Goal: Task Accomplishment & Management: Manage account settings

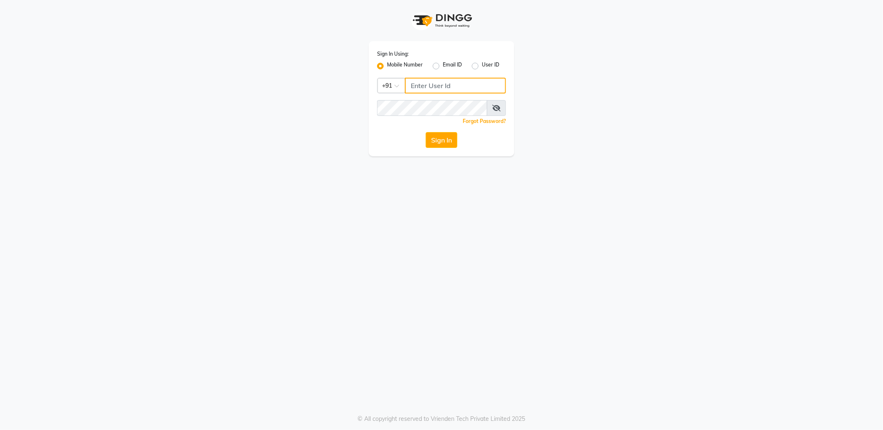
click at [422, 86] on input "Username" at bounding box center [455, 86] width 101 height 16
paste input "918197175750"
click at [421, 86] on input "918197175750" at bounding box center [455, 86] width 101 height 16
type input "8197175750"
click at [426, 132] on button "Sign In" at bounding box center [442, 140] width 32 height 16
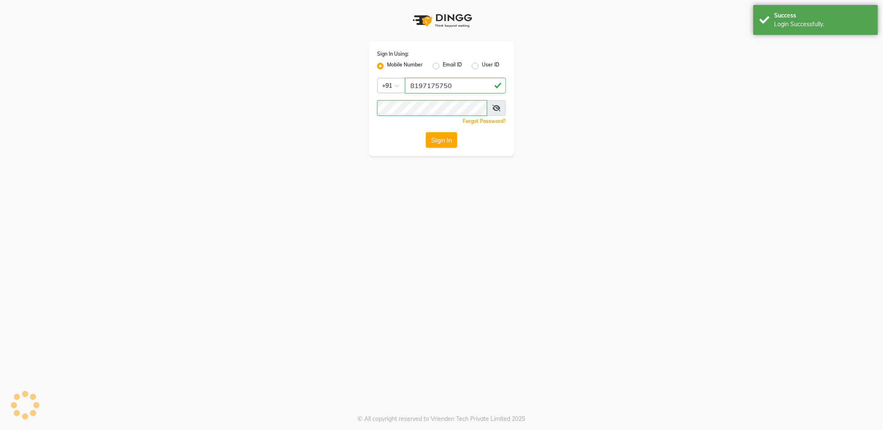
select select "3625"
select select "service"
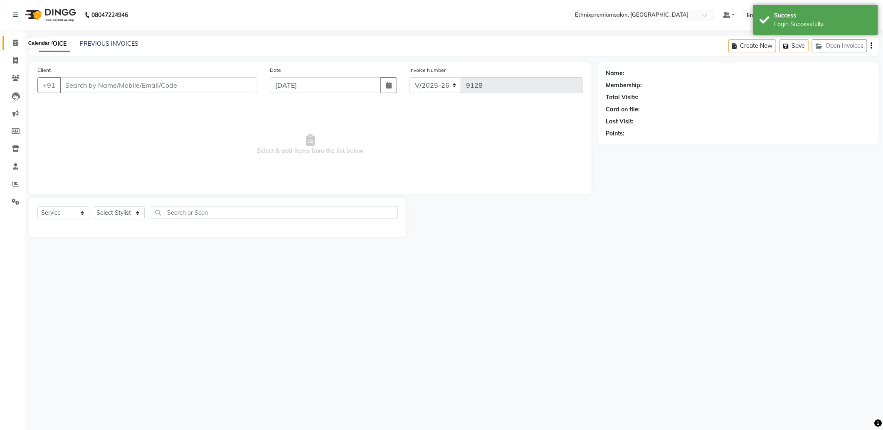
click at [9, 42] on span at bounding box center [15, 43] width 15 height 10
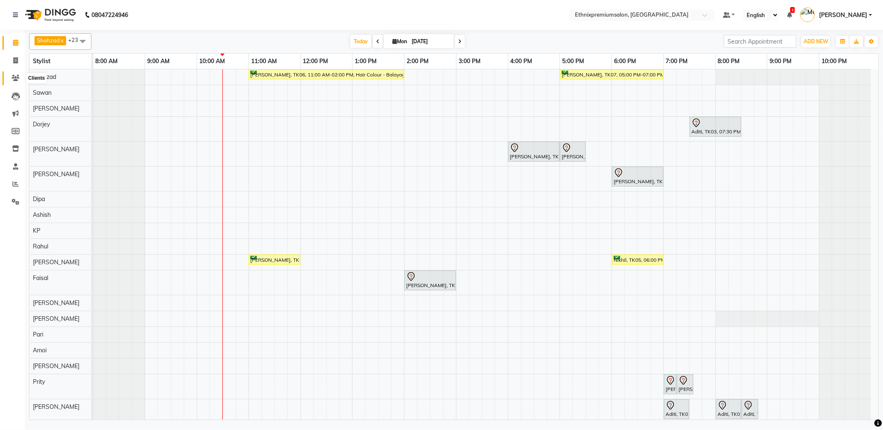
drag, startPoint x: 17, startPoint y: 76, endPoint x: 34, endPoint y: 72, distance: 18.3
click at [17, 76] on icon at bounding box center [16, 78] width 8 height 6
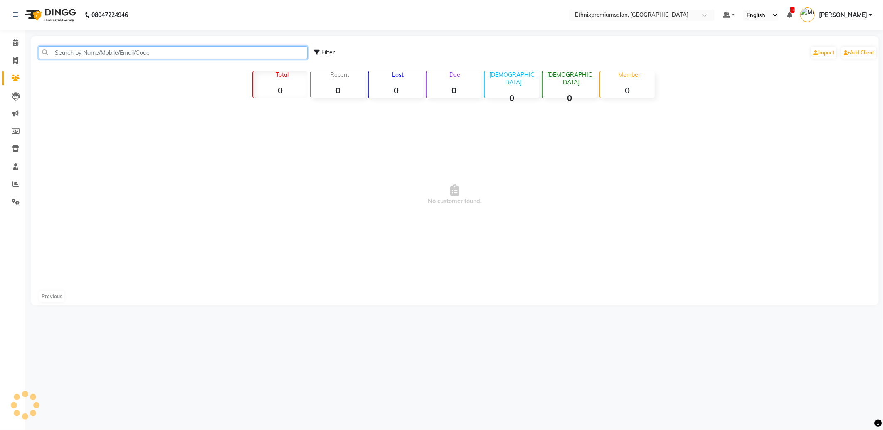
click at [97, 58] on input "text" at bounding box center [173, 52] width 269 height 13
paste input "919972092733"
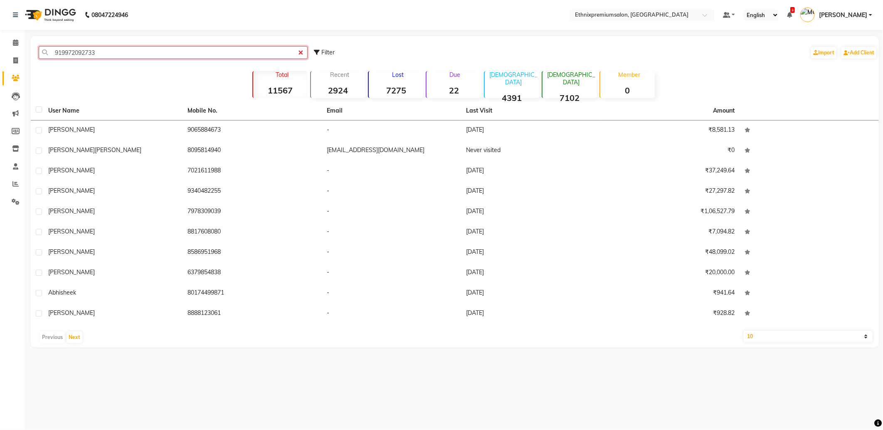
click at [70, 54] on input "919972092733" at bounding box center [173, 52] width 269 height 13
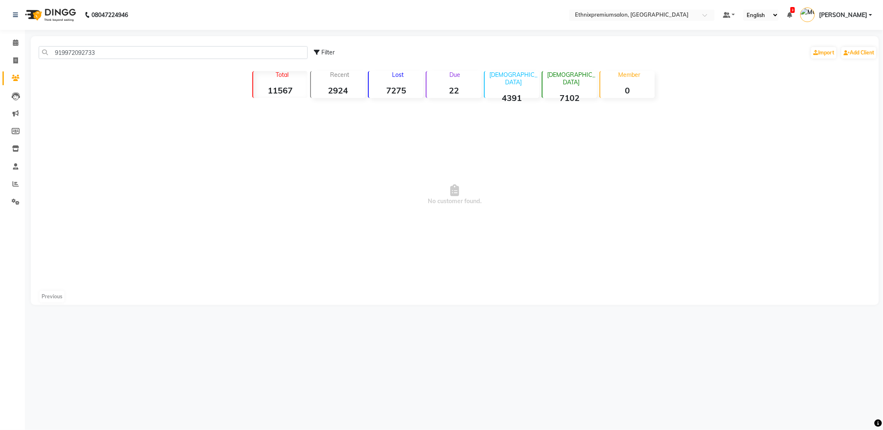
click at [69, 76] on div "919972092733 Filter Import Add Client Total 11567 Recent 2924 Lost 7275 Due 22 …" at bounding box center [455, 170] width 848 height 269
click at [56, 55] on input "919972092733" at bounding box center [173, 52] width 269 height 13
click at [60, 56] on input "919972092733" at bounding box center [173, 52] width 269 height 13
drag, startPoint x: 100, startPoint y: 51, endPoint x: 59, endPoint y: 50, distance: 41.6
click at [59, 50] on input "9972092733" at bounding box center [173, 52] width 269 height 13
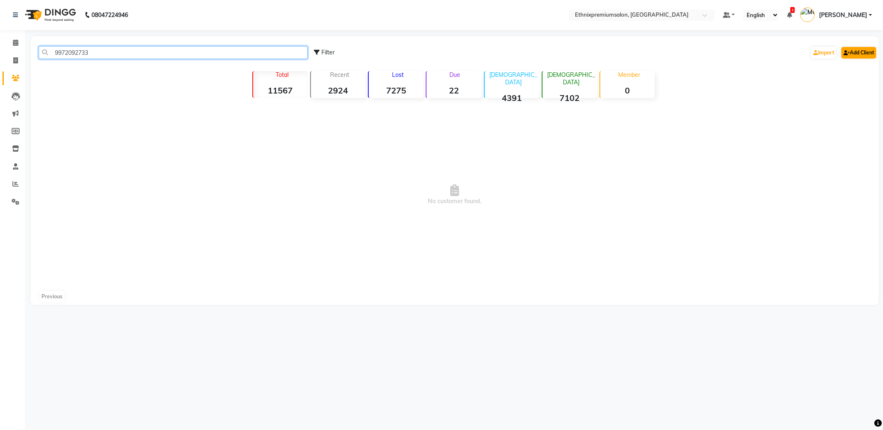
type input "9972092733"
click at [850, 53] on link "Add Client" at bounding box center [858, 53] width 35 height 12
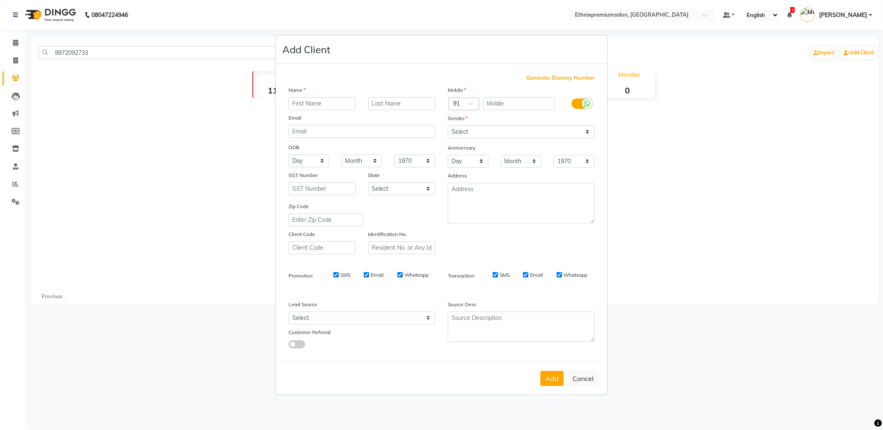
click at [300, 103] on input "text" at bounding box center [321, 103] width 67 height 13
type input "[PERSON_NAME]"
click at [460, 131] on select "Select Male Female Other Prefer Not To Say" at bounding box center [521, 131] width 147 height 13
select select "female"
click at [448, 125] on select "Select Male Female Other Prefer Not To Say" at bounding box center [521, 131] width 147 height 13
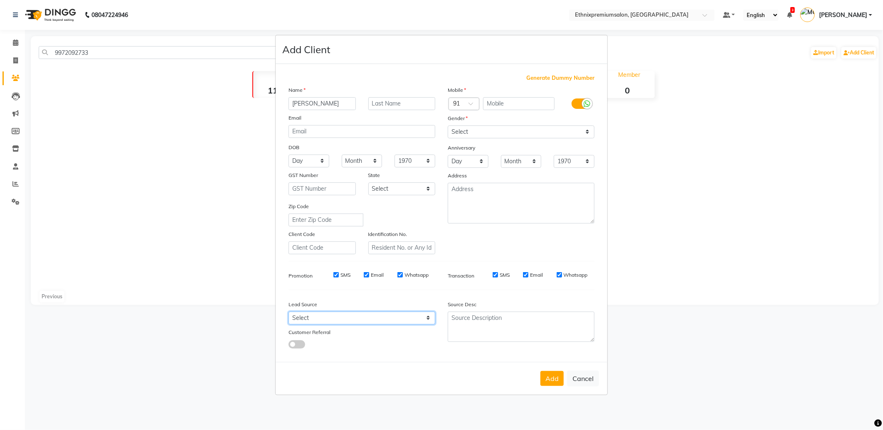
click at [396, 316] on select "Select Walk-in Referral Internet Friend Word of Mouth Advertisement Facebook Ju…" at bounding box center [361, 318] width 147 height 13
select select "26587"
click at [288, 312] on select "Select Walk-in Referral Internet Friend Word of Mouth Advertisement Facebook Ju…" at bounding box center [361, 318] width 147 height 13
click at [548, 376] on button "Add" at bounding box center [551, 378] width 23 height 15
click at [493, 105] on input "text" at bounding box center [519, 103] width 72 height 13
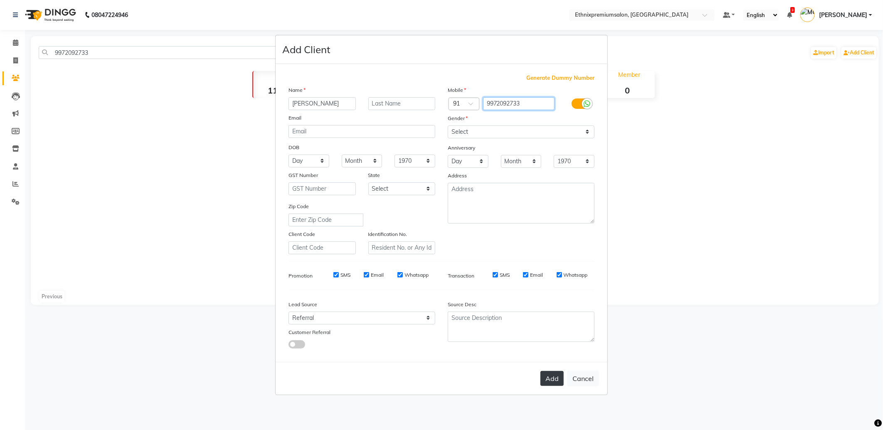
type input "9972092733"
click at [551, 380] on button "Add" at bounding box center [551, 378] width 23 height 15
select select
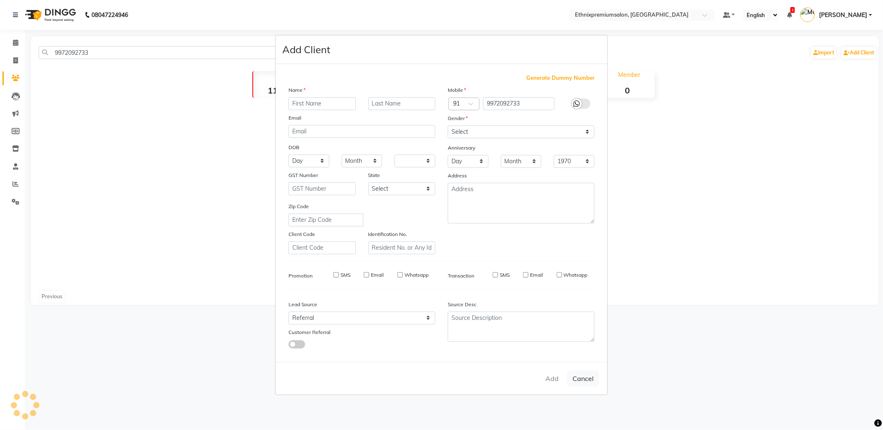
select select
checkbox input "false"
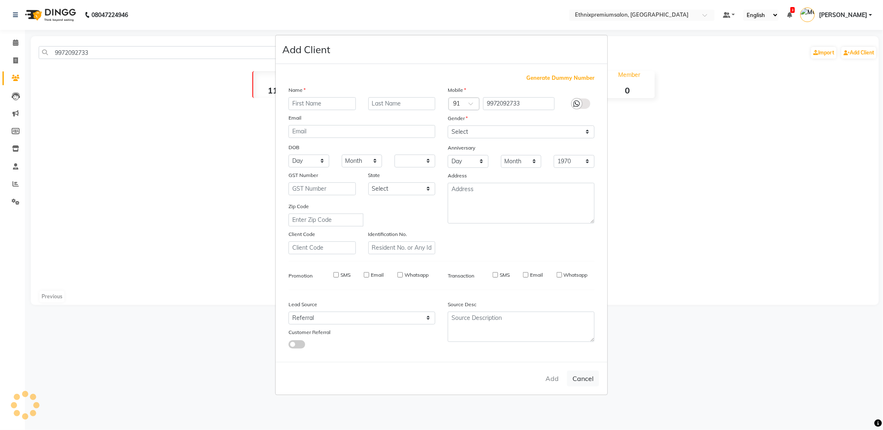
checkbox input "false"
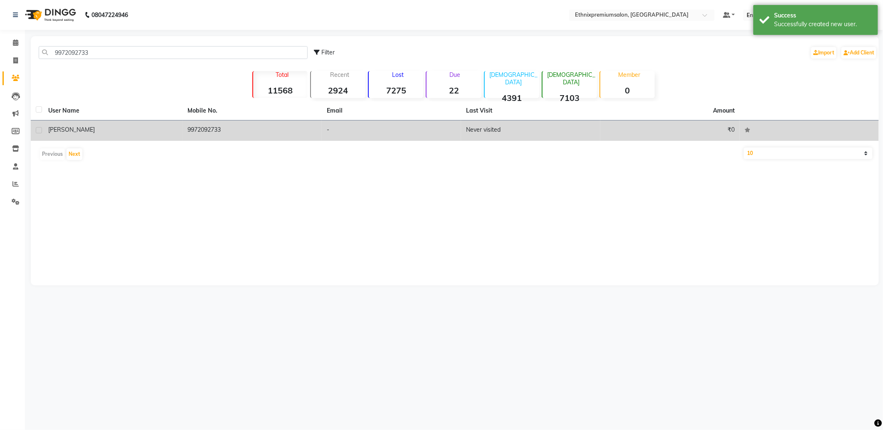
click at [214, 128] on td "9972092733" at bounding box center [251, 131] width 139 height 20
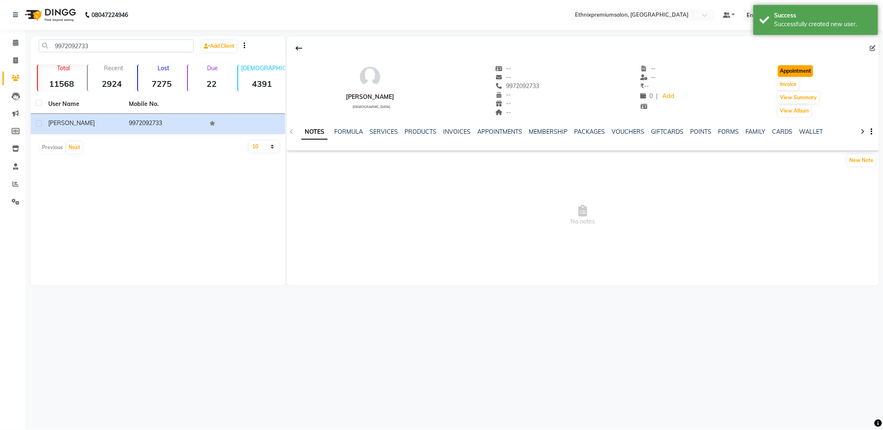
click at [783, 69] on button "Appointment" at bounding box center [794, 71] width 35 height 12
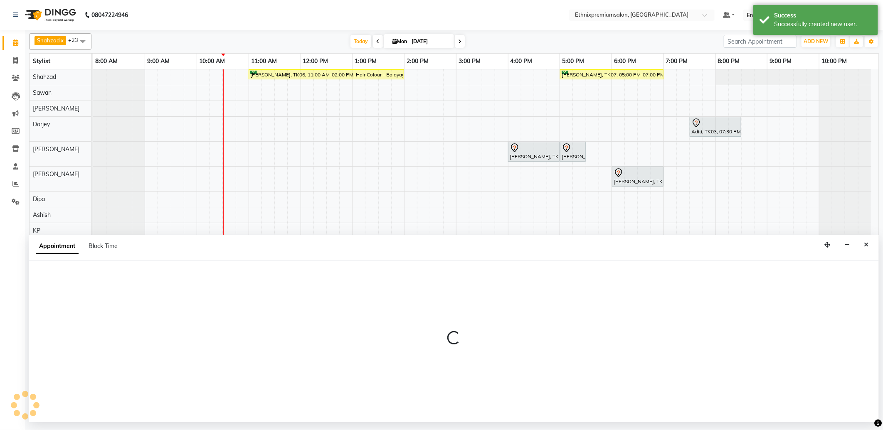
select select "540"
select select "tentative"
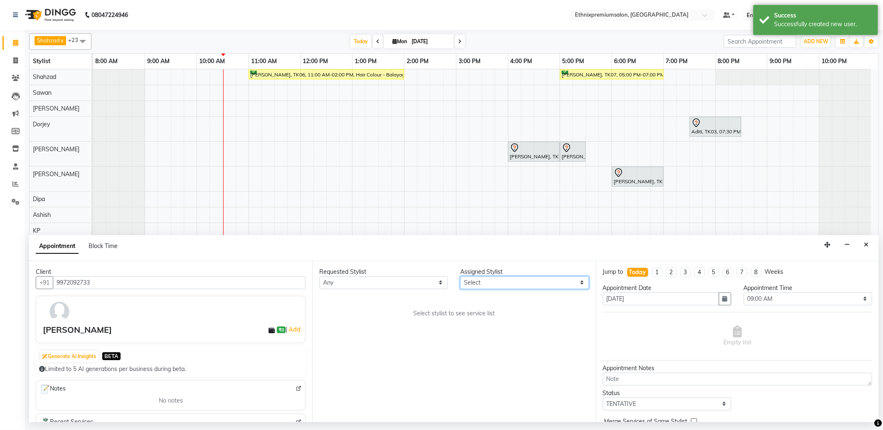
click at [484, 280] on select "Select Amoi [PERSON_NAME] [PERSON_NAME] Yolmoo Dipa Dorjey [PERSON_NAME] [PERSO…" at bounding box center [524, 282] width 128 height 13
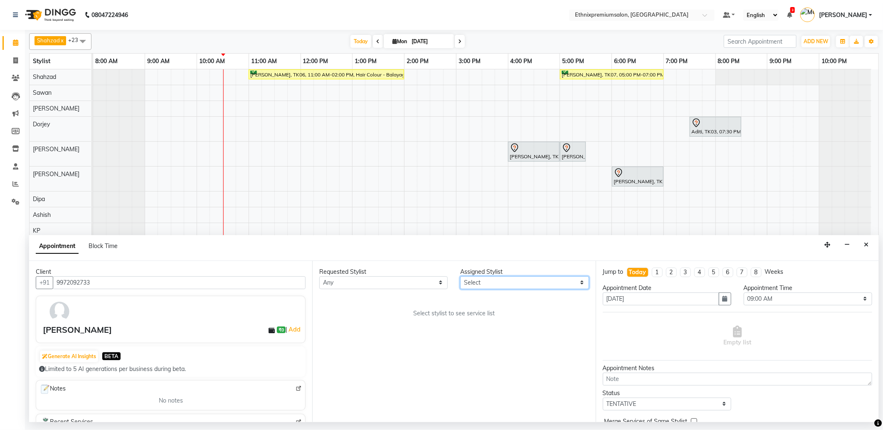
select select "63617"
click at [460, 276] on select "Select Amoi [PERSON_NAME] [PERSON_NAME] Yolmoo Dipa Dorjey [PERSON_NAME] [PERSO…" at bounding box center [524, 282] width 128 height 13
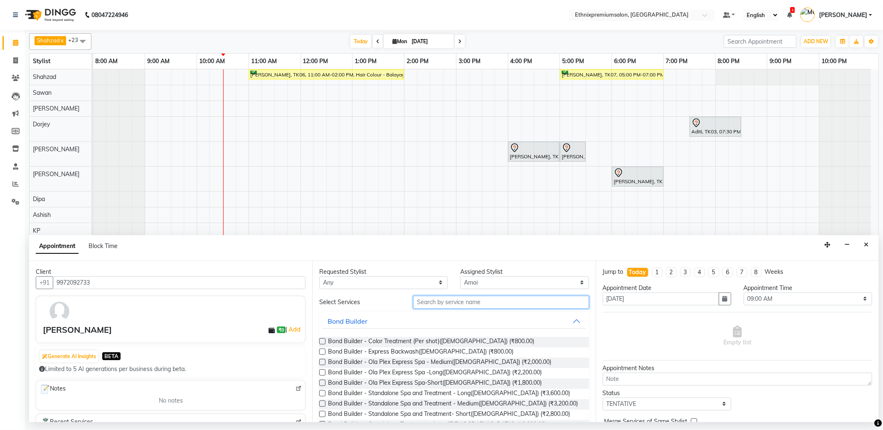
click at [431, 306] on input "text" at bounding box center [500, 302] width 175 height 13
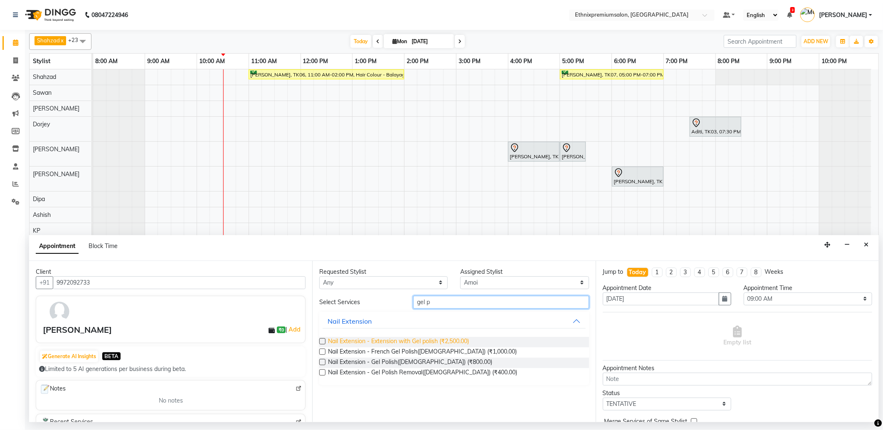
type input "gel p"
click at [425, 341] on span "Nail Extension - Extension with Gel polish (₹2,500.00)" at bounding box center [398, 342] width 141 height 10
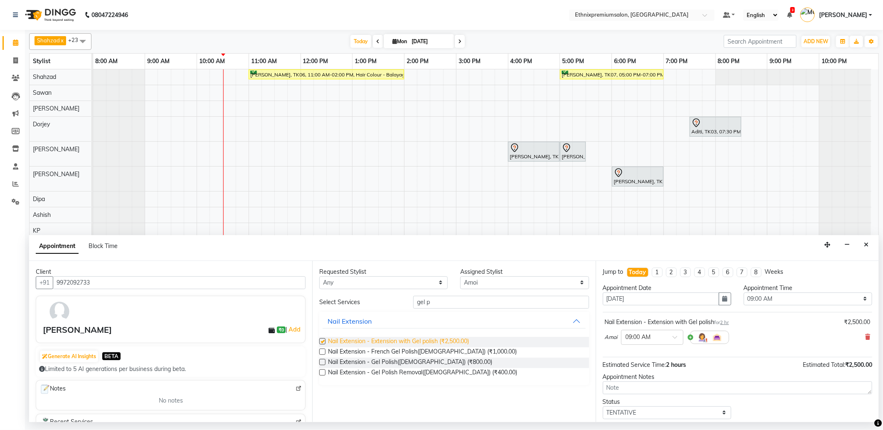
checkbox input "false"
click at [665, 335] on div at bounding box center [651, 336] width 61 height 9
click at [641, 399] on div "11:30 AM" at bounding box center [651, 398] width 61 height 15
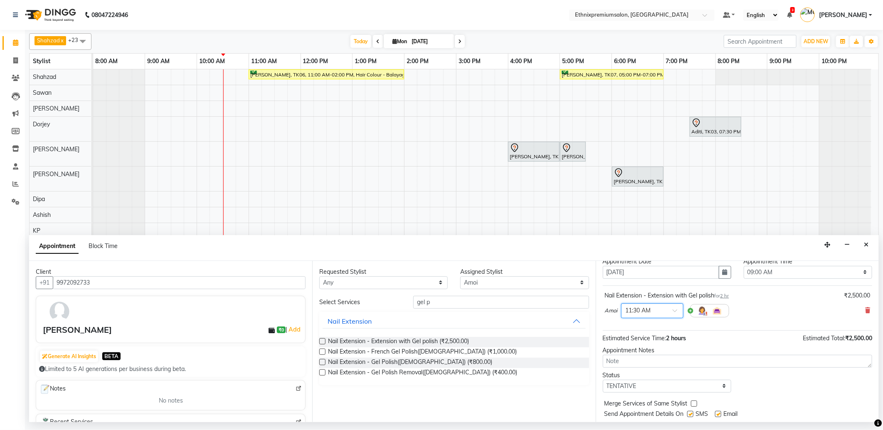
scroll to position [50, 0]
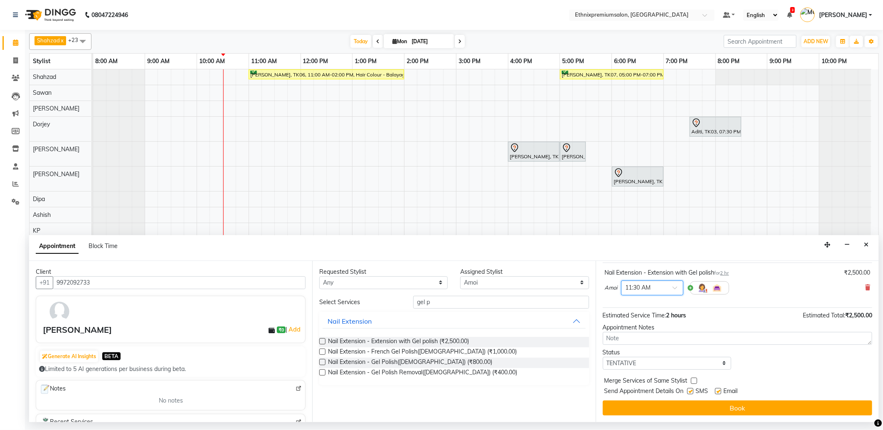
click at [718, 389] on label at bounding box center [718, 391] width 6 height 6
click at [718, 389] on input "checkbox" at bounding box center [717, 391] width 5 height 5
checkbox input "false"
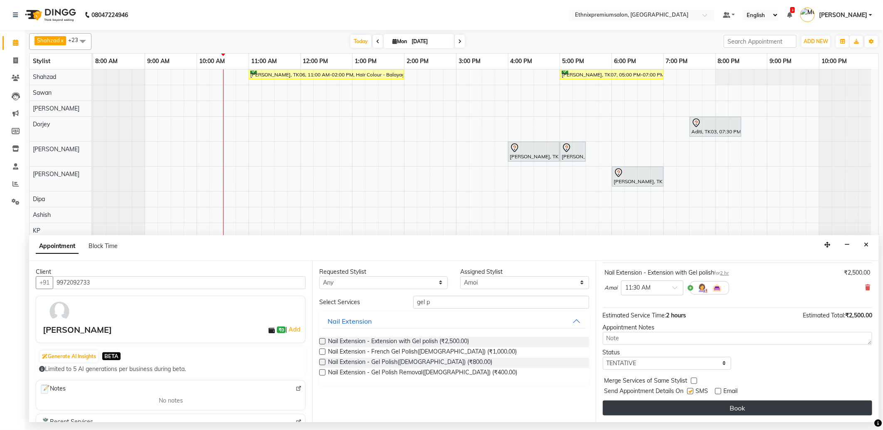
click at [718, 406] on button "Book" at bounding box center [737, 408] width 269 height 15
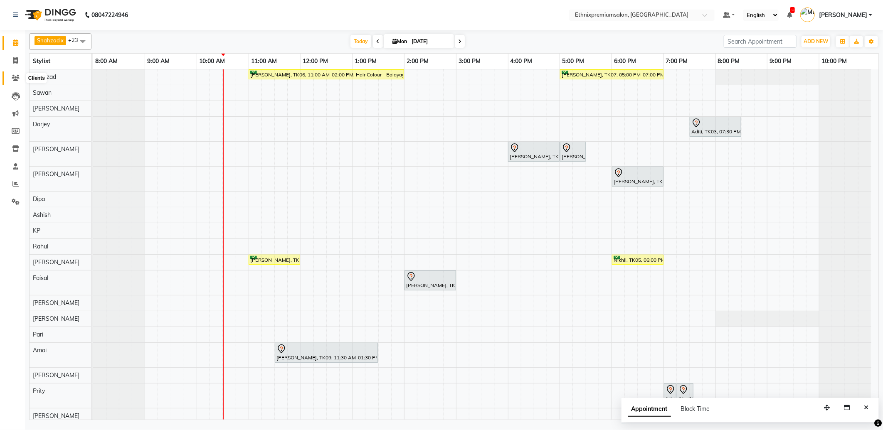
click at [15, 80] on icon at bounding box center [16, 78] width 8 height 6
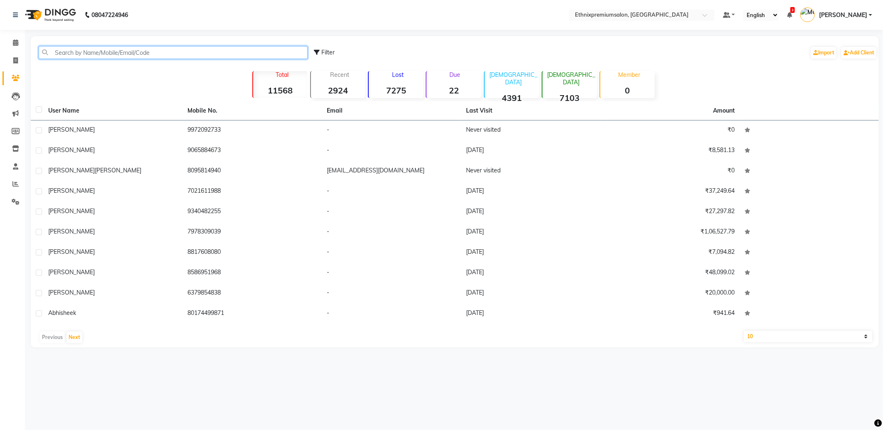
click at [76, 56] on input "text" at bounding box center [173, 52] width 269 height 13
paste input "919502881324"
click at [76, 56] on input "919502881324" at bounding box center [173, 52] width 269 height 13
click at [69, 56] on input "9502881324" at bounding box center [173, 52] width 269 height 13
drag, startPoint x: 100, startPoint y: 54, endPoint x: 49, endPoint y: 59, distance: 51.3
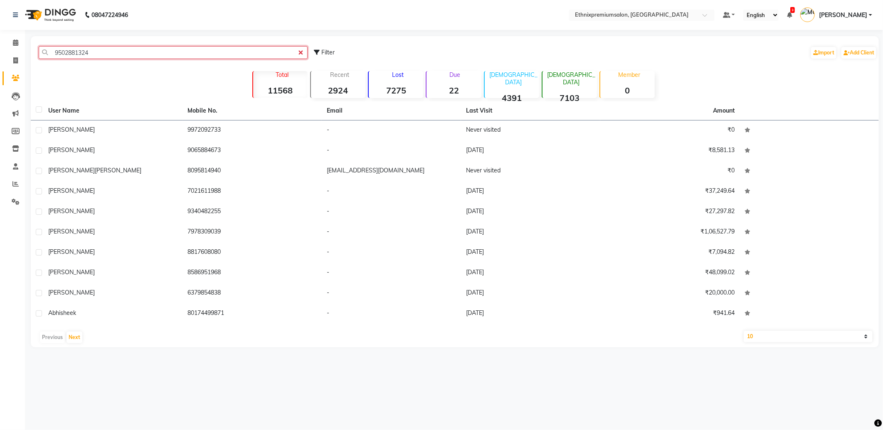
click at [49, 59] on input "9502881324" at bounding box center [173, 52] width 269 height 13
paste input "91"
drag, startPoint x: 74, startPoint y: 51, endPoint x: 234, endPoint y: 52, distance: 160.0
click at [75, 51] on input "919502881324" at bounding box center [173, 52] width 269 height 13
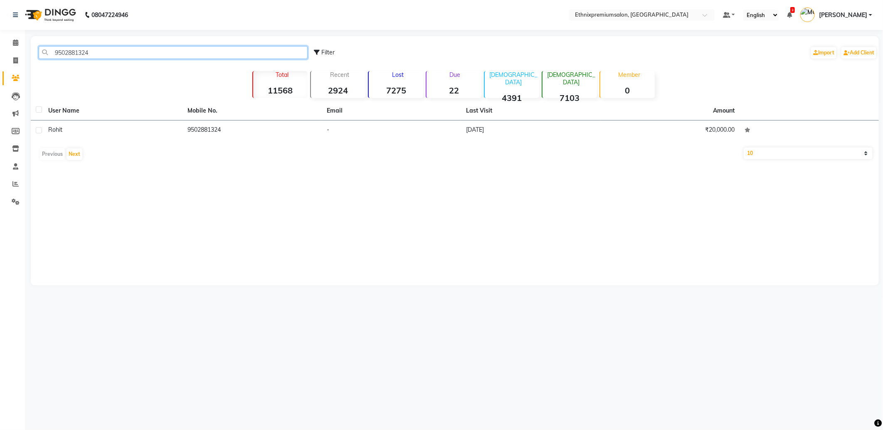
type input "9502881324"
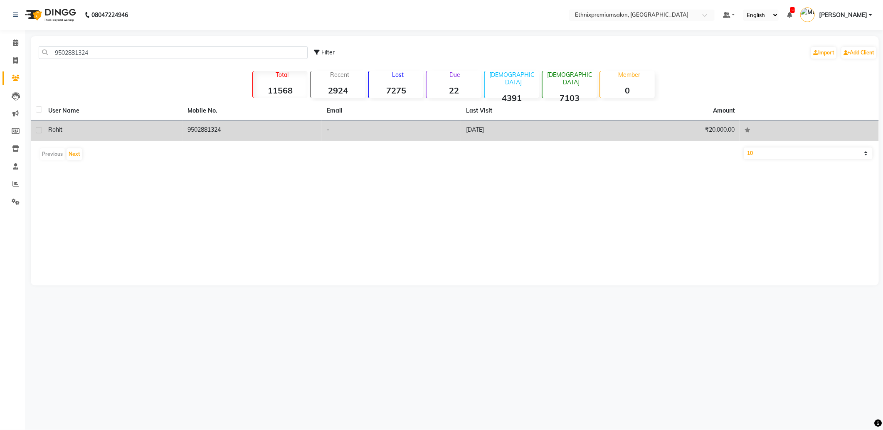
click at [204, 133] on td "9502881324" at bounding box center [251, 131] width 139 height 20
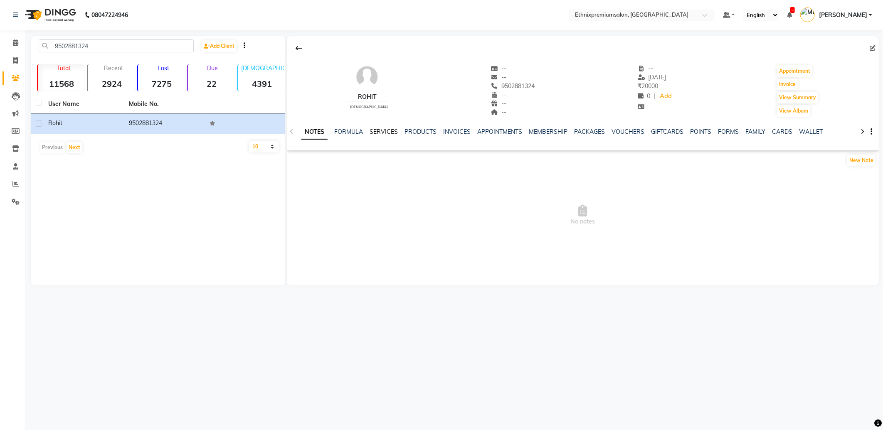
click at [386, 130] on link "SERVICES" at bounding box center [383, 131] width 28 height 7
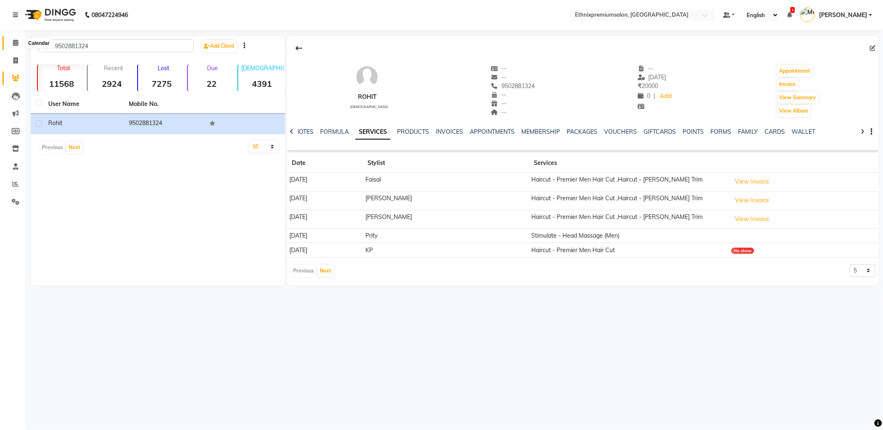
click at [10, 41] on span at bounding box center [15, 43] width 15 height 10
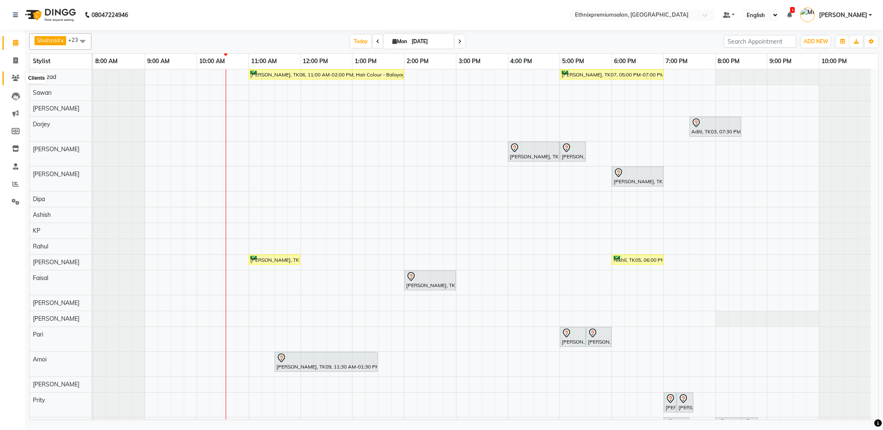
drag, startPoint x: 11, startPoint y: 76, endPoint x: 23, endPoint y: 68, distance: 14.6
click at [12, 76] on icon at bounding box center [16, 78] width 8 height 6
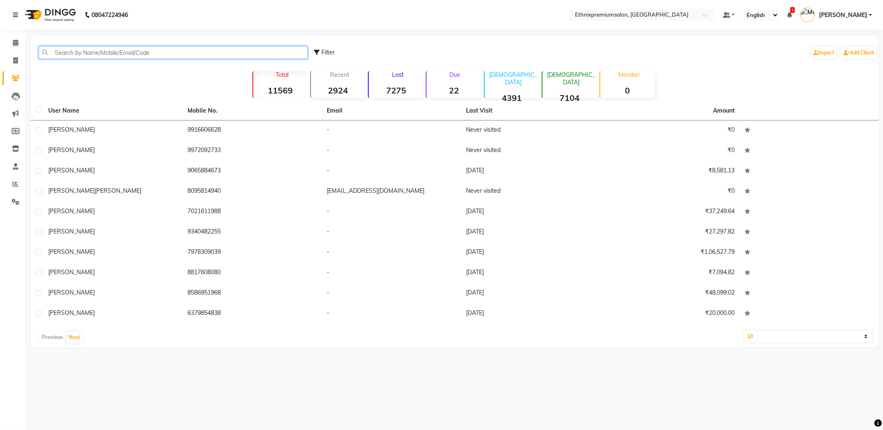
click at [65, 51] on input "text" at bounding box center [173, 52] width 269 height 13
paste input "918069256011"
click at [75, 51] on input "918069256011" at bounding box center [173, 52] width 269 height 13
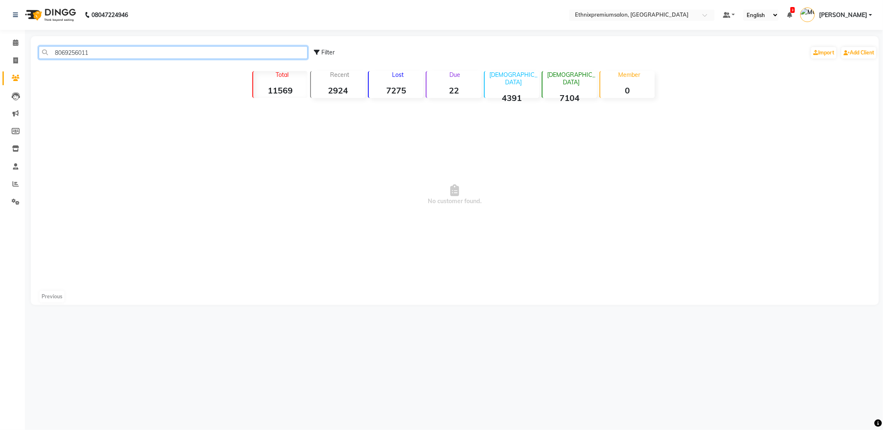
click at [114, 55] on input "8069256011" at bounding box center [173, 52] width 269 height 13
type input "806925601"
click at [14, 42] on icon at bounding box center [15, 42] width 5 height 6
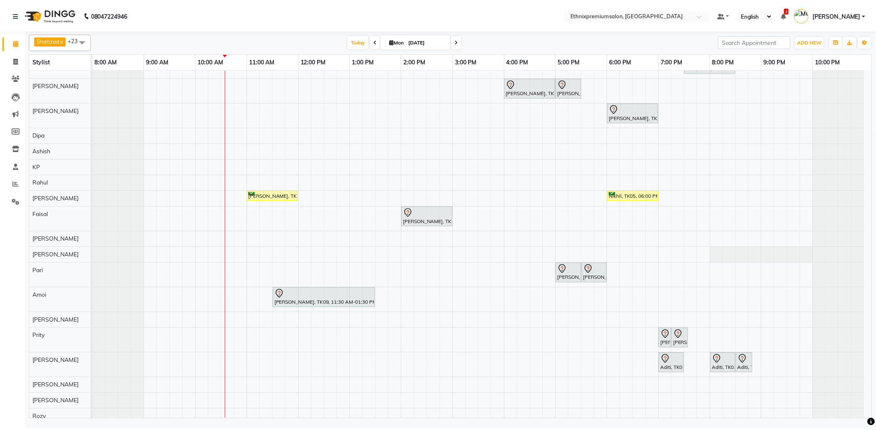
scroll to position [86, 0]
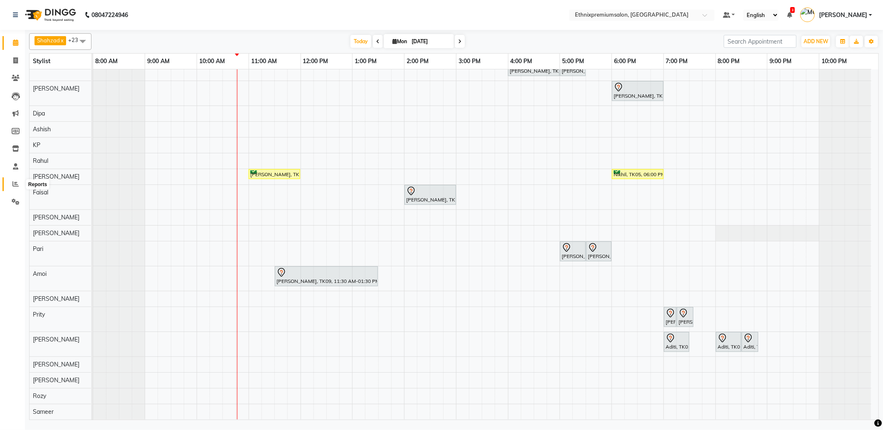
click at [15, 183] on icon at bounding box center [15, 184] width 6 height 6
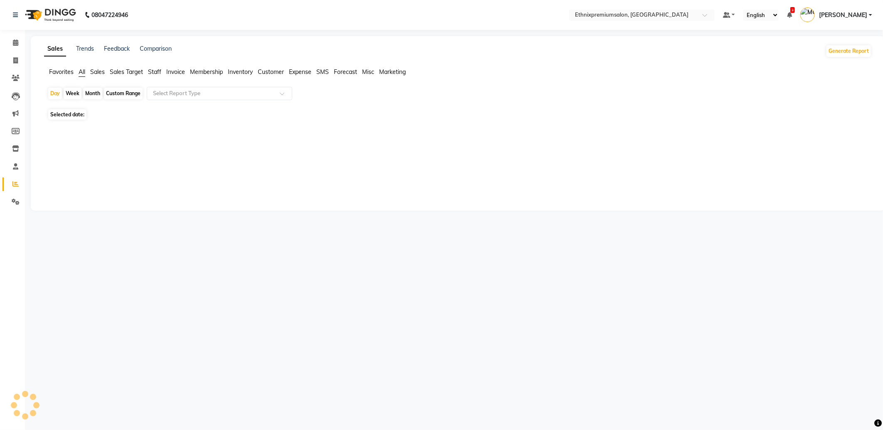
click at [92, 93] on div "Month" at bounding box center [92, 94] width 19 height 12
select select "9"
select select "2025"
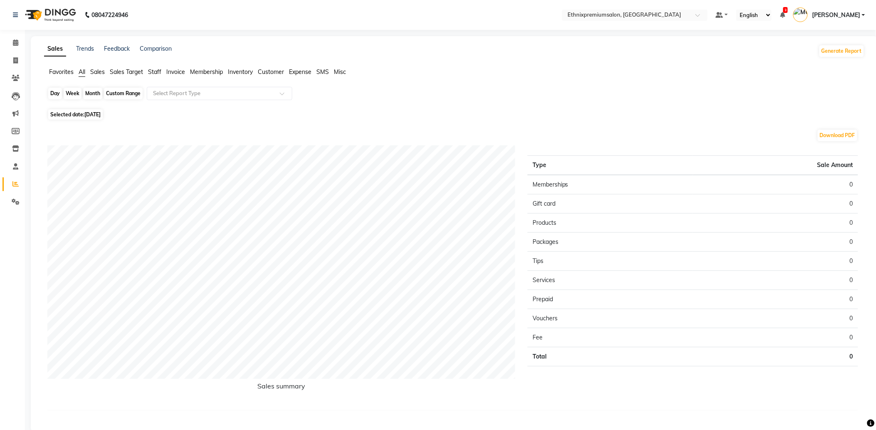
click at [93, 92] on div "Month" at bounding box center [92, 94] width 19 height 12
select select "9"
select select "2025"
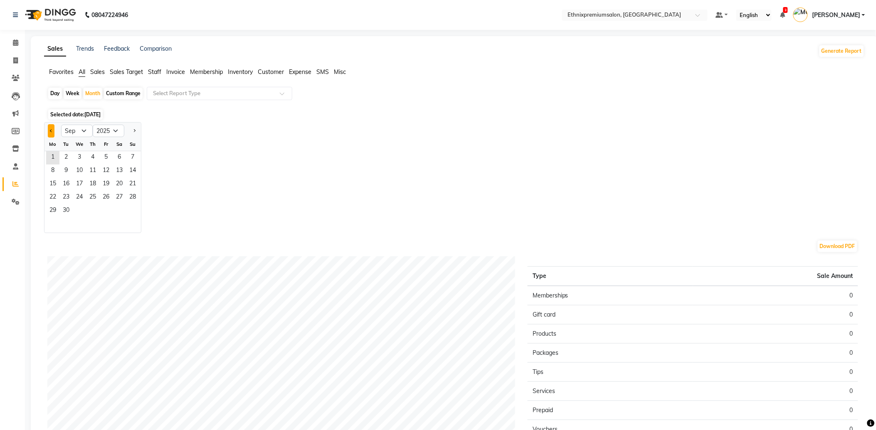
click at [51, 130] on span "Previous month" at bounding box center [51, 130] width 3 height 3
select select "8"
click at [106, 156] on span "1" at bounding box center [105, 157] width 13 height 13
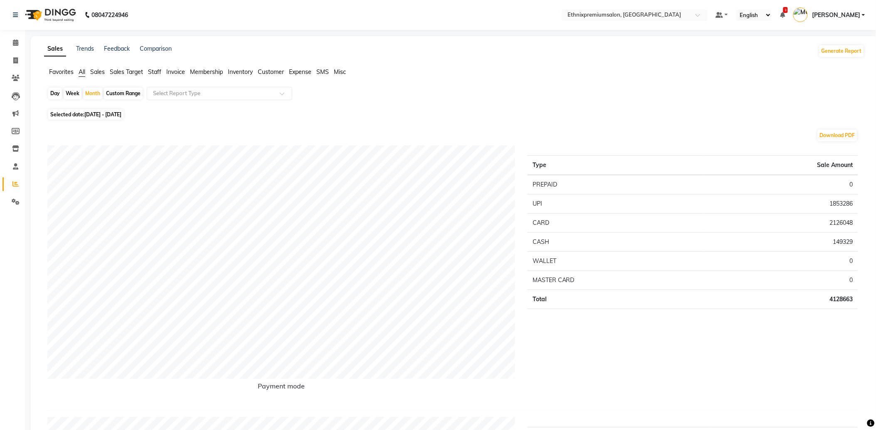
click at [152, 73] on span "Staff" at bounding box center [154, 71] width 13 height 7
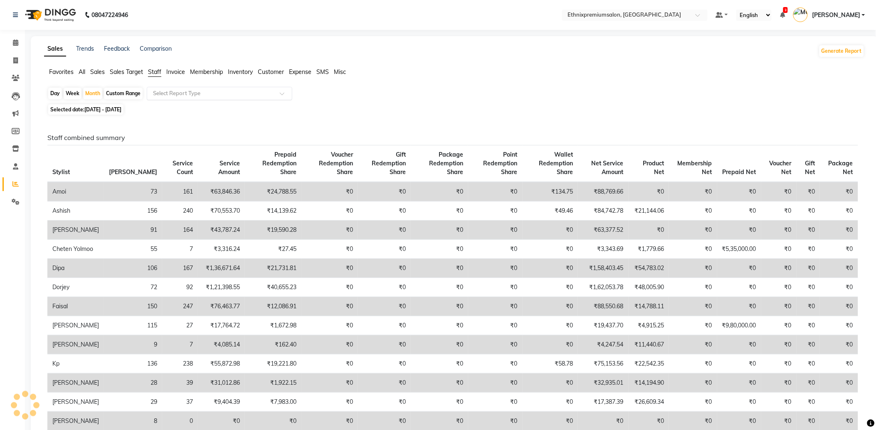
click at [180, 94] on input "text" at bounding box center [211, 93] width 120 height 8
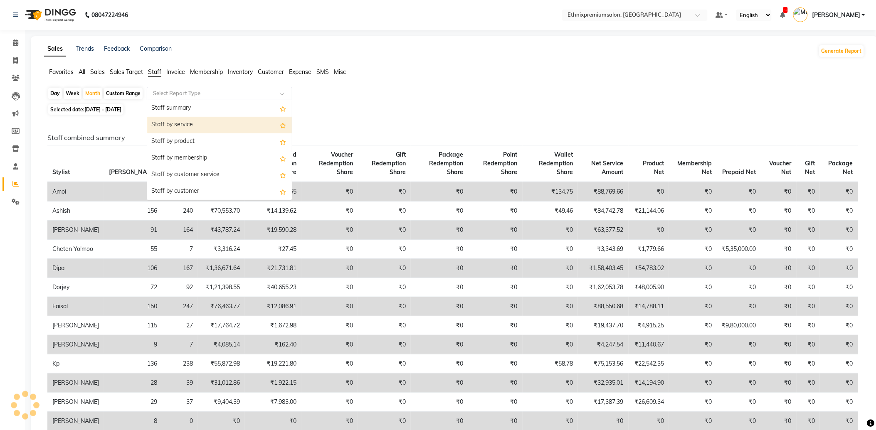
click at [183, 119] on div "Staff by service" at bounding box center [219, 125] width 145 height 17
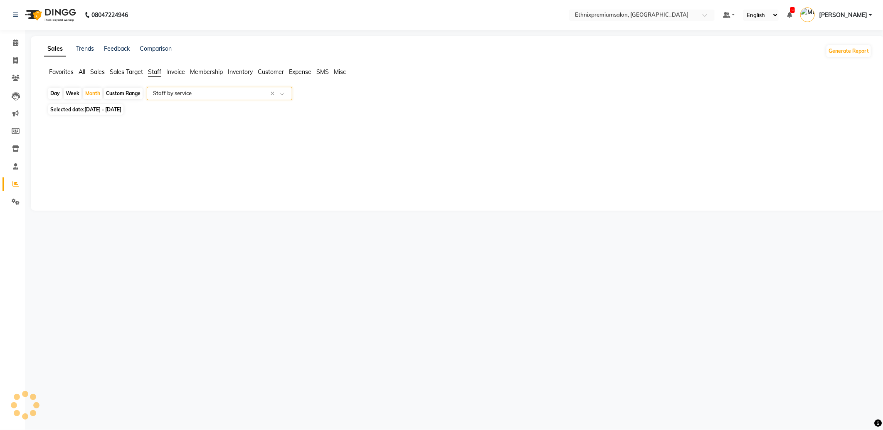
select select "full_report"
select select "csv"
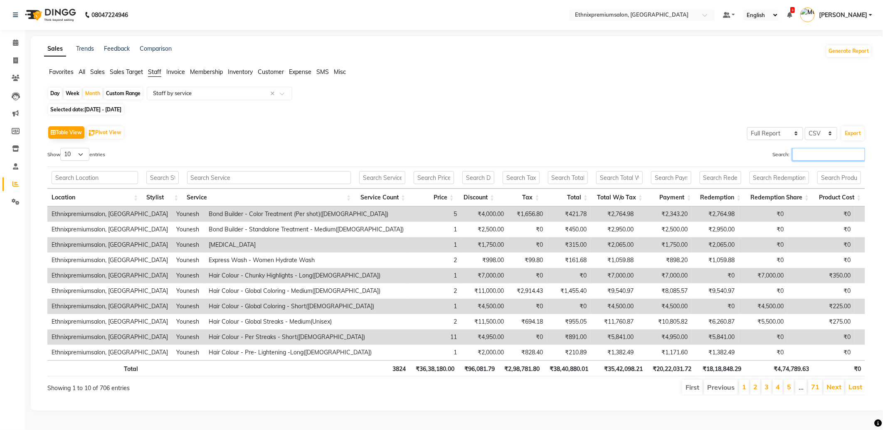
click at [797, 155] on input "Search:" at bounding box center [828, 154] width 73 height 13
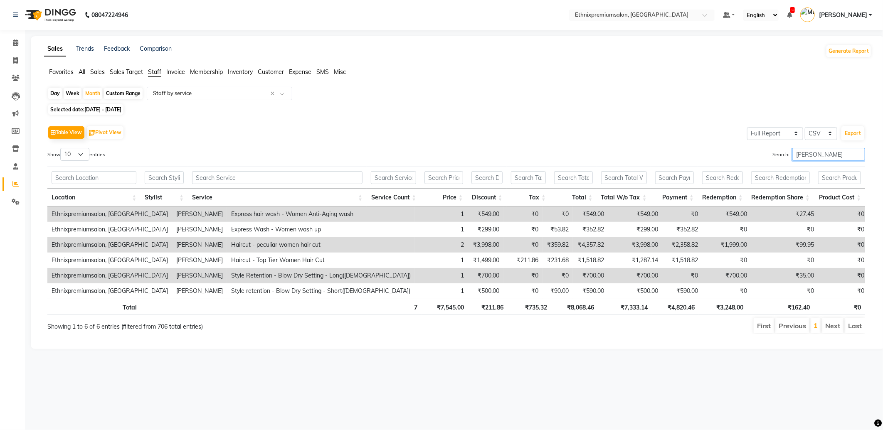
drag, startPoint x: 819, startPoint y: 157, endPoint x: 716, endPoint y: 159, distance: 102.7
click at [716, 159] on div "Search: james" at bounding box center [663, 156] width 403 height 16
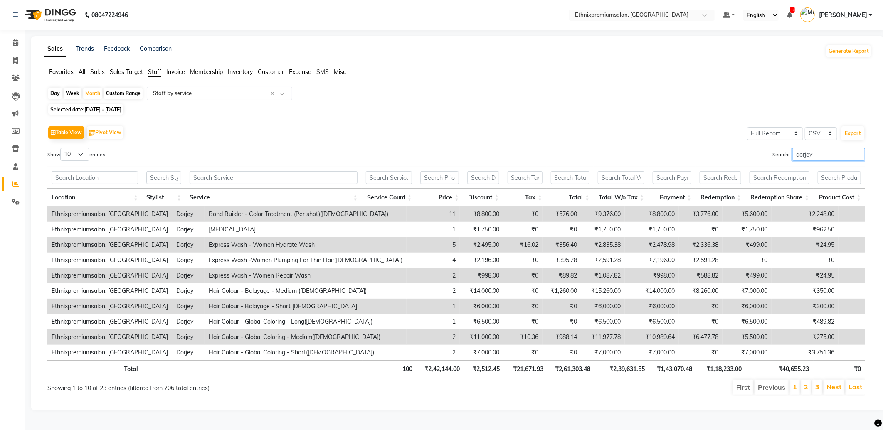
drag, startPoint x: 805, startPoint y: 158, endPoint x: 760, endPoint y: 158, distance: 44.5
click at [760, 158] on div "Search: dorjey" at bounding box center [663, 156] width 403 height 16
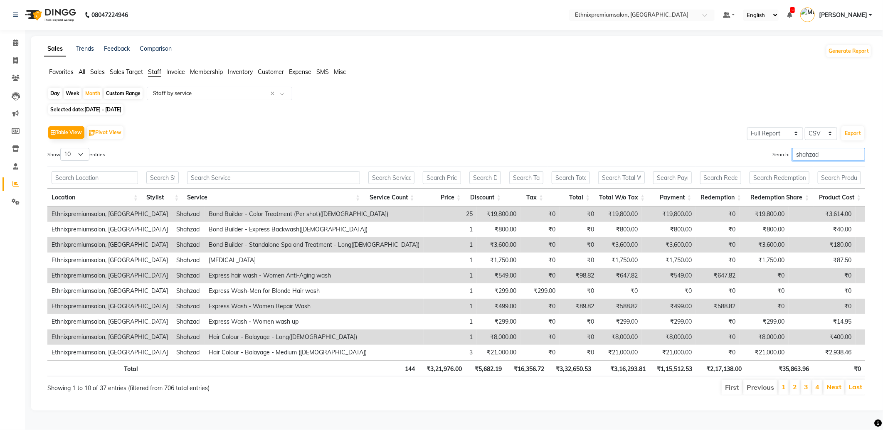
drag, startPoint x: 795, startPoint y: 154, endPoint x: 737, endPoint y: 152, distance: 58.2
click at [737, 152] on div "Search: shahzad" at bounding box center [663, 156] width 403 height 16
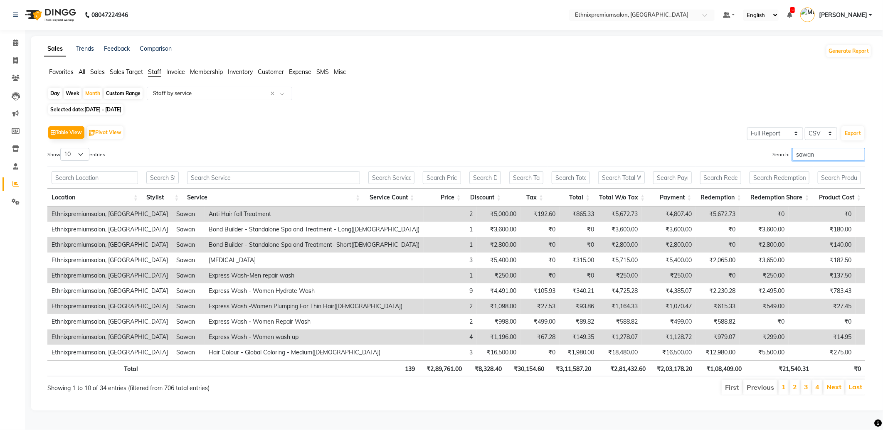
drag, startPoint x: 824, startPoint y: 157, endPoint x: 758, endPoint y: 160, distance: 66.6
click at [761, 156] on div "Search: sawan" at bounding box center [663, 156] width 403 height 16
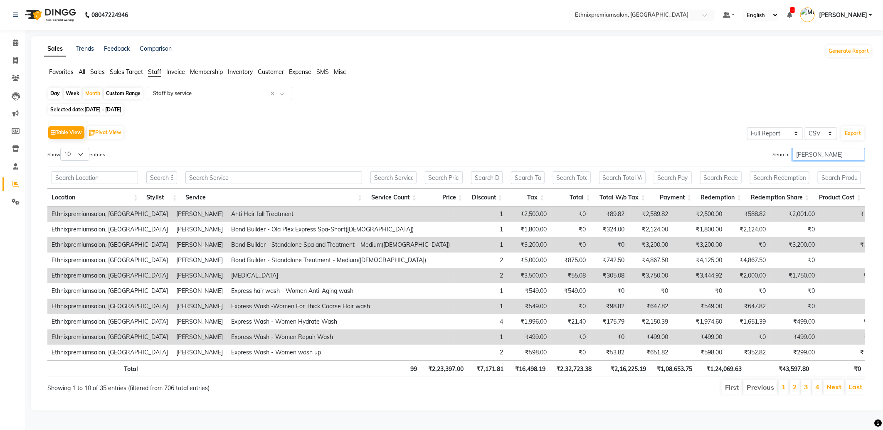
drag, startPoint x: 814, startPoint y: 154, endPoint x: 748, endPoint y: 160, distance: 65.5
click at [755, 156] on div "Search: satyam" at bounding box center [663, 156] width 403 height 16
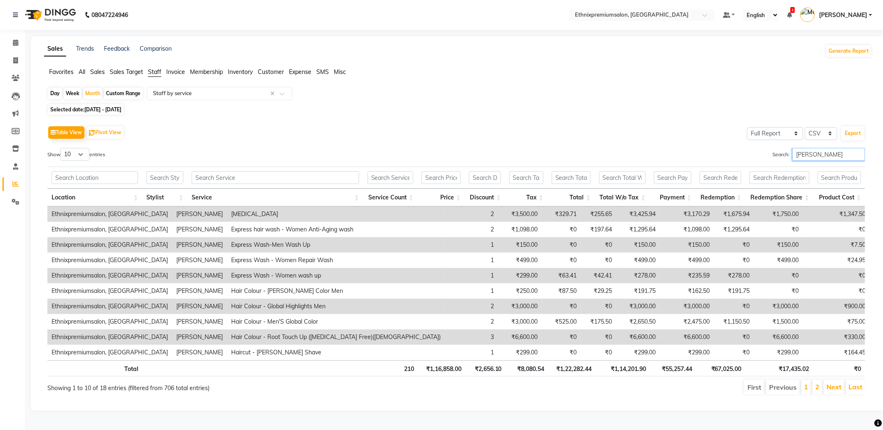
drag, startPoint x: 812, startPoint y: 154, endPoint x: 733, endPoint y: 156, distance: 79.4
click at [733, 155] on div "Search: rashid" at bounding box center [663, 156] width 403 height 16
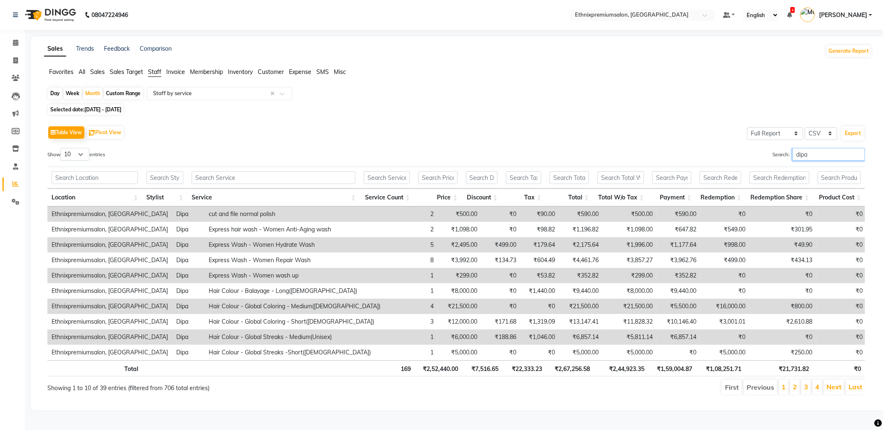
drag, startPoint x: 794, startPoint y: 155, endPoint x: 716, endPoint y: 156, distance: 77.7
click at [718, 155] on div "Search: dipa" at bounding box center [663, 156] width 403 height 16
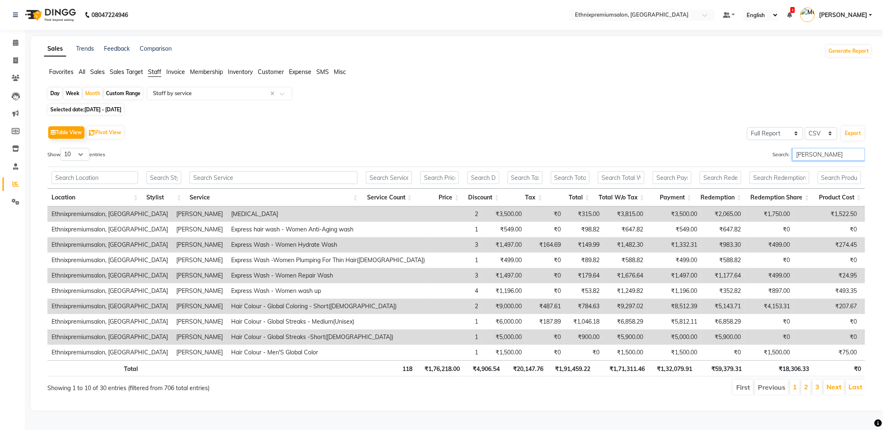
drag, startPoint x: 817, startPoint y: 154, endPoint x: 745, endPoint y: 156, distance: 72.7
click at [747, 154] on div "Search: nitesh" at bounding box center [663, 156] width 403 height 16
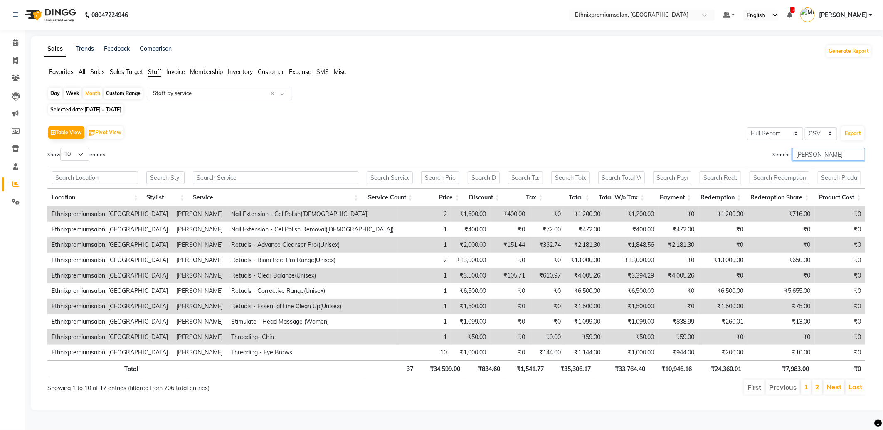
drag, startPoint x: 829, startPoint y: 158, endPoint x: 742, endPoint y: 162, distance: 87.0
click at [746, 162] on div "Search: meghana" at bounding box center [663, 156] width 403 height 16
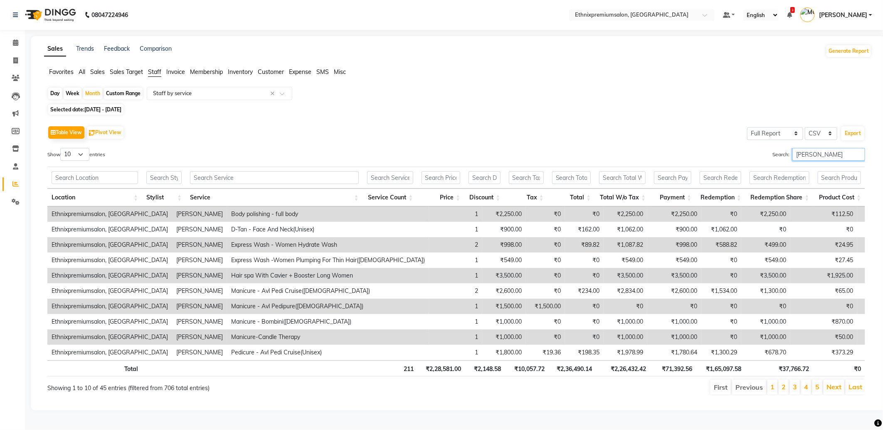
drag, startPoint x: 819, startPoint y: 159, endPoint x: 780, endPoint y: 155, distance: 39.3
click at [782, 154] on label "Search: pritika" at bounding box center [818, 154] width 93 height 13
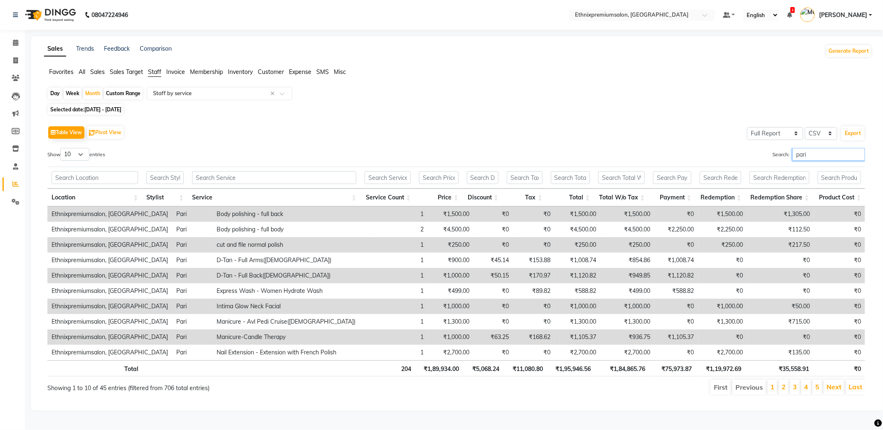
click at [750, 152] on div "Search: pari" at bounding box center [663, 156] width 403 height 16
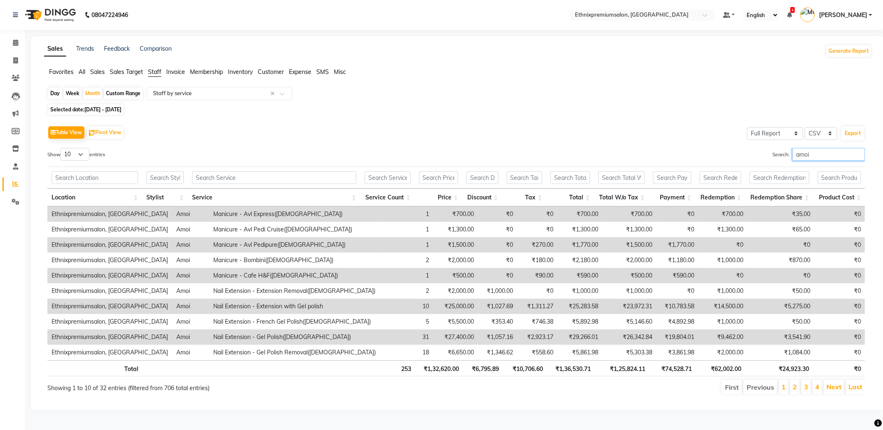
drag, startPoint x: 777, startPoint y: 154, endPoint x: 753, endPoint y: 154, distance: 24.5
click at [753, 154] on div "Search: amoi" at bounding box center [663, 156] width 403 height 16
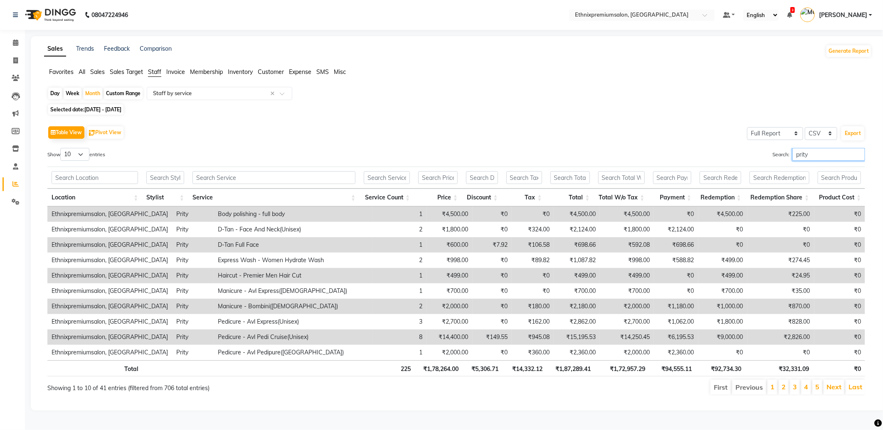
drag, startPoint x: 819, startPoint y: 156, endPoint x: 743, endPoint y: 156, distance: 76.5
click at [748, 156] on div "Search: prity" at bounding box center [663, 156] width 403 height 16
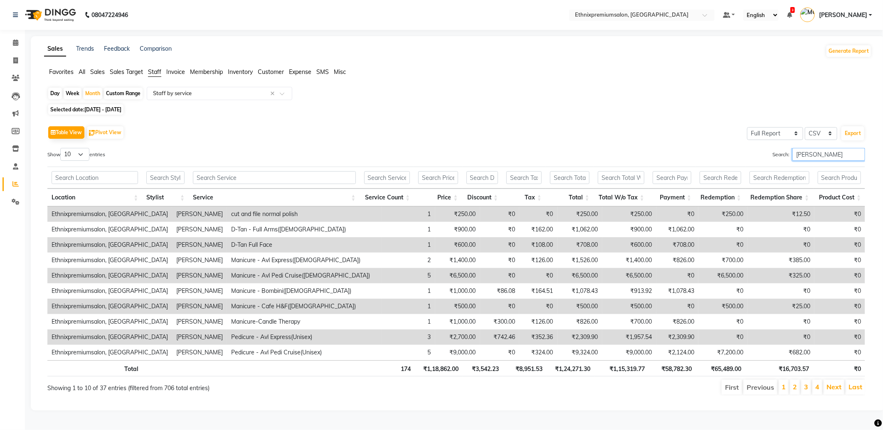
drag, startPoint x: 790, startPoint y: 150, endPoint x: 753, endPoint y: 154, distance: 36.8
click at [760, 150] on div "Search: tina" at bounding box center [663, 156] width 403 height 16
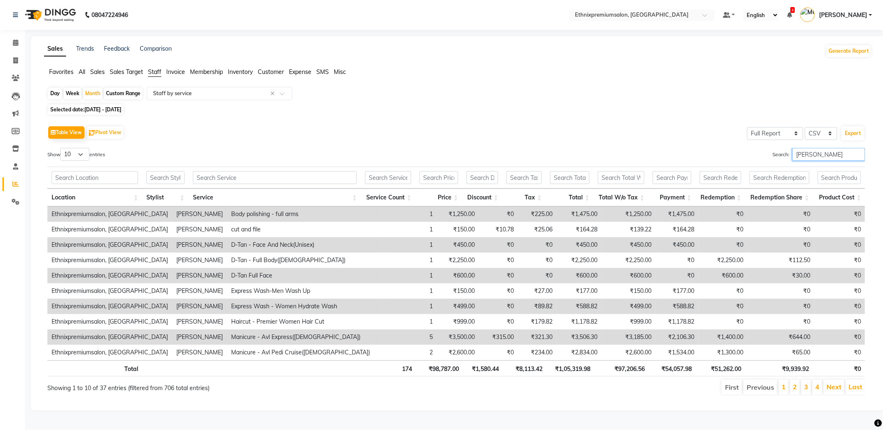
drag, startPoint x: 811, startPoint y: 152, endPoint x: 728, endPoint y: 151, distance: 82.7
click at [732, 149] on div "Search: shoba" at bounding box center [663, 156] width 403 height 16
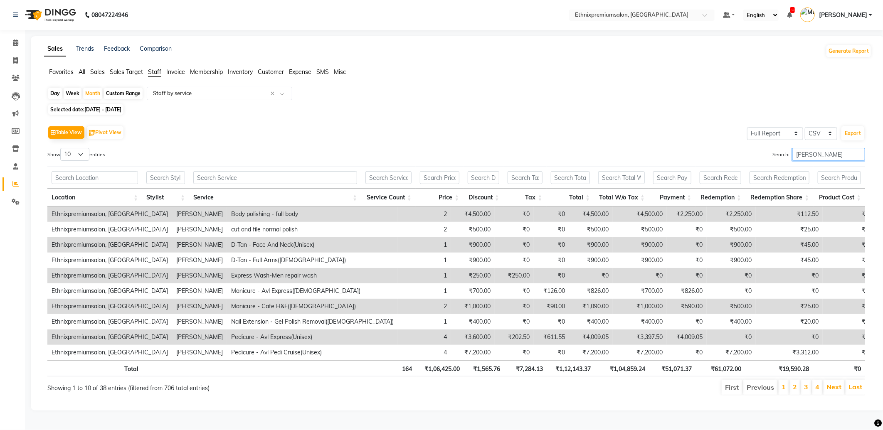
drag, startPoint x: 823, startPoint y: 154, endPoint x: 745, endPoint y: 155, distance: 77.7
click at [747, 155] on div "Search: bishakha" at bounding box center [663, 156] width 403 height 16
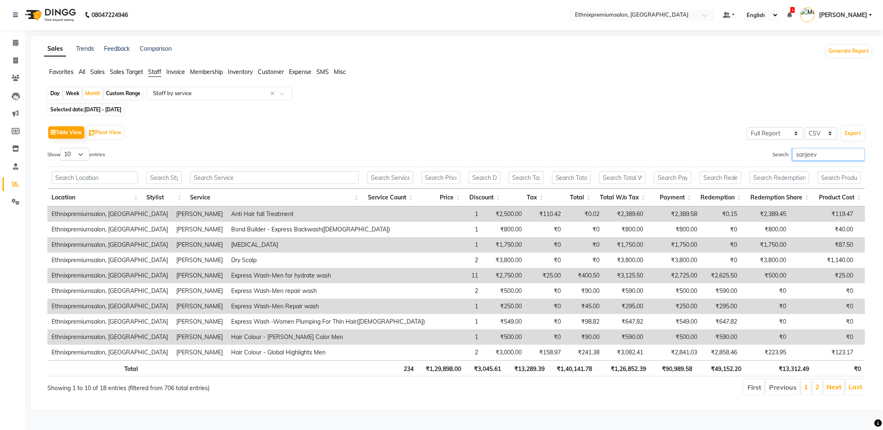
drag, startPoint x: 824, startPoint y: 154, endPoint x: 762, endPoint y: 156, distance: 62.4
click at [765, 156] on div "Search: sanjeev" at bounding box center [663, 156] width 403 height 16
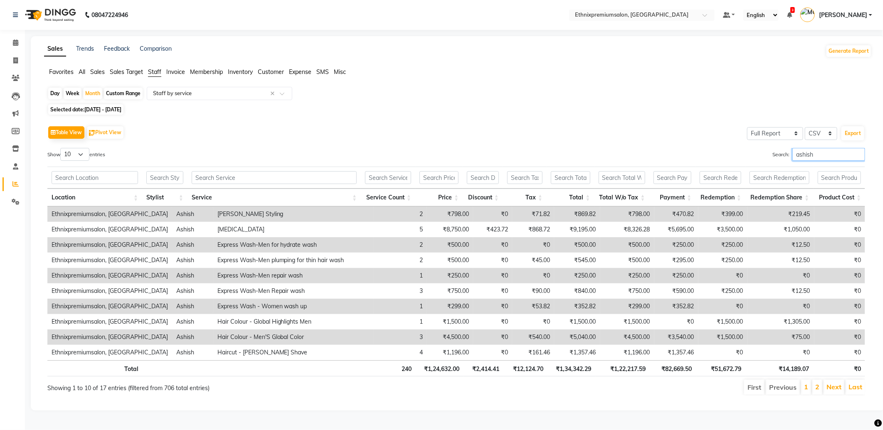
drag, startPoint x: 828, startPoint y: 157, endPoint x: 752, endPoint y: 157, distance: 75.6
click at [753, 157] on div "Search: ashish" at bounding box center [663, 156] width 403 height 16
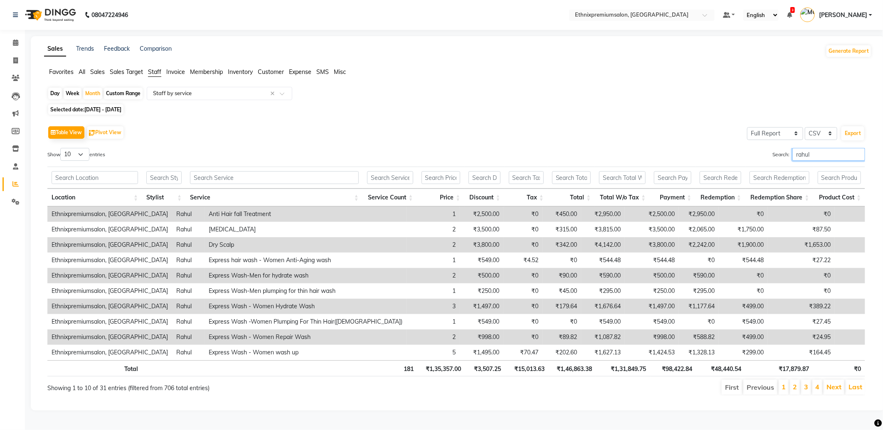
click at [757, 155] on div "Search: rahul" at bounding box center [663, 156] width 403 height 16
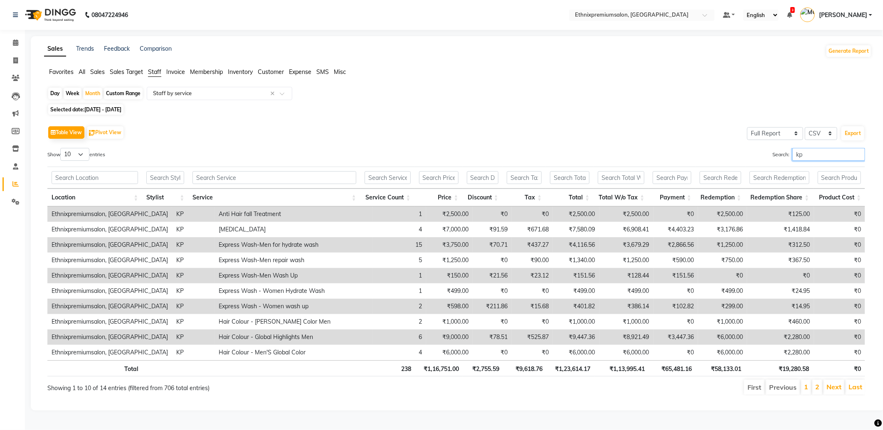
drag, startPoint x: 816, startPoint y: 151, endPoint x: 770, endPoint y: 160, distance: 46.5
click at [772, 160] on label "Search: kp" at bounding box center [818, 154] width 93 height 13
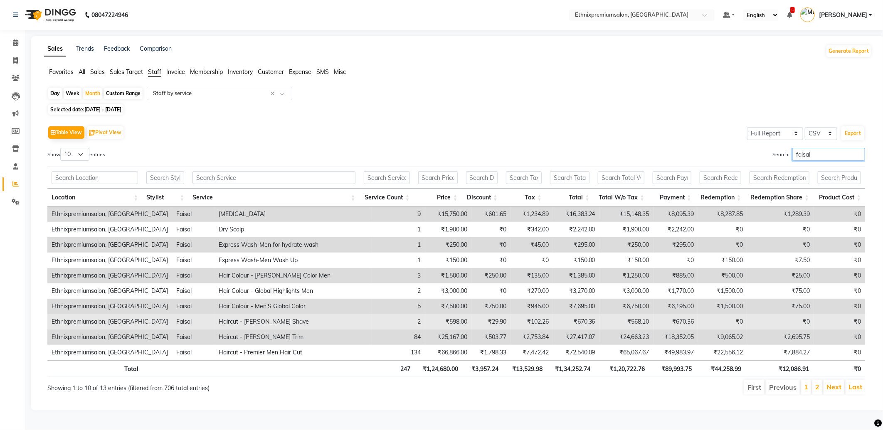
type input "faisal"
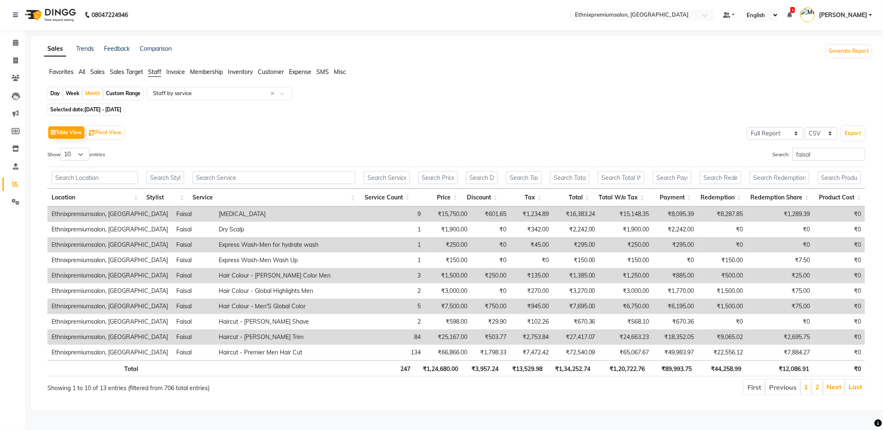
click at [51, 93] on div "Day" at bounding box center [55, 94] width 14 height 12
select select "8"
select select "2025"
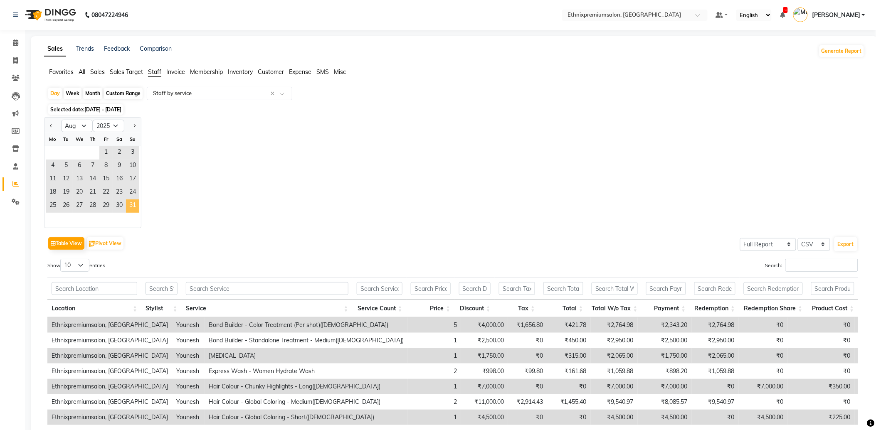
click at [130, 206] on span "31" at bounding box center [132, 205] width 13 height 13
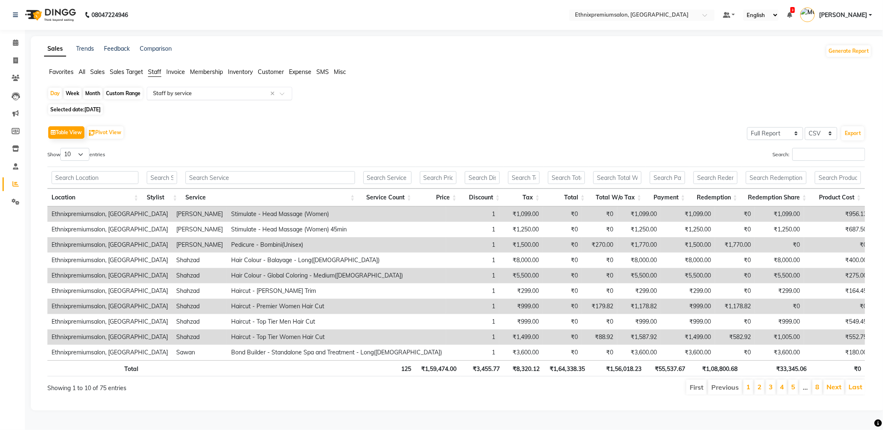
click at [180, 92] on input "text" at bounding box center [211, 93] width 120 height 8
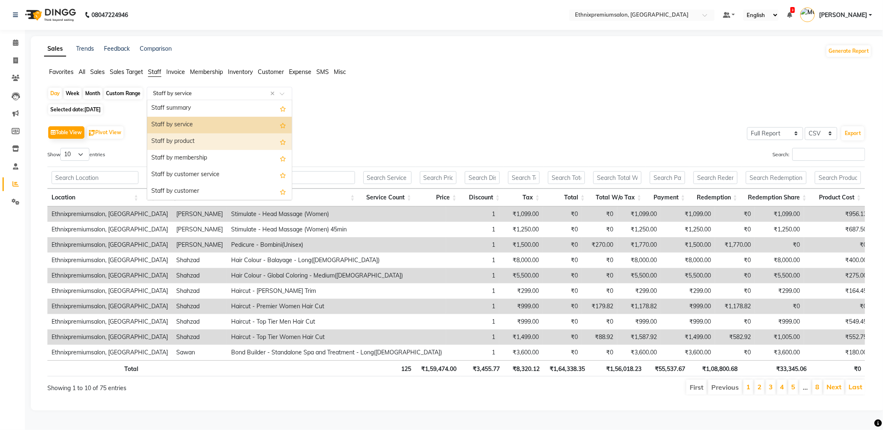
click at [182, 144] on div "Staff by product" at bounding box center [219, 141] width 145 height 17
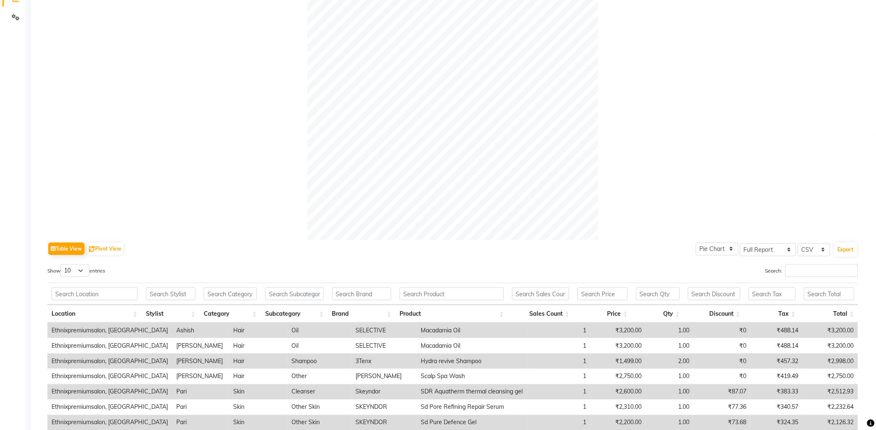
scroll to position [301, 0]
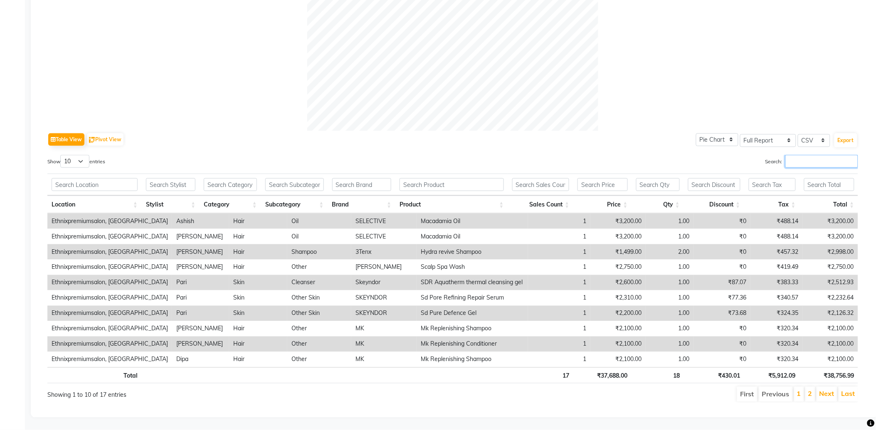
click at [798, 155] on input "Search:" at bounding box center [821, 161] width 73 height 13
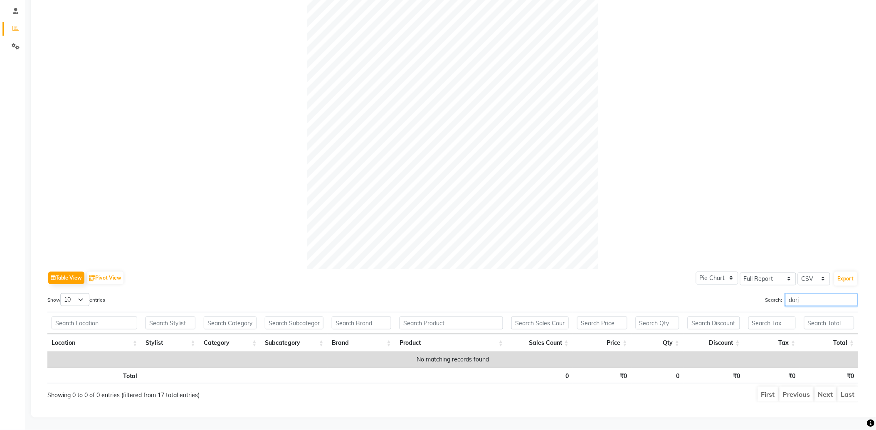
scroll to position [163, 0]
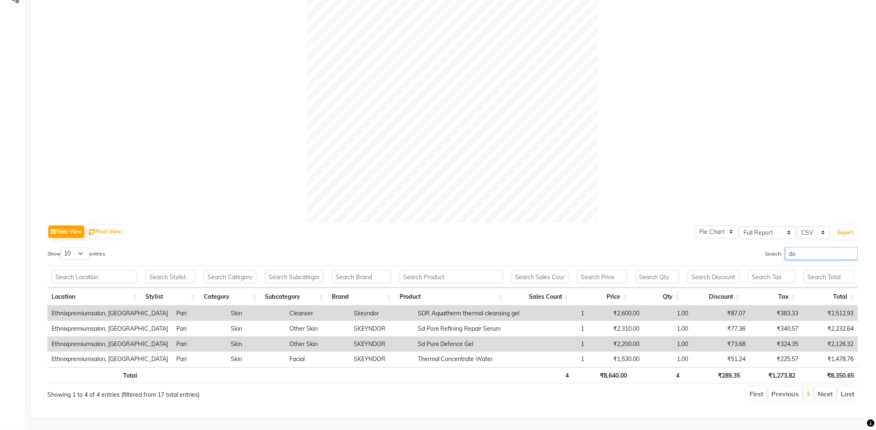
type input "d"
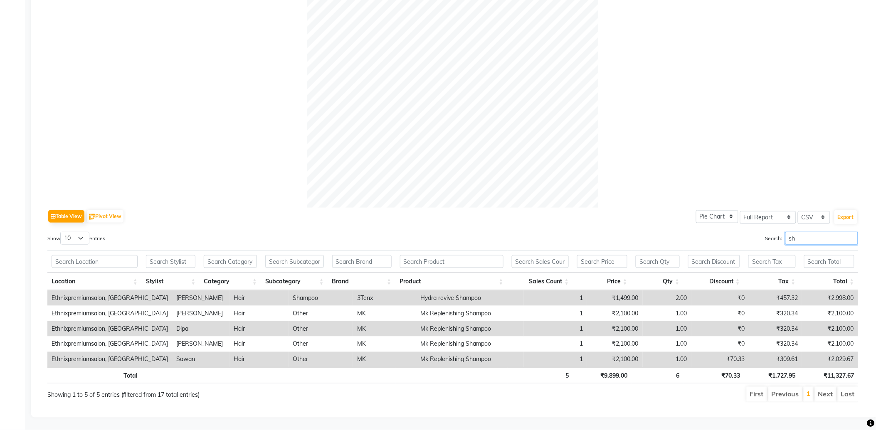
type input "s"
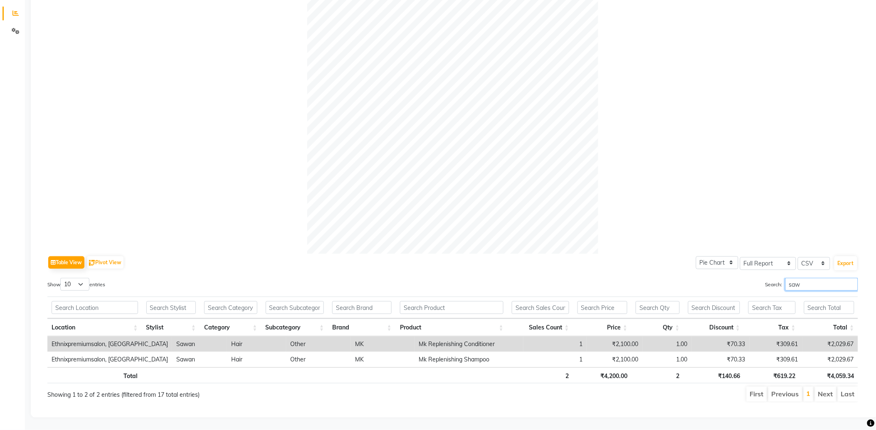
scroll to position [178, 0]
drag, startPoint x: 812, startPoint y: 274, endPoint x: 751, endPoint y: 288, distance: 62.5
click at [751, 288] on div "Show 10 25 50 100 entries Search: sawan Location Stylist Category Subcategory B…" at bounding box center [452, 340] width 810 height 125
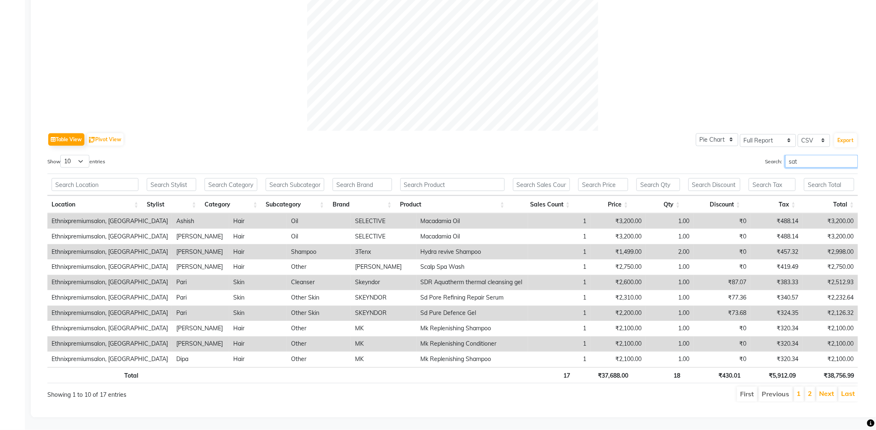
scroll to position [163, 0]
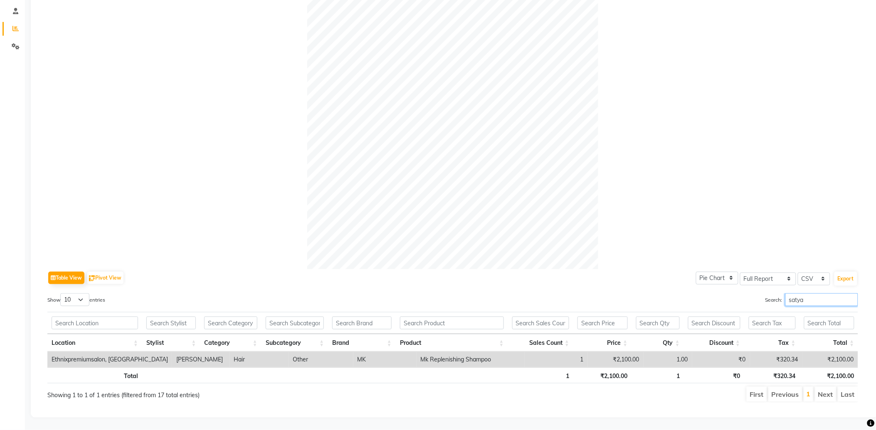
drag, startPoint x: 804, startPoint y: 293, endPoint x: 731, endPoint y: 300, distance: 73.0
click at [731, 300] on div "Search: satya" at bounding box center [658, 301] width 399 height 16
type input "r"
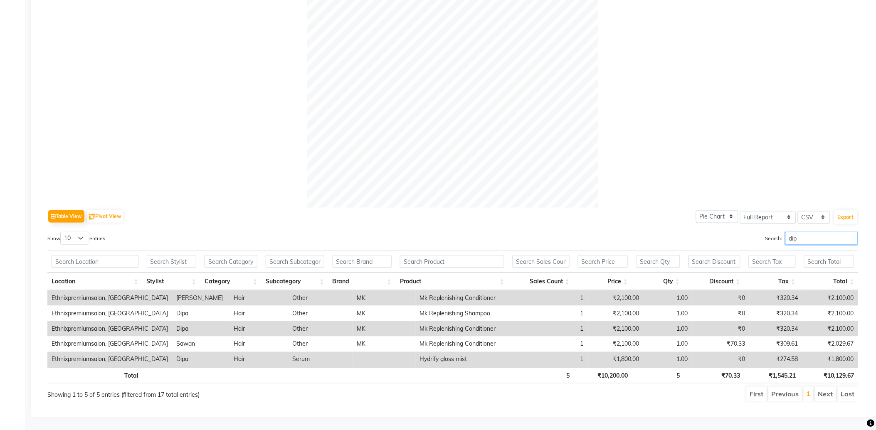
scroll to position [193, 0]
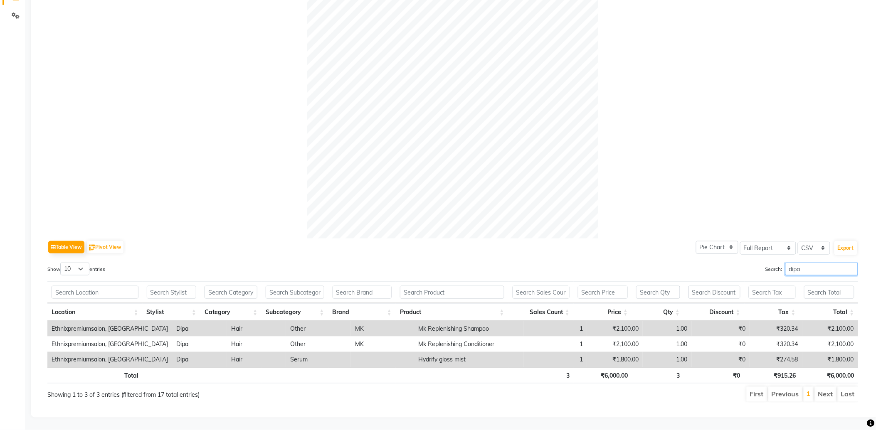
drag, startPoint x: 803, startPoint y: 259, endPoint x: 738, endPoint y: 262, distance: 65.3
click at [738, 263] on div "Search: dipa" at bounding box center [658, 271] width 399 height 16
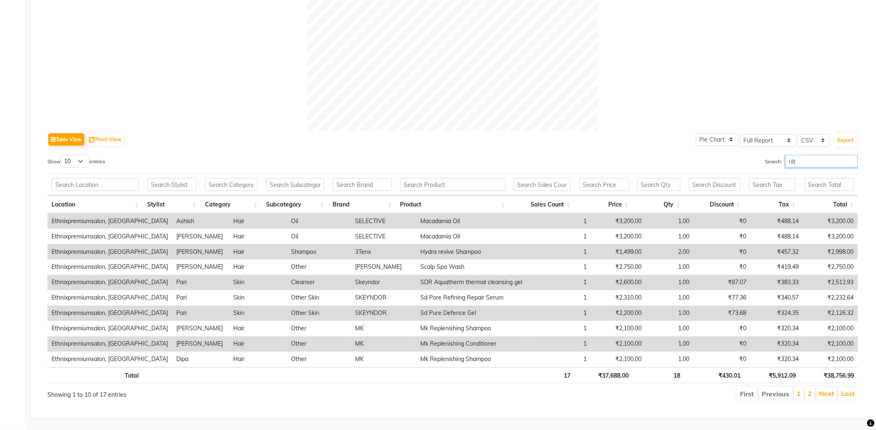
scroll to position [163, 0]
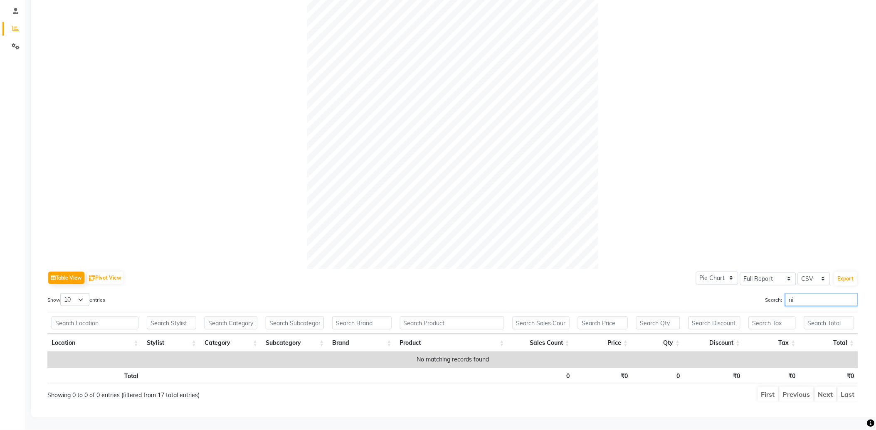
type input "n"
type input "m"
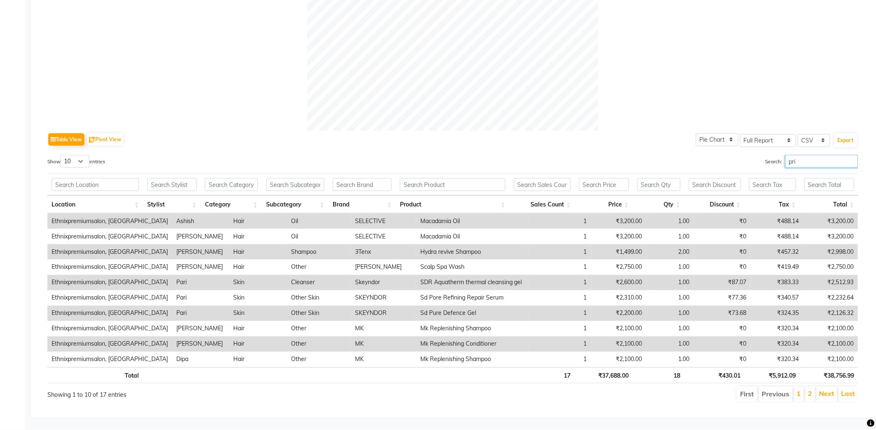
scroll to position [178, 0]
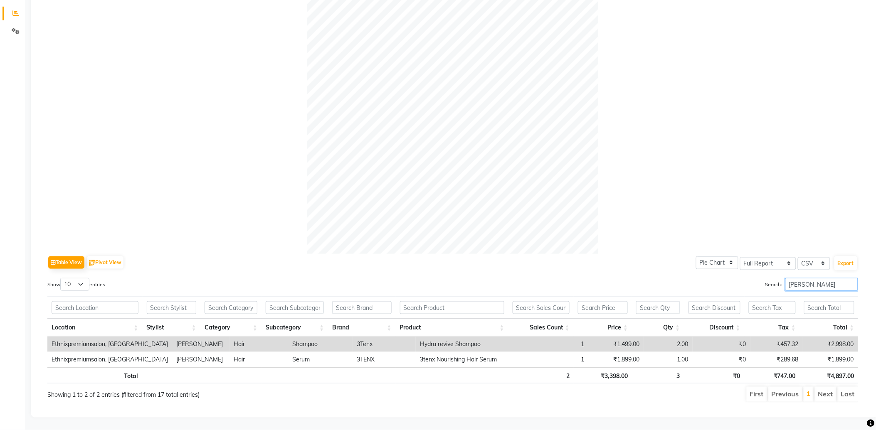
drag, startPoint x: 779, startPoint y: 277, endPoint x: 740, endPoint y: 279, distance: 38.7
click at [742, 279] on div "Search: priti" at bounding box center [658, 286] width 399 height 16
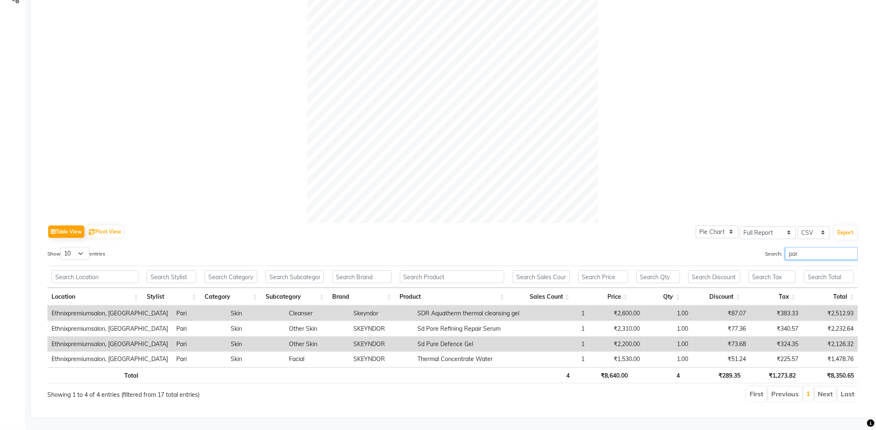
scroll to position [209, 0]
drag, startPoint x: 762, startPoint y: 248, endPoint x: 738, endPoint y: 249, distance: 23.3
click at [741, 248] on div "Search: pari" at bounding box center [658, 255] width 399 height 16
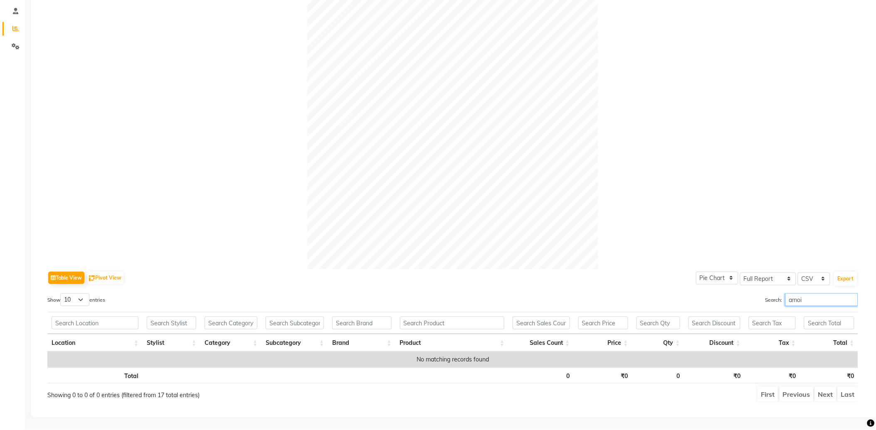
scroll to position [163, 0]
drag, startPoint x: 810, startPoint y: 296, endPoint x: 733, endPoint y: 296, distance: 76.9
click at [733, 296] on div "Search: amoi" at bounding box center [658, 301] width 399 height 16
drag, startPoint x: 740, startPoint y: 308, endPoint x: 732, endPoint y: 310, distance: 8.2
click at [732, 310] on div "Show 10 25 50 100 entries Search: prity Location Stylist Category Subcategory B…" at bounding box center [452, 347] width 810 height 109
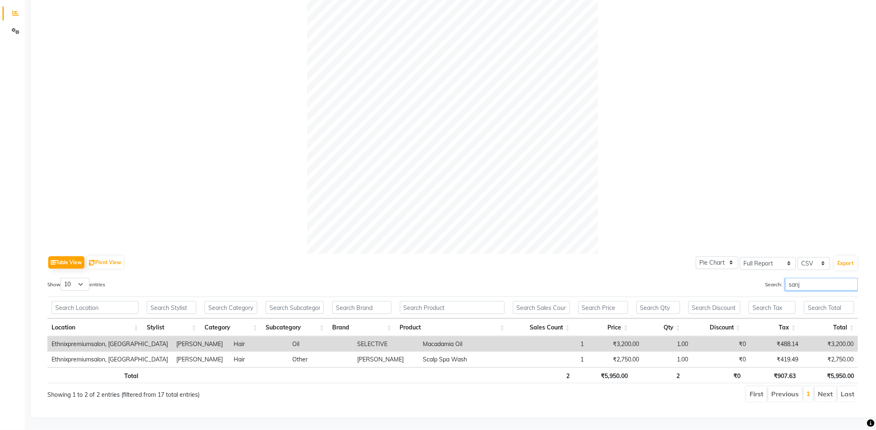
scroll to position [178, 0]
drag, startPoint x: 760, startPoint y: 283, endPoint x: 747, endPoint y: 285, distance: 13.4
click at [747, 285] on div "Search: sanje" at bounding box center [658, 286] width 399 height 16
type input "a"
type input "r"
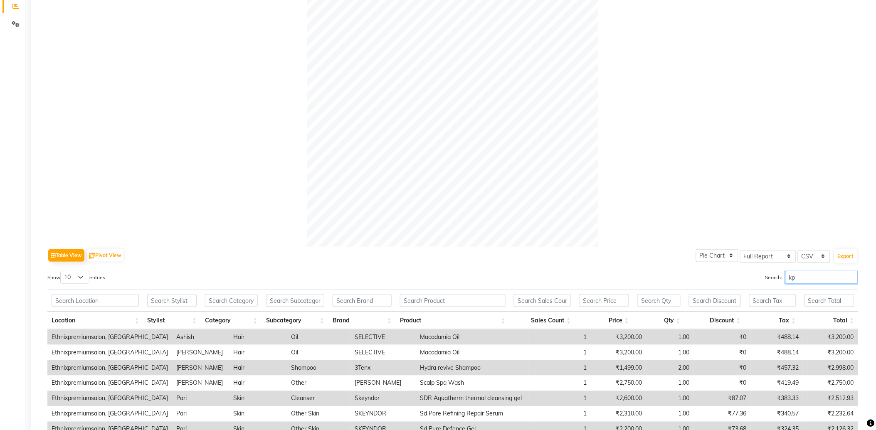
scroll to position [163, 0]
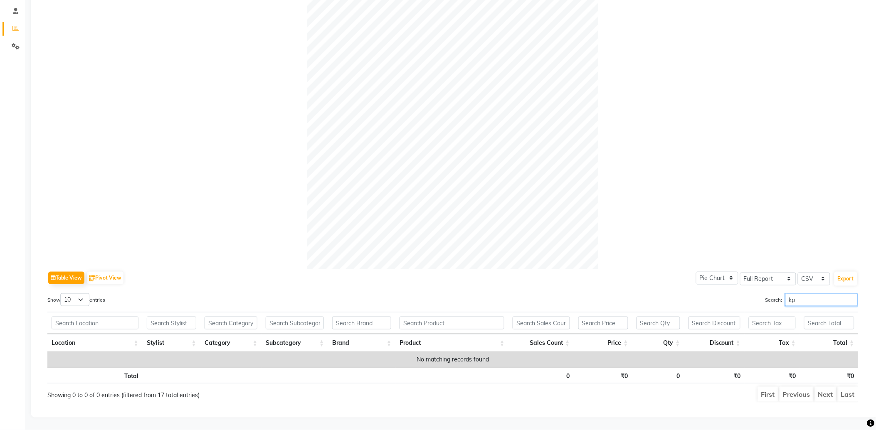
type input "k"
type input "f"
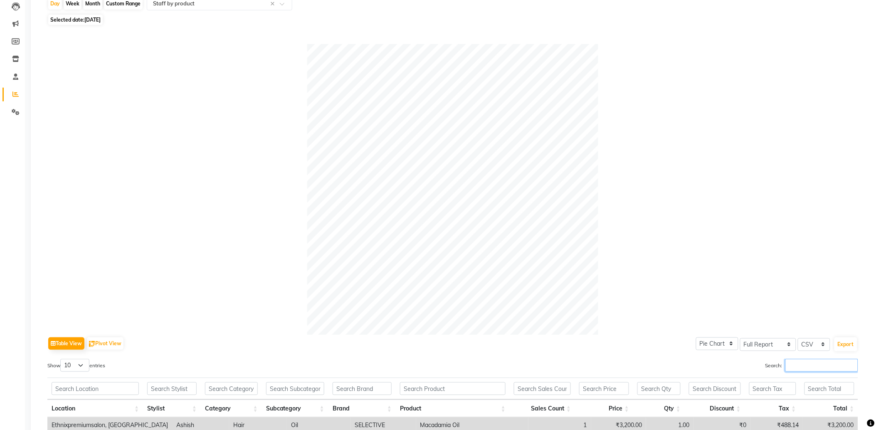
scroll to position [0, 0]
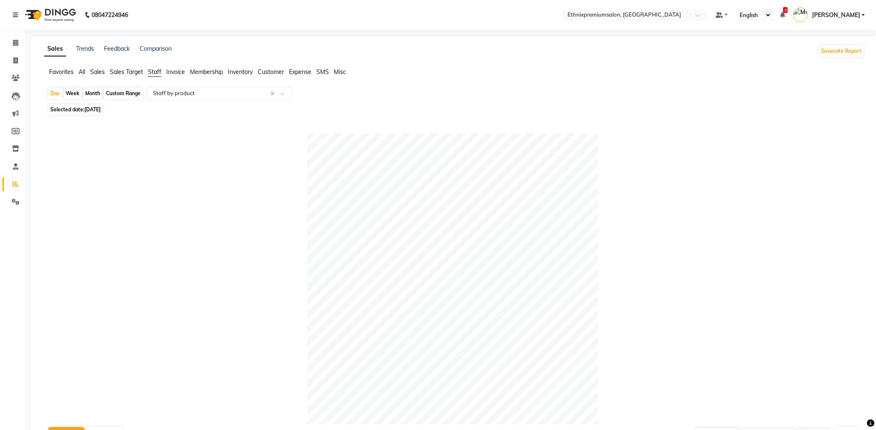
click at [93, 93] on div "Month" at bounding box center [92, 94] width 19 height 12
select select "8"
select select "2025"
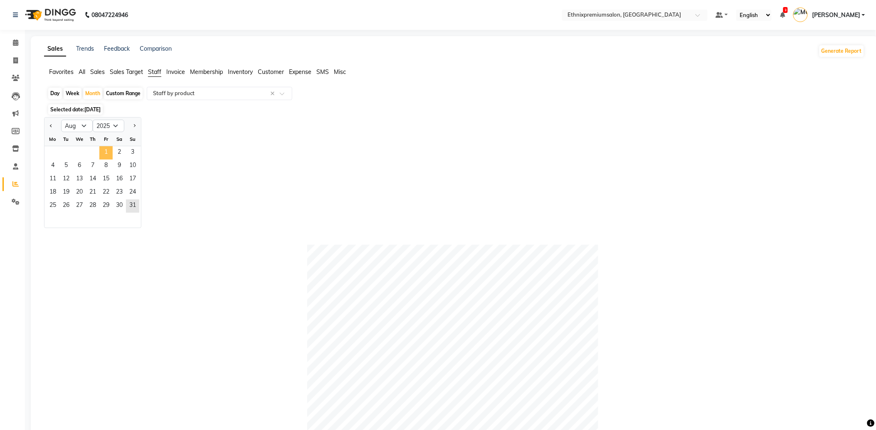
click at [105, 150] on span "1" at bounding box center [105, 152] width 13 height 13
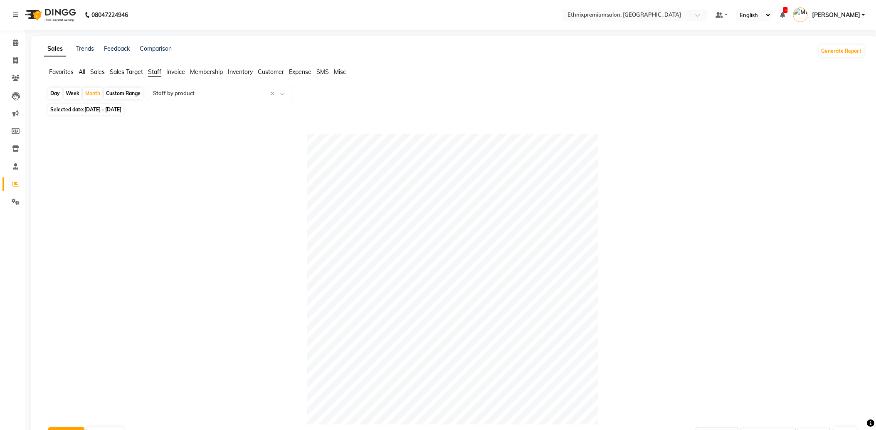
click at [272, 74] on span "Customer" at bounding box center [271, 71] width 26 height 7
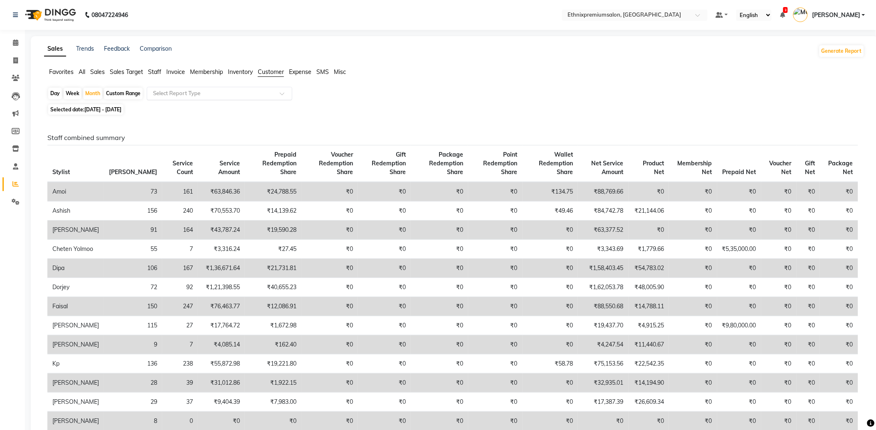
click at [286, 96] on span at bounding box center [285, 96] width 10 height 8
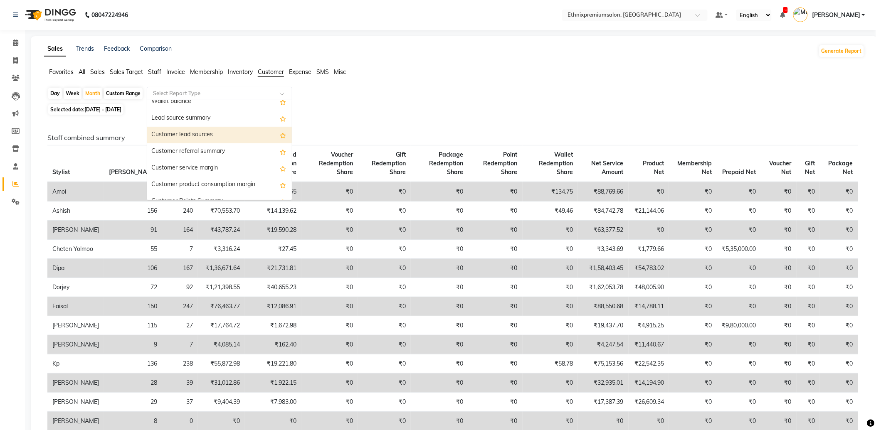
scroll to position [83, 0]
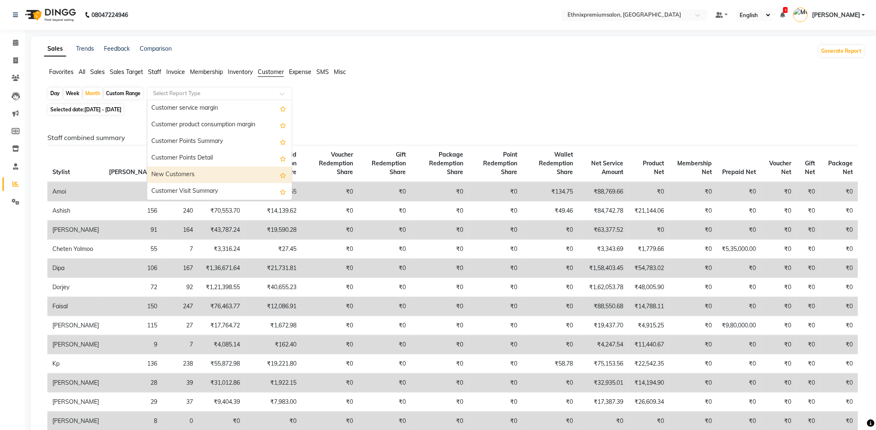
click at [194, 172] on div "New Customers" at bounding box center [219, 175] width 145 height 17
select select "full_report"
select select "csv"
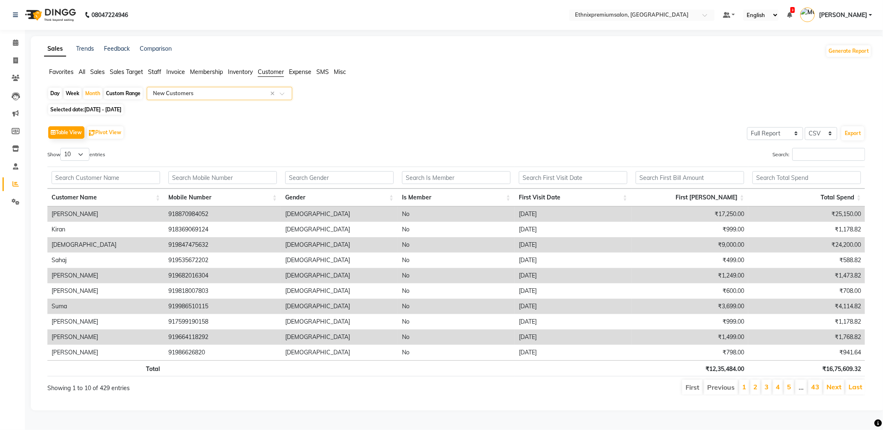
click at [152, 70] on span "Staff" at bounding box center [154, 71] width 13 height 7
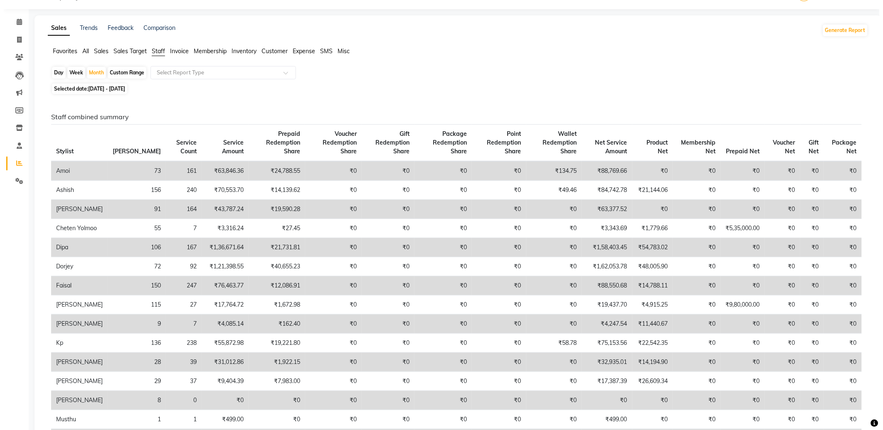
scroll to position [0, 0]
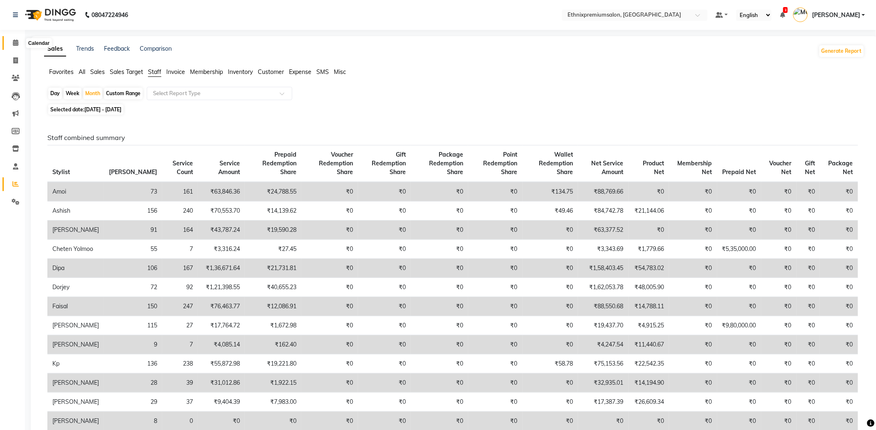
click at [15, 46] on icon at bounding box center [15, 42] width 5 height 6
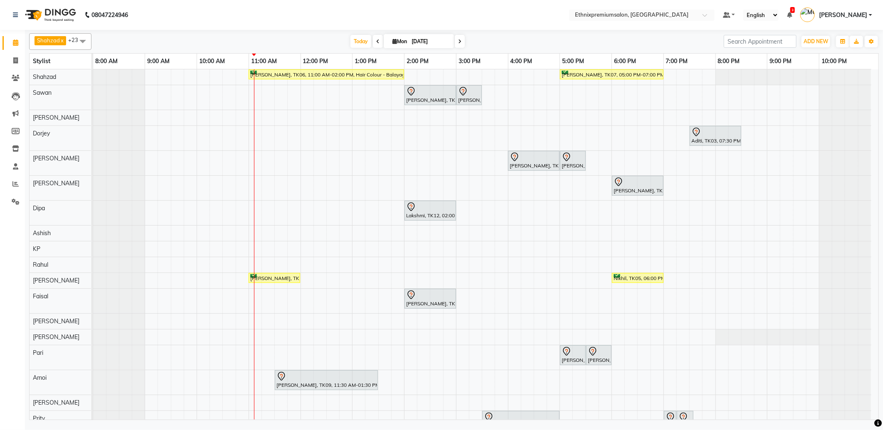
click at [373, 39] on span at bounding box center [378, 41] width 10 height 13
type input "[DATE]"
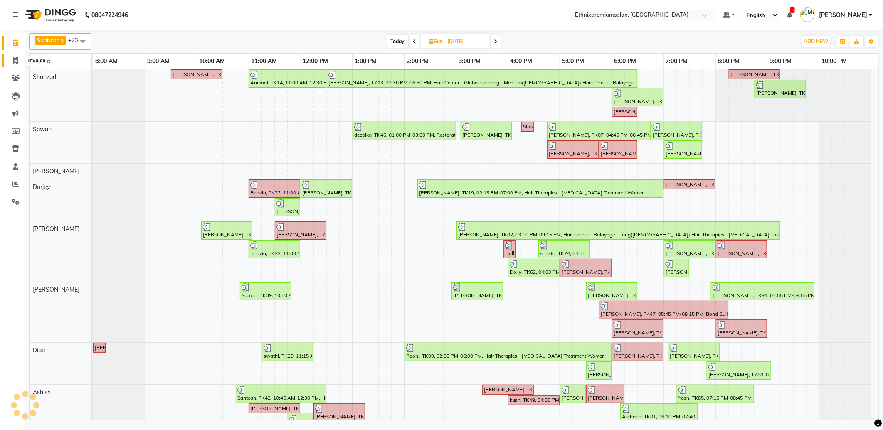
click at [14, 60] on icon at bounding box center [15, 60] width 5 height 6
select select "service"
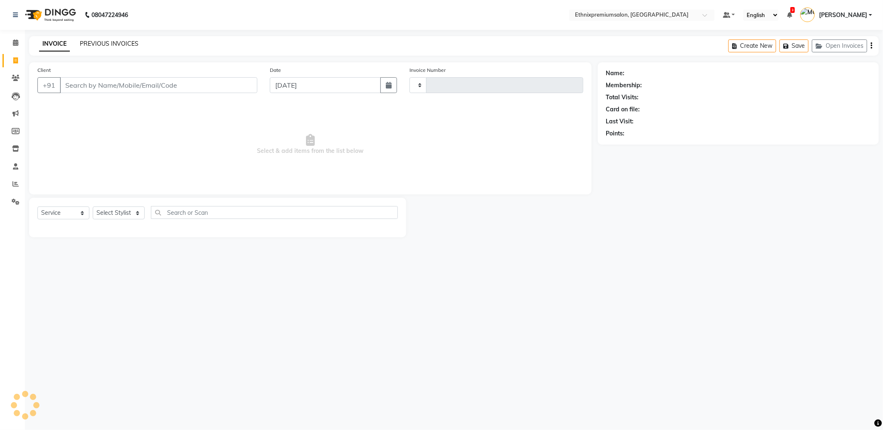
type input "9128"
select select "3625"
click at [96, 46] on link "PREVIOUS INVOICES" at bounding box center [109, 43] width 59 height 7
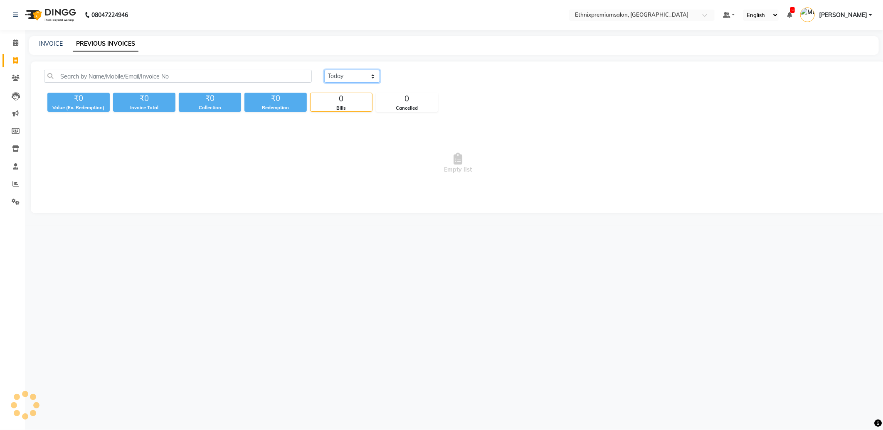
click at [350, 80] on select "[DATE] [DATE] Custom Range" at bounding box center [352, 76] width 56 height 13
click at [324, 70] on select "[DATE] [DATE] Custom Range" at bounding box center [352, 76] width 56 height 13
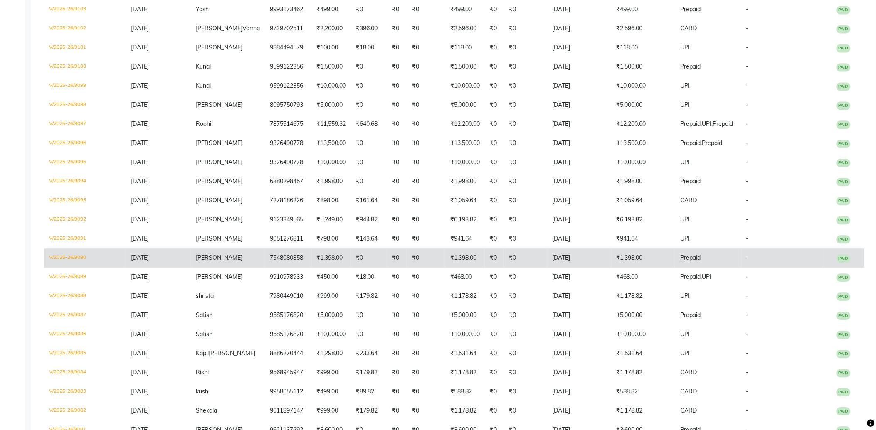
scroll to position [600, 0]
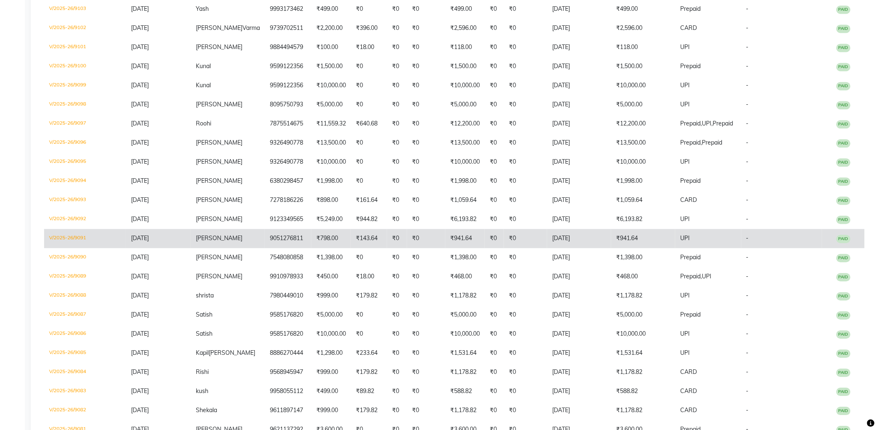
click at [217, 236] on span "[PERSON_NAME]" at bounding box center [219, 237] width 47 height 7
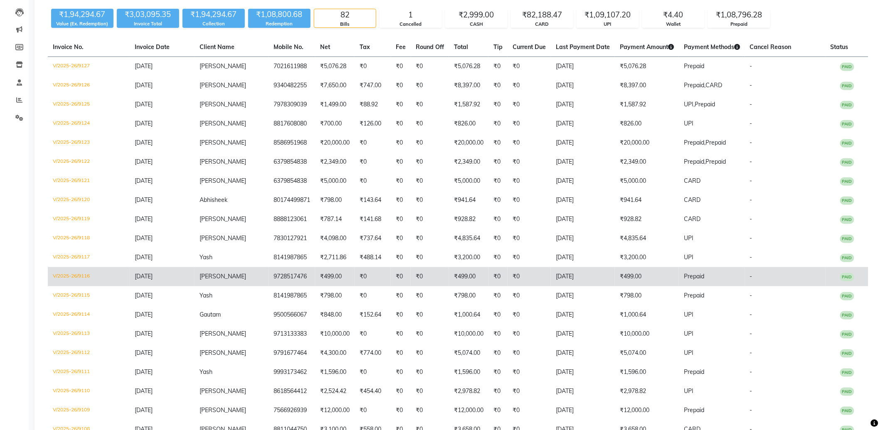
scroll to position [0, 0]
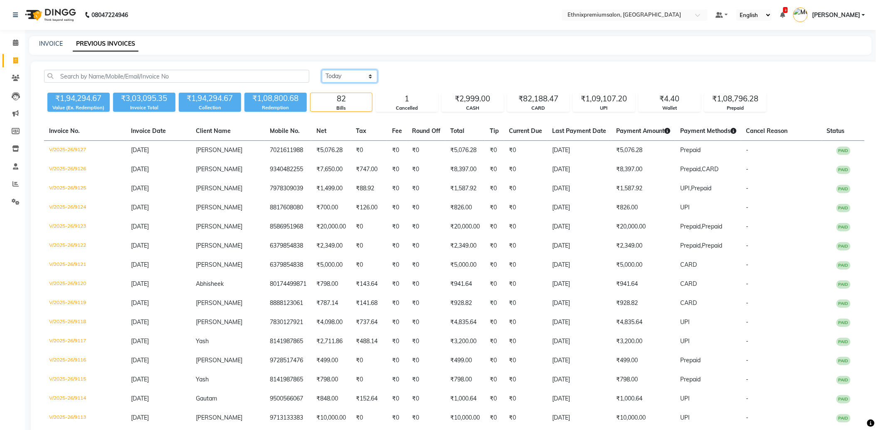
drag, startPoint x: 343, startPoint y: 72, endPoint x: 351, endPoint y: 81, distance: 12.7
click at [343, 72] on select "[DATE] [DATE] Custom Range" at bounding box center [350, 76] width 56 height 13
select select "range"
click at [322, 70] on select "[DATE] [DATE] Custom Range" at bounding box center [350, 76] width 56 height 13
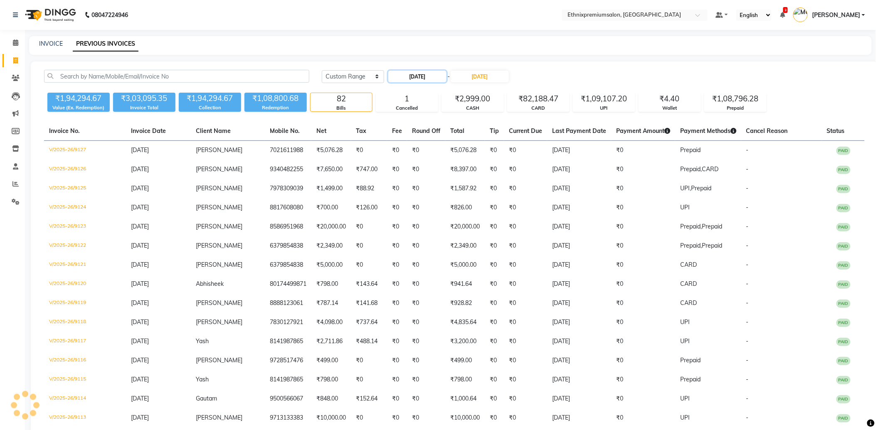
click at [411, 77] on input "[DATE]" at bounding box center [417, 77] width 58 height 12
select select "9"
select select "2025"
click at [394, 91] on span "Previous month" at bounding box center [395, 91] width 3 height 3
select select "8"
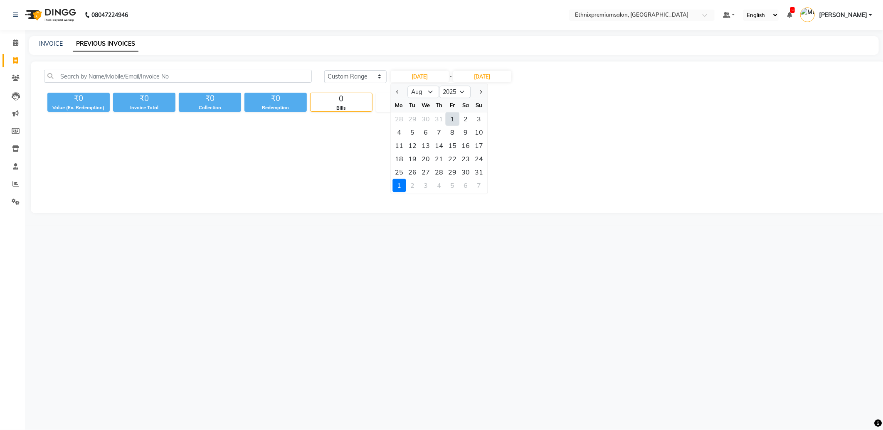
click at [450, 117] on div "1" at bounding box center [451, 118] width 13 height 13
type input "01-08-2025"
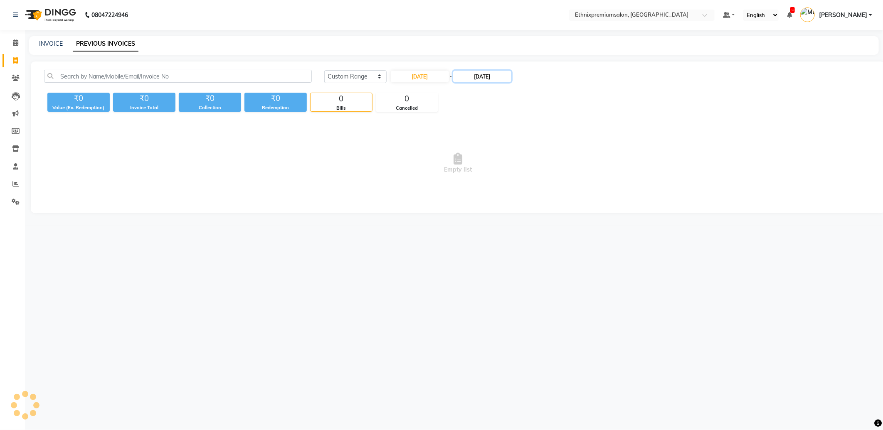
click at [481, 76] on input "[DATE]" at bounding box center [482, 77] width 58 height 12
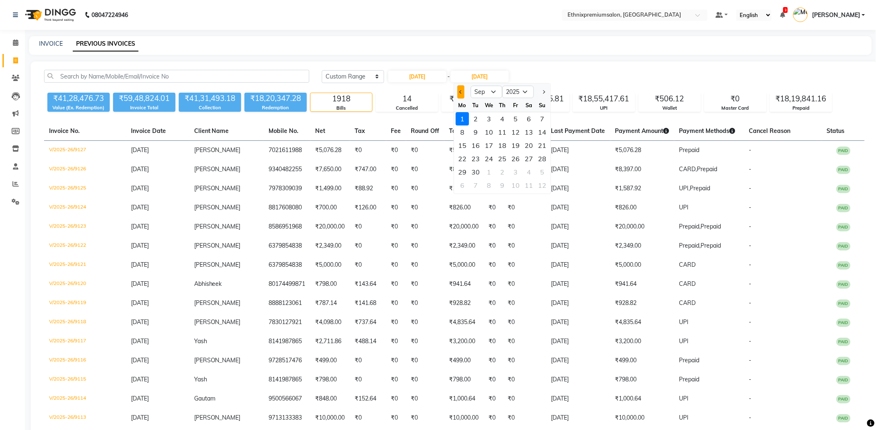
click at [458, 90] on button "Previous month" at bounding box center [460, 91] width 7 height 13
select select "8"
click at [538, 172] on div "31" at bounding box center [541, 171] width 13 height 13
type input "[DATE]"
click at [9, 184] on span at bounding box center [15, 185] width 15 height 10
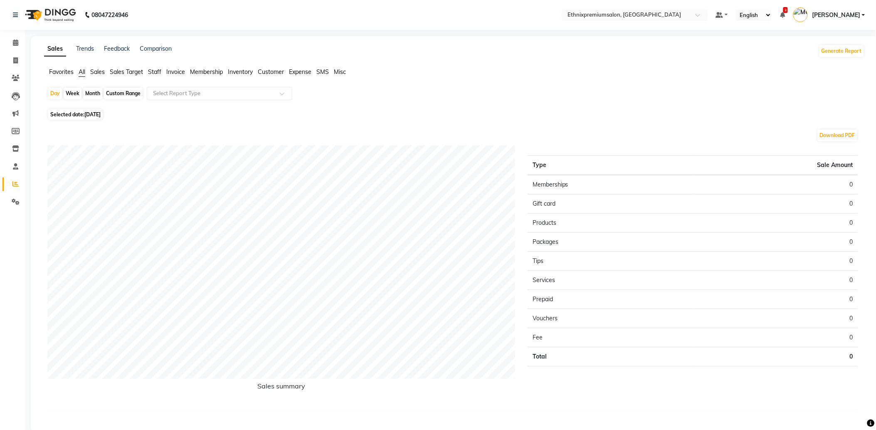
click at [265, 71] on span "Customer" at bounding box center [271, 71] width 26 height 7
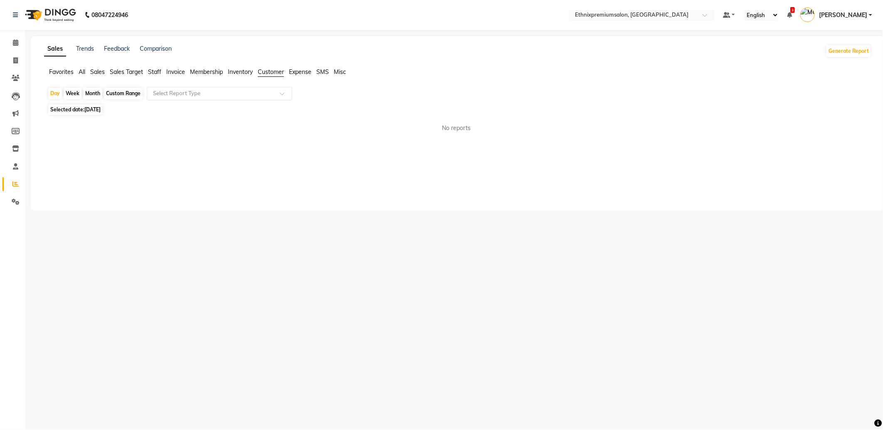
click at [267, 96] on input "text" at bounding box center [211, 93] width 120 height 8
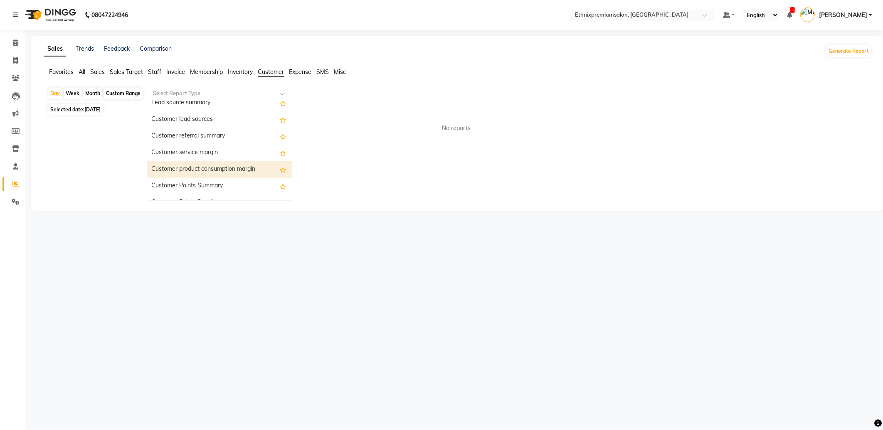
scroll to position [83, 0]
click at [197, 169] on div "New Customers" at bounding box center [219, 175] width 145 height 17
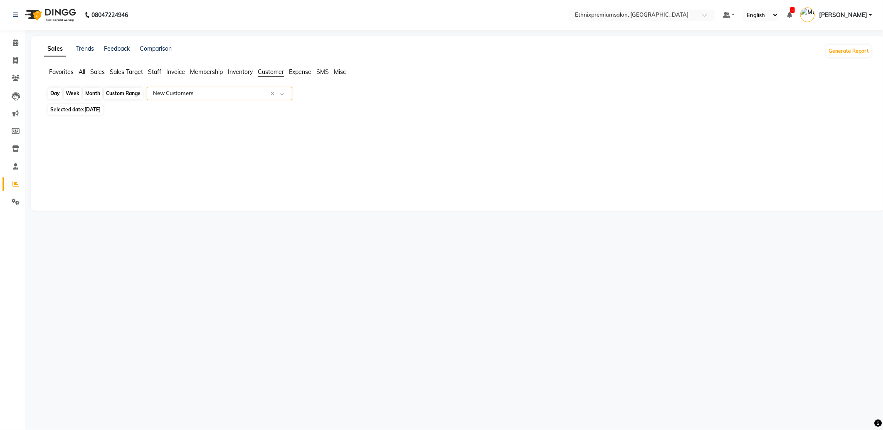
click at [57, 93] on div "Day" at bounding box center [55, 94] width 14 height 12
select select "9"
select select "2025"
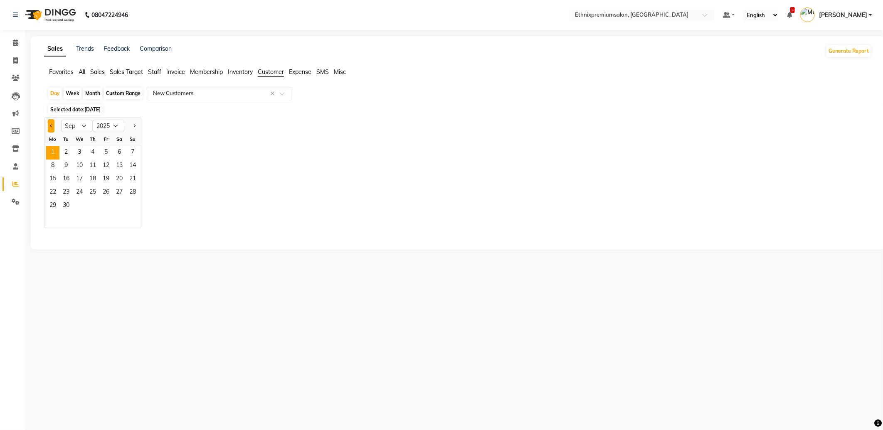
click at [52, 125] on span "Previous month" at bounding box center [51, 125] width 3 height 3
select select "8"
click at [129, 207] on span "31" at bounding box center [132, 205] width 13 height 13
select select "full_report"
select select "csv"
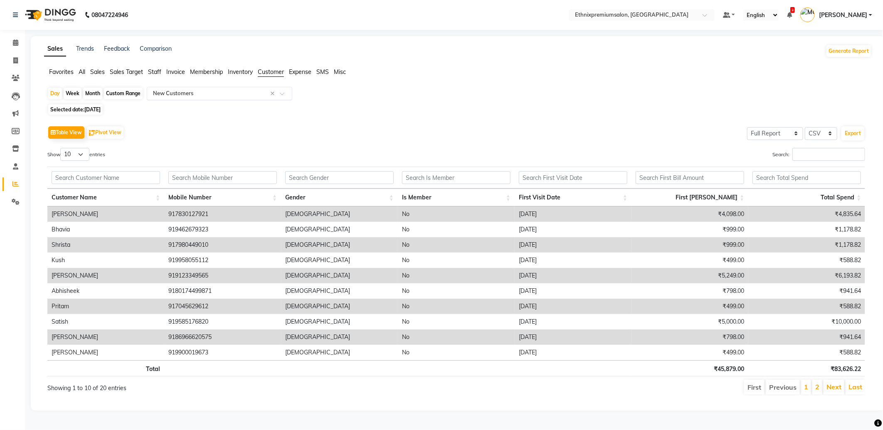
click at [284, 96] on span at bounding box center [285, 96] width 10 height 8
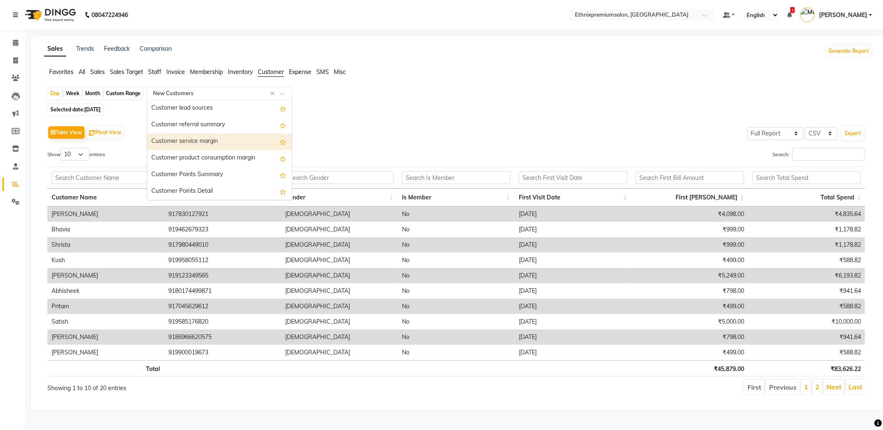
scroll to position [0, 0]
click at [207, 136] on div "Lead source summary" at bounding box center [219, 141] width 145 height 17
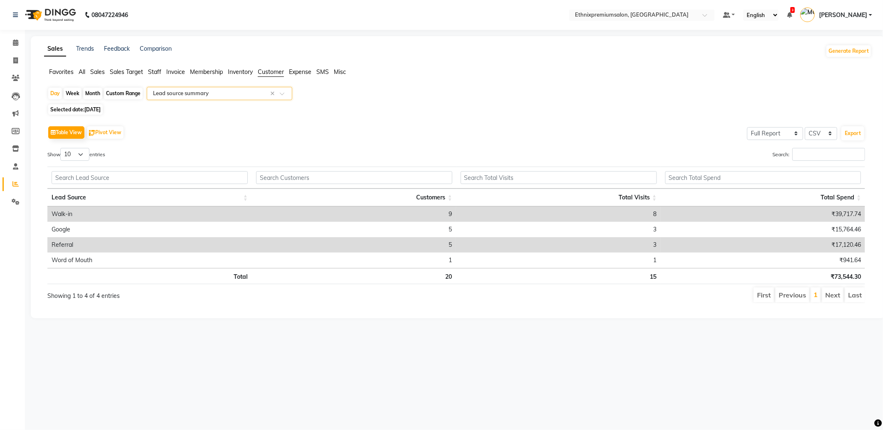
click at [296, 74] on span "Expense" at bounding box center [300, 71] width 22 height 7
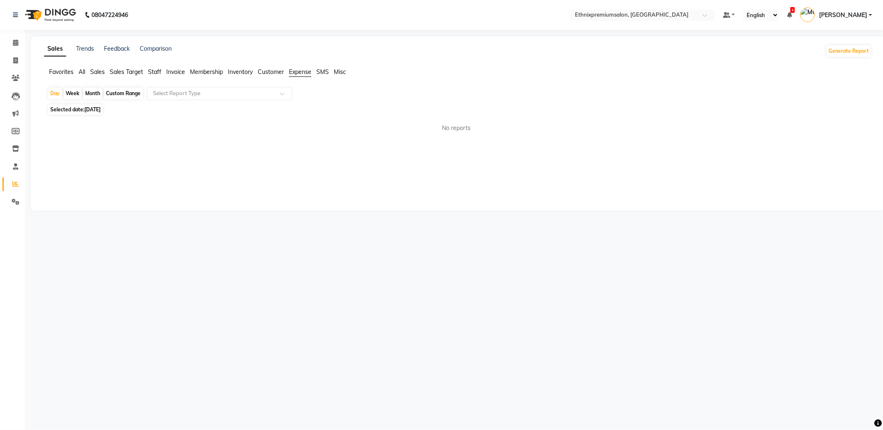
click at [281, 100] on div "Day Week Month Custom Range Select Report Type" at bounding box center [457, 94] width 821 height 15
click at [281, 93] on span at bounding box center [285, 96] width 10 height 8
click at [254, 118] on div "Expense" at bounding box center [219, 125] width 145 height 17
select select "full_report"
select select "csv"
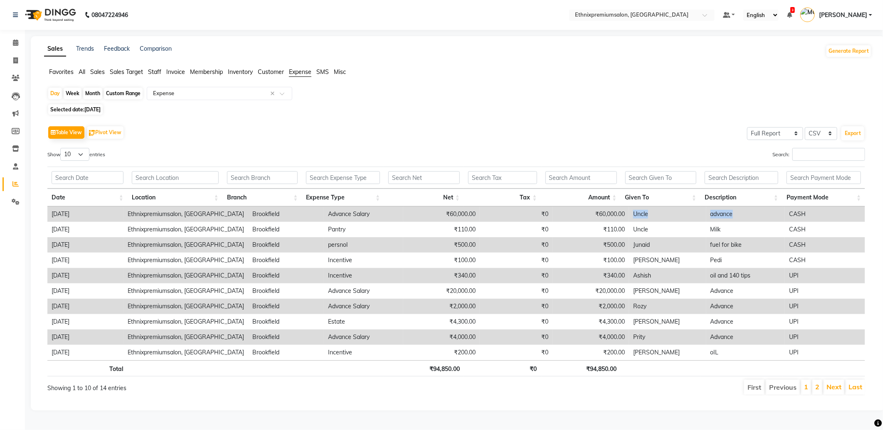
drag, startPoint x: 744, startPoint y: 213, endPoint x: 625, endPoint y: 216, distance: 119.7
click at [625, 216] on tr "31-08-2025 Ethnixpremiumsalon, Brookfield Brookfield Advance Salary ₹60,000.00 …" at bounding box center [455, 214] width 817 height 15
copy tr "Uncle advance"
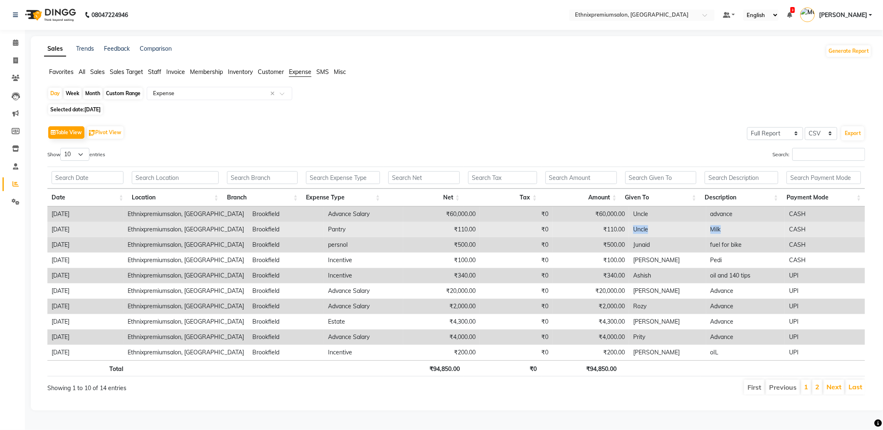
drag, startPoint x: 718, startPoint y: 227, endPoint x: 625, endPoint y: 231, distance: 93.2
click at [625, 231] on tr "31-08-2025 Ethnixpremiumsalon, Brookfield Brookfield Pantry ₹110.00 ₹0 ₹110.00 …" at bounding box center [455, 229] width 817 height 15
copy tr "Uncle Milk"
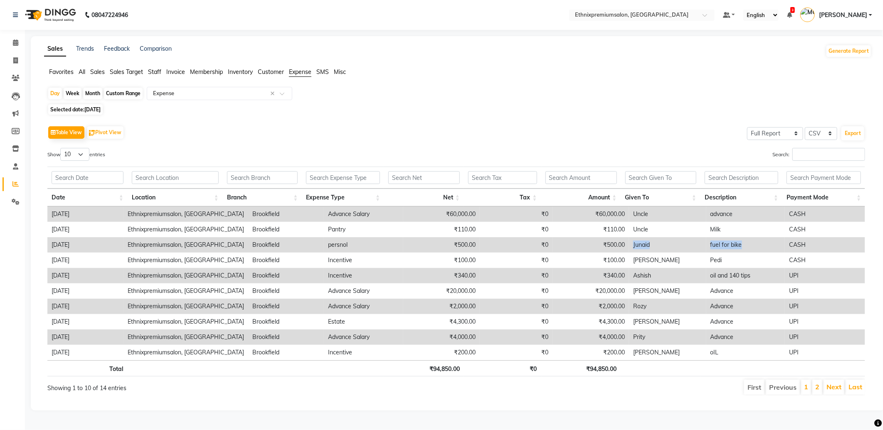
drag, startPoint x: 716, startPoint y: 244, endPoint x: 622, endPoint y: 246, distance: 94.8
click at [622, 246] on tr "31-08-2025 Ethnixpremiumsalon, Brookfield Brookfield persnol ₹500.00 ₹0 ₹500.00…" at bounding box center [455, 244] width 817 height 15
copy tr "Junaid fuel for bike"
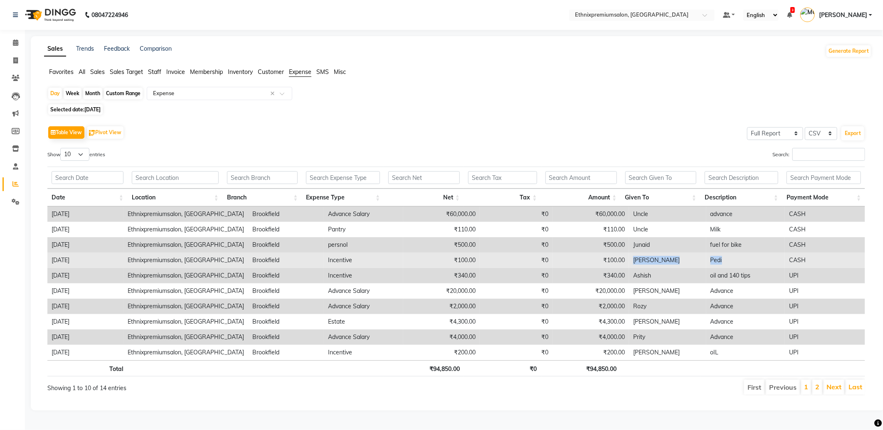
drag, startPoint x: 723, startPoint y: 260, endPoint x: 621, endPoint y: 260, distance: 102.2
click at [621, 260] on tr "31-08-2025 Ethnixpremiumsalon, Brookfield Brookfield Incentive ₹100.00 ₹0 ₹100.…" at bounding box center [455, 260] width 817 height 15
copy tr "Shoba Pedi"
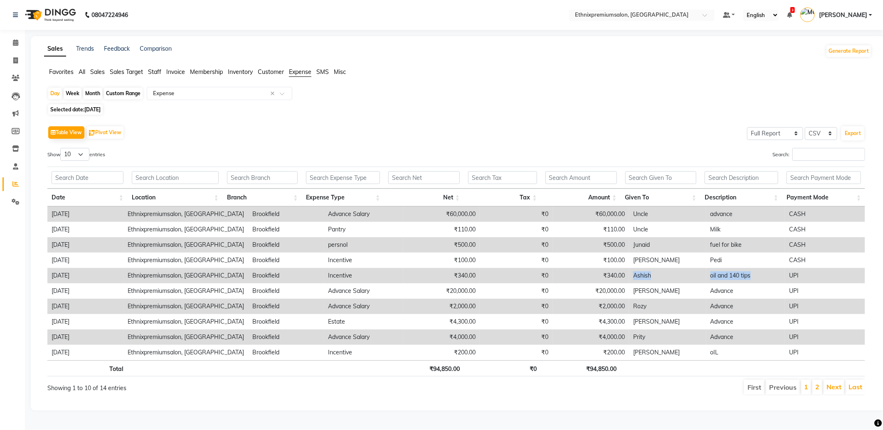
drag, startPoint x: 729, startPoint y: 277, endPoint x: 621, endPoint y: 276, distance: 108.0
click at [621, 276] on tr "31-08-2025 Ethnixpremiumsalon, Brookfield Brookfield Incentive ₹340.00 ₹0 ₹340.…" at bounding box center [455, 275] width 817 height 15
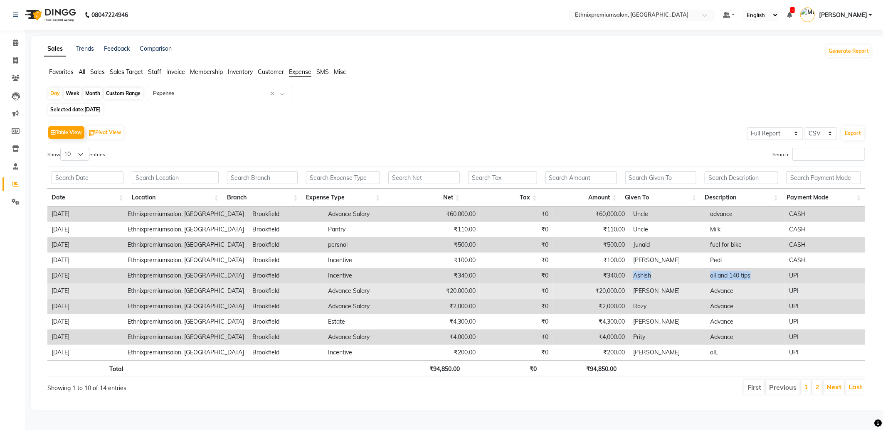
copy tr "Ashish oil and 140 tips"
drag, startPoint x: 699, startPoint y: 292, endPoint x: 624, endPoint y: 292, distance: 74.8
click at [624, 292] on tr "31-08-2025 Ethnixpremiumsalon, Brookfield Brookfield Advance Salary ₹20,000.00 …" at bounding box center [455, 290] width 817 height 15
copy tr "Sanjeev Advance"
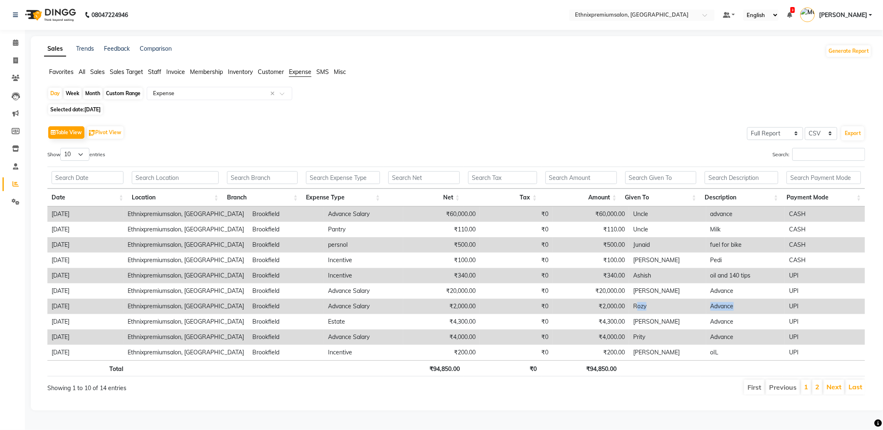
drag, startPoint x: 735, startPoint y: 305, endPoint x: 627, endPoint y: 313, distance: 108.3
click at [627, 313] on tr "31-08-2025 Ethnixpremiumsalon, Brookfield Brookfield Advance Salary ₹2,000.00 ₹…" at bounding box center [455, 306] width 817 height 15
click at [641, 312] on td "Rozy" at bounding box center [667, 306] width 77 height 15
drag, startPoint x: 690, startPoint y: 306, endPoint x: 622, endPoint y: 308, distance: 67.8
click at [622, 308] on tr "31-08-2025 Ethnixpremiumsalon, Brookfield Brookfield Advance Salary ₹2,000.00 ₹…" at bounding box center [455, 306] width 817 height 15
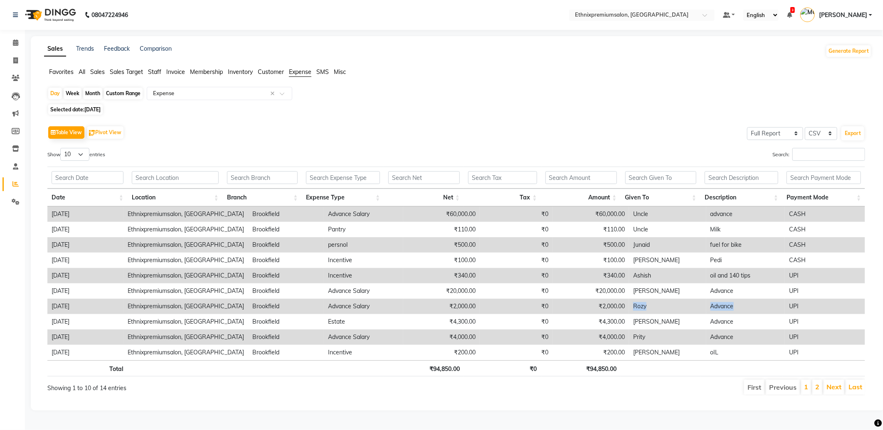
copy tr "Rozy Advance"
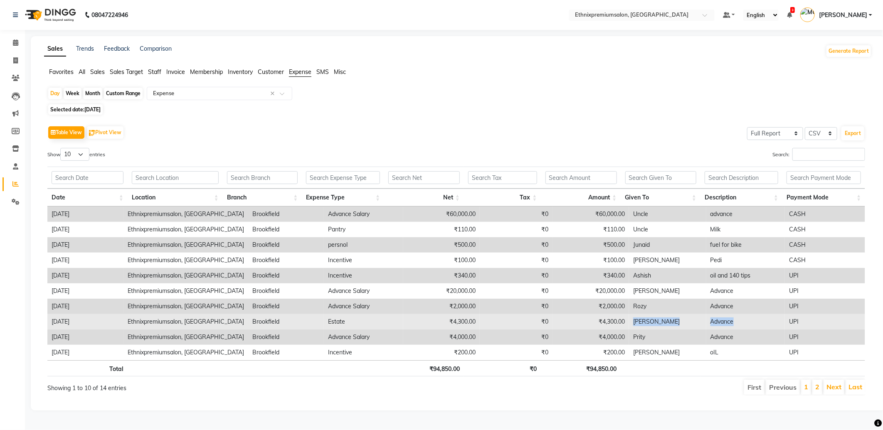
drag, startPoint x: 689, startPoint y: 320, endPoint x: 623, endPoint y: 319, distance: 65.2
click at [623, 319] on tr "31-08-2025 Ethnixpremiumsalon, Brookfield Brookfield Estate ₹4,300.00 ₹0 ₹4,300…" at bounding box center [455, 321] width 817 height 15
copy tr "Maha Ali Advance"
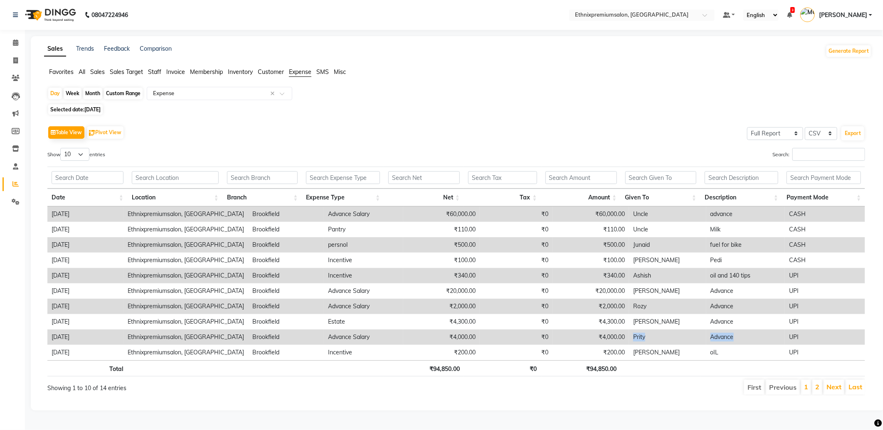
drag, startPoint x: 720, startPoint y: 338, endPoint x: 617, endPoint y: 338, distance: 102.6
click at [617, 338] on tr "31-08-2025 Ethnixpremiumsalon, Brookfield Brookfield Advance Salary ₹4,000.00 ₹…" at bounding box center [455, 337] width 817 height 15
copy tr "₹4,000.00 Prity Advance"
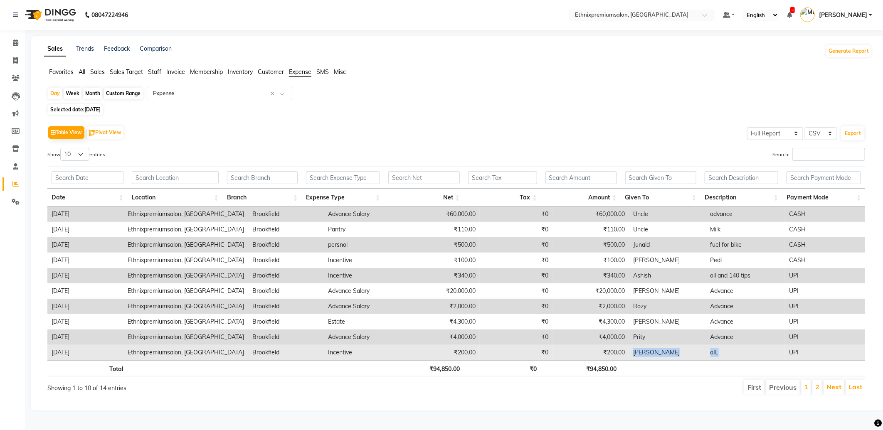
drag, startPoint x: 717, startPoint y: 352, endPoint x: 622, endPoint y: 351, distance: 94.8
click at [622, 351] on tr "31-08-2025 Ethnixpremiumsalon, Brookfield Brookfield Incentive ₹200.00 ₹0 ₹200.…" at bounding box center [455, 352] width 817 height 15
copy tr "Sanjeev oIL"
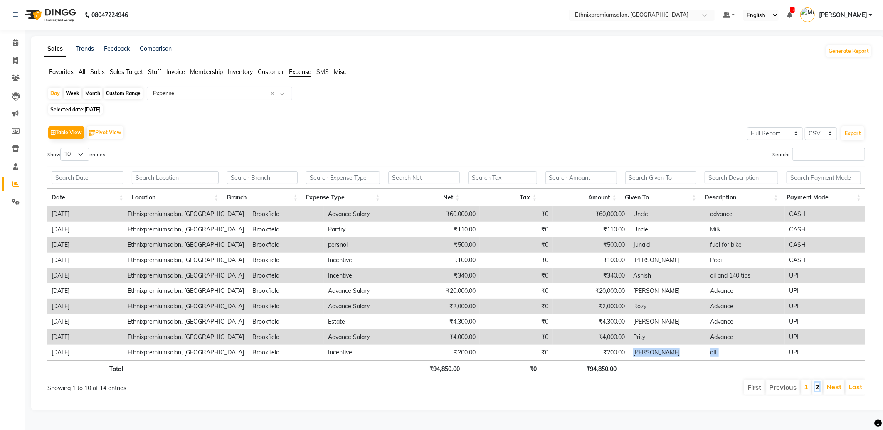
click at [817, 384] on link "2" at bounding box center [817, 387] width 4 height 8
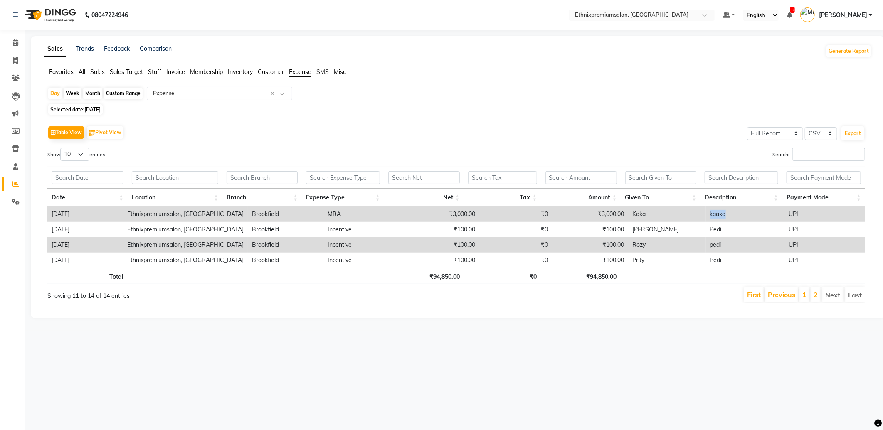
drag, startPoint x: 726, startPoint y: 214, endPoint x: 699, endPoint y: 221, distance: 27.9
click at [699, 221] on tr "31-08-2025 Ethnixpremiumsalon, Brookfield Brookfield MRA ₹3,000.00 ₹0 ₹3,000.00…" at bounding box center [455, 214] width 817 height 15
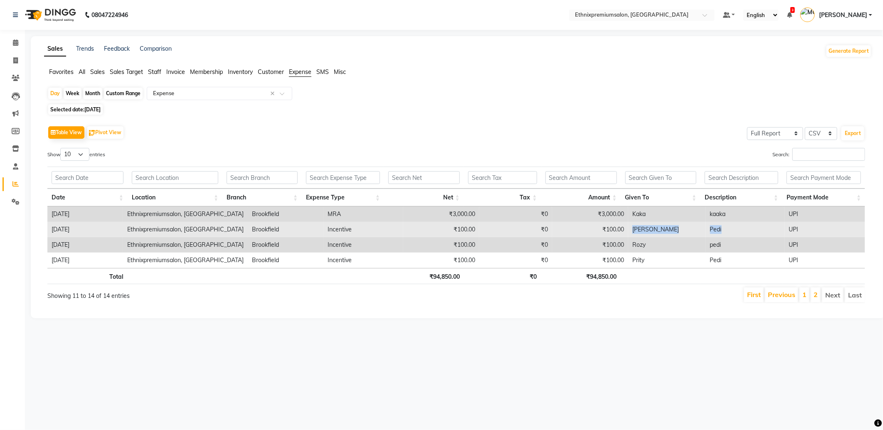
drag, startPoint x: 705, startPoint y: 229, endPoint x: 623, endPoint y: 230, distance: 81.5
click at [623, 230] on tr "31-08-2025 Ethnixpremiumsalon, Brookfield Brookfield Incentive ₹100.00 ₹0 ₹100.…" at bounding box center [455, 229] width 817 height 15
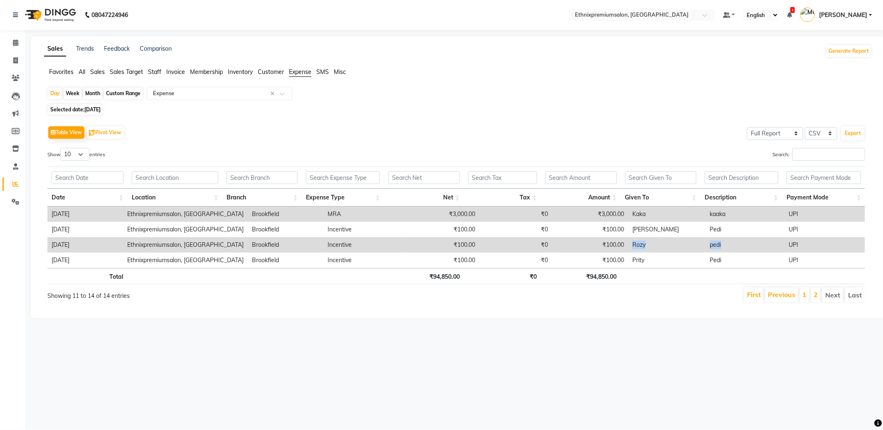
drag, startPoint x: 686, startPoint y: 246, endPoint x: 625, endPoint y: 246, distance: 61.1
click at [625, 246] on tr "31-08-2025 Ethnixpremiumsalon, Brookfield Brookfield Incentive ₹100.00 ₹0 ₹100.…" at bounding box center [455, 244] width 817 height 15
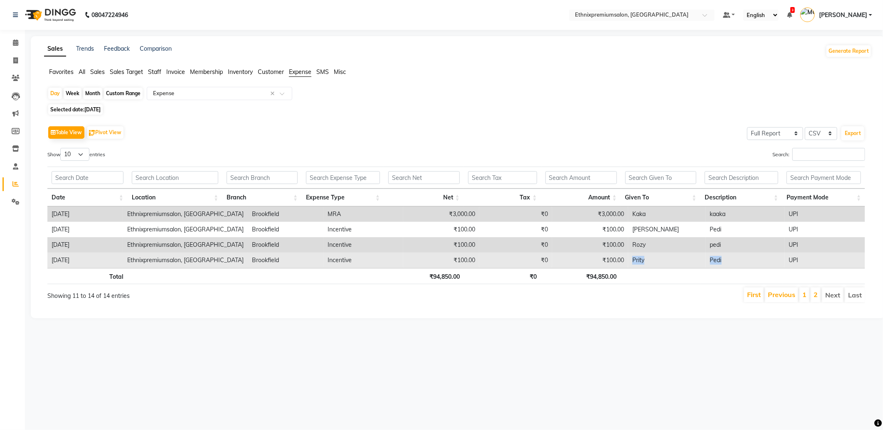
drag, startPoint x: 710, startPoint y: 259, endPoint x: 620, endPoint y: 262, distance: 89.4
click at [620, 262] on tr "31-08-2025 Ethnixpremiumsalon, Brookfield Brookfield Incentive ₹100.00 ₹0 ₹100.…" at bounding box center [455, 260] width 817 height 15
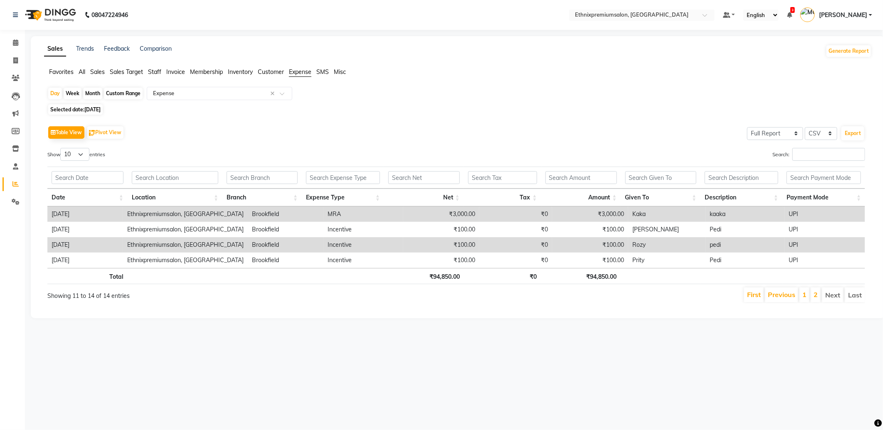
click at [93, 93] on div "Month" at bounding box center [92, 94] width 19 height 12
select select "8"
select select "2025"
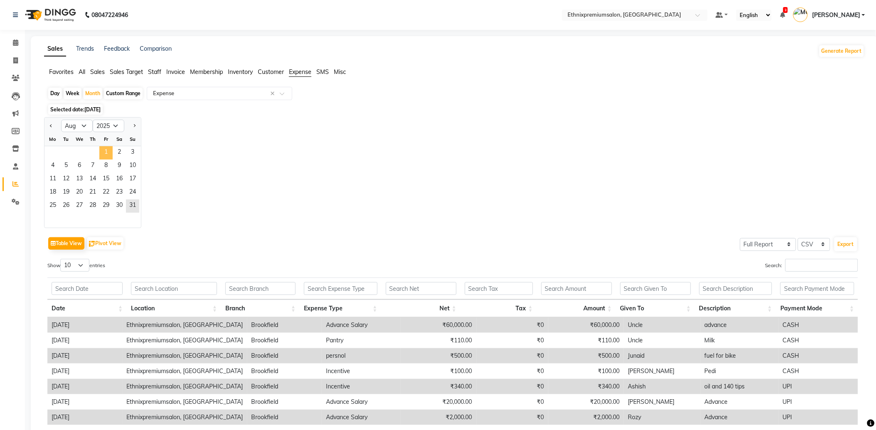
click at [106, 155] on span "1" at bounding box center [105, 152] width 13 height 13
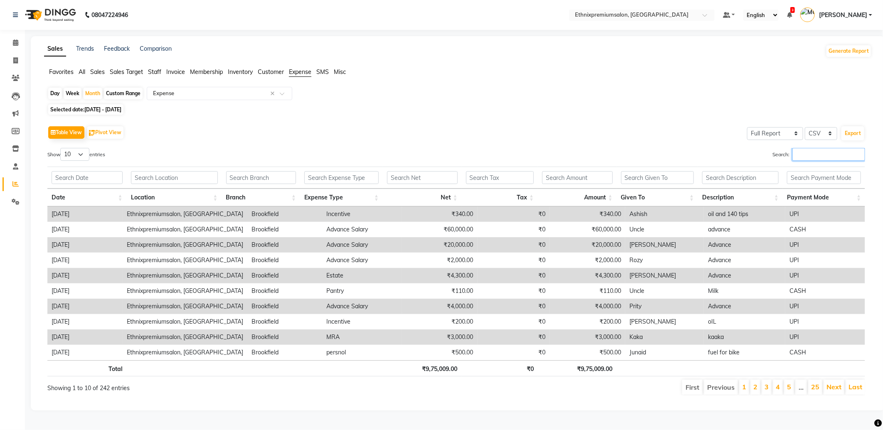
click at [796, 156] on input "Search:" at bounding box center [828, 154] width 73 height 13
click at [153, 75] on span "Staff" at bounding box center [154, 71] width 13 height 7
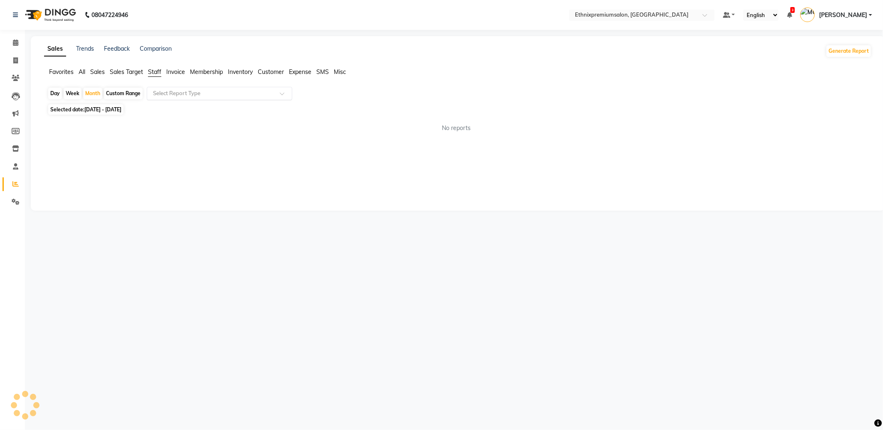
click at [167, 94] on input "text" at bounding box center [211, 93] width 120 height 8
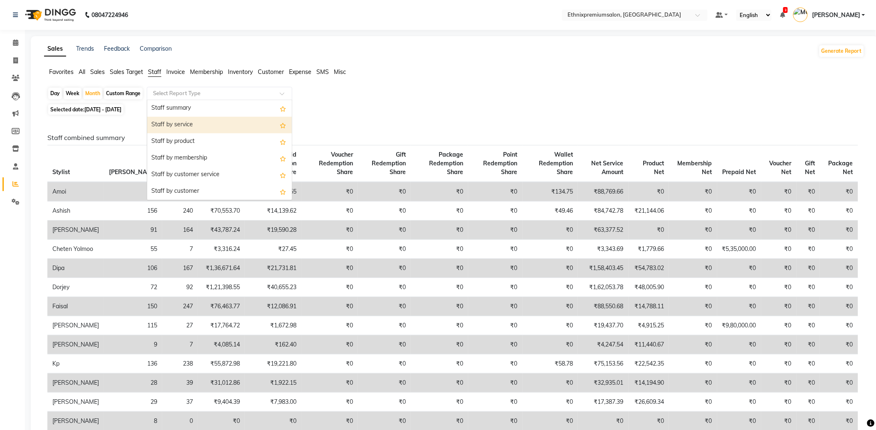
click at [174, 123] on div "Staff by service" at bounding box center [219, 125] width 145 height 17
select select "full_report"
select select "csv"
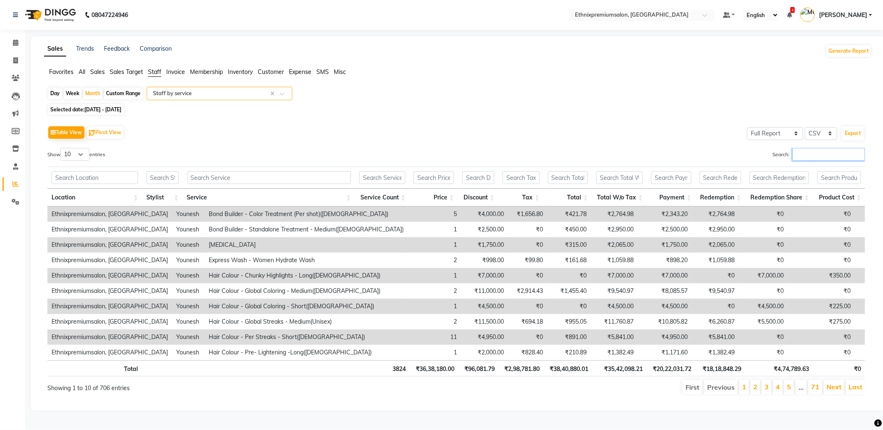
click at [802, 154] on input "Search:" at bounding box center [828, 154] width 73 height 13
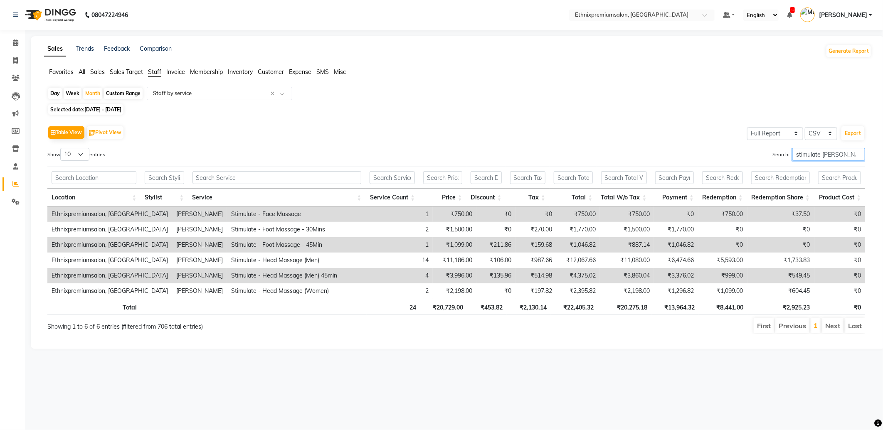
drag, startPoint x: 773, startPoint y: 157, endPoint x: 712, endPoint y: 164, distance: 61.9
click at [731, 160] on div "Search: stimulate shoba" at bounding box center [663, 156] width 403 height 16
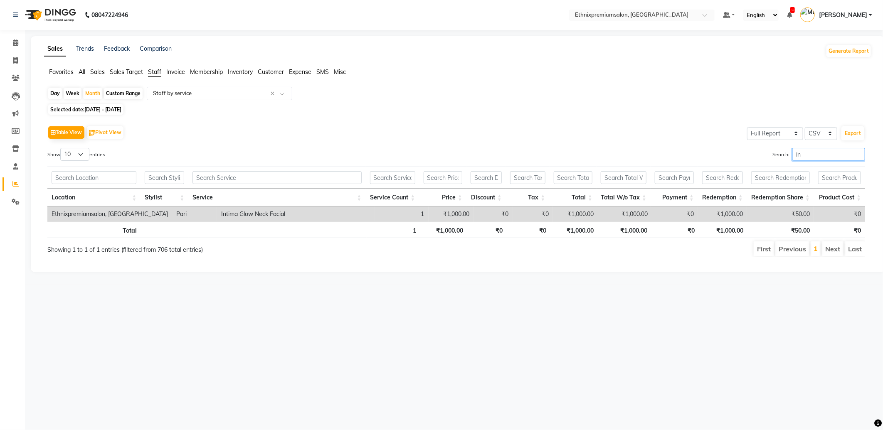
type input "i"
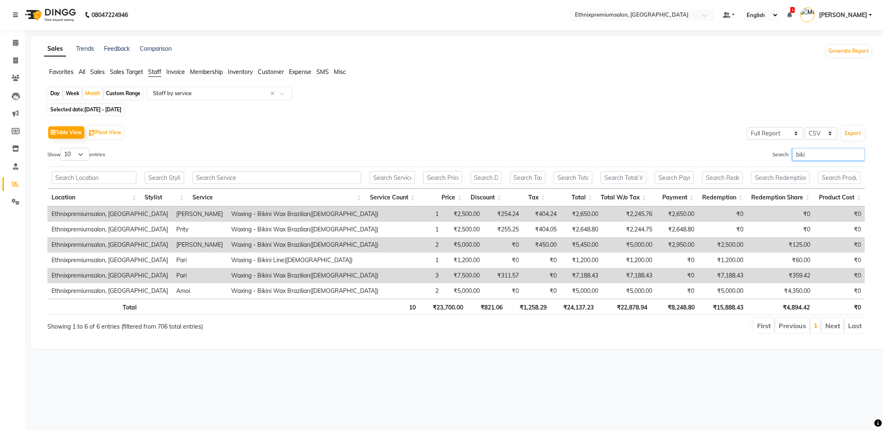
drag, startPoint x: 760, startPoint y: 160, endPoint x: 745, endPoint y: 162, distance: 15.1
click at [745, 162] on div "Search: biki" at bounding box center [663, 156] width 403 height 16
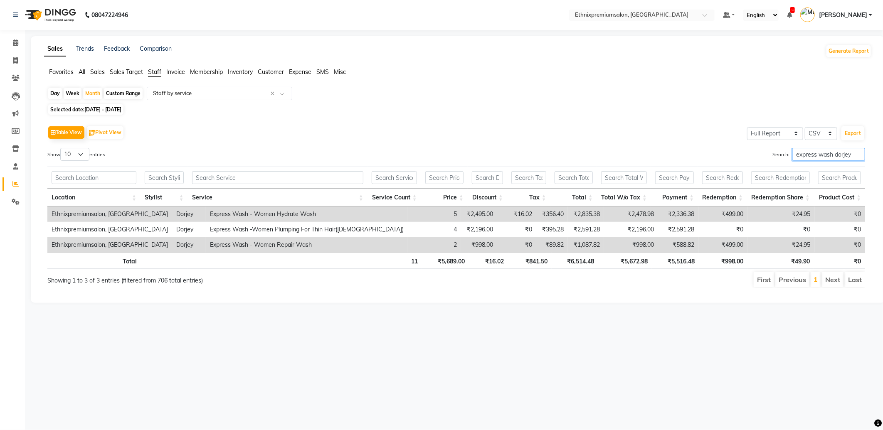
type input "express wash dorjey"
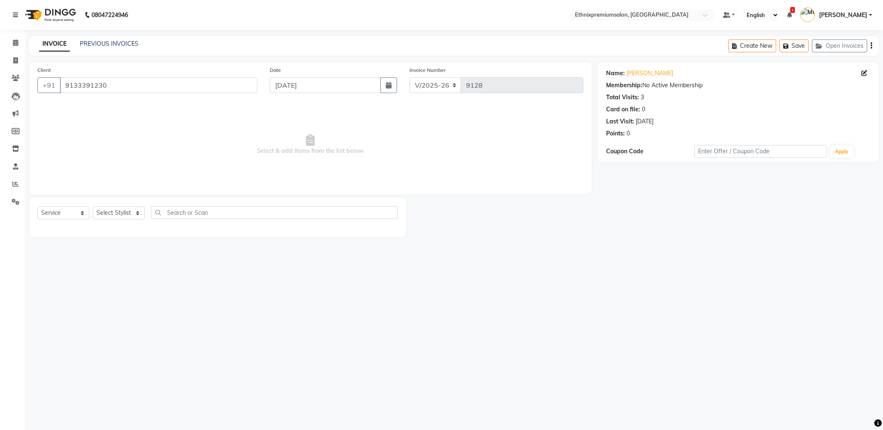
select select "3625"
select select "service"
click at [15, 43] on icon at bounding box center [15, 42] width 5 height 6
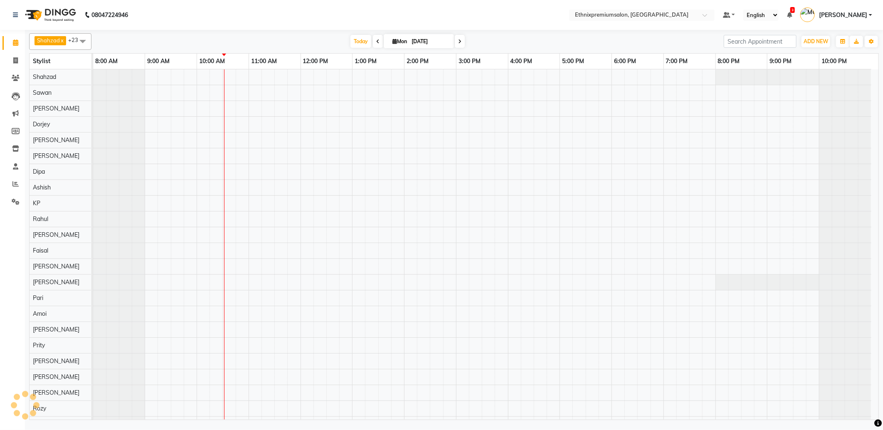
click at [566, 90] on div at bounding box center [485, 250] width 785 height 363
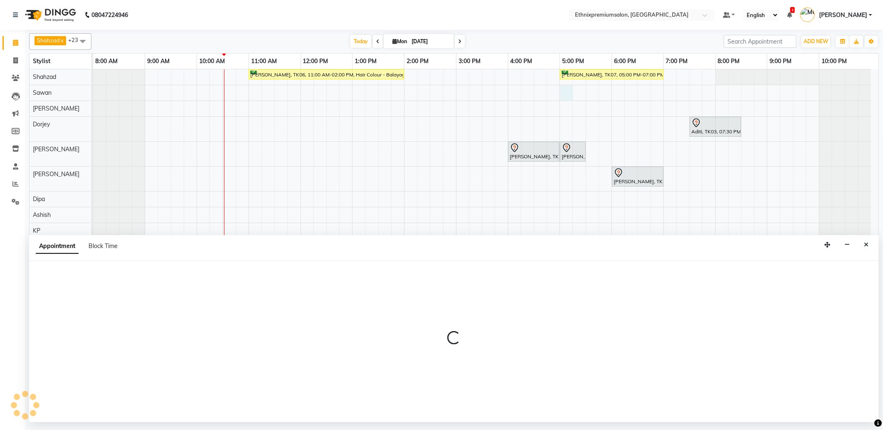
select select "72123"
select select "tentative"
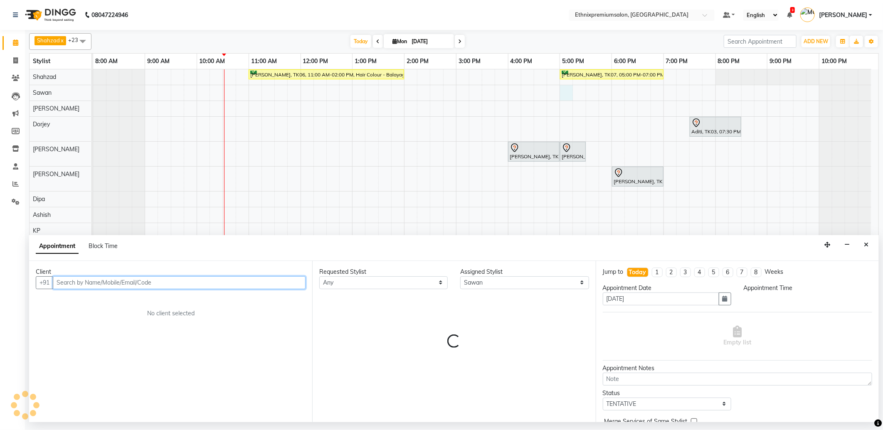
select select "1020"
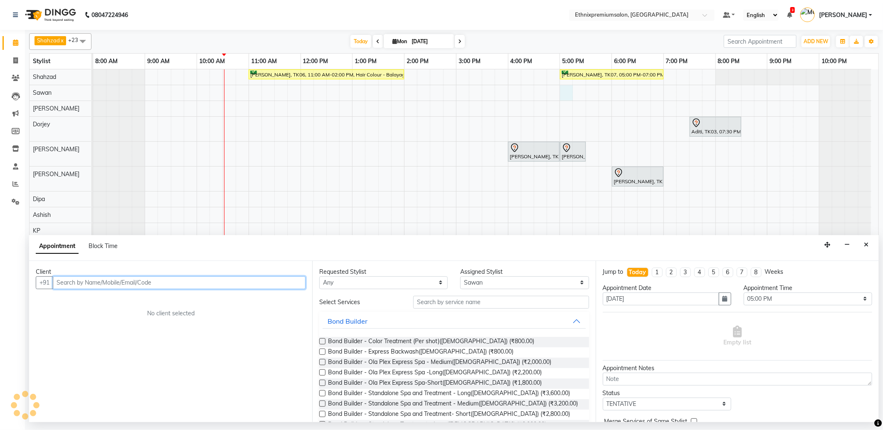
click at [92, 284] on input "text" at bounding box center [179, 282] width 253 height 13
drag, startPoint x: 128, startPoint y: 286, endPoint x: 74, endPoint y: 285, distance: 53.6
click at [74, 285] on input "991608628" at bounding box center [162, 282] width 218 height 13
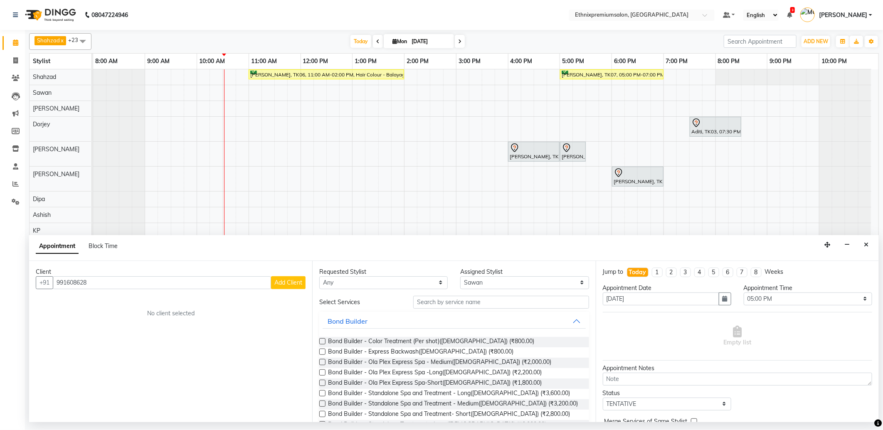
click at [114, 291] on div "Client +91 991608628 Add Client No client selected" at bounding box center [170, 341] width 283 height 161
drag, startPoint x: 101, startPoint y: 285, endPoint x: 49, endPoint y: 286, distance: 51.9
click at [49, 286] on div "+91 991608628 Add Client" at bounding box center [171, 282] width 270 height 13
type input "9916606628"
click at [284, 286] on span "Add Client" at bounding box center [288, 282] width 28 height 7
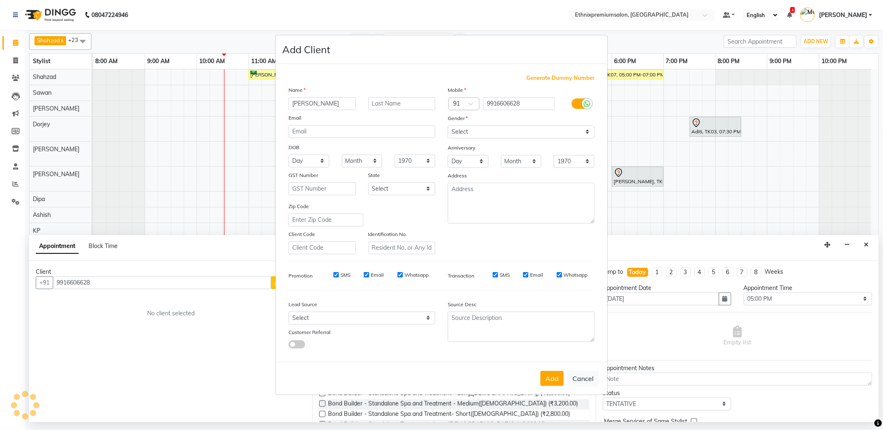
type input "[PERSON_NAME]"
click at [460, 134] on select "Select Male Female Other Prefer Not To Say" at bounding box center [521, 131] width 147 height 13
select select "female"
click at [448, 125] on select "Select Male Female Other Prefer Not To Say" at bounding box center [521, 131] width 147 height 13
click at [391, 319] on select "Select Walk-in Referral Internet Friend Word of Mouth Advertisement Facebook Ju…" at bounding box center [361, 318] width 147 height 13
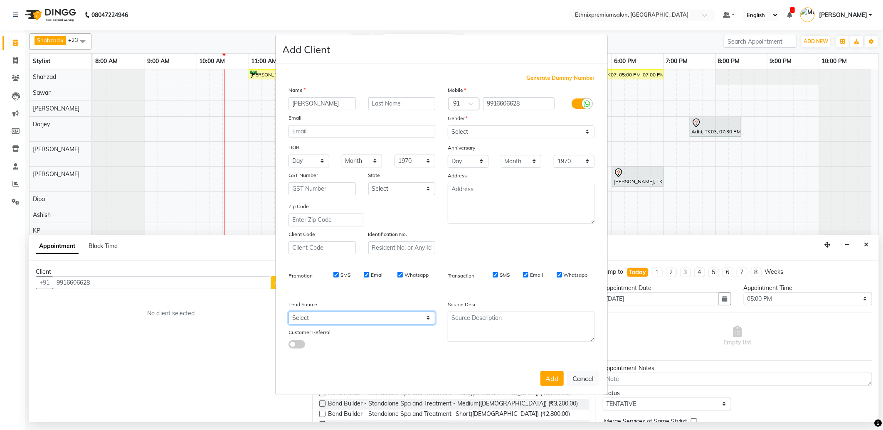
select select "26587"
click at [288, 312] on select "Select Walk-in Referral Internet Friend Word of Mouth Advertisement Facebook Ju…" at bounding box center [361, 318] width 147 height 13
click at [557, 379] on button "Add" at bounding box center [551, 378] width 23 height 15
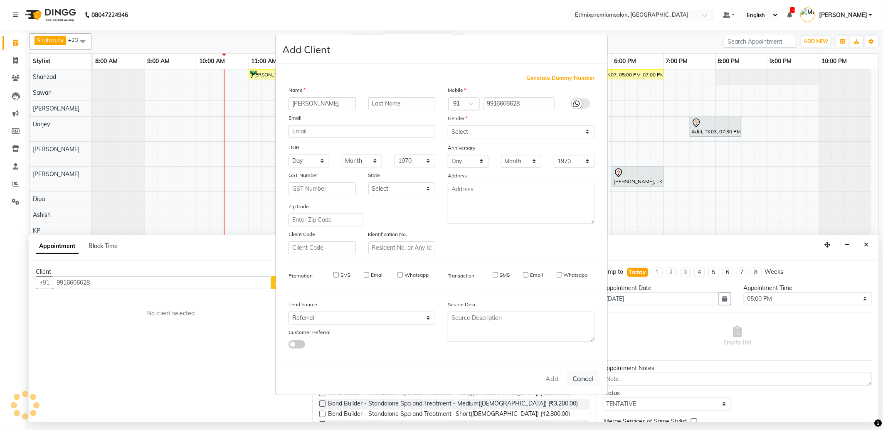
select select
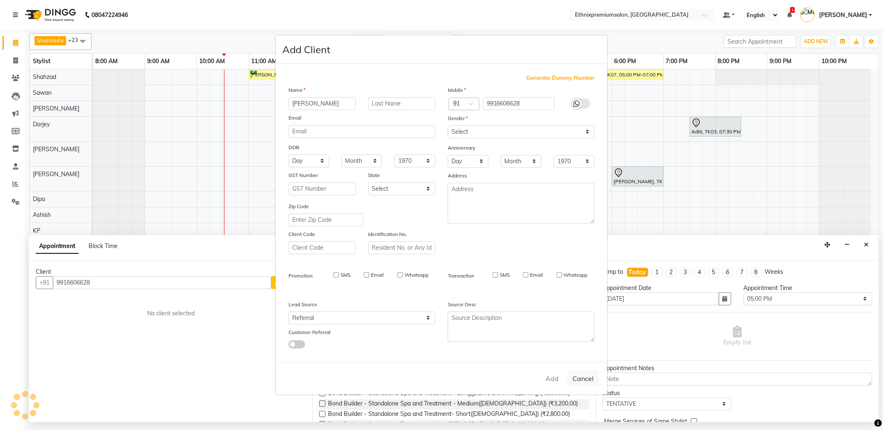
select select
checkbox input "false"
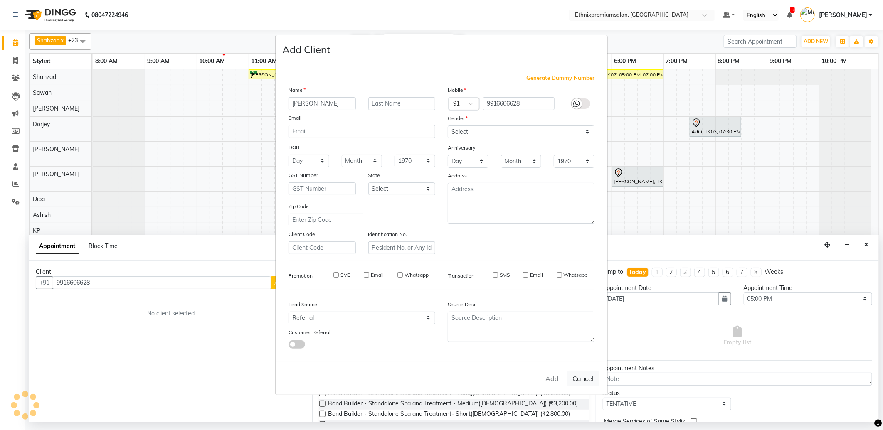
checkbox input "false"
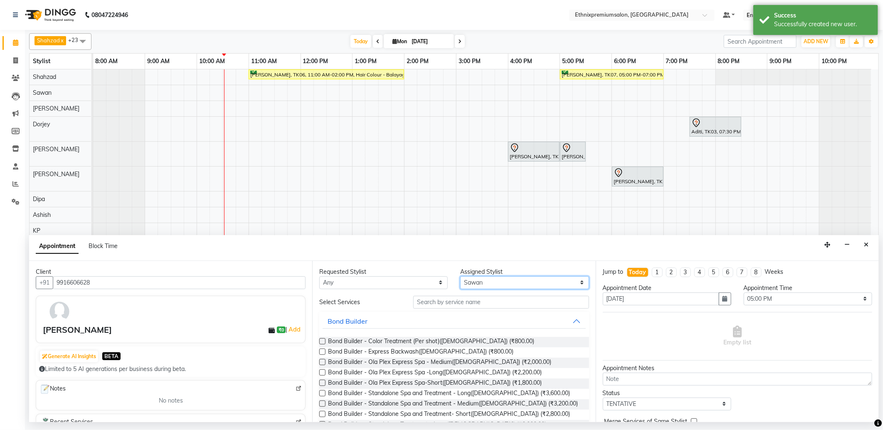
click at [467, 278] on select "Select Amoi [PERSON_NAME] [PERSON_NAME] Yolmoo Dipa Dorjey [PERSON_NAME] [PERSO…" at bounding box center [524, 282] width 128 height 13
select select "28070"
click at [460, 276] on select "Select Amoi [PERSON_NAME] [PERSON_NAME] Yolmoo Dipa Dorjey [PERSON_NAME] [PERSO…" at bounding box center [524, 282] width 128 height 13
click at [419, 304] on input "text" at bounding box center [500, 302] width 175 height 13
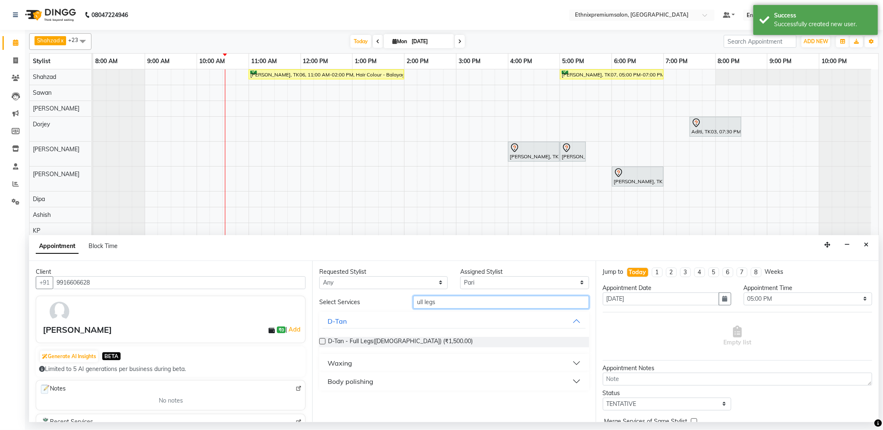
type input "ull legs"
drag, startPoint x: 352, startPoint y: 365, endPoint x: 358, endPoint y: 364, distance: 5.8
click at [352, 364] on button "Waxing" at bounding box center [453, 363] width 263 height 15
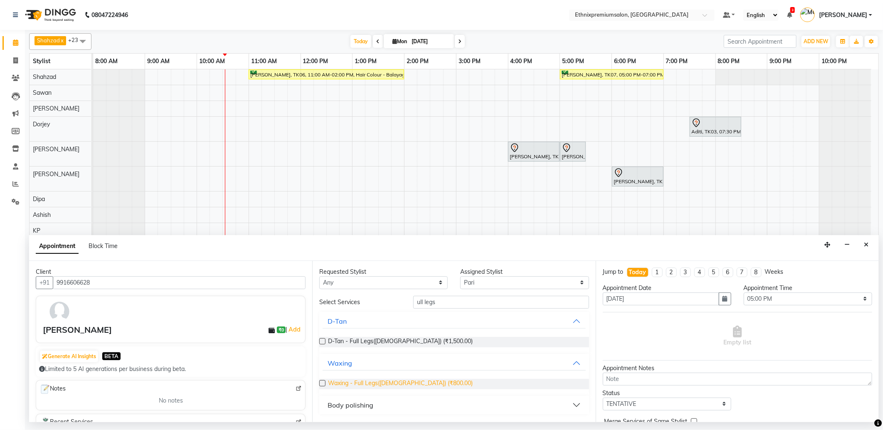
click at [358, 385] on span "Waxing - Full Legs(Female) (₹800.00)" at bounding box center [400, 384] width 145 height 10
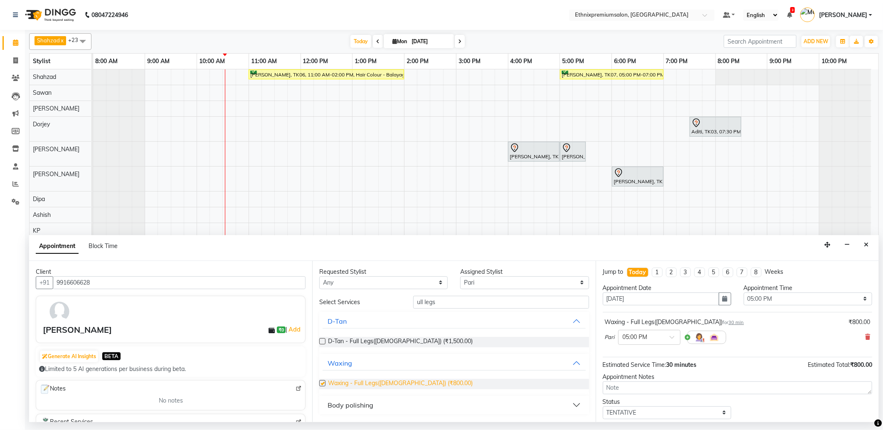
checkbox input "false"
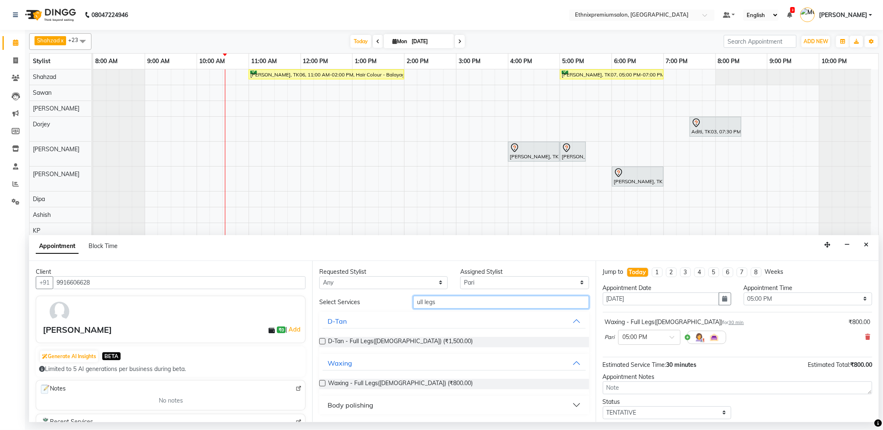
click at [442, 302] on input "ull legs" at bounding box center [500, 302] width 175 height 13
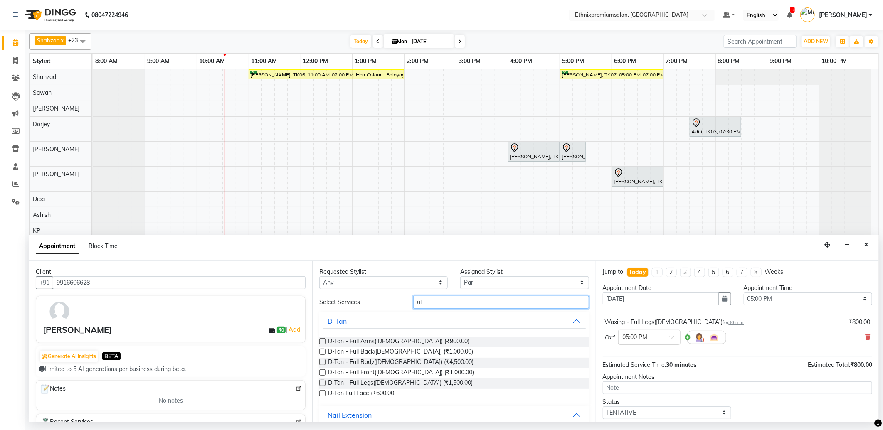
type input "u"
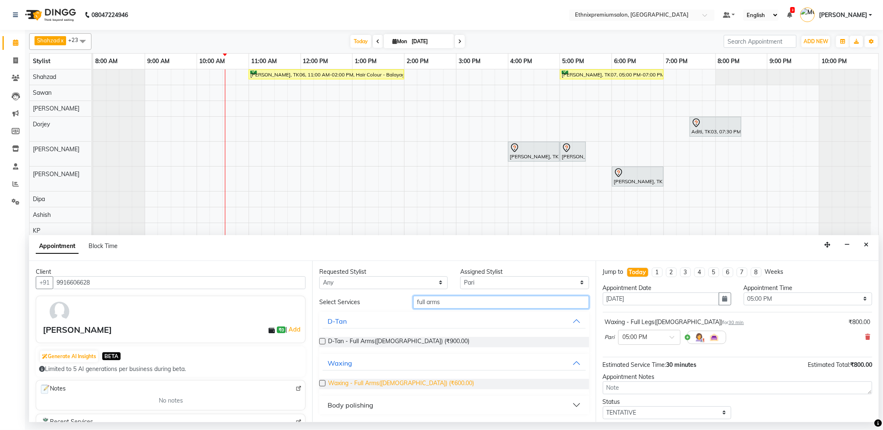
type input "full arms"
click at [380, 383] on span "Waxing - Full Arms(Female) (₹600.00)" at bounding box center [401, 384] width 146 height 10
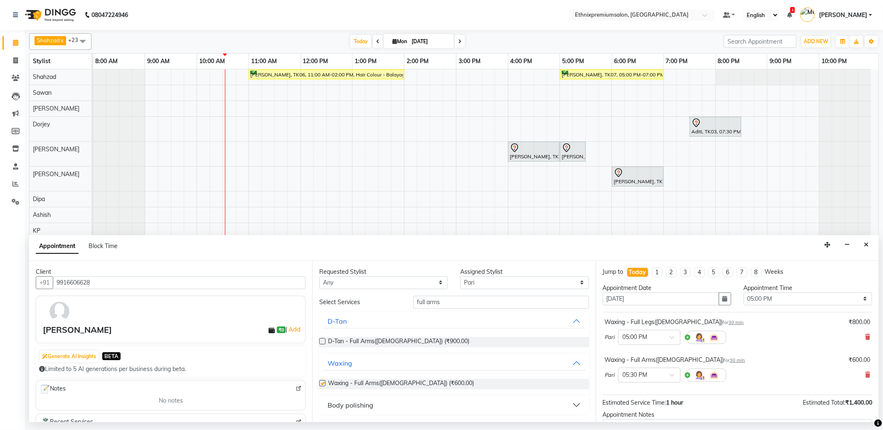
checkbox input "false"
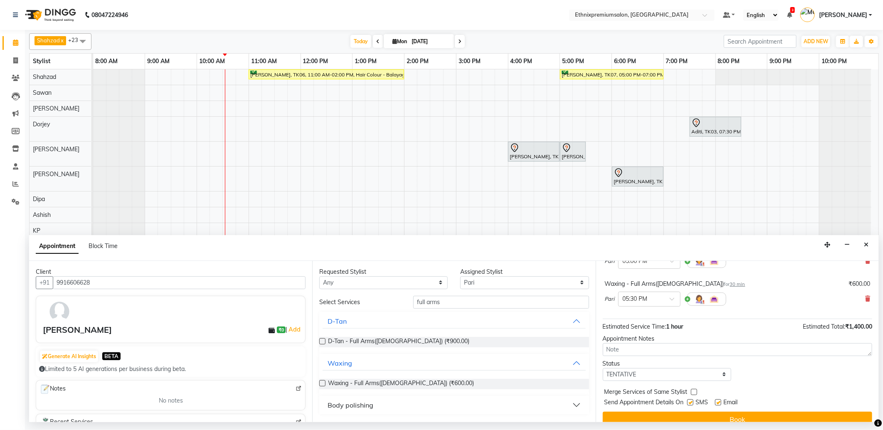
scroll to position [88, 0]
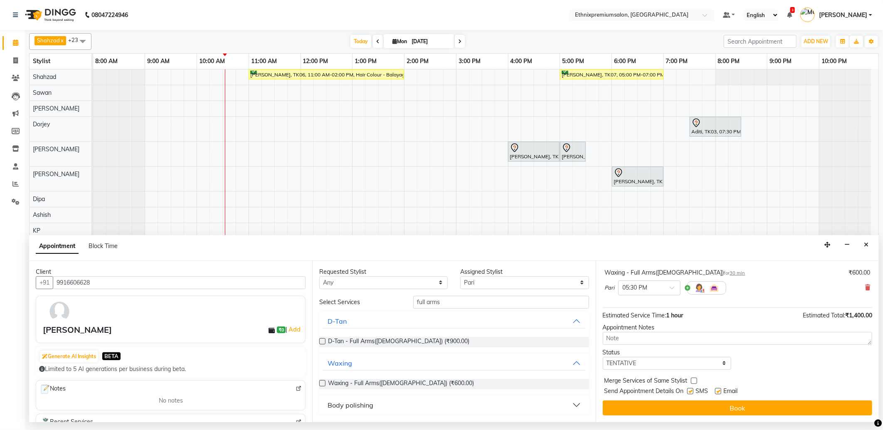
click at [720, 391] on label at bounding box center [718, 391] width 6 height 6
click at [720, 391] on input "checkbox" at bounding box center [717, 391] width 5 height 5
checkbox input "false"
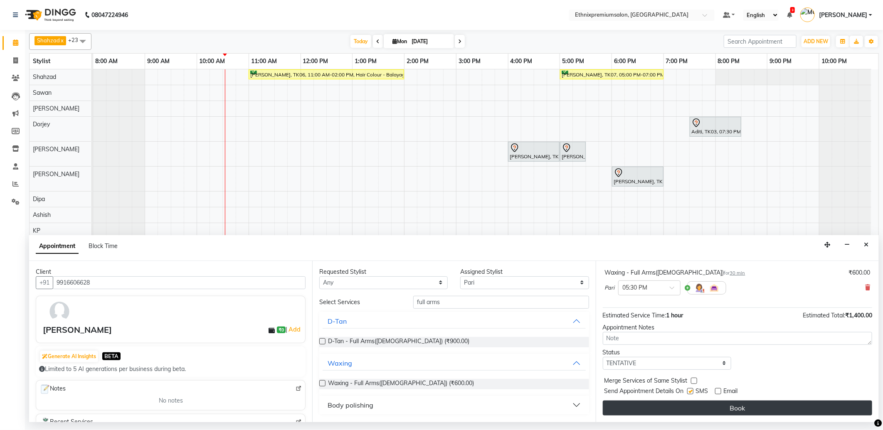
click at [718, 406] on button "Book" at bounding box center [737, 408] width 269 height 15
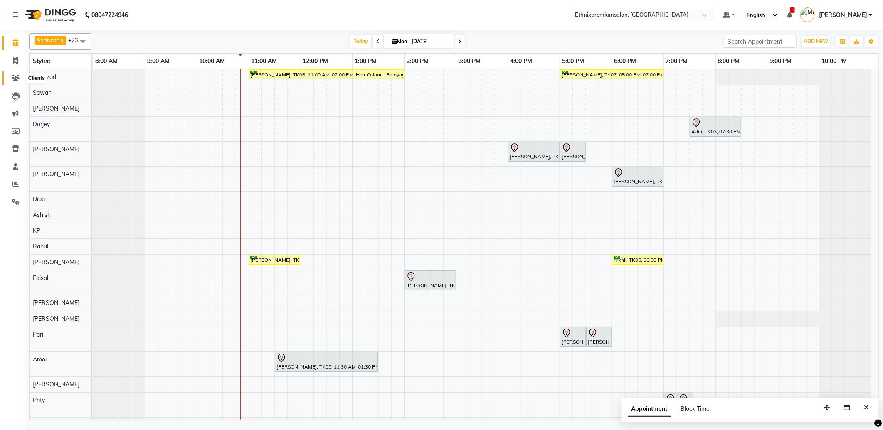
click at [22, 77] on span at bounding box center [15, 79] width 15 height 10
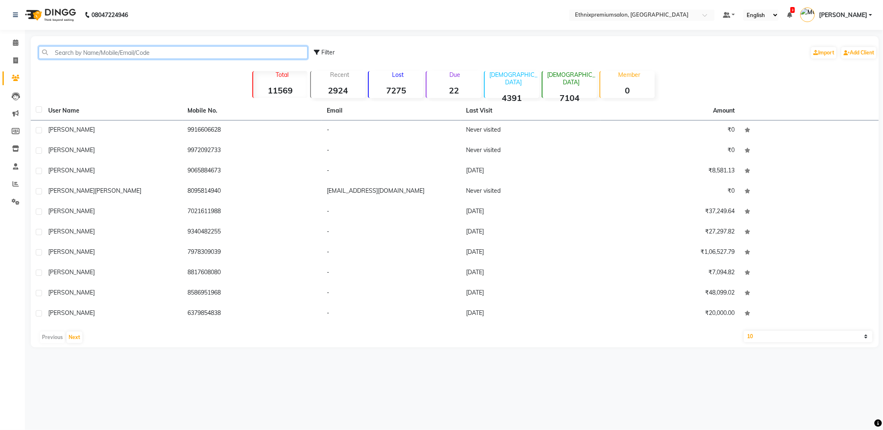
click at [100, 55] on input "text" at bounding box center [173, 52] width 269 height 13
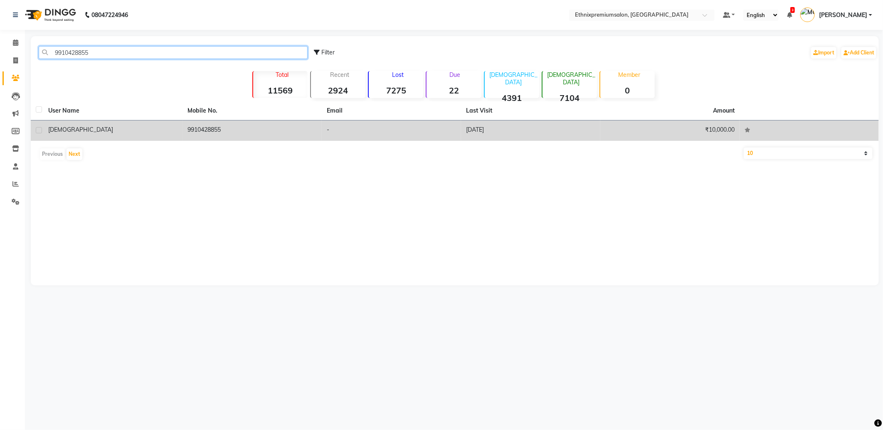
type input "9910428855"
click at [207, 130] on td "9910428855" at bounding box center [251, 131] width 139 height 20
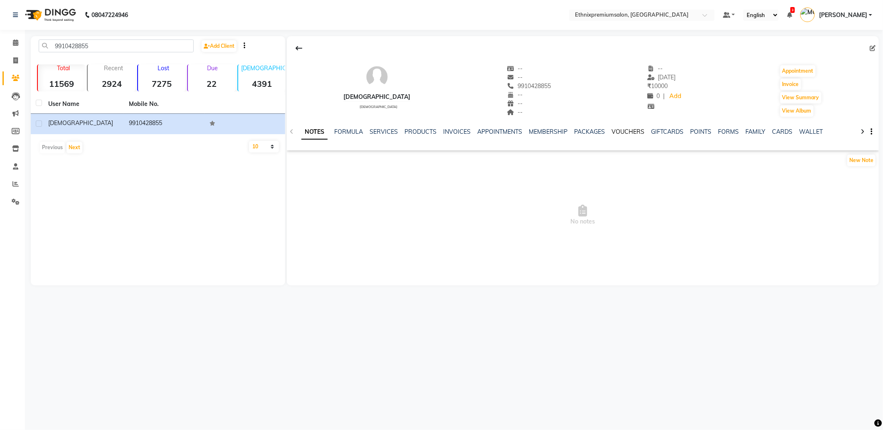
click at [627, 134] on link "VOUCHERS" at bounding box center [627, 131] width 33 height 7
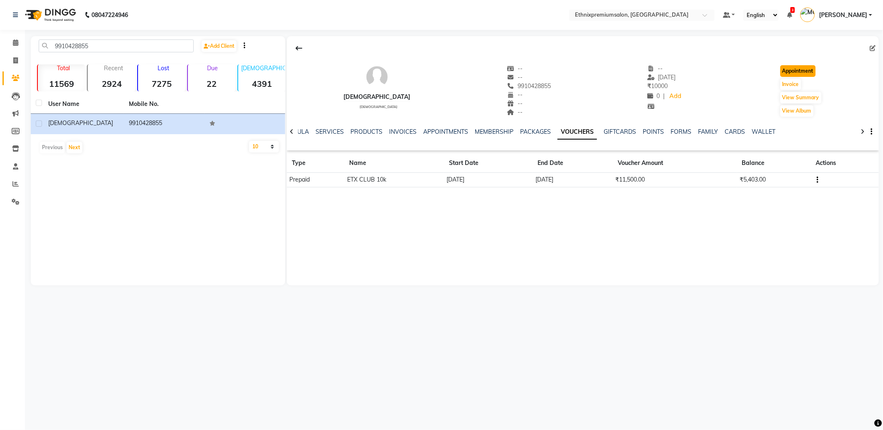
click at [792, 72] on button "Appointment" at bounding box center [797, 71] width 35 height 12
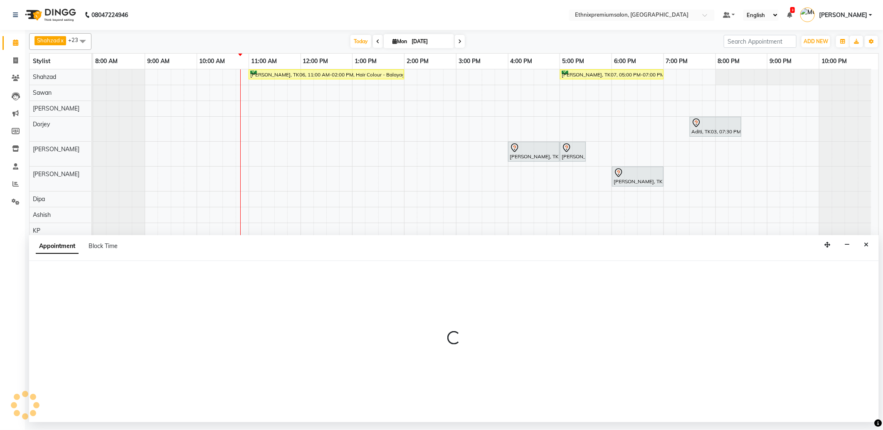
select select "tentative"
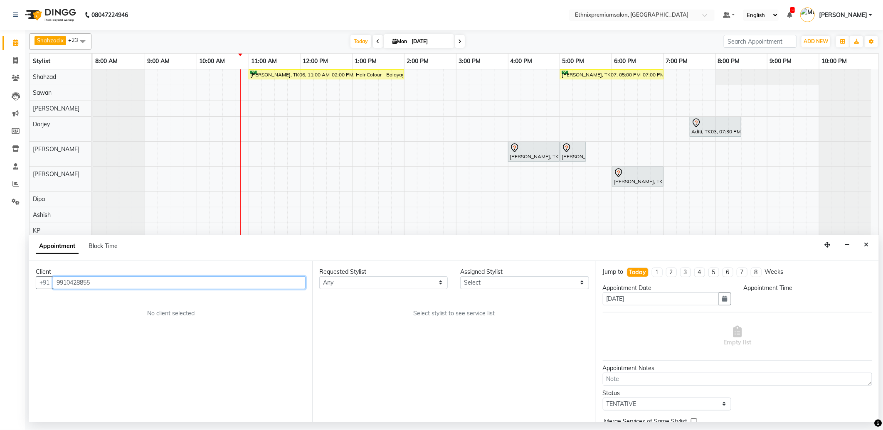
select select "540"
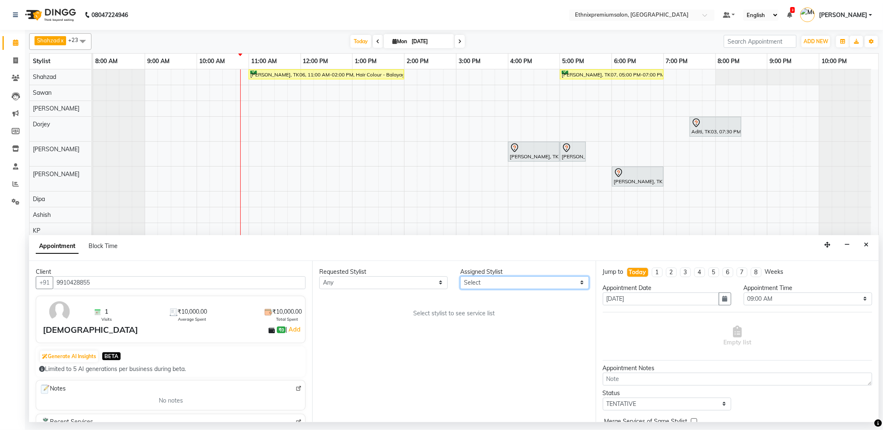
click at [478, 281] on select "Select Amoi [PERSON_NAME] [PERSON_NAME] Yolmoo Dipa Dorjey [PERSON_NAME] [PERSO…" at bounding box center [524, 282] width 128 height 13
select select "62328"
click at [460, 276] on select "Select Amoi [PERSON_NAME] [PERSON_NAME] Yolmoo Dipa Dorjey [PERSON_NAME] [PERSO…" at bounding box center [524, 282] width 128 height 13
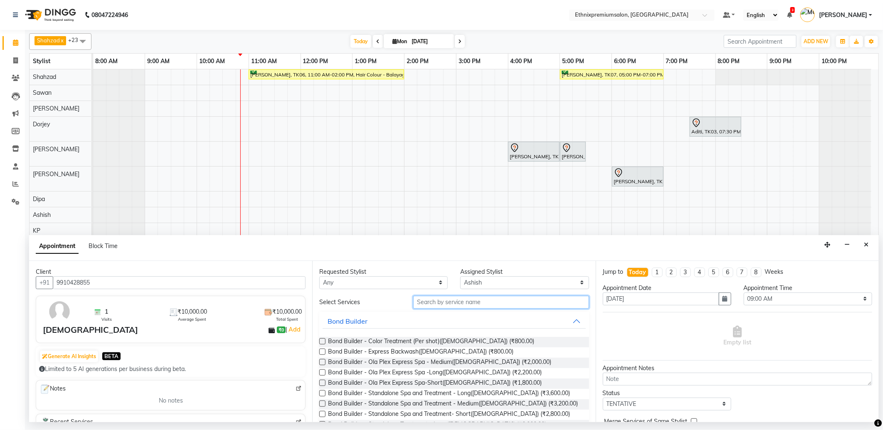
click at [427, 301] on input "text" at bounding box center [500, 302] width 175 height 13
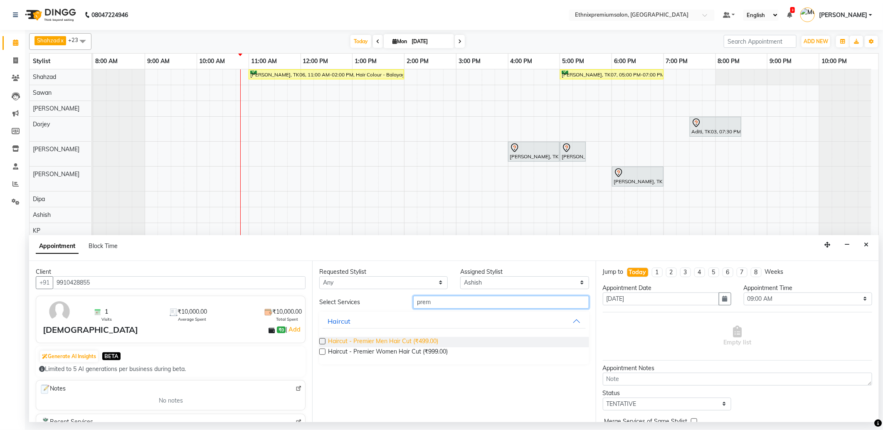
type input "prem"
click at [410, 339] on span "Haircut - Premier Men Hair Cut (₹499.00)" at bounding box center [383, 342] width 110 height 10
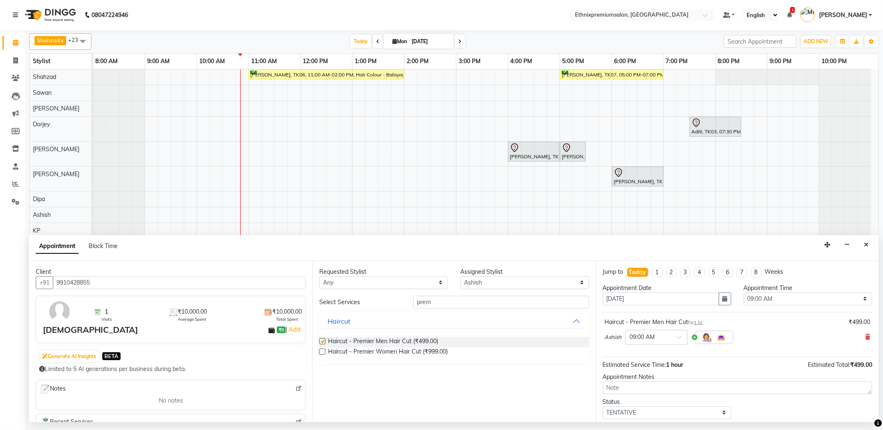
checkbox input "false"
click at [410, 303] on div "prem" at bounding box center [501, 302] width 188 height 13
type input "beard"
click at [656, 334] on input "text" at bounding box center [648, 336] width 37 height 9
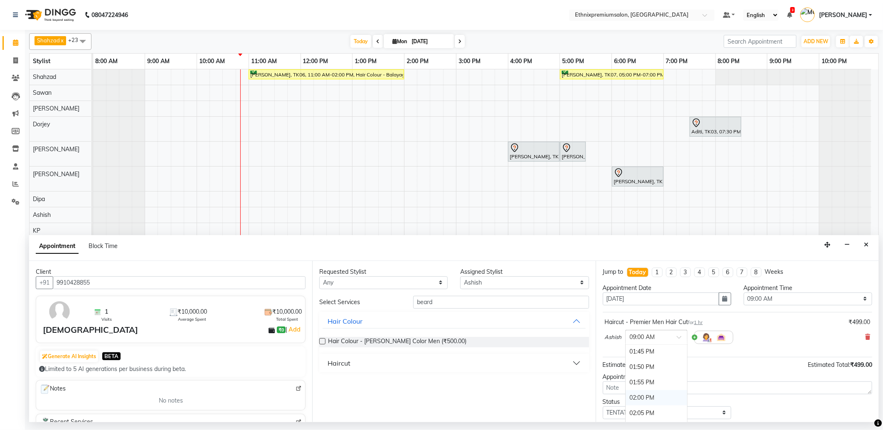
click at [646, 395] on div "02:00 PM" at bounding box center [655, 397] width 61 height 15
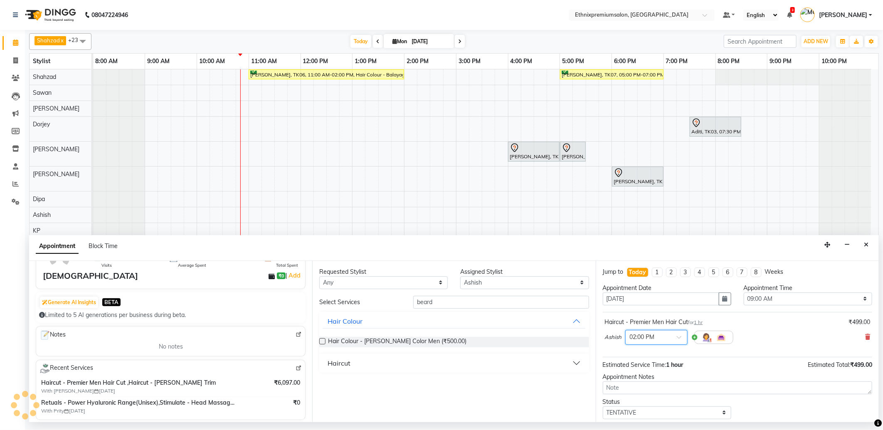
scroll to position [92, 0]
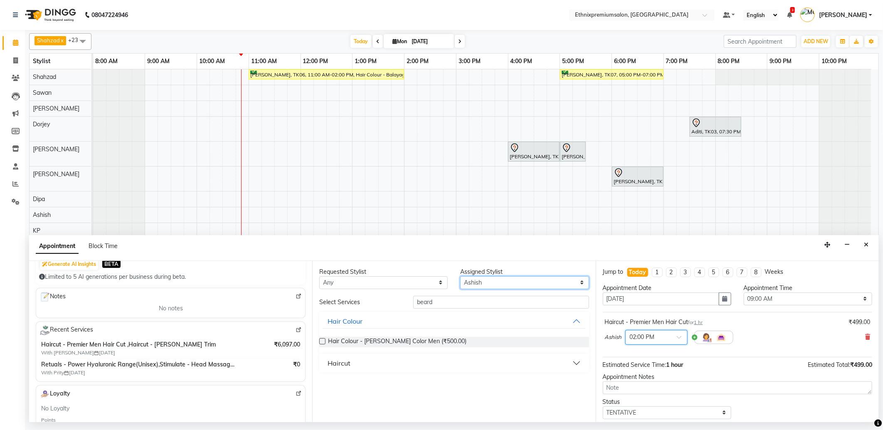
click at [478, 283] on select "Select Amoi Ashish BISHAKHA Cheten Yolmoo Dipa Dorjey Faisal Jacqueline James K…" at bounding box center [524, 282] width 128 height 13
select select "72123"
click at [460, 276] on select "Select Amoi Ashish BISHAKHA Cheten Yolmoo Dipa Dorjey Faisal Jacqueline James K…" at bounding box center [524, 282] width 128 height 13
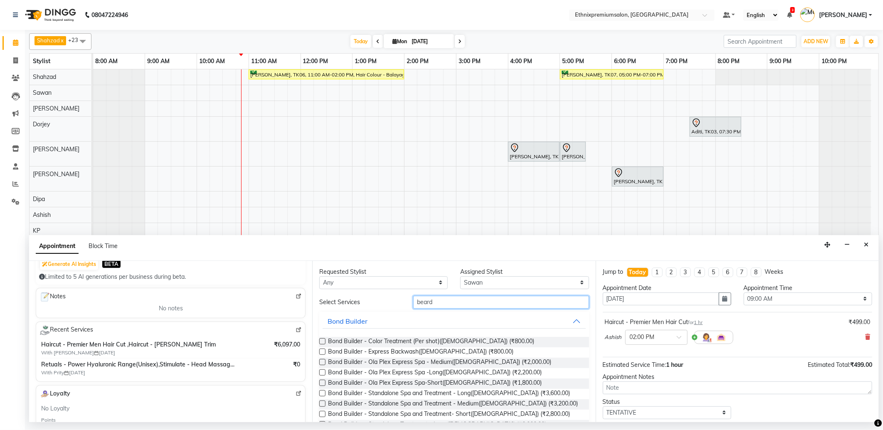
click at [383, 307] on div "Select Services beard" at bounding box center [454, 302] width 282 height 13
click at [865, 338] on icon at bounding box center [867, 337] width 5 height 6
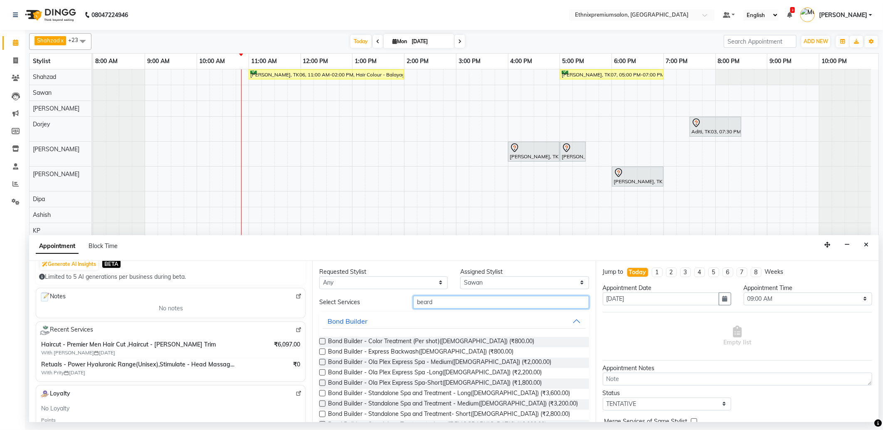
drag, startPoint x: 439, startPoint y: 302, endPoint x: 356, endPoint y: 302, distance: 83.1
click at [359, 302] on div "Select Services beard" at bounding box center [454, 302] width 282 height 13
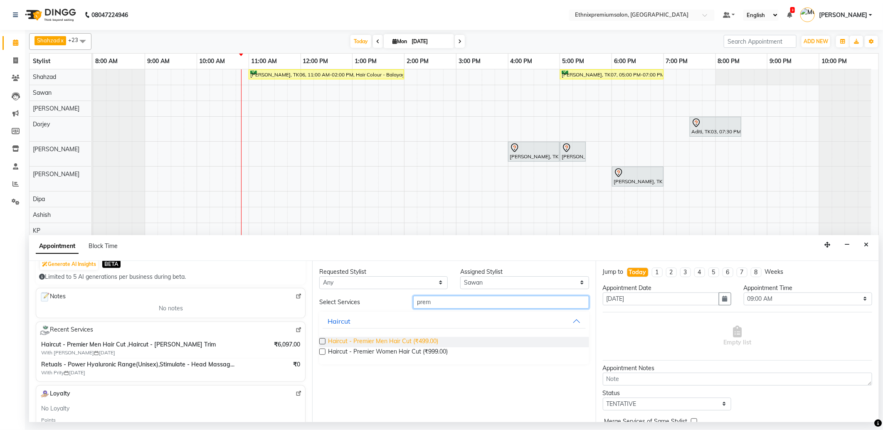
type input "prem"
click at [387, 341] on span "Haircut - Premier Men Hair Cut (₹499.00)" at bounding box center [383, 342] width 110 height 10
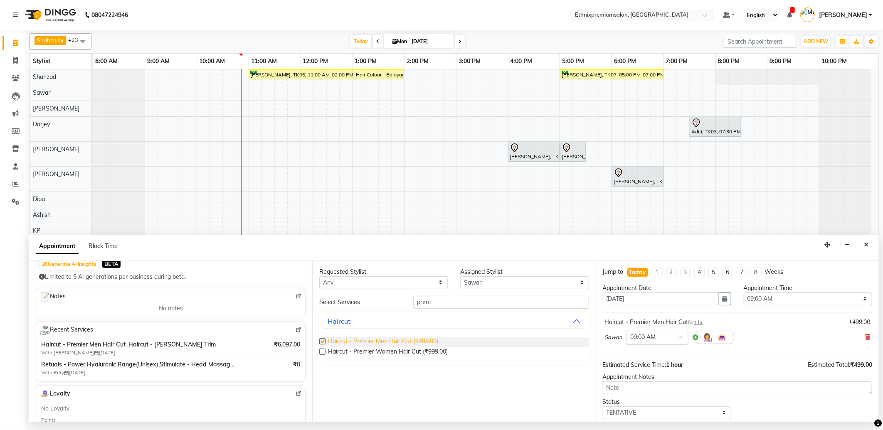
checkbox input "false"
click at [657, 341] on input "text" at bounding box center [648, 336] width 37 height 9
click at [644, 394] on div "02:00 PM" at bounding box center [656, 397] width 61 height 15
drag, startPoint x: 445, startPoint y: 307, endPoint x: 401, endPoint y: 309, distance: 44.1
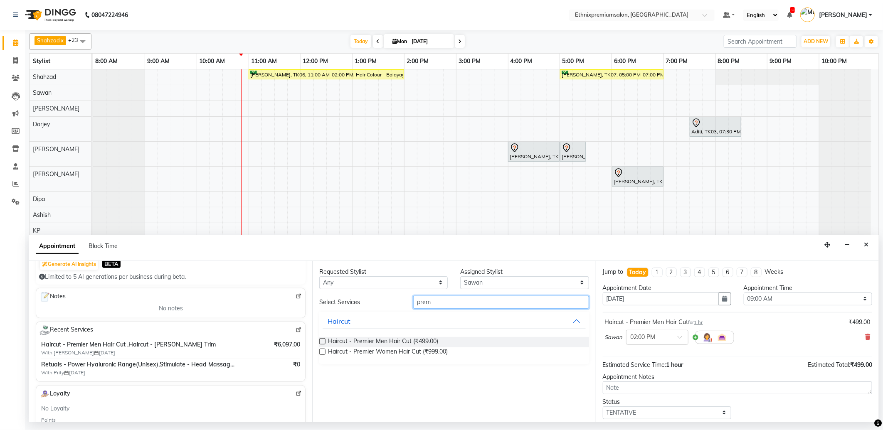
click at [401, 309] on div "Select Services prem Haircut Haircut - Premier Men Hair Cut (₹499.00) Haircut -…" at bounding box center [453, 330] width 269 height 69
type input "beard"
drag, startPoint x: 339, startPoint y: 363, endPoint x: 359, endPoint y: 369, distance: 21.1
click at [339, 363] on div "Haircut" at bounding box center [338, 363] width 23 height 10
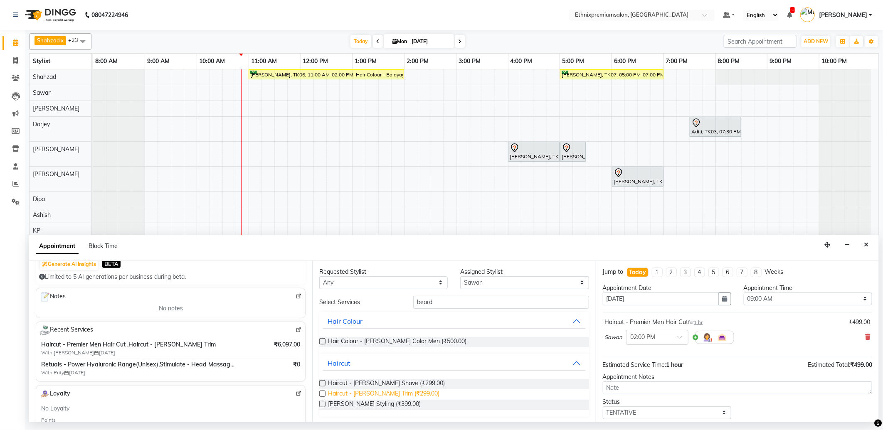
click at [403, 393] on span "Haircut - Beard Trim (₹299.00)" at bounding box center [383, 394] width 111 height 10
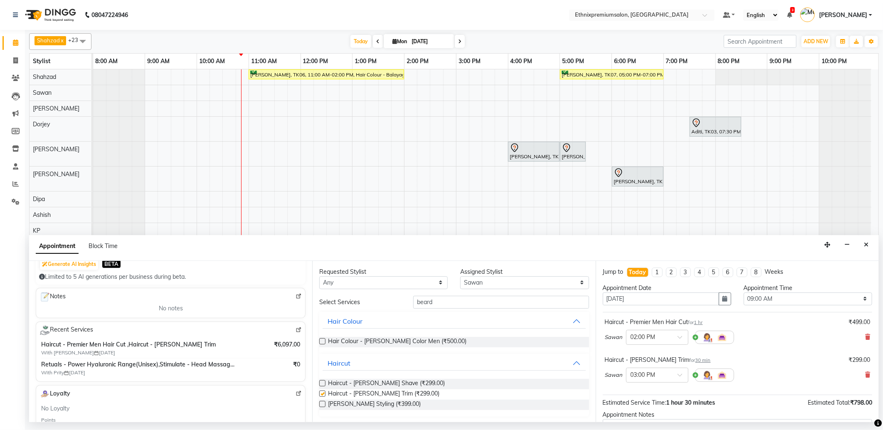
checkbox input "false"
click at [474, 287] on select "Select Amoi Ashish BISHAKHA Cheten Yolmoo Dipa Dorjey Faisal Jacqueline James K…" at bounding box center [524, 282] width 128 height 13
select select "75721"
click at [460, 276] on select "Select Amoi Ashish BISHAKHA Cheten Yolmoo Dipa Dorjey Faisal Jacqueline James K…" at bounding box center [524, 282] width 128 height 13
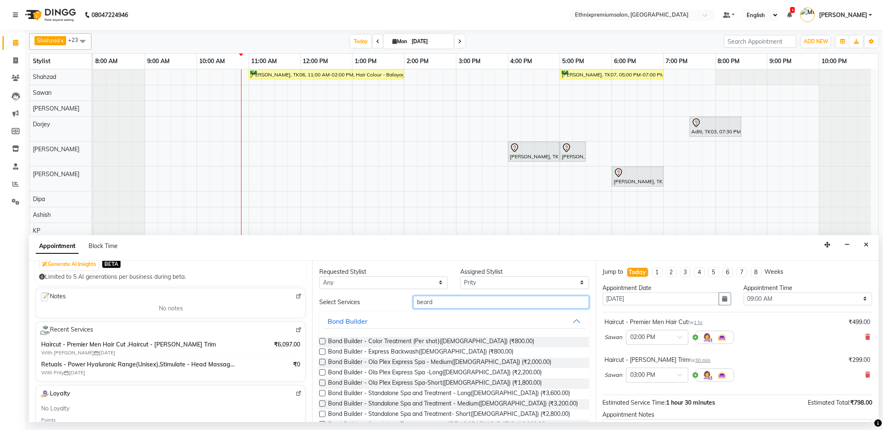
drag, startPoint x: 443, startPoint y: 307, endPoint x: 379, endPoint y: 305, distance: 63.2
click at [380, 305] on div "Select Services beard" at bounding box center [454, 302] width 282 height 13
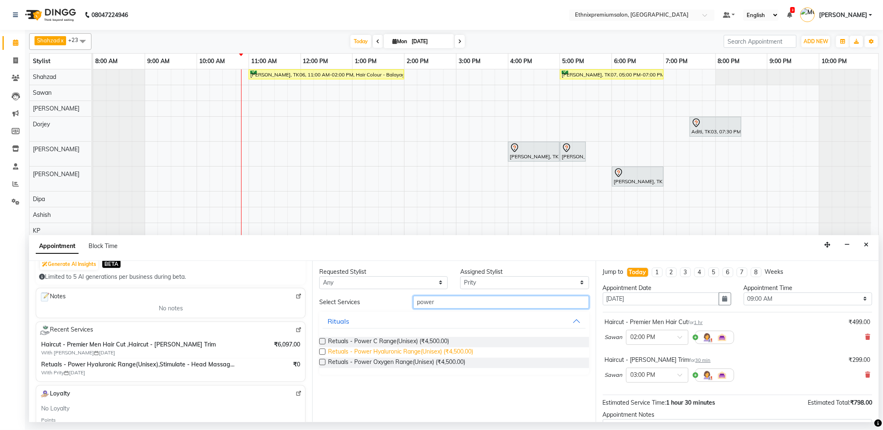
type input "power"
click at [405, 350] on span "Retuals - Power Hyaluronic Range(Unisex) (₹4,500.00)" at bounding box center [400, 352] width 145 height 10
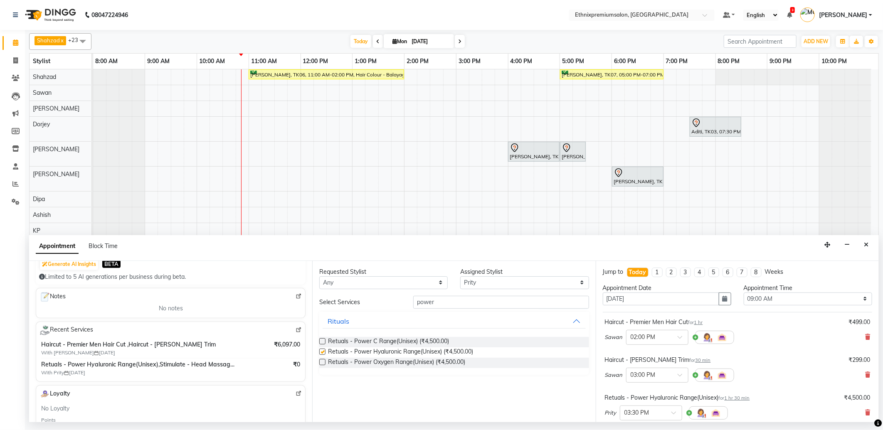
checkbox input "false"
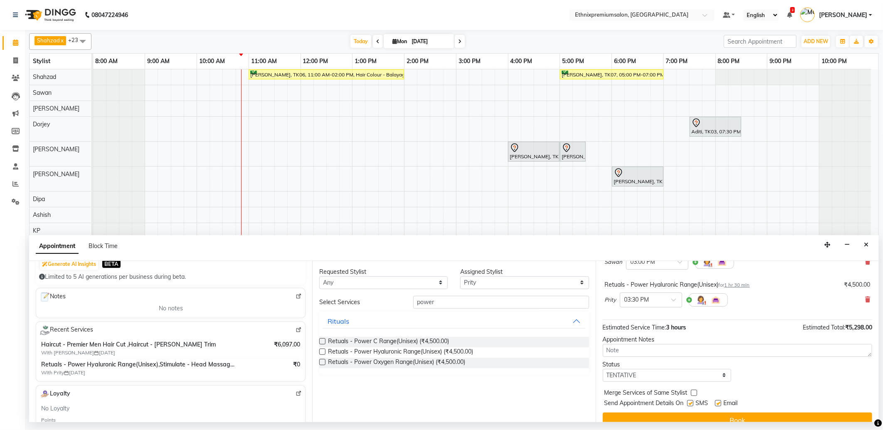
scroll to position [125, 0]
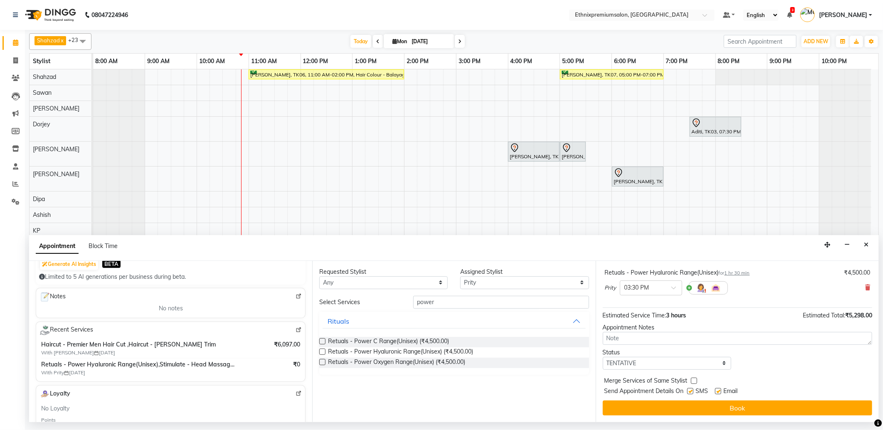
click at [714, 391] on div "SMS" at bounding box center [701, 392] width 28 height 10
click at [716, 393] on label at bounding box center [718, 391] width 6 height 6
click at [716, 393] on input "checkbox" at bounding box center [717, 391] width 5 height 5
checkbox input "false"
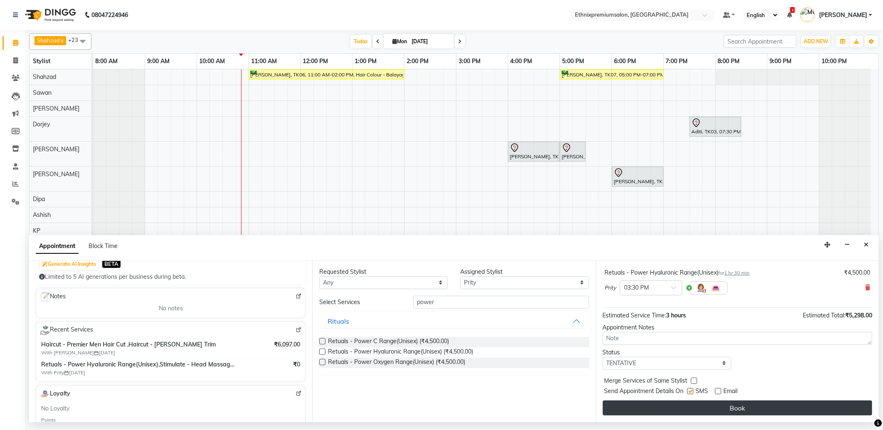
click at [715, 406] on button "Book" at bounding box center [737, 408] width 269 height 15
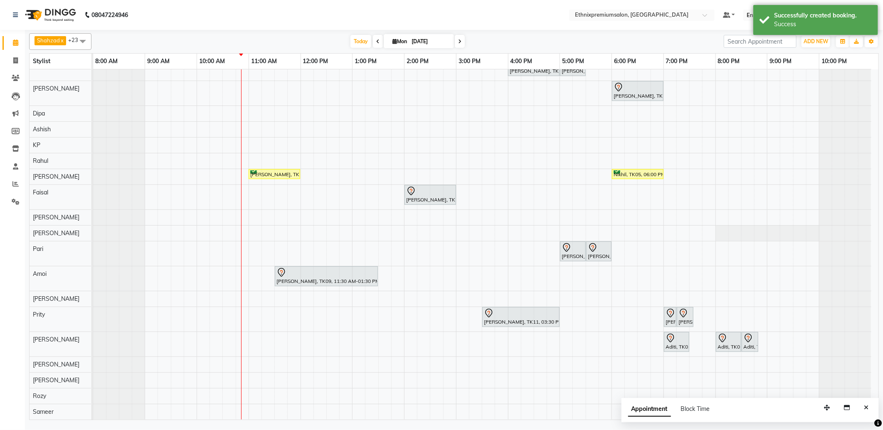
scroll to position [0, 0]
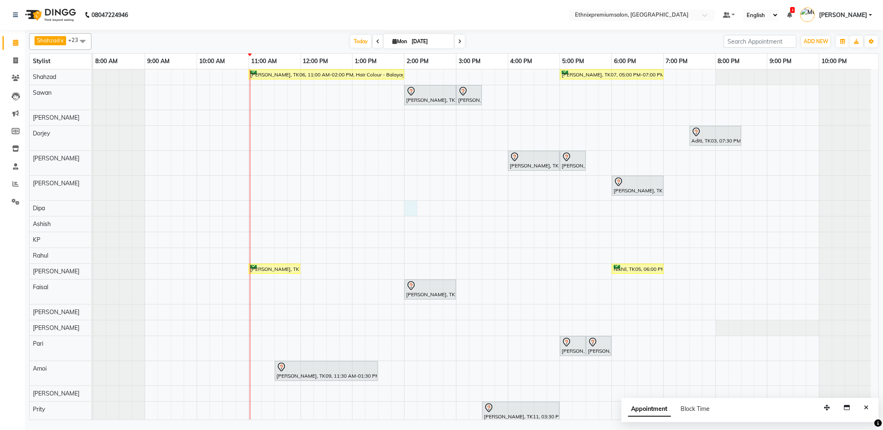
click at [408, 210] on div "Manigandan Rajagopal, TK06, 11:00 AM-02:00 PM, Hair Colour - Balayage - Long(Fe…" at bounding box center [485, 291] width 785 height 445
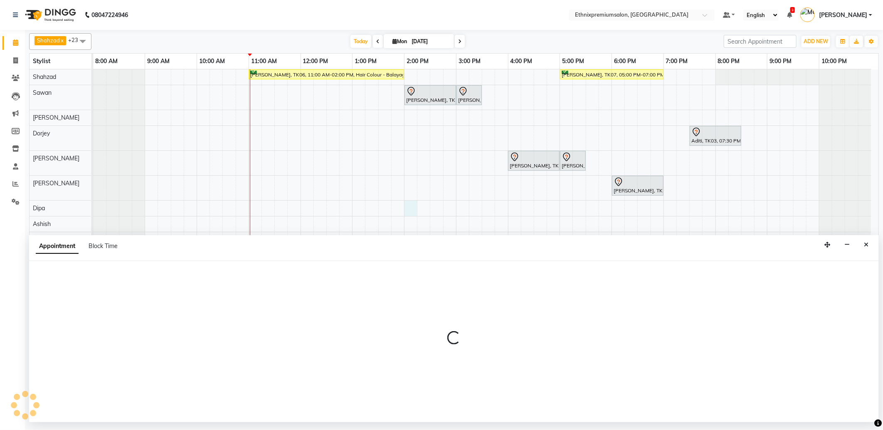
select select "37443"
select select "tentative"
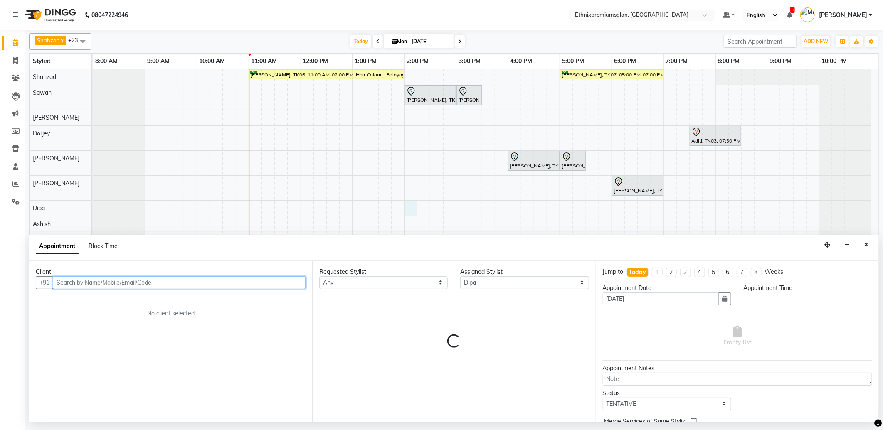
select select "840"
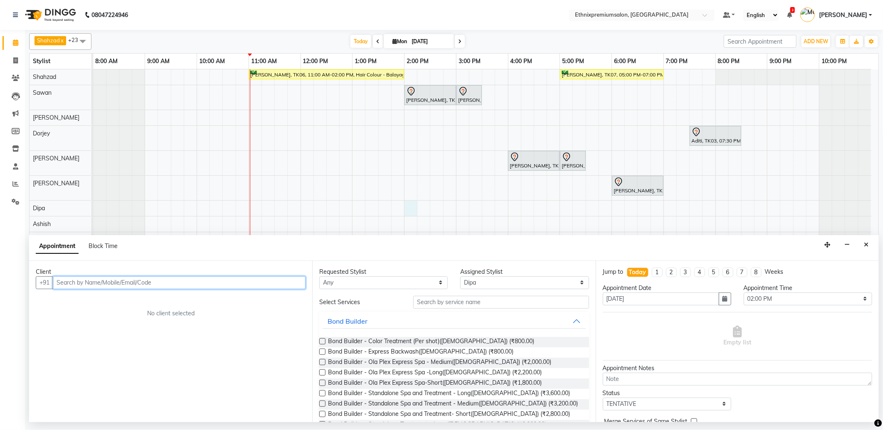
click at [97, 284] on input "text" at bounding box center [179, 282] width 253 height 13
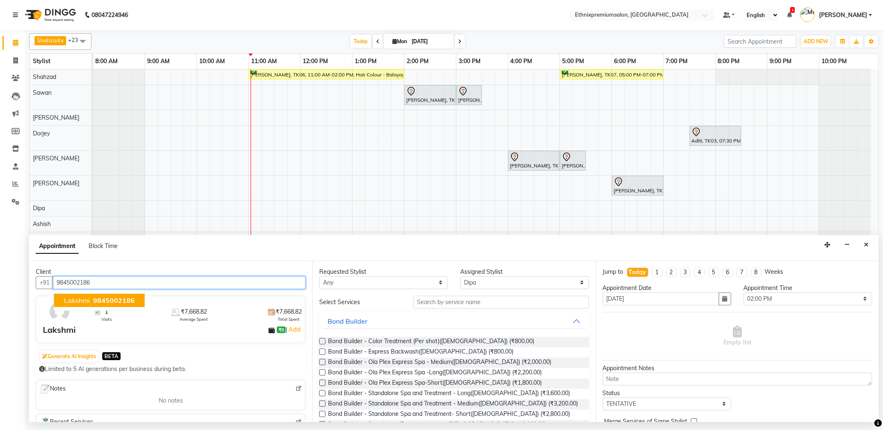
click at [101, 300] on span "9845002186" at bounding box center [114, 300] width 42 height 8
type input "9845002186"
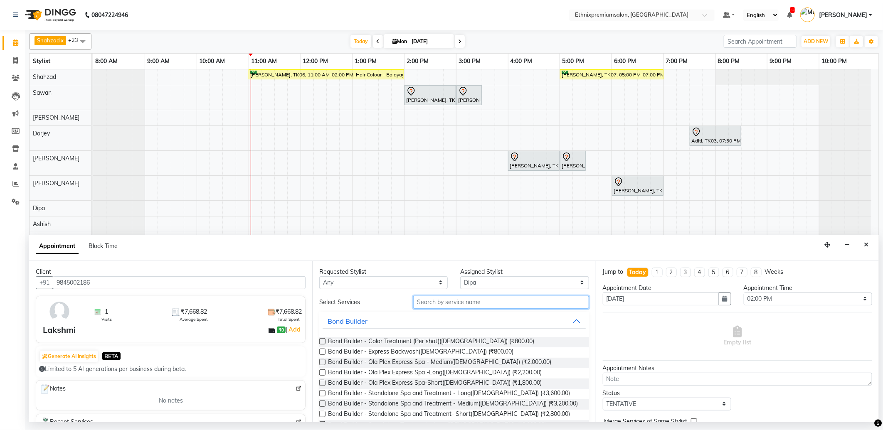
click at [470, 300] on input "text" at bounding box center [500, 302] width 175 height 13
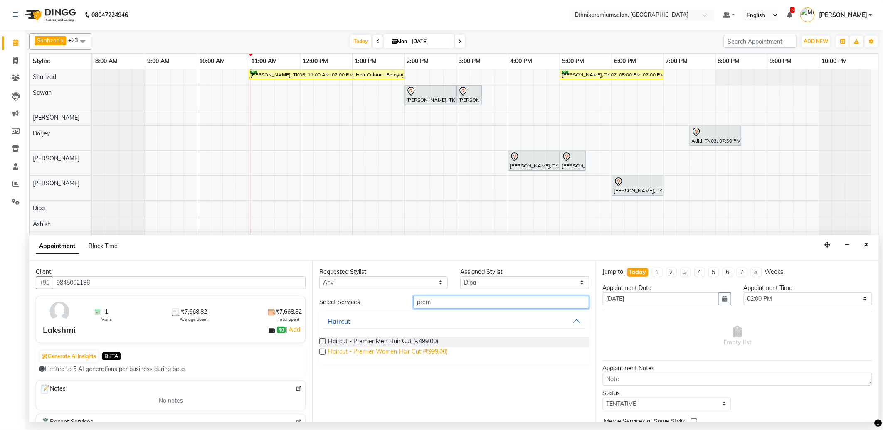
type input "prem"
click at [421, 352] on span "Haircut - Premier Women Hair Cut (₹999.00)" at bounding box center [388, 352] width 120 height 10
checkbox input "false"
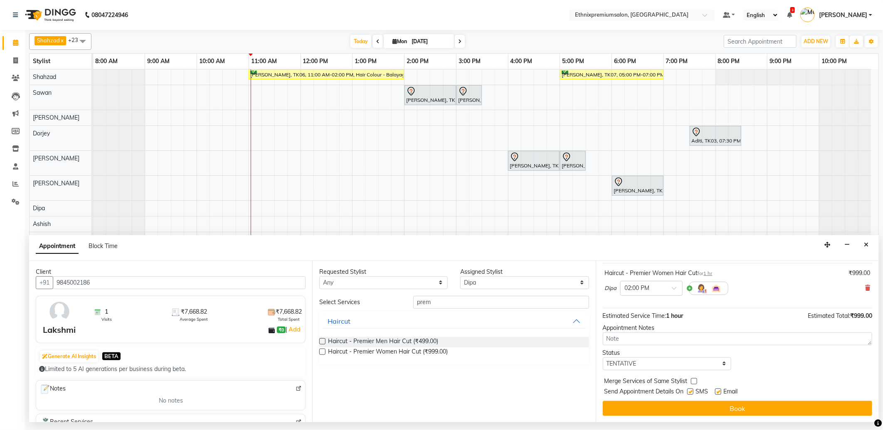
scroll to position [50, 0]
click at [719, 390] on label at bounding box center [718, 391] width 6 height 6
click at [719, 390] on input "checkbox" at bounding box center [717, 391] width 5 height 5
checkbox input "false"
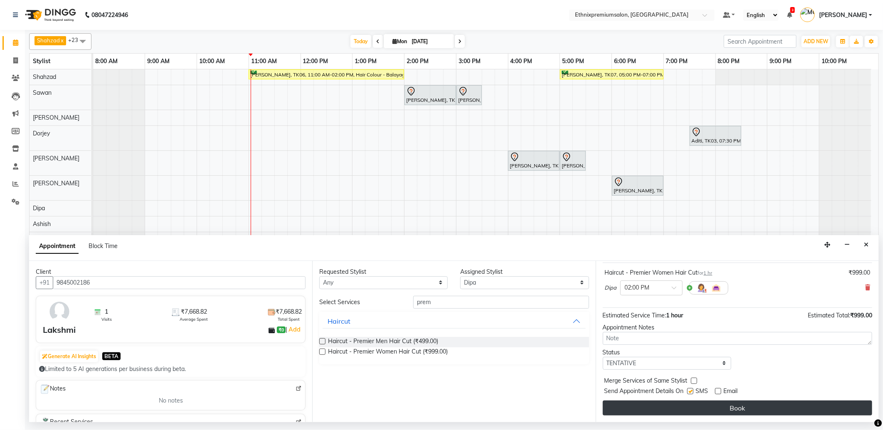
click at [718, 405] on button "Book" at bounding box center [737, 408] width 269 height 15
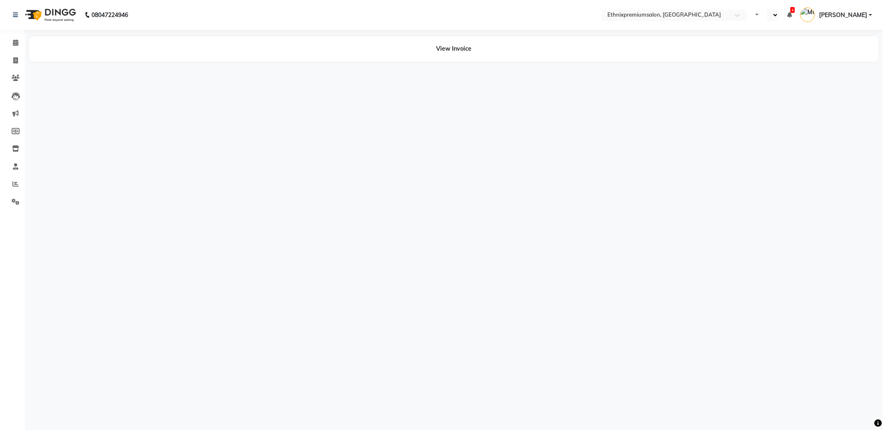
select select "en"
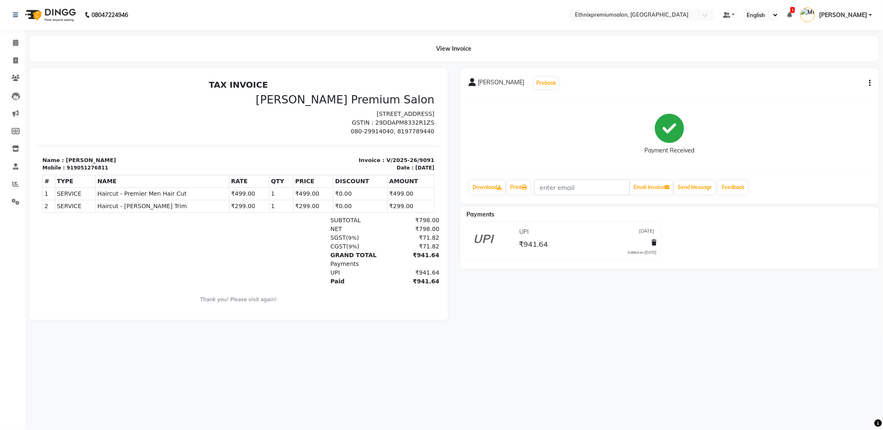
click at [869, 84] on icon "button" at bounding box center [869, 83] width 2 height 0
click at [815, 89] on div "Edit Invoice" at bounding box center [827, 88] width 57 height 10
select select "service"
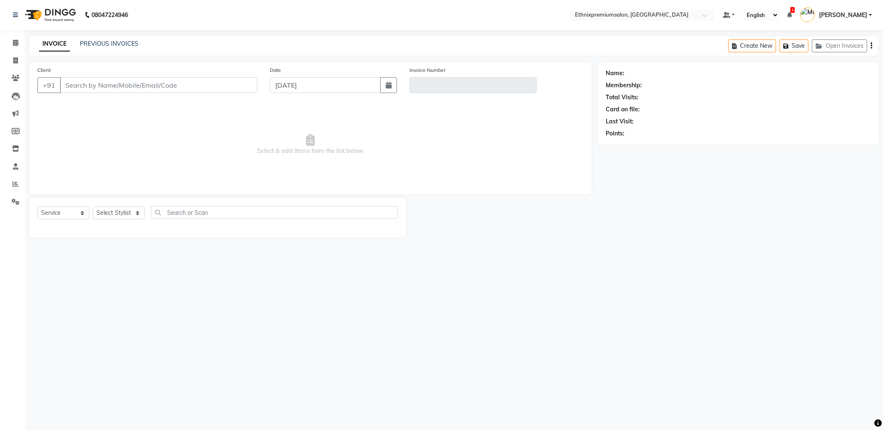
type input "9051276811"
type input "V/2025-26/9091"
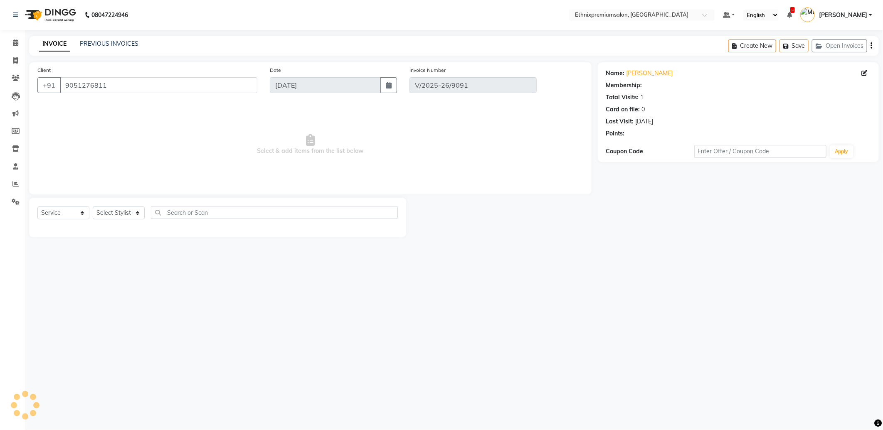
type input "[DATE]"
select select "select"
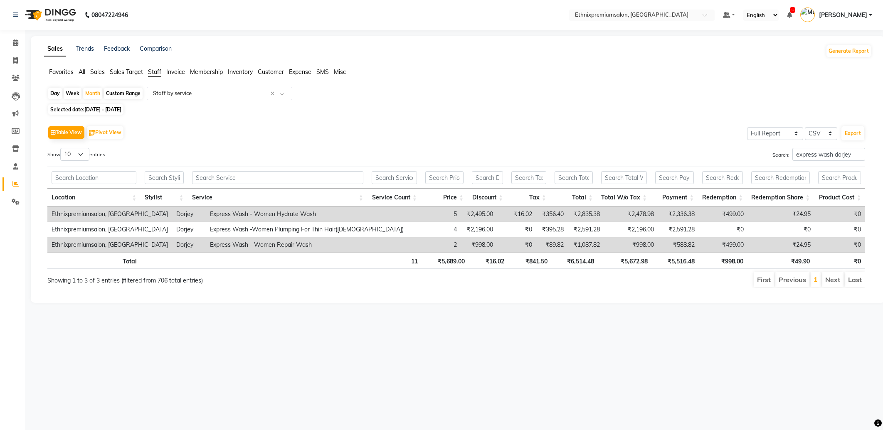
select select "full_report"
select select "csv"
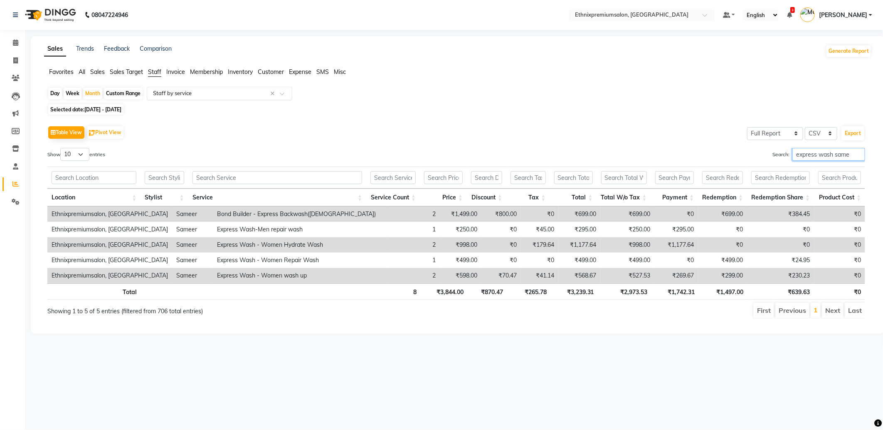
type input "express wash same"
drag, startPoint x: 846, startPoint y: 154, endPoint x: 739, endPoint y: 166, distance: 107.9
click at [739, 166] on div "Show 10 25 50 100 entries Search: express wash same Location Stylist Service Se…" at bounding box center [455, 233] width 817 height 171
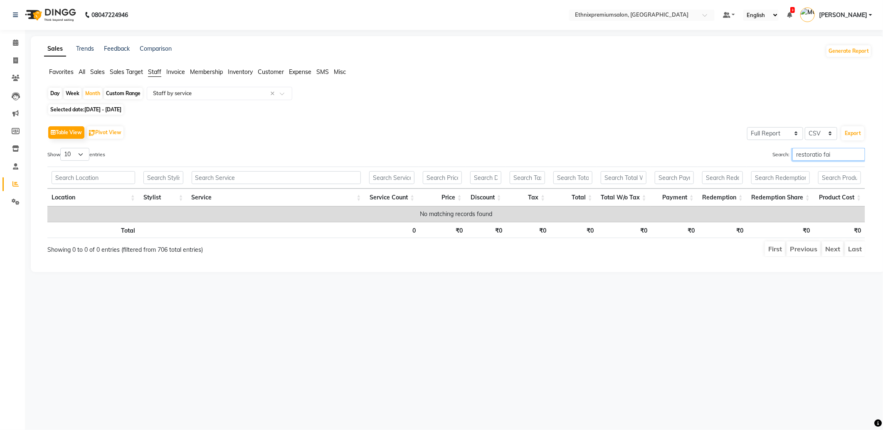
drag, startPoint x: 834, startPoint y: 155, endPoint x: 743, endPoint y: 154, distance: 91.0
click at [743, 154] on div "Search: restoratio fai" at bounding box center [663, 156] width 403 height 16
drag, startPoint x: 809, startPoint y: 156, endPoint x: 697, endPoint y: 173, distance: 113.1
click at [711, 162] on div "Search: bond builder nite" at bounding box center [663, 156] width 403 height 16
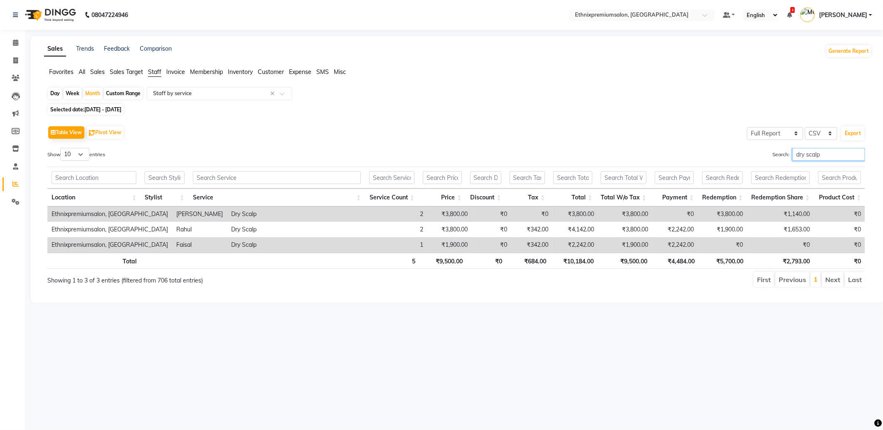
drag, startPoint x: 825, startPoint y: 153, endPoint x: 738, endPoint y: 171, distance: 88.3
click at [738, 170] on div "Show 10 25 50 100 entries Search: dry scalp Location Stylist Service Service Co…" at bounding box center [455, 218] width 817 height 140
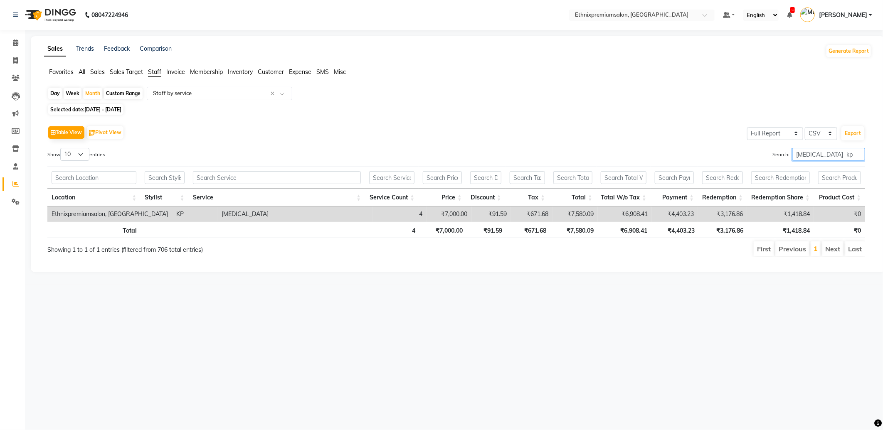
drag, startPoint x: 760, startPoint y: 158, endPoint x: 732, endPoint y: 160, distance: 28.4
click at [734, 159] on div "Search: dandruff kp" at bounding box center [663, 156] width 403 height 16
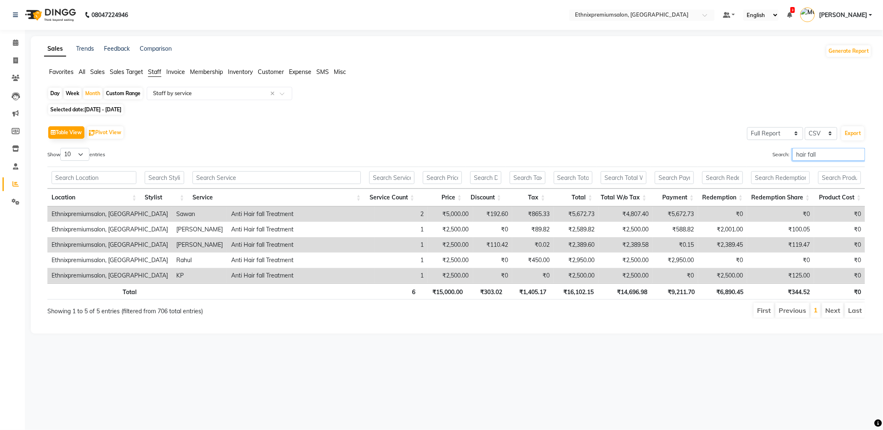
click at [748, 162] on div "Search: hair fall" at bounding box center [663, 156] width 403 height 16
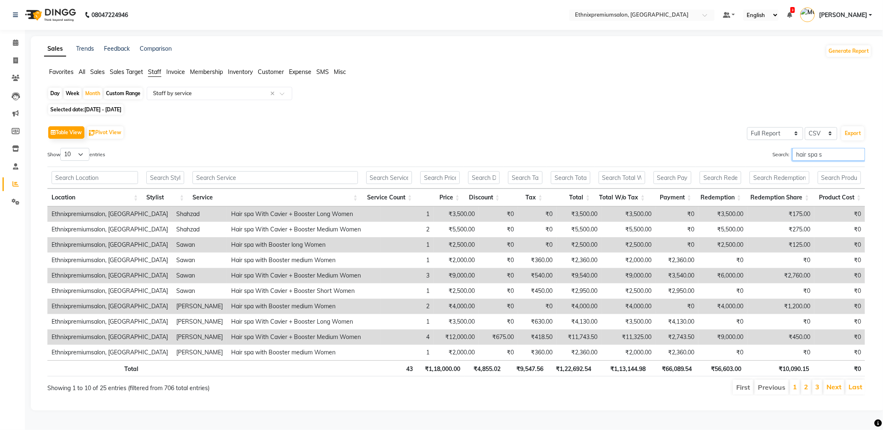
click at [819, 154] on input "hair spa s" at bounding box center [828, 154] width 73 height 13
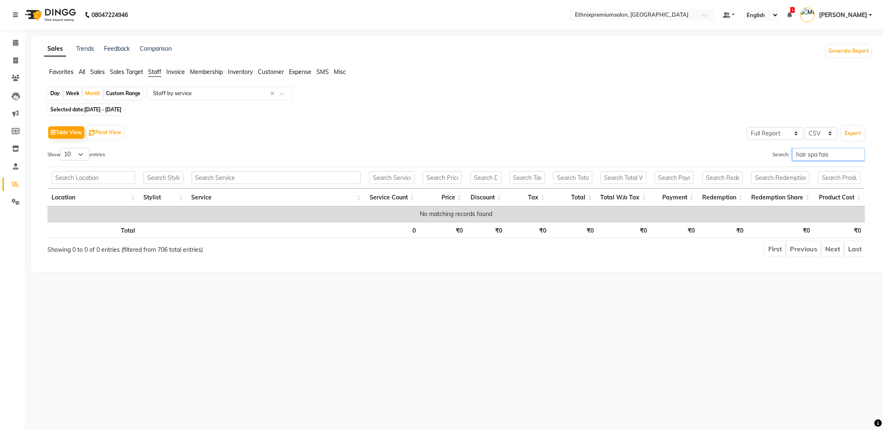
drag, startPoint x: 839, startPoint y: 156, endPoint x: 770, endPoint y: 156, distance: 69.8
click at [772, 156] on label "Search: hair spa fais" at bounding box center [818, 154] width 93 height 13
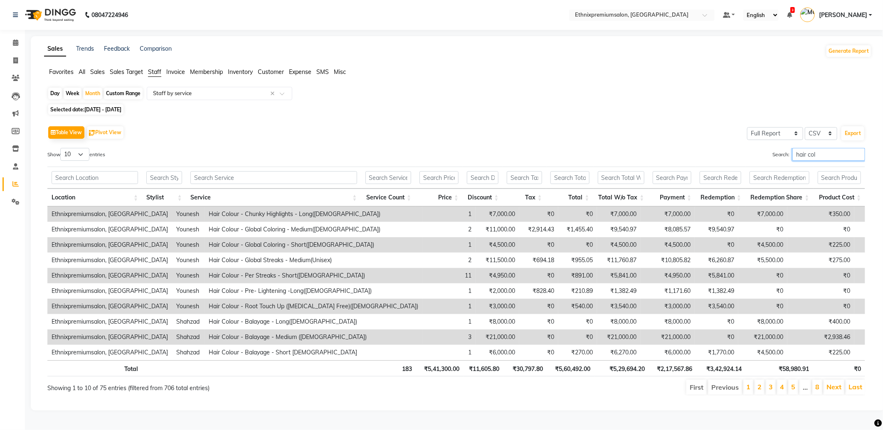
click at [820, 155] on input "hair col" at bounding box center [828, 154] width 73 height 13
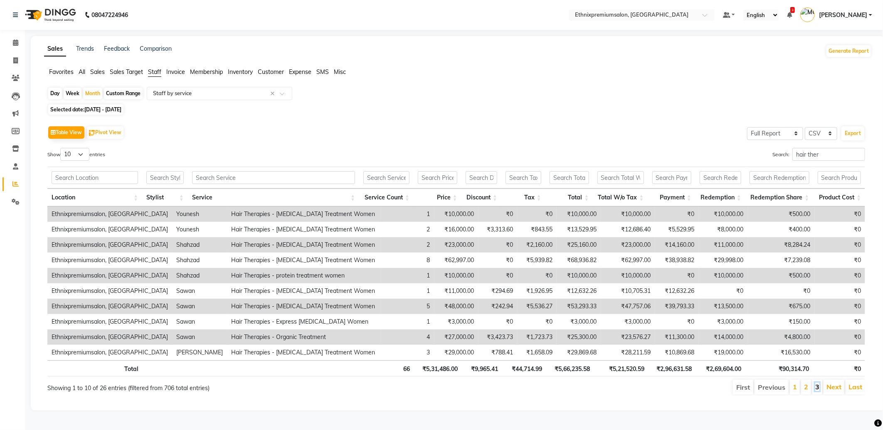
click at [817, 386] on link "3" at bounding box center [817, 387] width 4 height 8
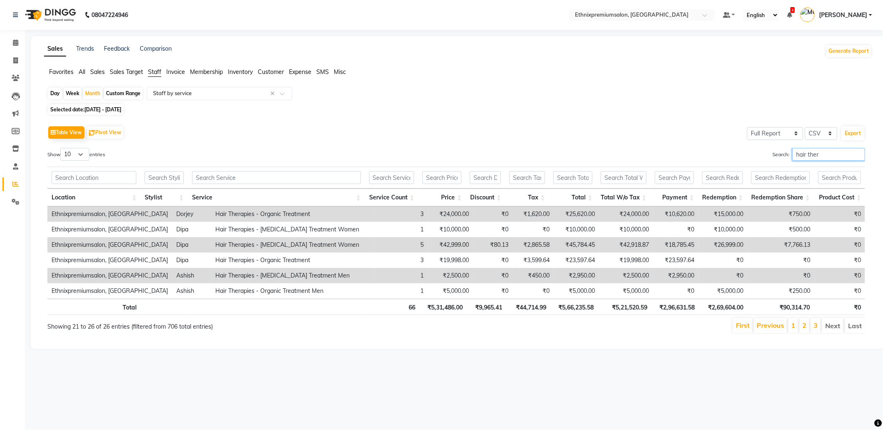
drag, startPoint x: 821, startPoint y: 154, endPoint x: 743, endPoint y: 163, distance: 78.7
click at [743, 163] on div "Search: hair ther" at bounding box center [663, 156] width 403 height 16
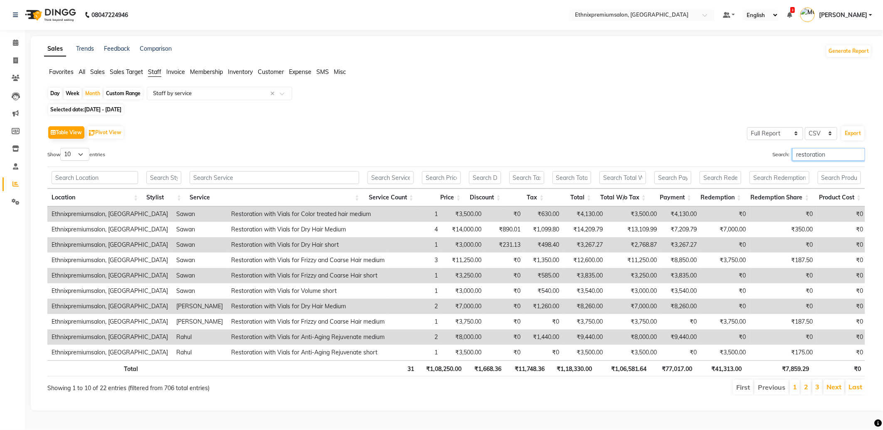
click at [749, 160] on div "Search: restoration" at bounding box center [663, 156] width 403 height 16
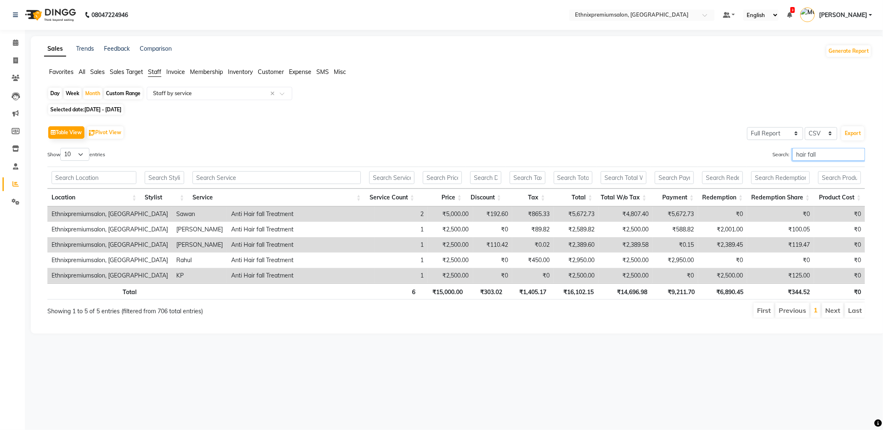
drag, startPoint x: 706, startPoint y: 155, endPoint x: 699, endPoint y: 156, distance: 8.0
click at [699, 156] on div "Search: hair fall" at bounding box center [663, 156] width 403 height 16
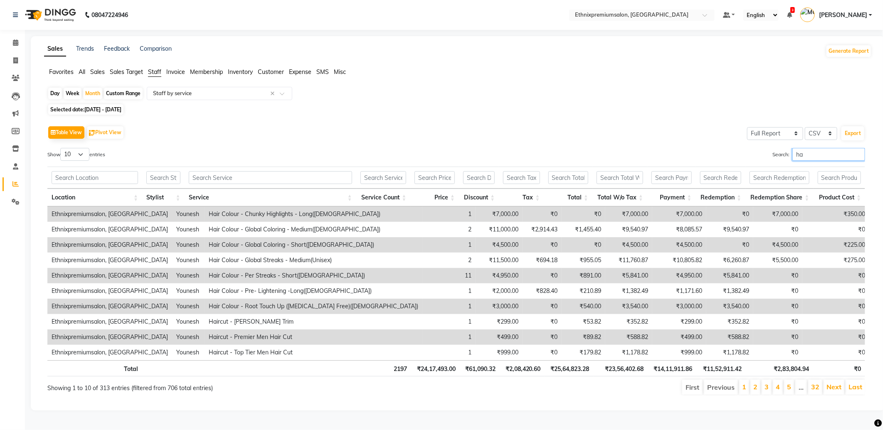
type input "h"
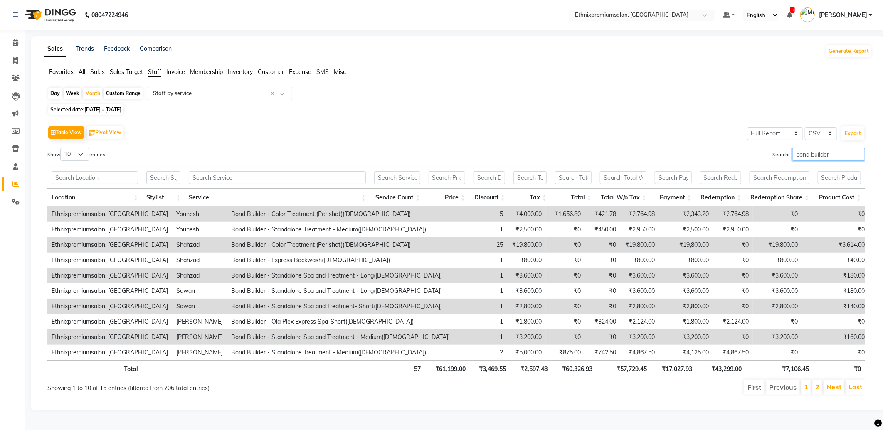
drag, startPoint x: 828, startPoint y: 157, endPoint x: 720, endPoint y: 162, distance: 108.2
click at [720, 162] on div "Search: bond builder" at bounding box center [663, 156] width 403 height 16
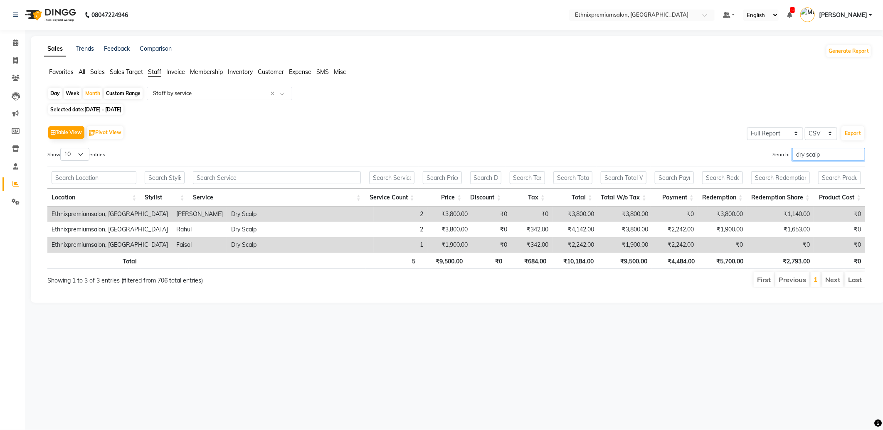
drag, startPoint x: 827, startPoint y: 151, endPoint x: 745, endPoint y: 160, distance: 82.4
click at [746, 160] on div "Search: dry scalp" at bounding box center [663, 156] width 403 height 16
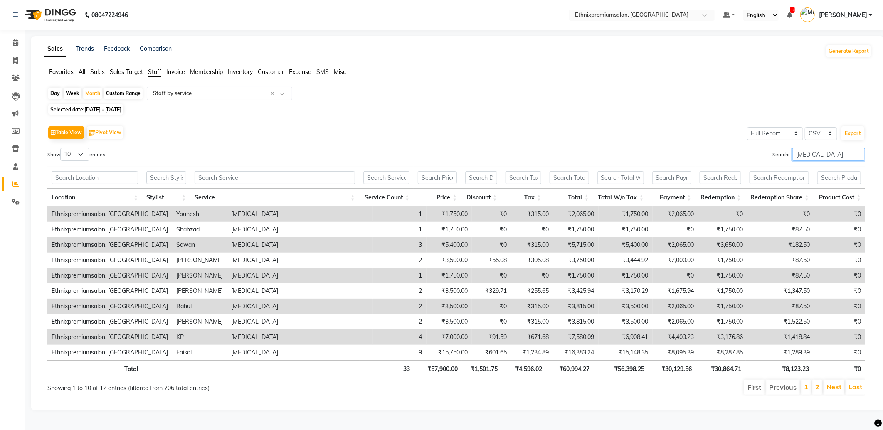
drag, startPoint x: 704, startPoint y: 156, endPoint x: 665, endPoint y: 156, distance: 38.6
click at [676, 156] on div "Search: dandruff" at bounding box center [663, 156] width 403 height 16
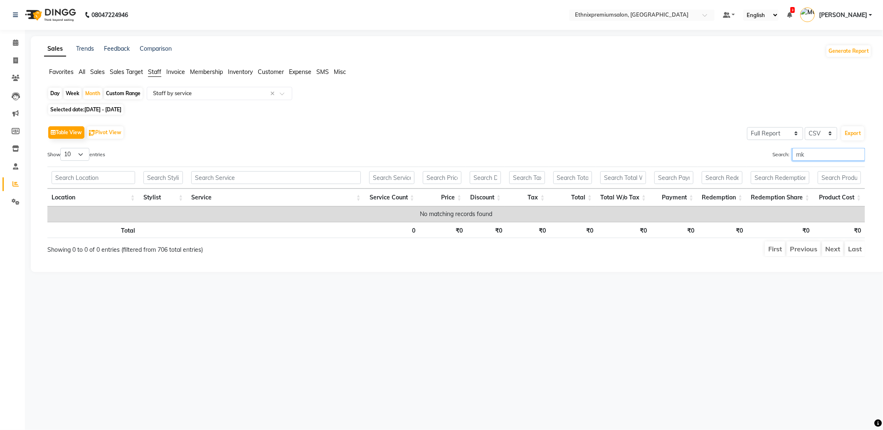
type input "m"
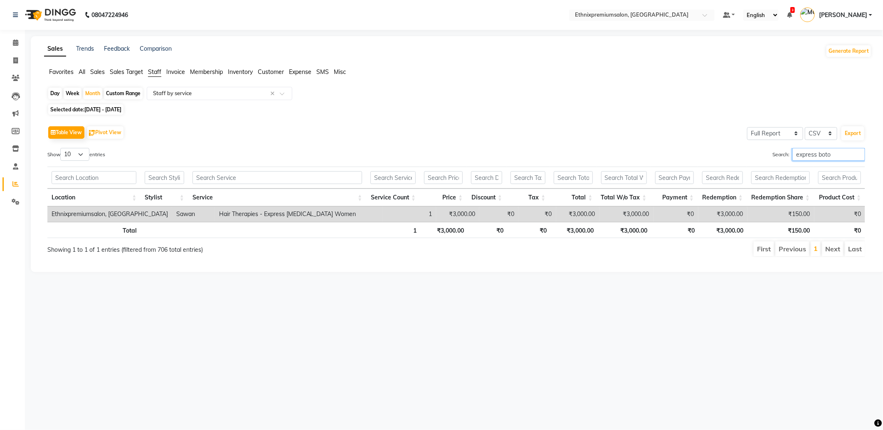
click at [721, 164] on div "Search: express boto" at bounding box center [663, 156] width 403 height 16
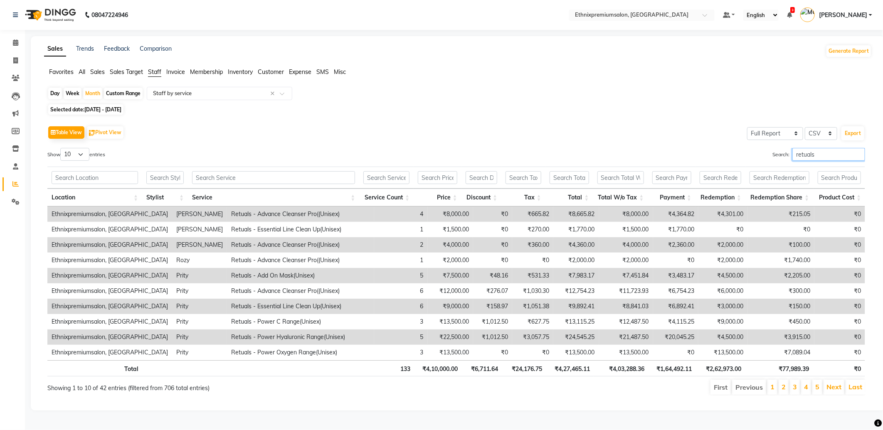
drag, startPoint x: 815, startPoint y: 151, endPoint x: 747, endPoint y: 163, distance: 69.6
click at [747, 163] on div "Search: retuals" at bounding box center [663, 156] width 403 height 16
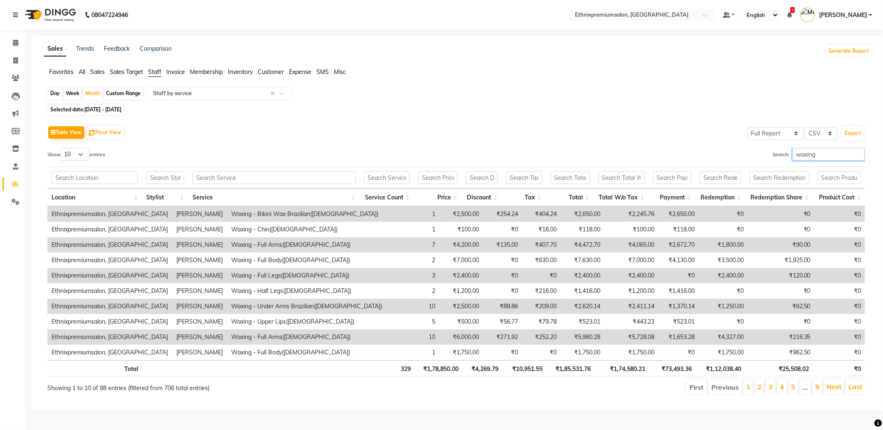
drag, startPoint x: 801, startPoint y: 161, endPoint x: 756, endPoint y: 166, distance: 44.7
click at [758, 165] on div "Show 10 25 50 100 entries Search: waxing Location Stylist Service Service Count…" at bounding box center [455, 272] width 817 height 248
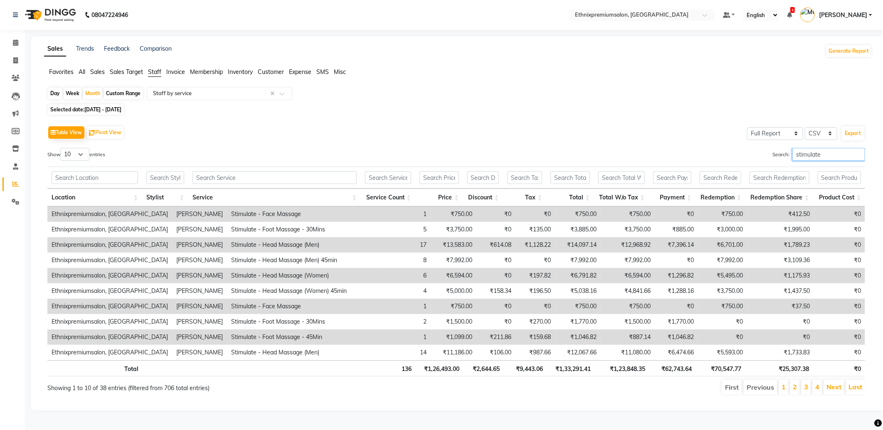
click at [706, 157] on div "Search: stimulate" at bounding box center [663, 156] width 403 height 16
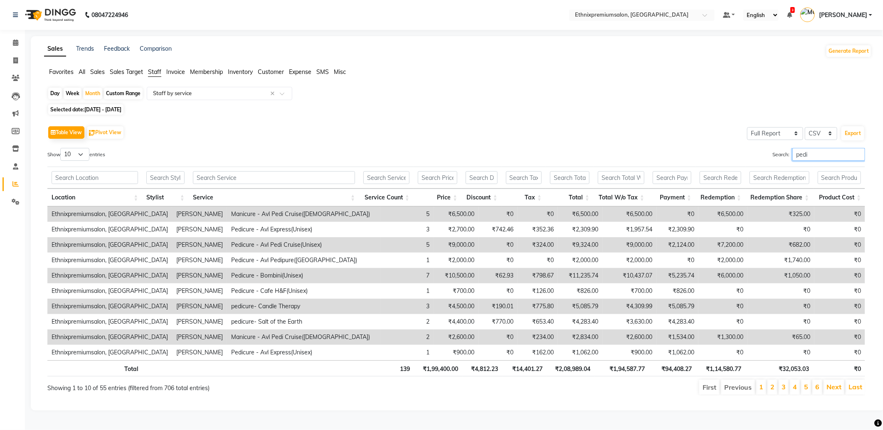
drag, startPoint x: 780, startPoint y: 160, endPoint x: 738, endPoint y: 161, distance: 41.1
click at [757, 161] on div "Search: pedi" at bounding box center [663, 156] width 403 height 16
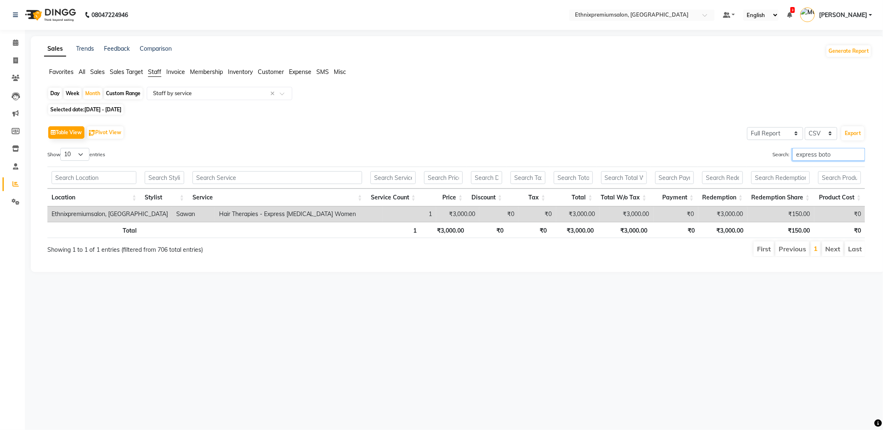
type input "express boto"
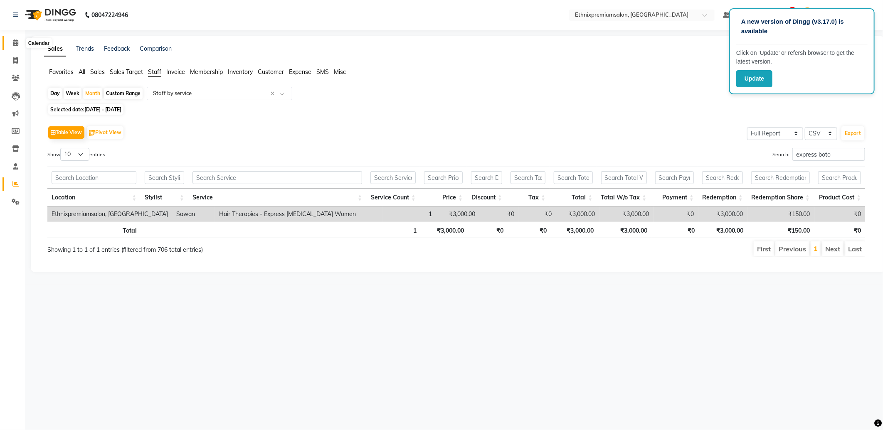
click at [17, 46] on icon at bounding box center [15, 42] width 5 height 6
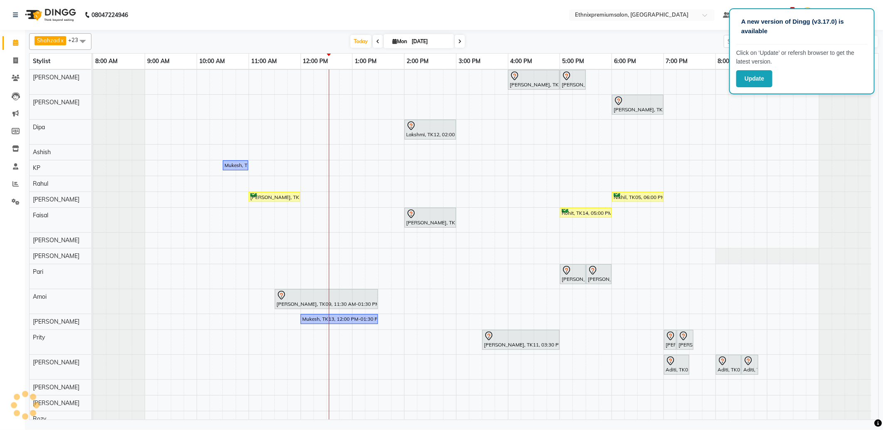
scroll to position [105, 0]
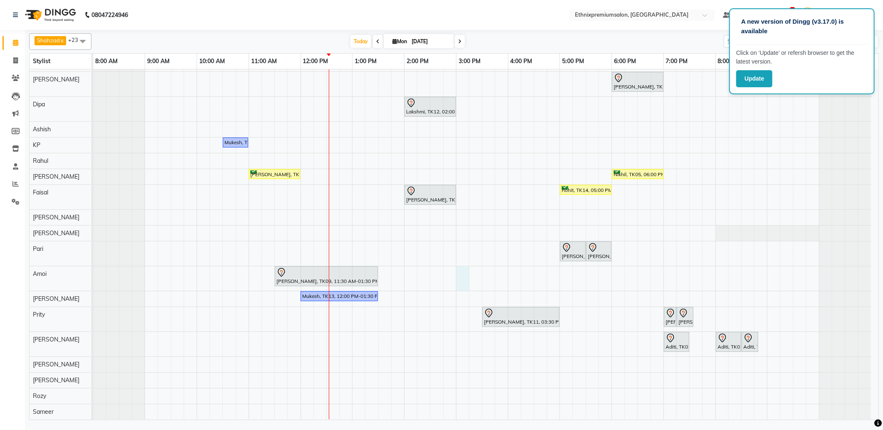
click at [464, 276] on div "[PERSON_NAME], TK06, 11:00 AM-02:00 PM, Hair Colour - Balayage - Long([DEMOGRAP…" at bounding box center [485, 193] width 785 height 454
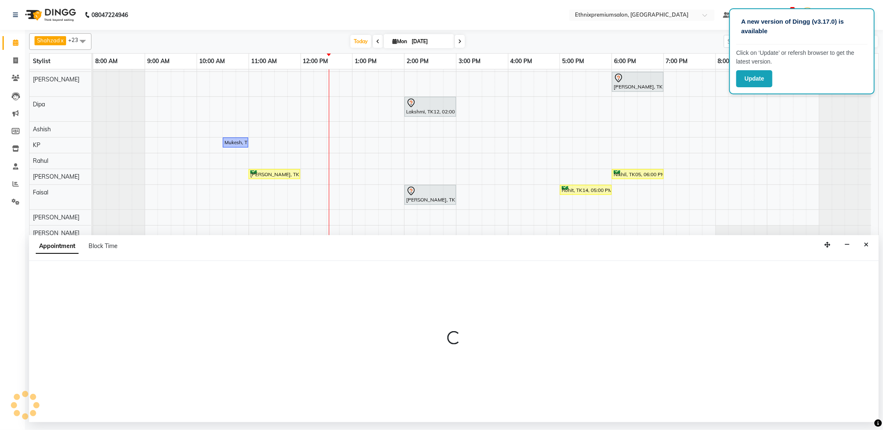
select select "63617"
select select "900"
select select "tentative"
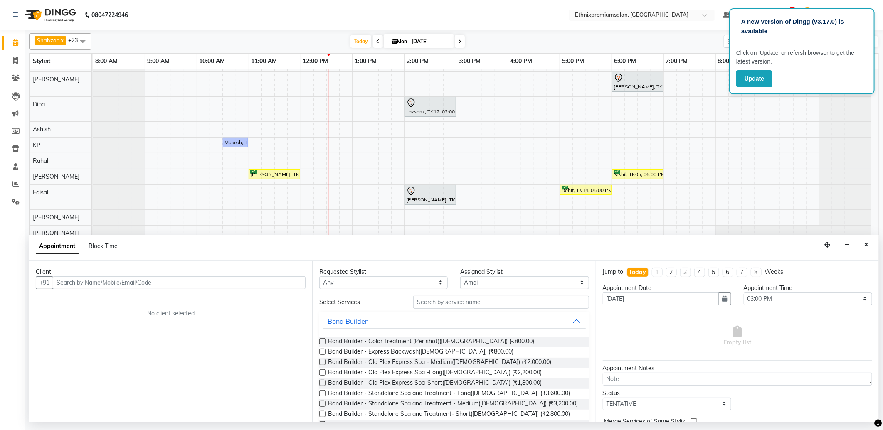
click at [84, 276] on div "Client +91 No client selected" at bounding box center [170, 341] width 283 height 161
click at [102, 280] on input "text" at bounding box center [179, 282] width 253 height 13
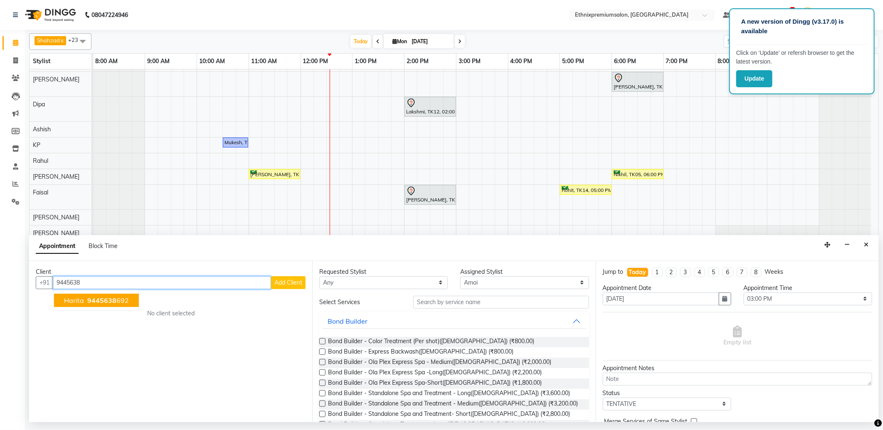
click at [96, 303] on span "9445638" at bounding box center [101, 300] width 29 height 8
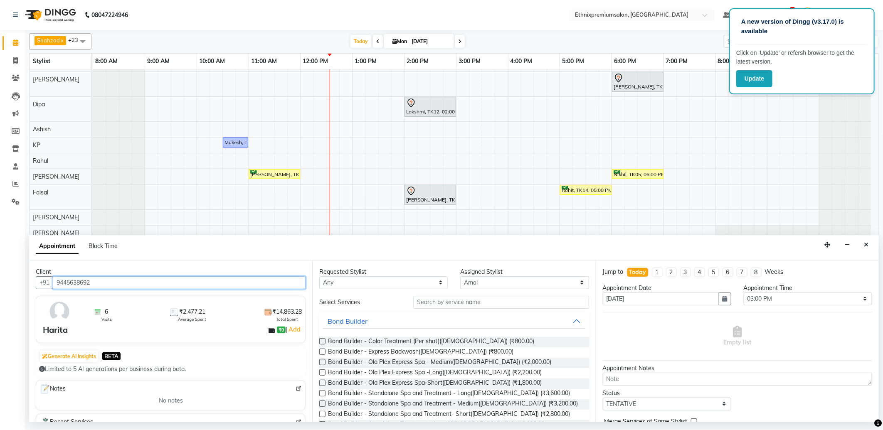
type input "9445638692"
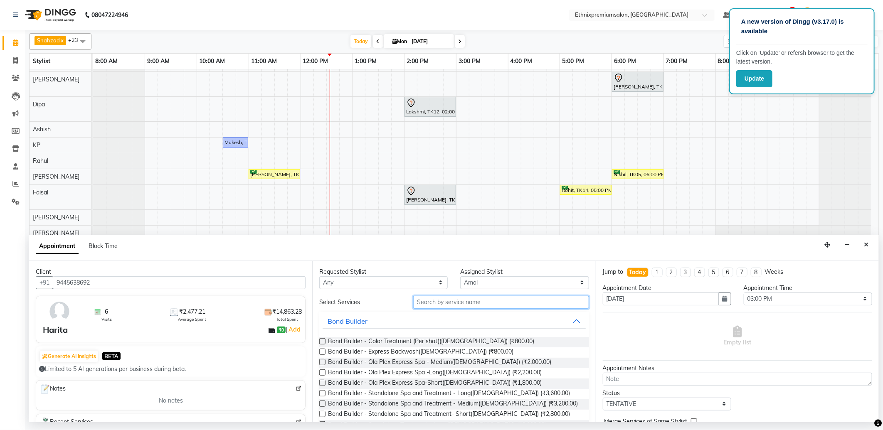
click at [424, 304] on input "text" at bounding box center [500, 302] width 175 height 13
type input "e"
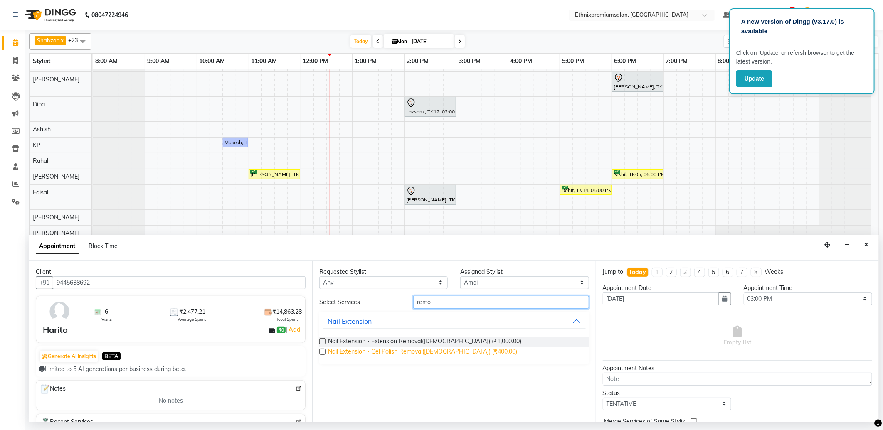
type input "remo"
click at [415, 354] on span "Nail Extension - Gel Polish Removal([DEMOGRAPHIC_DATA]) (₹400.00)" at bounding box center [422, 352] width 189 height 10
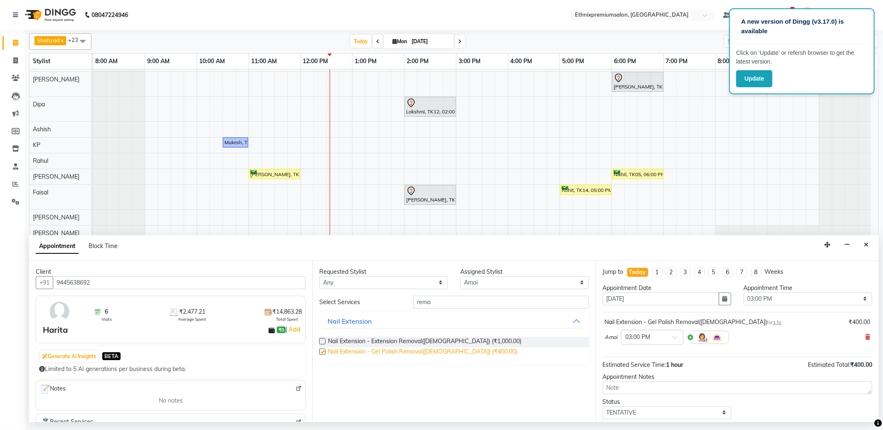
checkbox input "false"
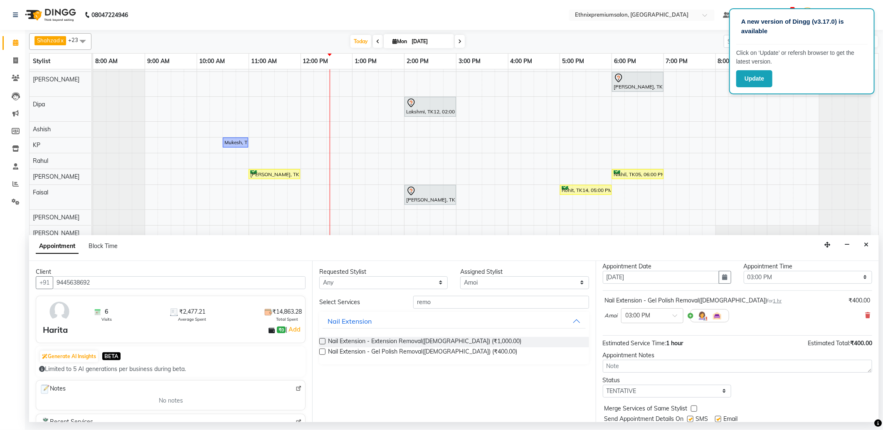
scroll to position [50, 0]
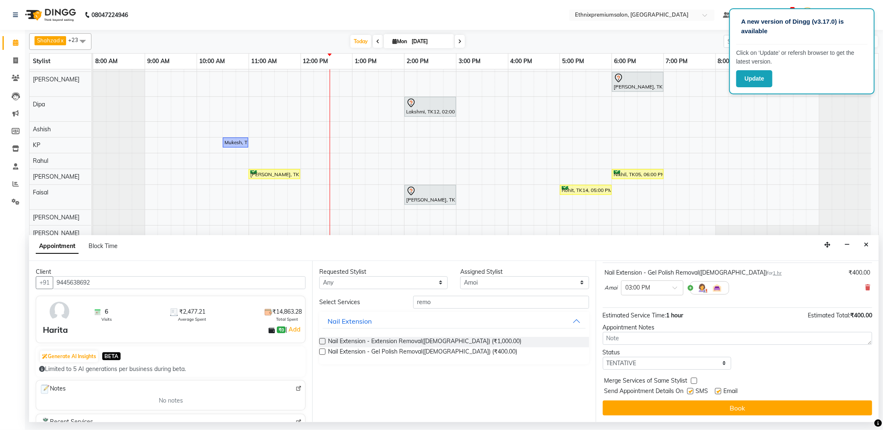
click at [717, 393] on label at bounding box center [718, 391] width 6 height 6
click at [717, 393] on input "checkbox" at bounding box center [717, 391] width 5 height 5
checkbox input "false"
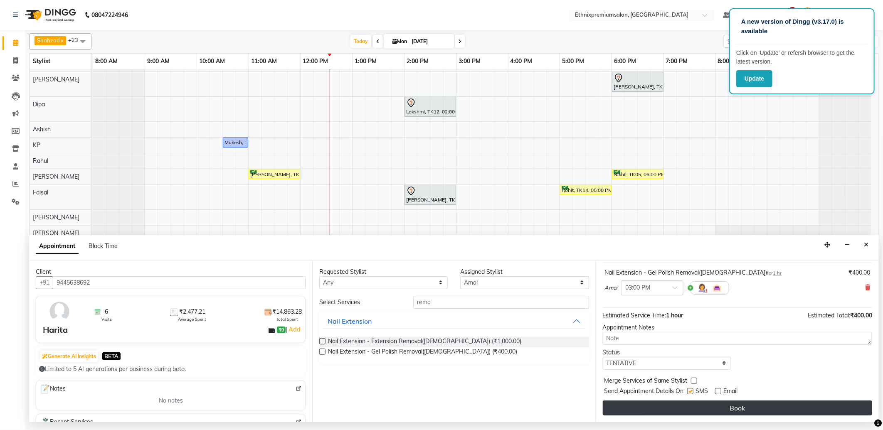
click at [711, 406] on button "Book" at bounding box center [737, 408] width 269 height 15
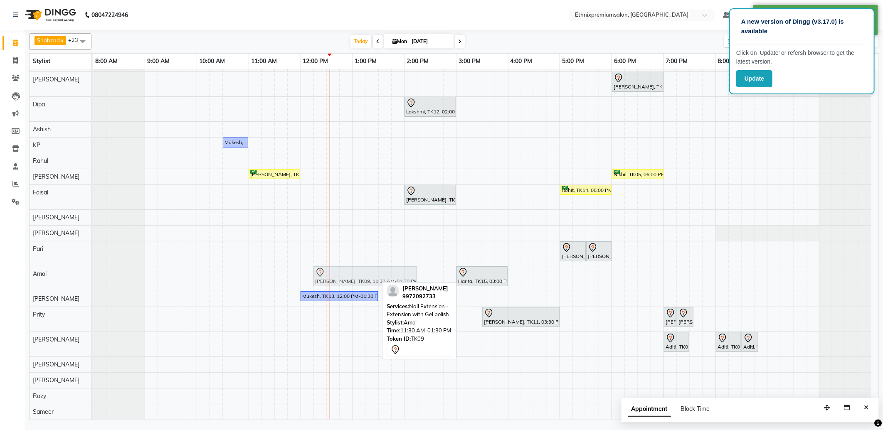
drag, startPoint x: 347, startPoint y: 279, endPoint x: 386, endPoint y: 283, distance: 39.2
click at [386, 283] on div "Shahzad x Sawan x James x Dorjey x Satyam x Nitesh x Dipa x Ashish x KP x Rahul…" at bounding box center [453, 225] width 849 height 390
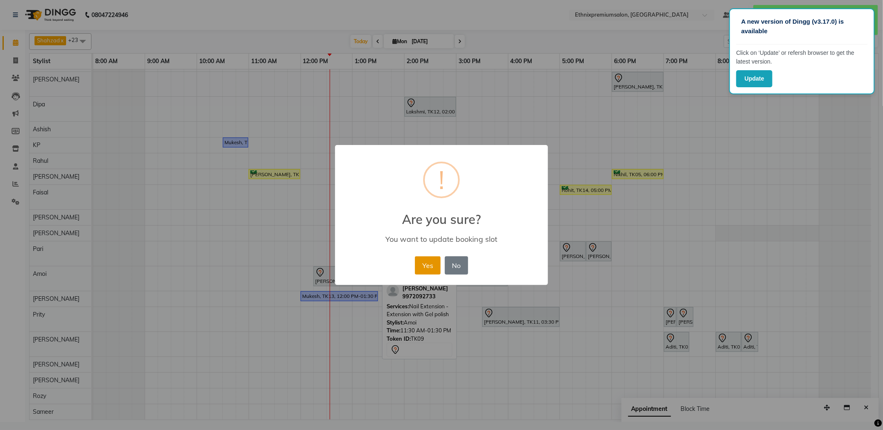
click at [425, 268] on button "Yes" at bounding box center [427, 265] width 25 height 18
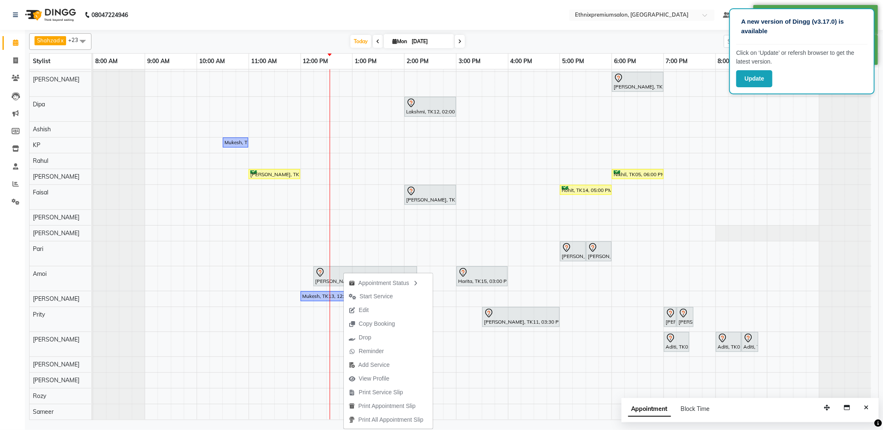
click at [379, 293] on span "Start Service" at bounding box center [375, 296] width 33 height 9
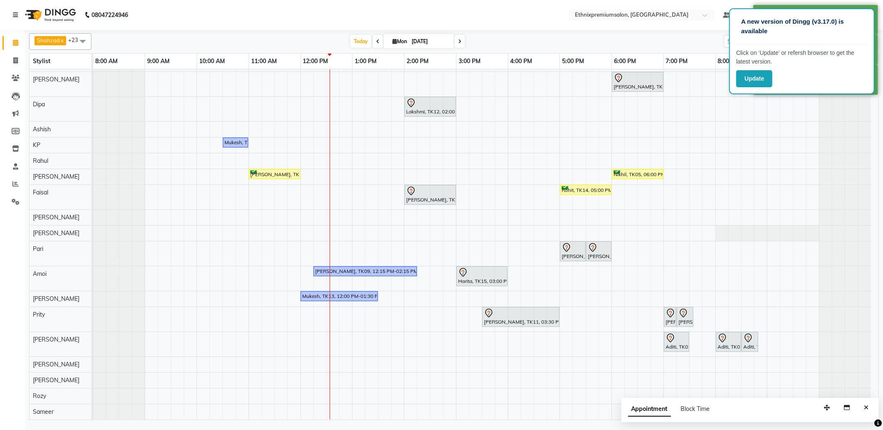
click at [512, 18] on nav "08047224946 Select Location × Ethnixpremiumsalon, Brookfield Default Panel My P…" at bounding box center [441, 15] width 883 height 30
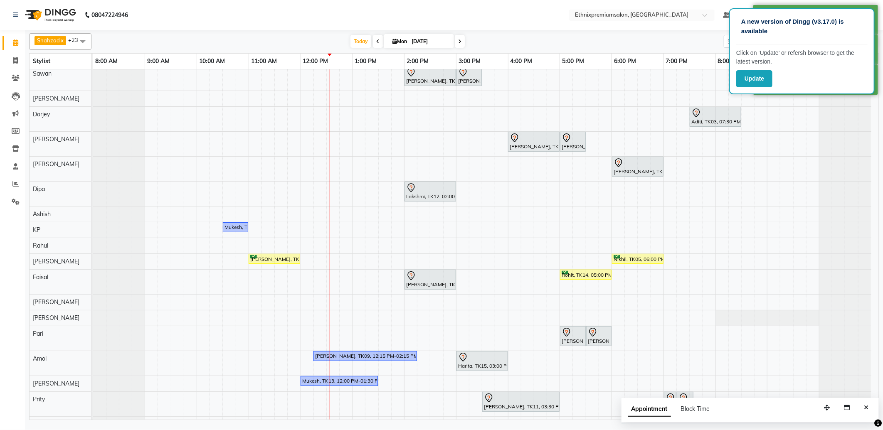
scroll to position [0, 0]
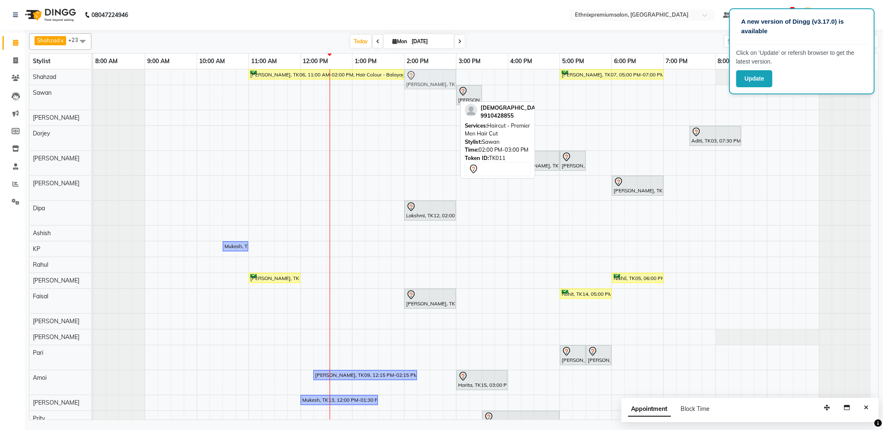
drag, startPoint x: 422, startPoint y: 100, endPoint x: 425, endPoint y: 85, distance: 15.2
click at [425, 84] on tbody "Manigandan Rajagopal, TK06, 11:00 AM-02:00 PM, Hair Colour - Balayage - Long(Fe…" at bounding box center [482, 296] width 778 height 454
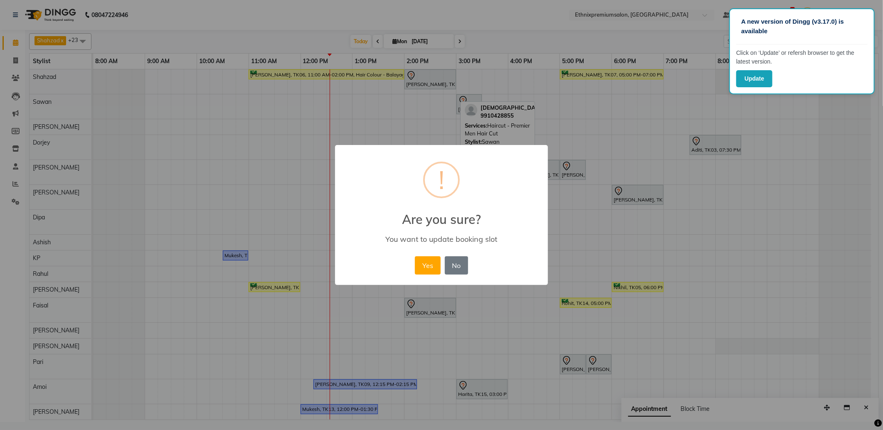
click at [426, 258] on button "Yes" at bounding box center [427, 265] width 25 height 18
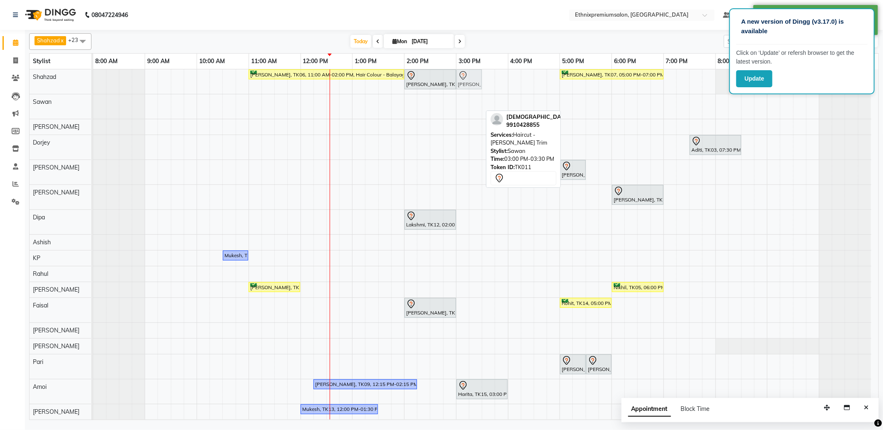
drag, startPoint x: 462, startPoint y: 100, endPoint x: 462, endPoint y: 89, distance: 10.8
click at [462, 86] on tbody "Manigandan Rajagopal, TK06, 11:00 AM-02:00 PM, Hair Colour - Balayage - Long(Fe…" at bounding box center [482, 300] width 778 height 463
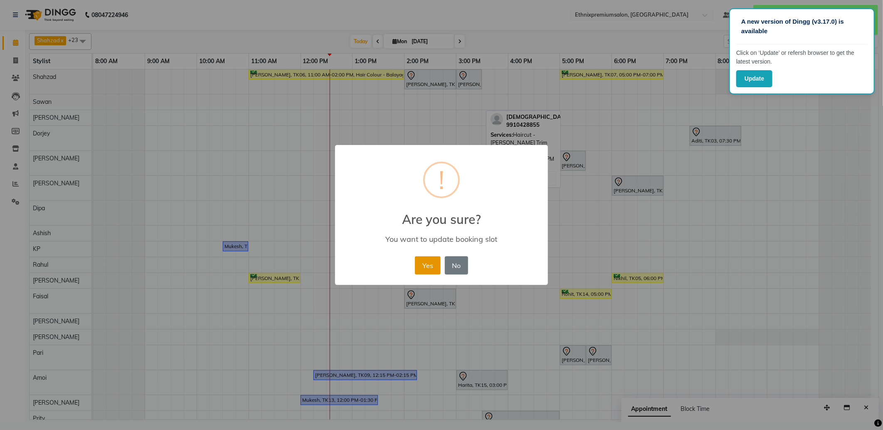
click at [426, 270] on button "Yes" at bounding box center [427, 265] width 25 height 18
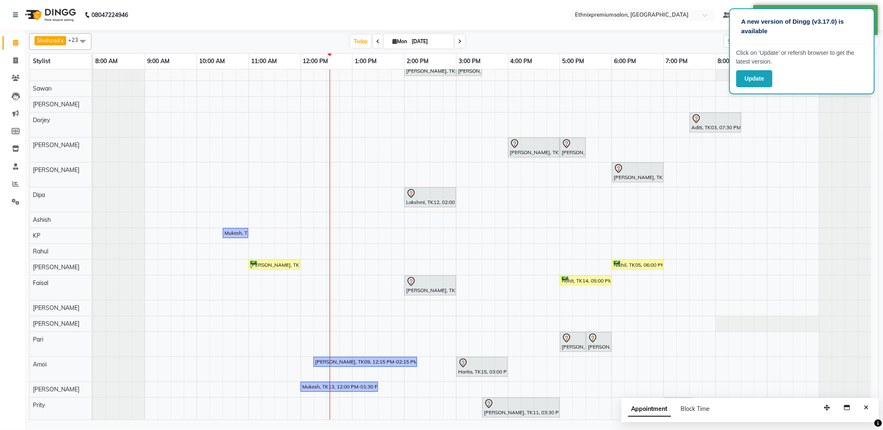
scroll to position [12, 0]
click at [535, 18] on nav "08047224946 Select Location × Ethnixpremiumsalon, Brookfield Default Panel My P…" at bounding box center [441, 15] width 883 height 30
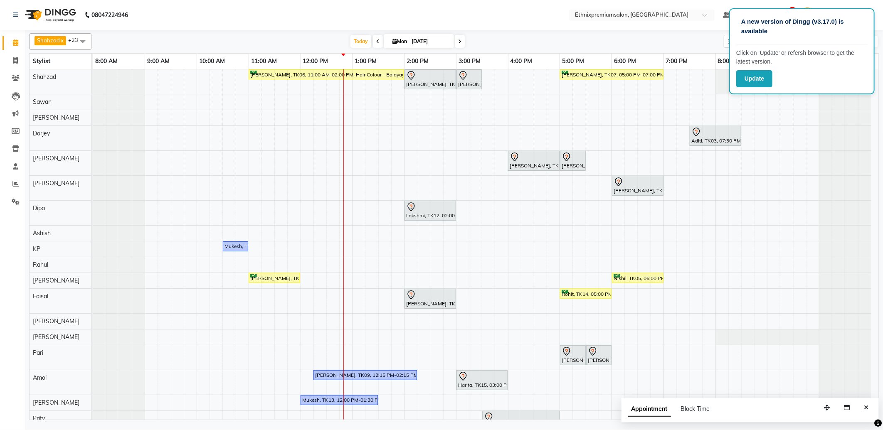
click at [14, 49] on link "Calendar" at bounding box center [12, 43] width 20 height 14
click at [15, 60] on icon at bounding box center [15, 60] width 5 height 6
select select "3625"
select select "service"
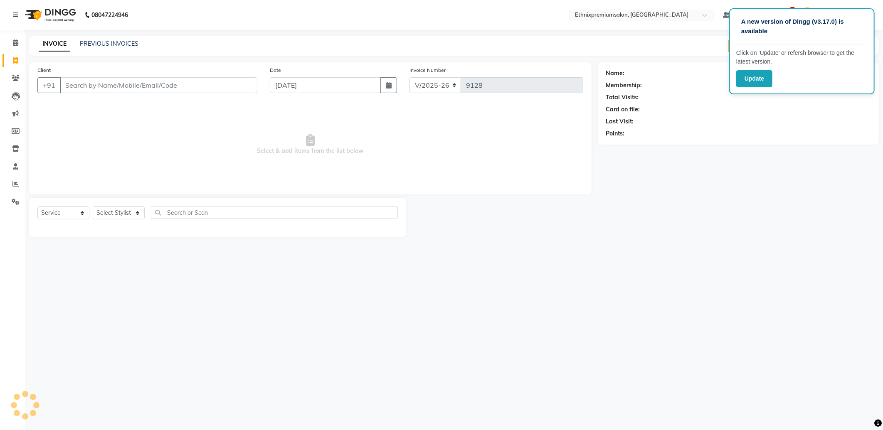
click at [92, 84] on input "Client" at bounding box center [158, 85] width 197 height 16
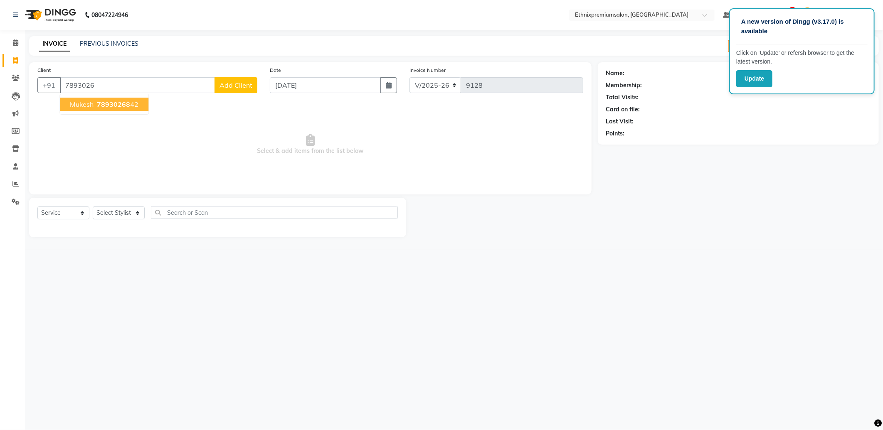
click at [95, 101] on ngb-highlight "7893026 842" at bounding box center [116, 104] width 43 height 8
type input "7893026842"
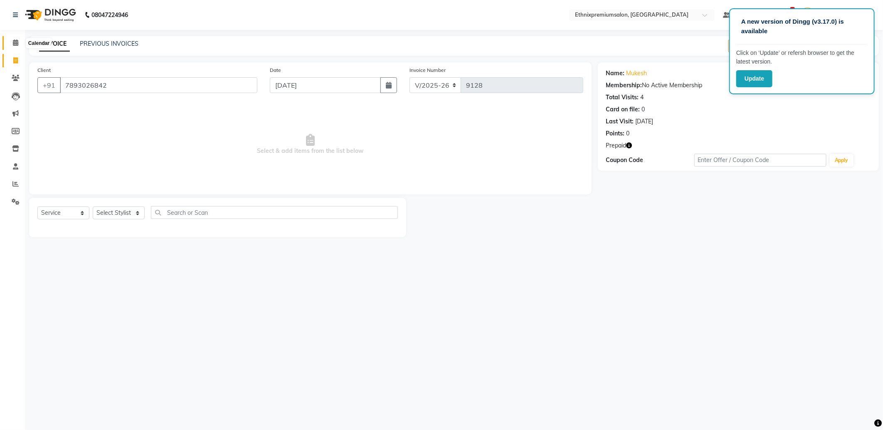
click at [10, 43] on span at bounding box center [15, 43] width 15 height 10
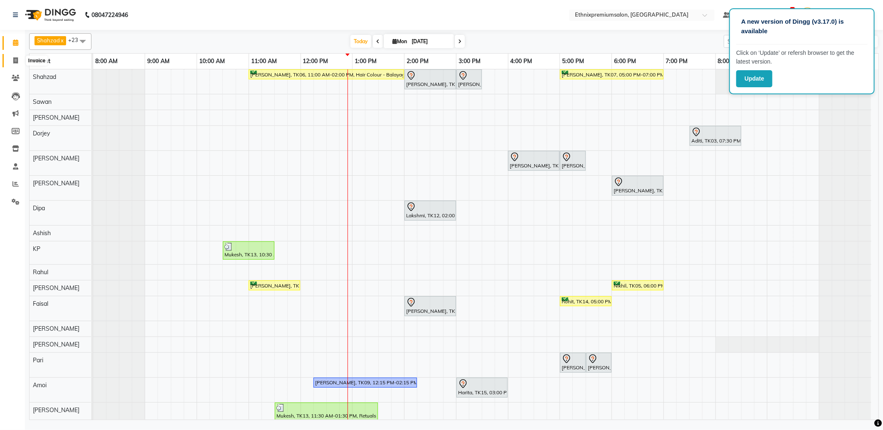
click at [19, 61] on span at bounding box center [15, 61] width 15 height 10
select select "3625"
select select "service"
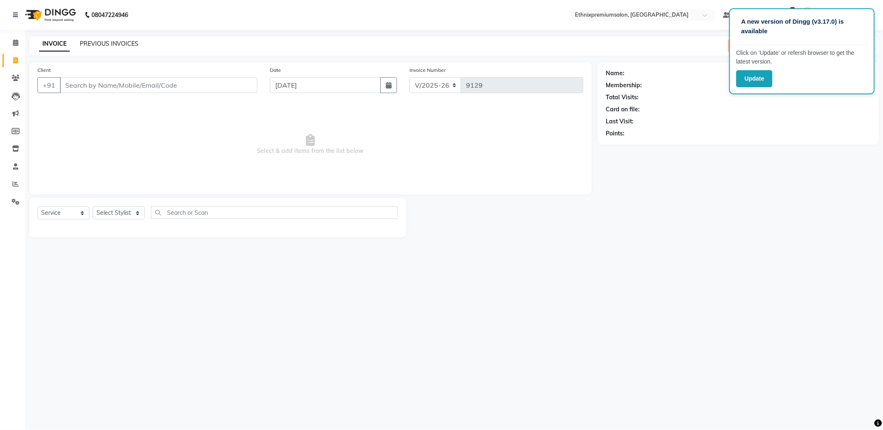
click at [118, 44] on link "PREVIOUS INVOICES" at bounding box center [109, 43] width 59 height 7
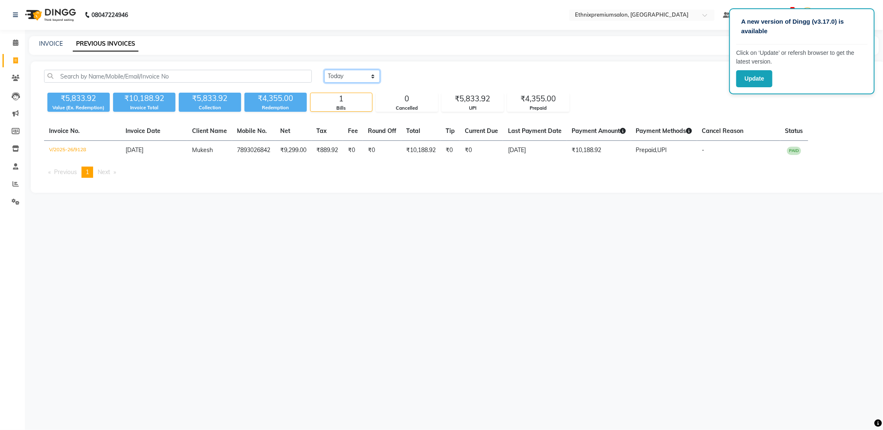
click at [347, 75] on select "[DATE] [DATE] Custom Range" at bounding box center [352, 76] width 56 height 13
select select "range"
click at [324, 70] on select "[DATE] [DATE] Custom Range" at bounding box center [352, 76] width 56 height 13
click at [418, 76] on input "[DATE]" at bounding box center [420, 77] width 58 height 12
select select "9"
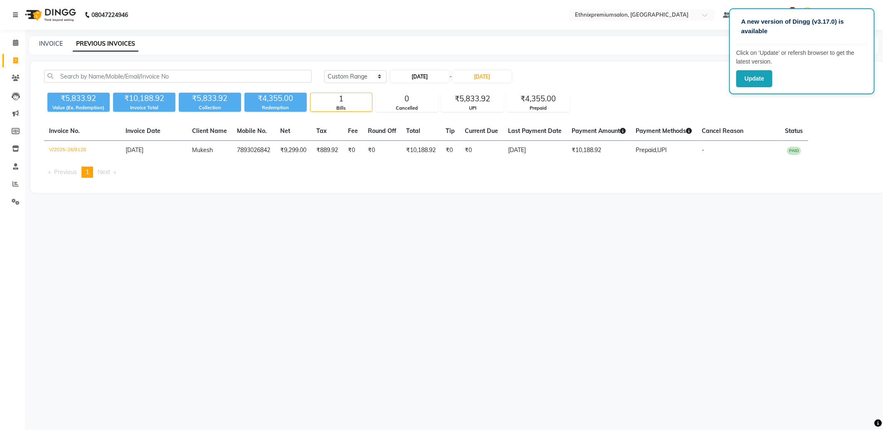
select select "2025"
click at [395, 91] on button "Previous month" at bounding box center [397, 91] width 7 height 13
select select "8"
click at [414, 148] on div "12" at bounding box center [412, 145] width 13 height 13
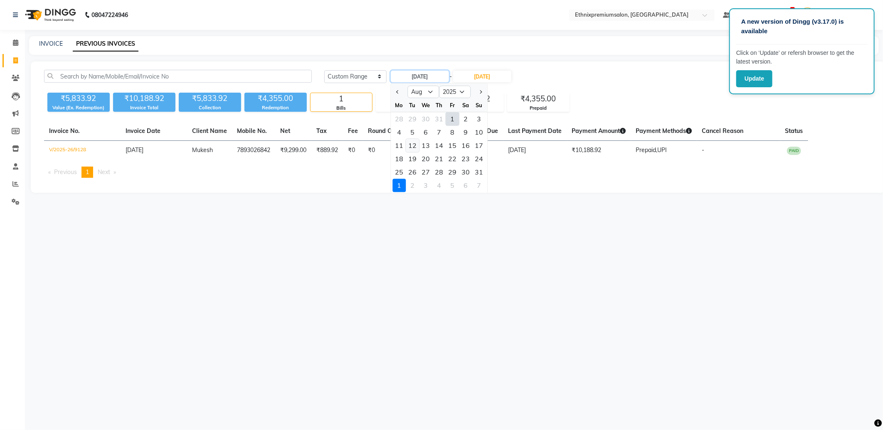
type input "[DATE]"
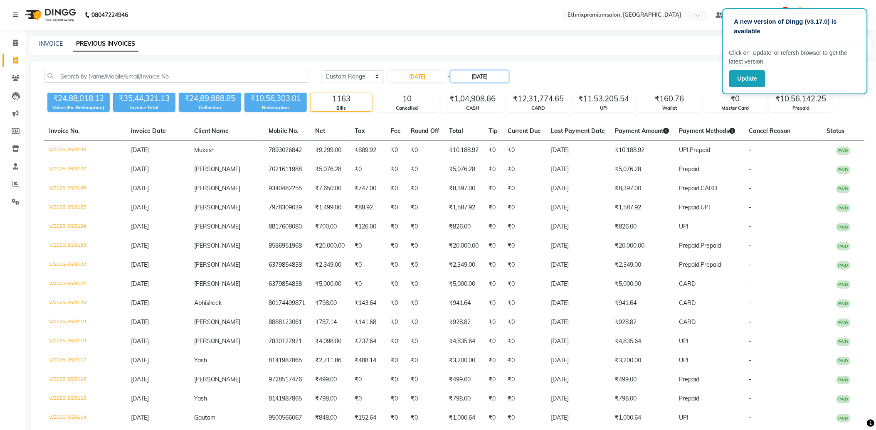
click at [477, 77] on input "[DATE]" at bounding box center [479, 77] width 58 height 12
select select "9"
click at [525, 150] on div "20" at bounding box center [528, 145] width 13 height 13
type input "20-09-2025"
click at [14, 184] on icon at bounding box center [15, 184] width 6 height 6
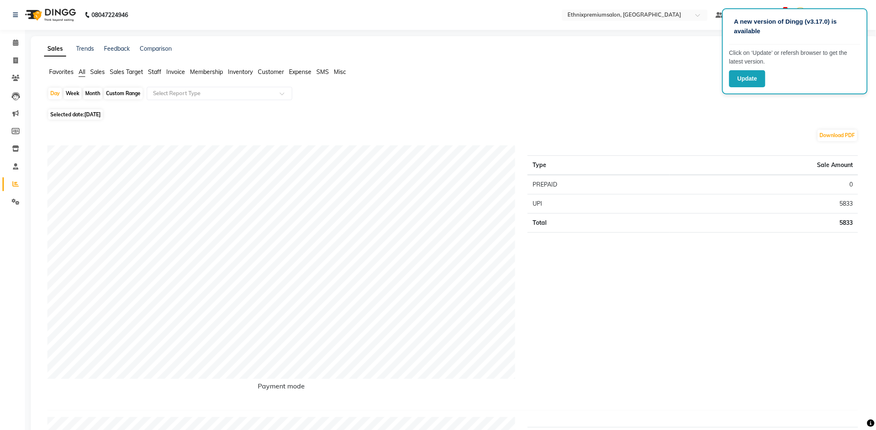
click at [155, 71] on span "Staff" at bounding box center [154, 71] width 13 height 7
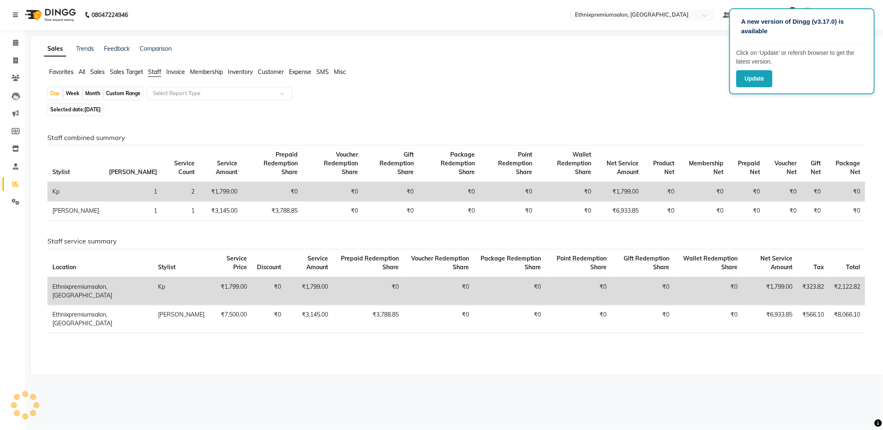
click at [128, 93] on div "Custom Range" at bounding box center [123, 94] width 39 height 12
select select "9"
select select "2025"
click at [100, 111] on span "[DATE]" at bounding box center [92, 109] width 16 height 6
select select "9"
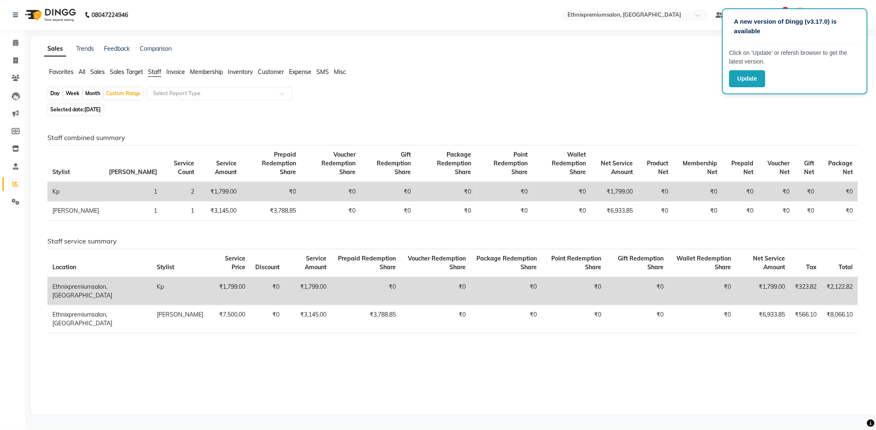
select select "2025"
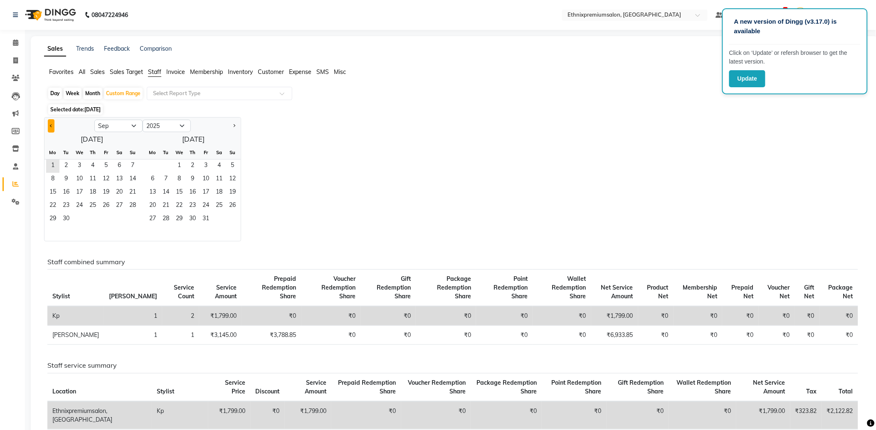
click at [53, 123] on button "Previous month" at bounding box center [51, 125] width 7 height 13
select select "8"
click at [105, 161] on span "1" at bounding box center [105, 166] width 13 height 13
click at [133, 215] on span "31" at bounding box center [132, 219] width 13 height 13
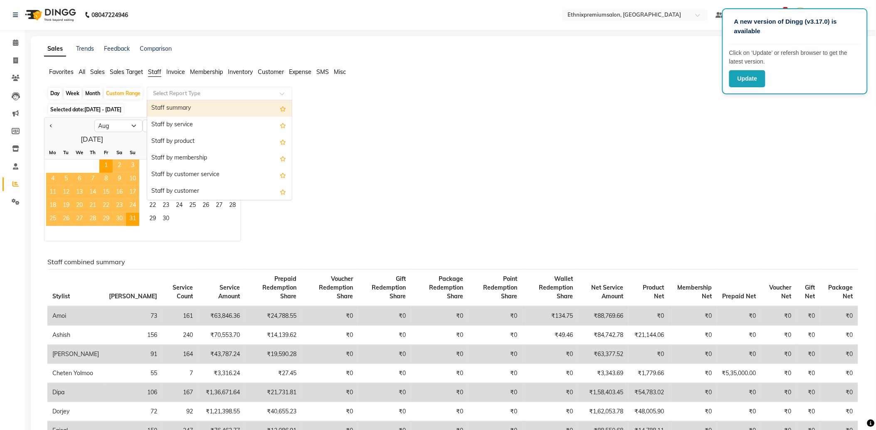
click at [197, 91] on input "text" at bounding box center [211, 93] width 120 height 8
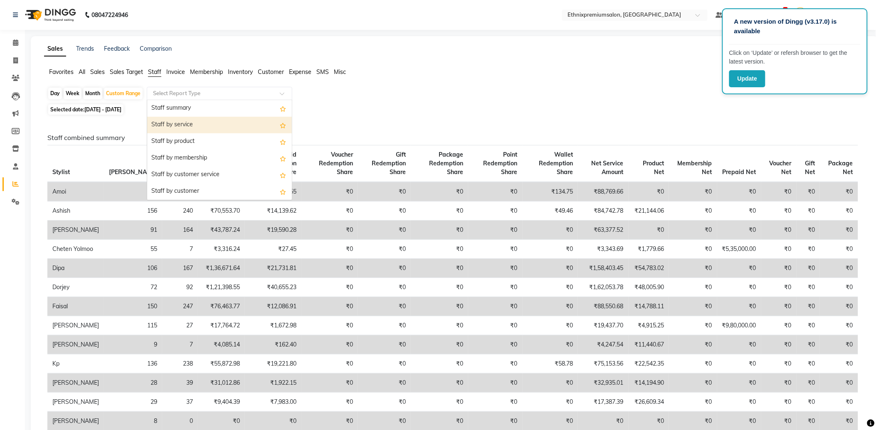
click at [192, 128] on div "Staff by service" at bounding box center [219, 125] width 145 height 17
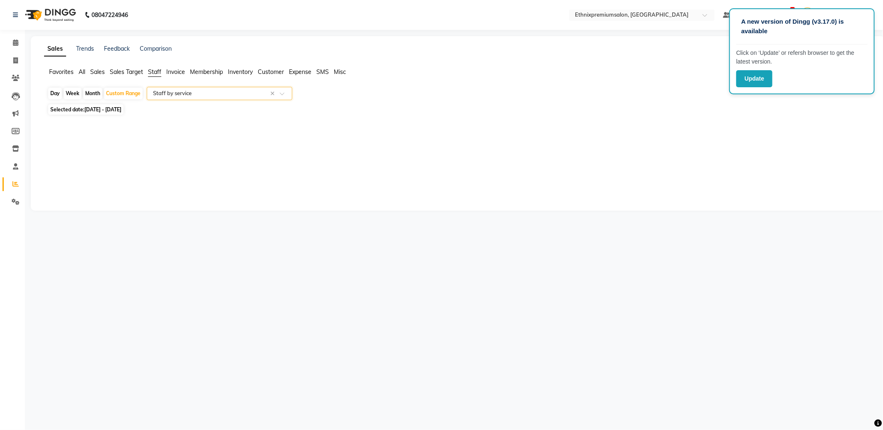
select select "full_report"
select select "csv"
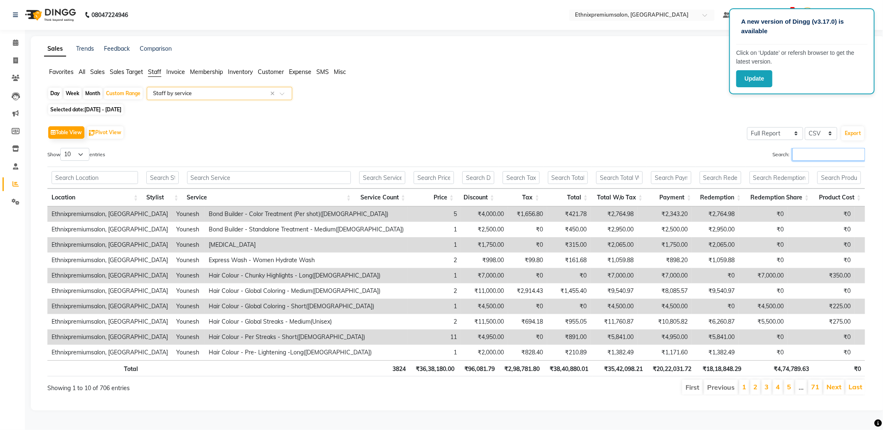
click at [796, 157] on input "Search:" at bounding box center [828, 154] width 73 height 13
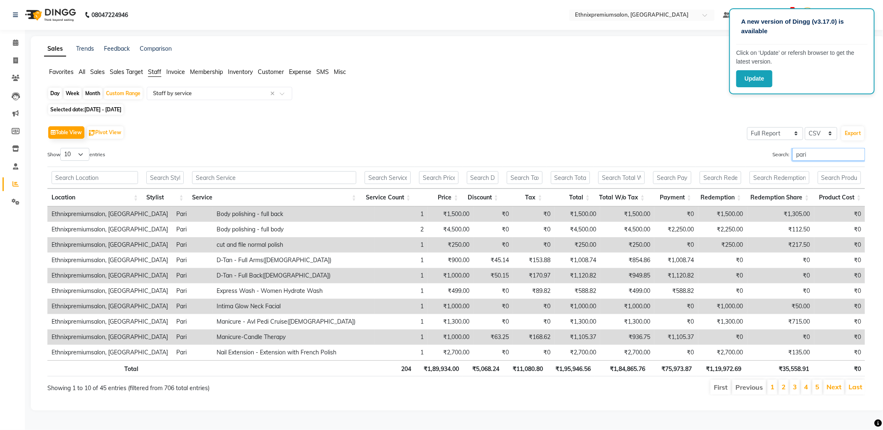
type input "pari"
click at [9, 40] on span at bounding box center [15, 43] width 15 height 10
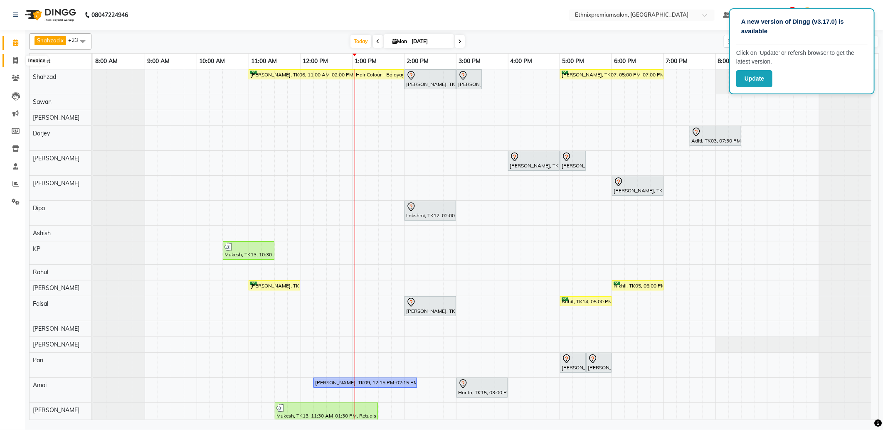
click at [15, 59] on icon at bounding box center [15, 60] width 5 height 6
select select "3625"
select select "service"
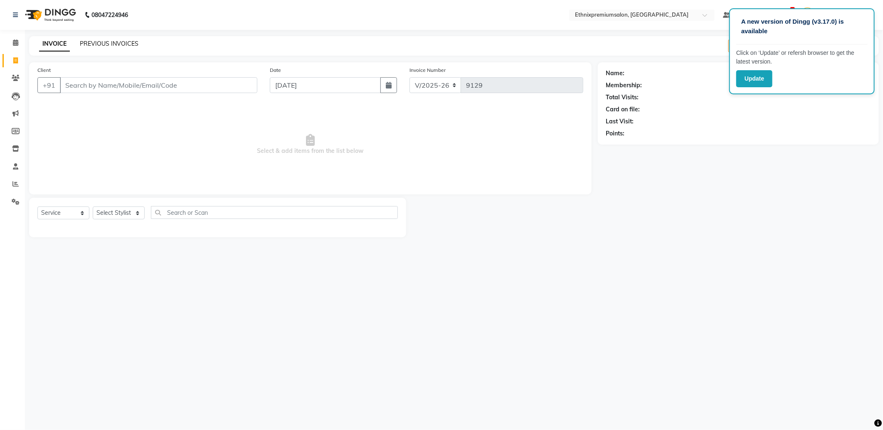
click at [108, 44] on link "PREVIOUS INVOICES" at bounding box center [109, 43] width 59 height 7
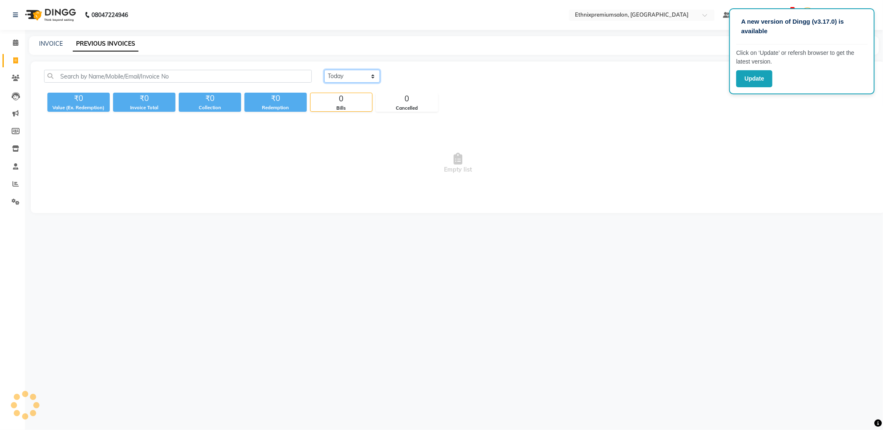
click at [377, 81] on select "[DATE] [DATE] Custom Range" at bounding box center [352, 76] width 56 height 13
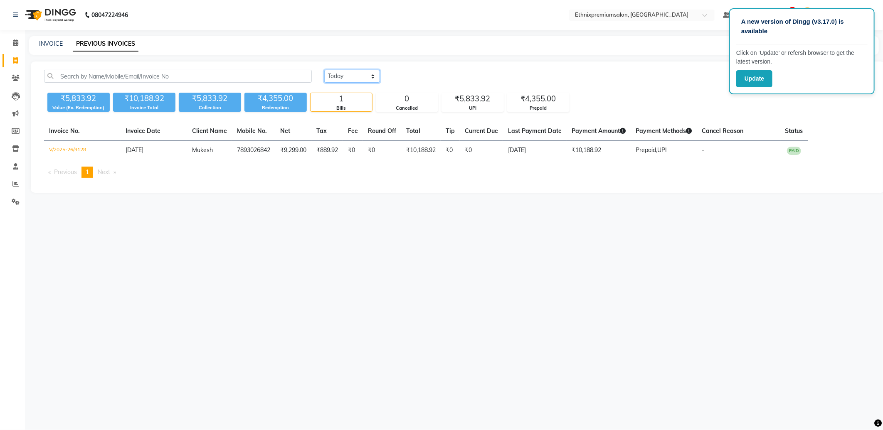
select select "range"
click at [324, 70] on select "[DATE] [DATE] Custom Range" at bounding box center [352, 76] width 56 height 13
click at [430, 78] on input "[DATE]" at bounding box center [420, 77] width 58 height 12
select select "9"
select select "2025"
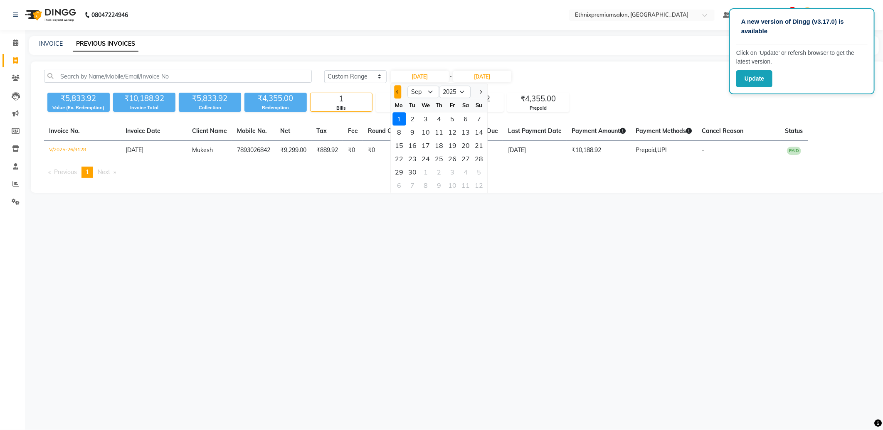
click at [399, 92] on span "Previous month" at bounding box center [397, 91] width 3 height 3
click at [396, 92] on button "Previous month" at bounding box center [397, 91] width 7 height 13
select select "7"
click at [463, 135] on div "12" at bounding box center [465, 131] width 13 height 13
type input "12-07-2025"
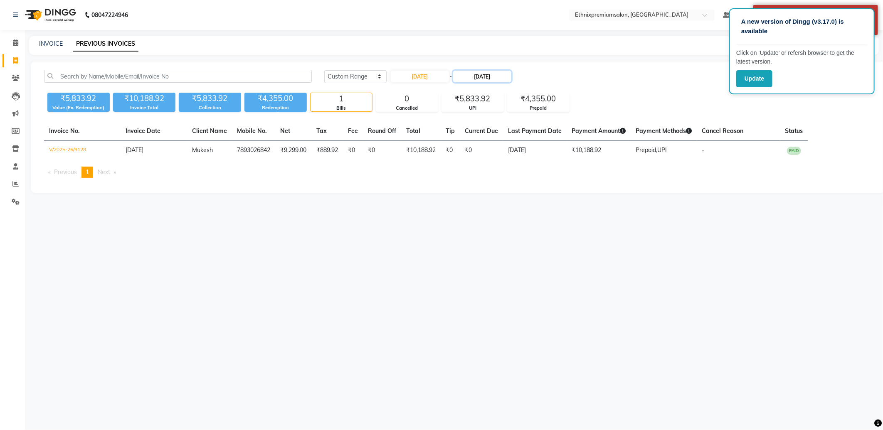
click at [492, 77] on input "[DATE]" at bounding box center [482, 77] width 58 height 12
click at [460, 93] on button "Previous month" at bounding box center [463, 91] width 7 height 13
select select "8"
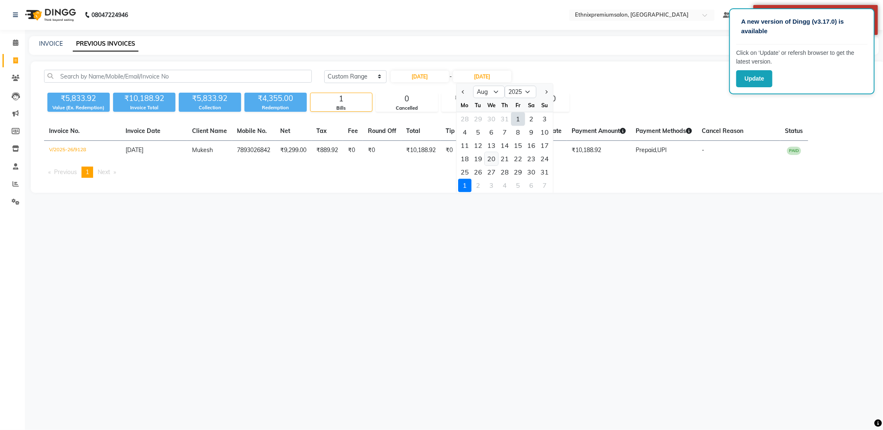
click at [489, 159] on div "20" at bounding box center [491, 158] width 13 height 13
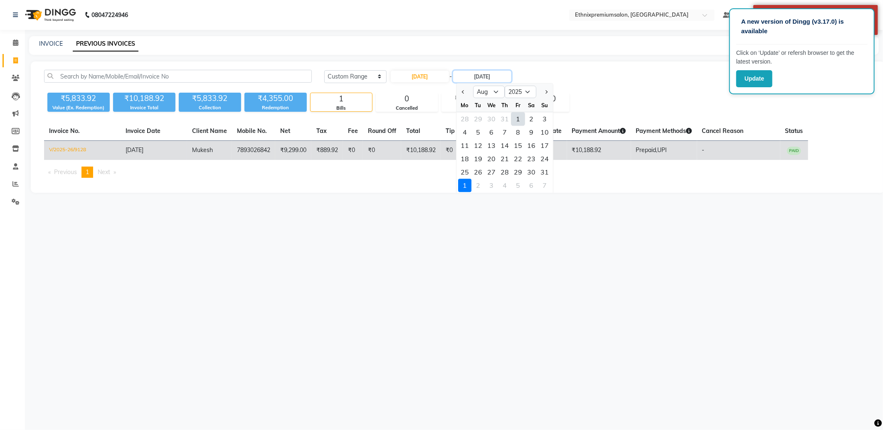
type input "[DATE]"
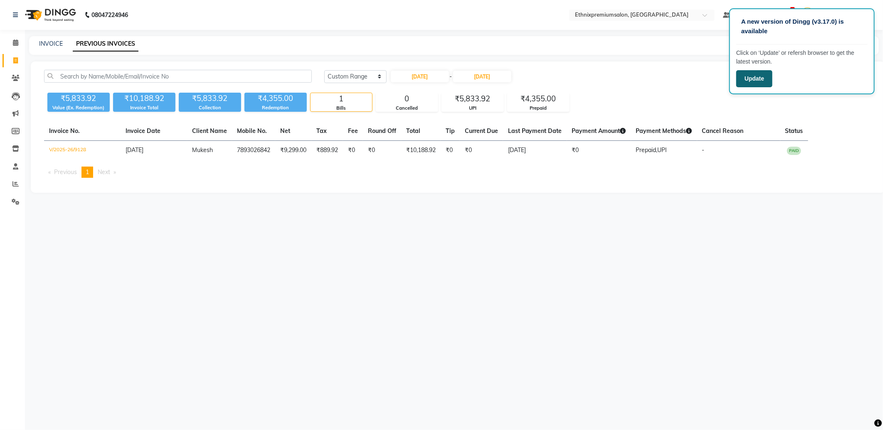
click at [759, 79] on button "Update" at bounding box center [754, 78] width 36 height 17
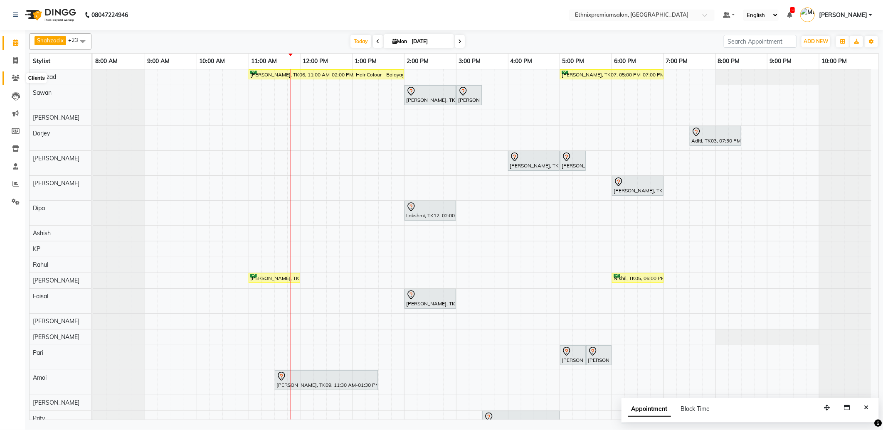
click at [17, 80] on icon at bounding box center [16, 78] width 8 height 6
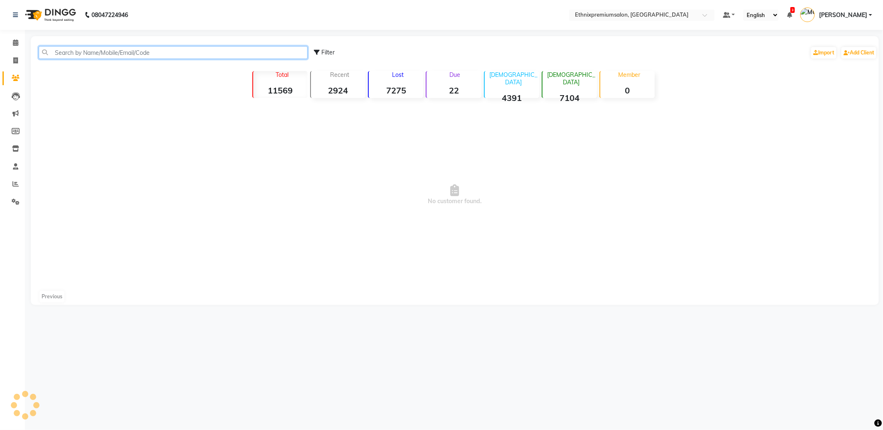
click at [75, 57] on input "text" at bounding box center [173, 52] width 269 height 13
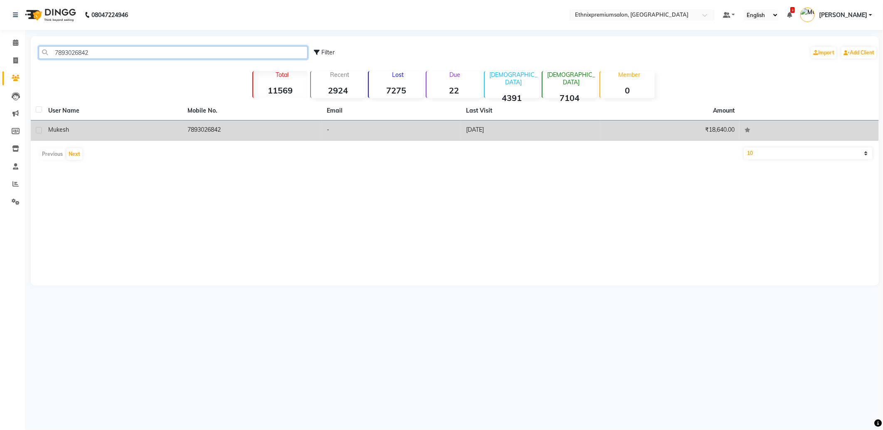
type input "7893026842"
click at [184, 135] on td "7893026842" at bounding box center [251, 131] width 139 height 20
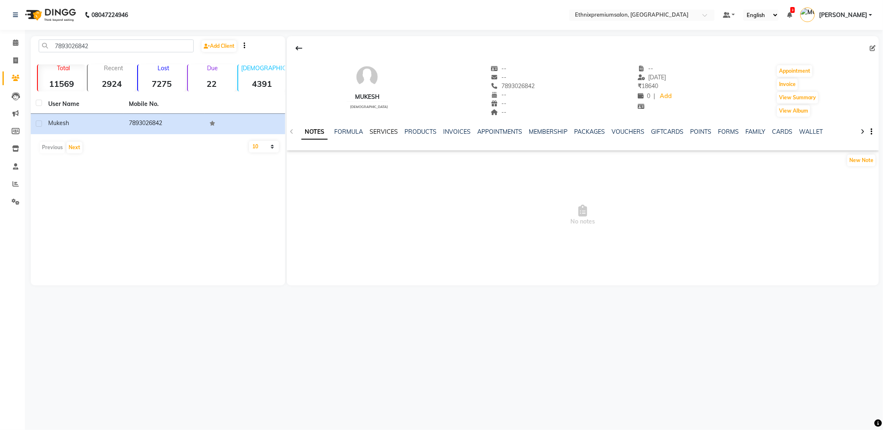
click at [375, 131] on link "SERVICES" at bounding box center [383, 131] width 28 height 7
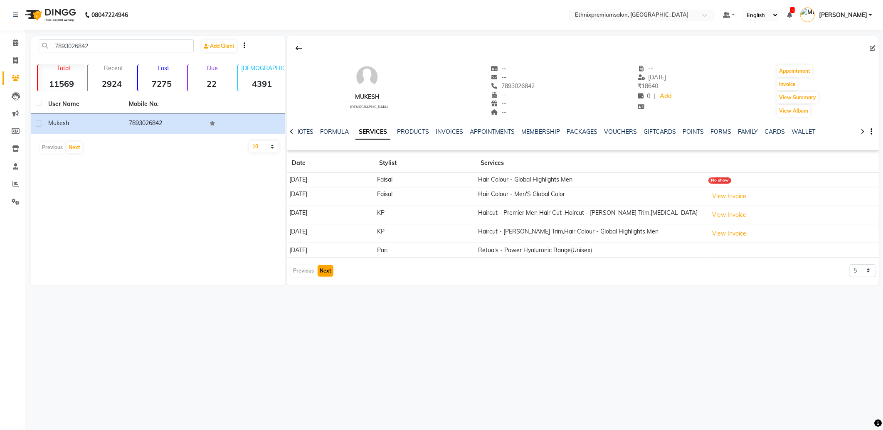
click at [325, 273] on button "Next" at bounding box center [325, 271] width 16 height 12
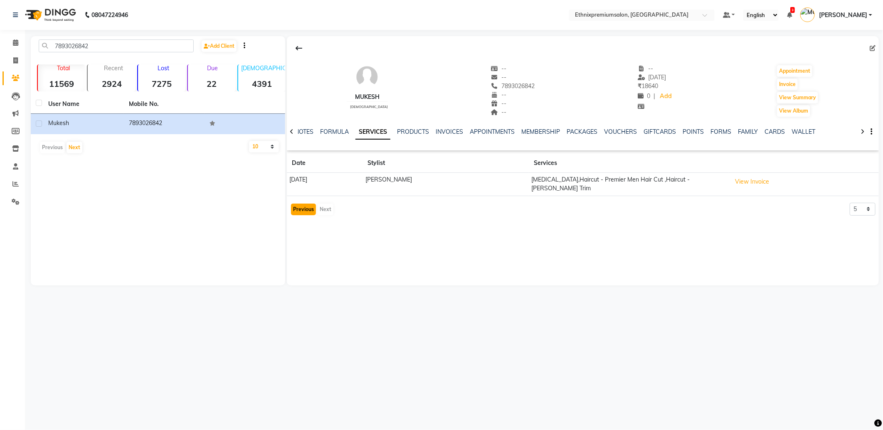
click at [300, 204] on button "Previous" at bounding box center [303, 210] width 25 height 12
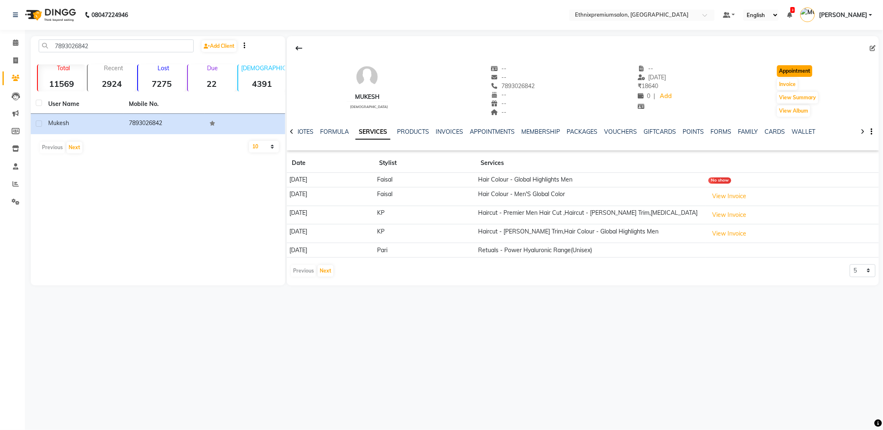
click at [786, 72] on button "Appointment" at bounding box center [794, 71] width 35 height 12
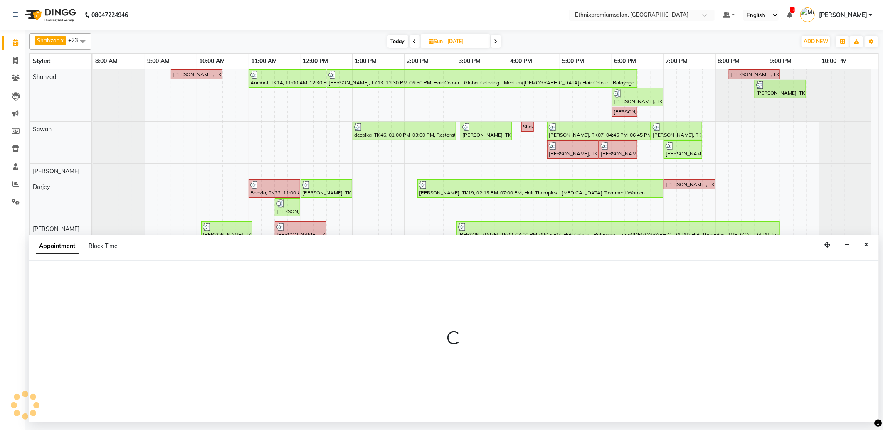
type input "[DATE]"
select select "540"
select select "tentative"
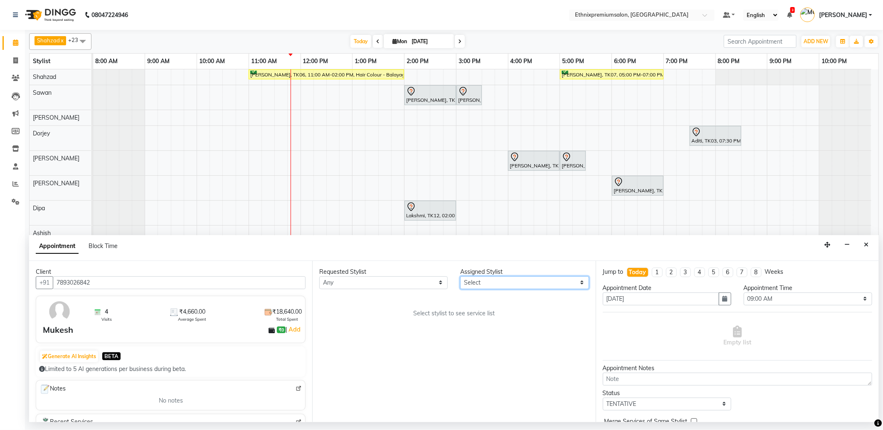
click at [480, 283] on select "Select Amoi [PERSON_NAME] [PERSON_NAME] Yolmoo Dipa Dorjey [PERSON_NAME] [PERSO…" at bounding box center [524, 282] width 128 height 13
select select "75682"
click at [460, 276] on select "Select Amoi [PERSON_NAME] [PERSON_NAME] Yolmoo Dipa Dorjey [PERSON_NAME] [PERSO…" at bounding box center [524, 282] width 128 height 13
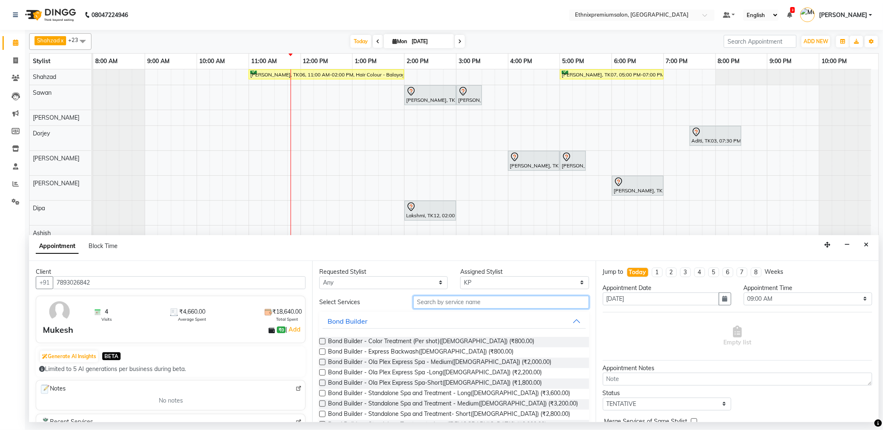
click at [438, 300] on input "text" at bounding box center [500, 302] width 175 height 13
type input "p"
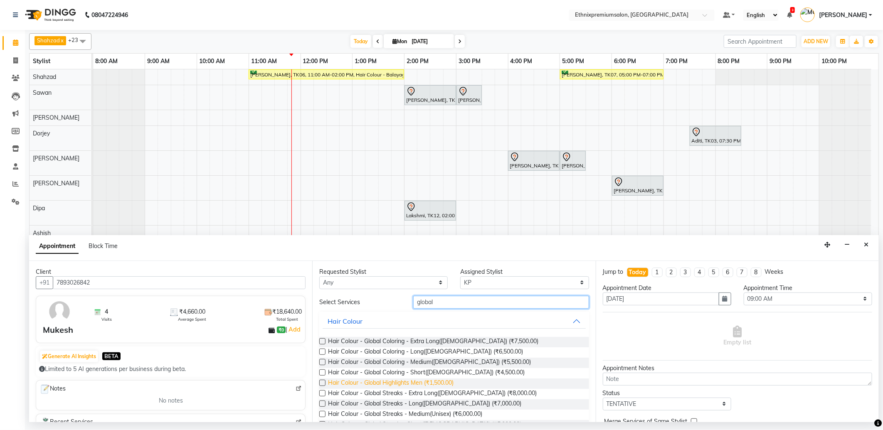
type input "global"
click at [434, 380] on span "Hair Colour - Global Highlights Men (₹1,500.00)" at bounding box center [390, 384] width 125 height 10
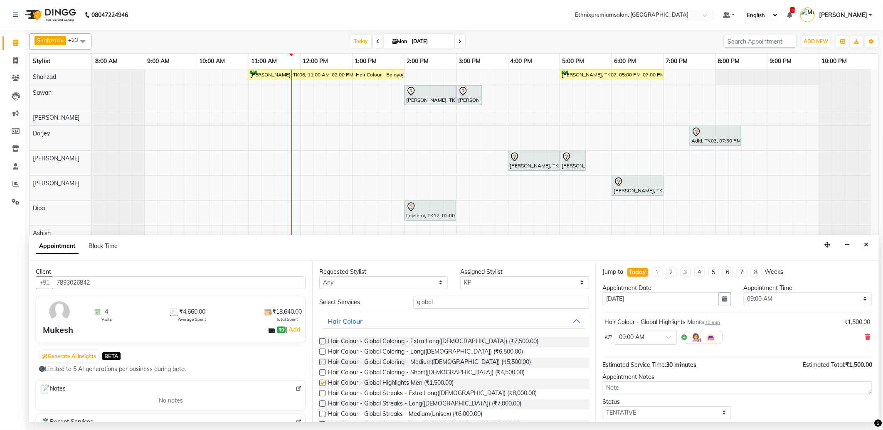
checkbox input "false"
click at [627, 336] on input "text" at bounding box center [637, 336] width 37 height 9
click at [632, 352] on div "10:30 AM" at bounding box center [645, 352] width 61 height 15
click at [461, 283] on select "Select Amoi [PERSON_NAME] [PERSON_NAME] Yolmoo Dipa Dorjey [PERSON_NAME] [PERSO…" at bounding box center [524, 282] width 128 height 13
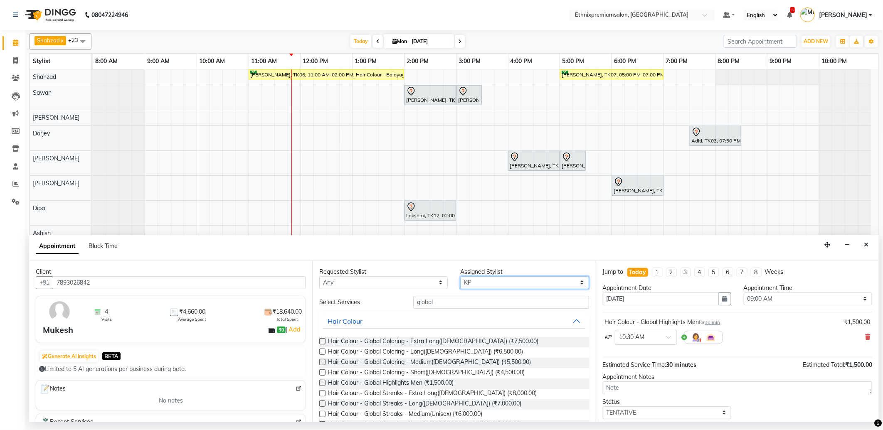
select select "21251"
click at [460, 276] on select "Select Amoi [PERSON_NAME] [PERSON_NAME] Yolmoo Dipa Dorjey [PERSON_NAME] [PERSO…" at bounding box center [524, 282] width 128 height 13
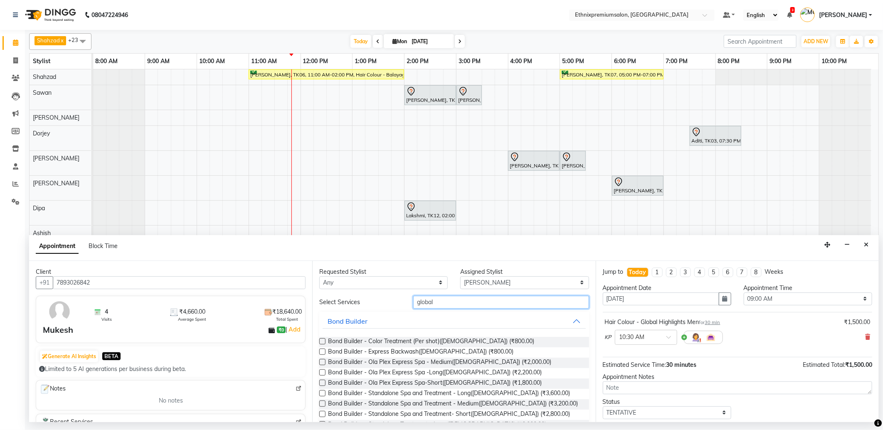
drag, startPoint x: 434, startPoint y: 300, endPoint x: 367, endPoint y: 307, distance: 67.6
click at [367, 307] on div "Select Services global" at bounding box center [454, 302] width 282 height 13
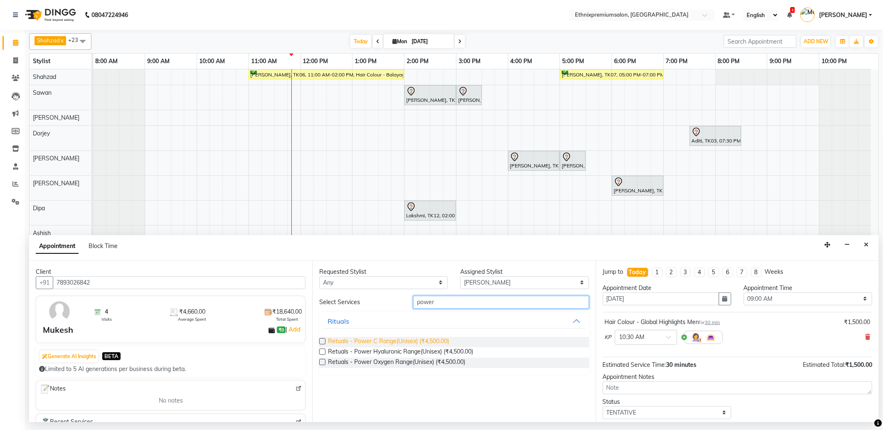
type input "power"
click at [402, 342] on span "Retuals - Power C Range(Unisex) (₹4,500.00)" at bounding box center [388, 342] width 121 height 10
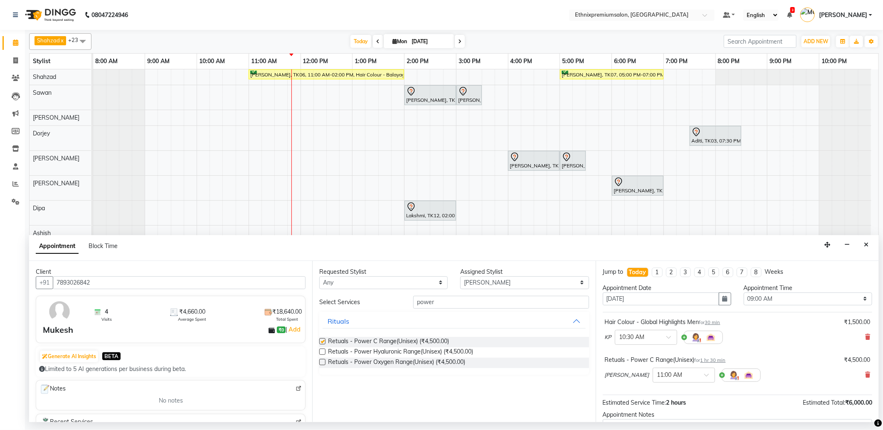
checkbox input "false"
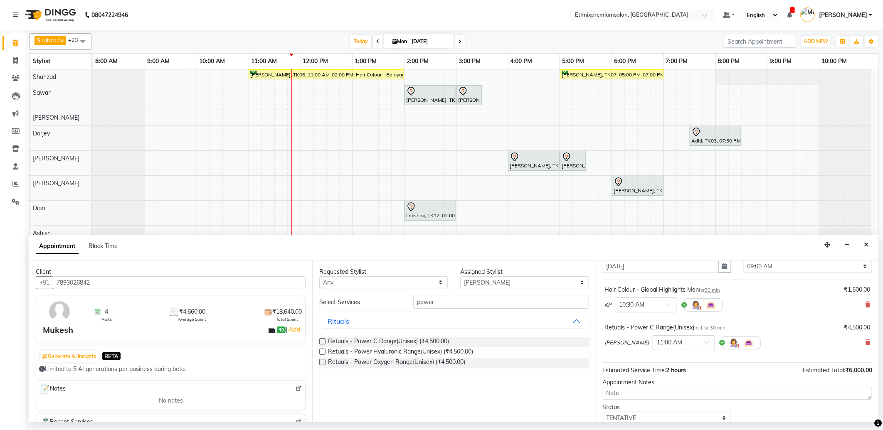
scroll to position [88, 0]
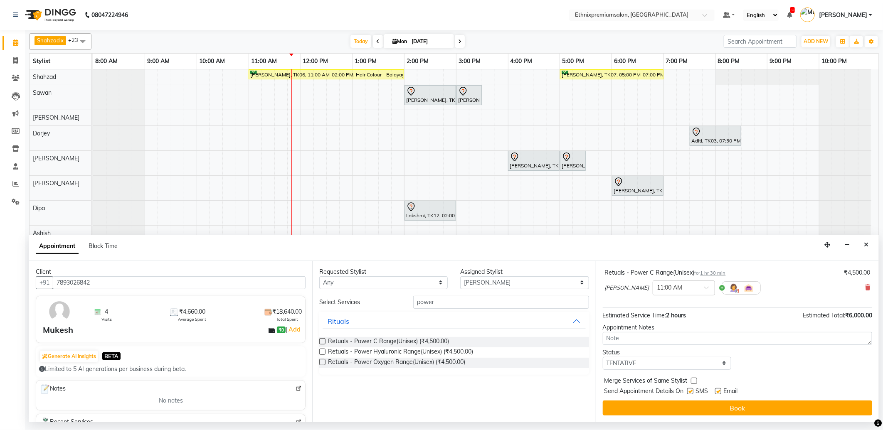
click at [720, 393] on label at bounding box center [718, 391] width 6 height 6
click at [720, 393] on input "checkbox" at bounding box center [717, 391] width 5 height 5
checkbox input "false"
click at [657, 288] on input "text" at bounding box center [675, 287] width 37 height 9
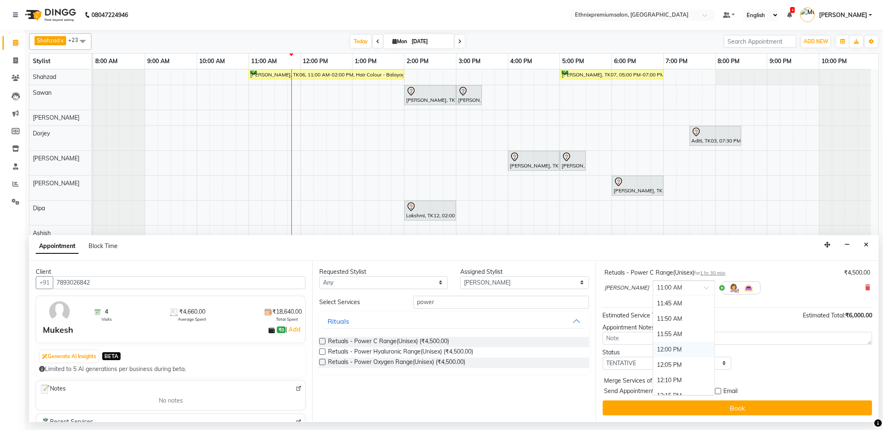
click at [653, 347] on div "12:00 PM" at bounding box center [683, 349] width 61 height 15
click at [687, 391] on label at bounding box center [690, 391] width 6 height 6
click at [687, 391] on input "checkbox" at bounding box center [689, 391] width 5 height 5
checkbox input "false"
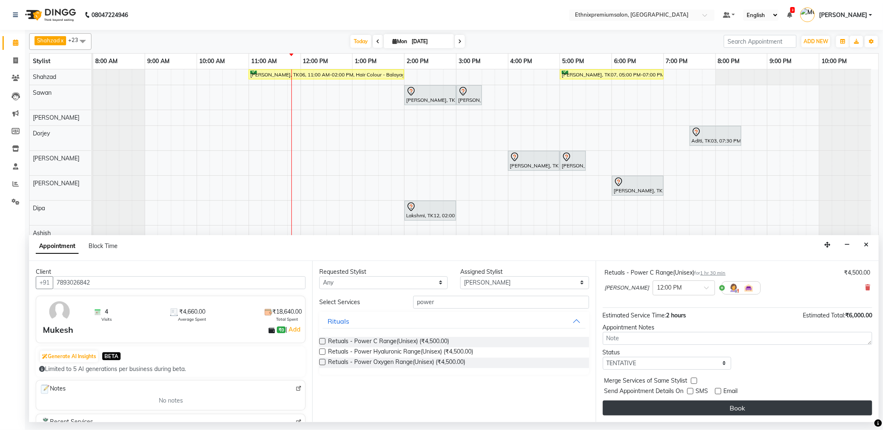
click at [687, 402] on button "Book" at bounding box center [737, 408] width 269 height 15
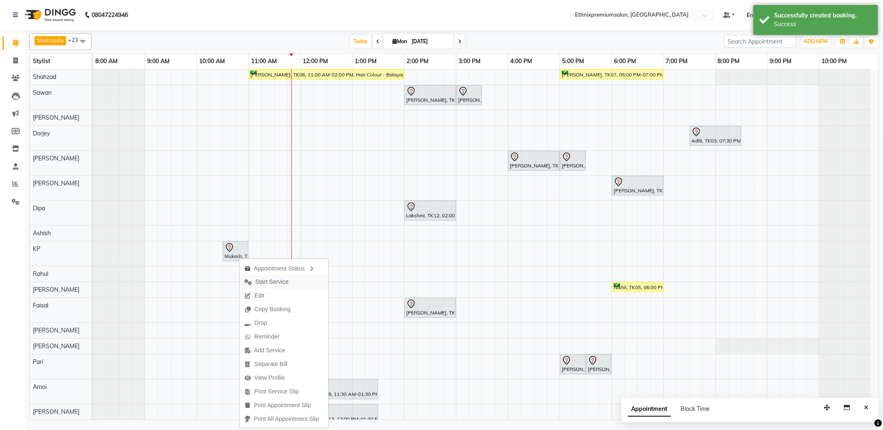
click at [285, 280] on span "Start Service" at bounding box center [271, 282] width 33 height 9
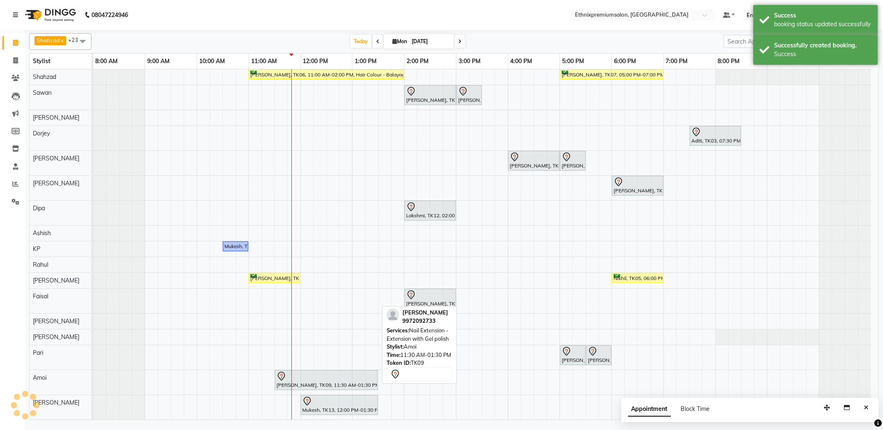
scroll to position [114, 0]
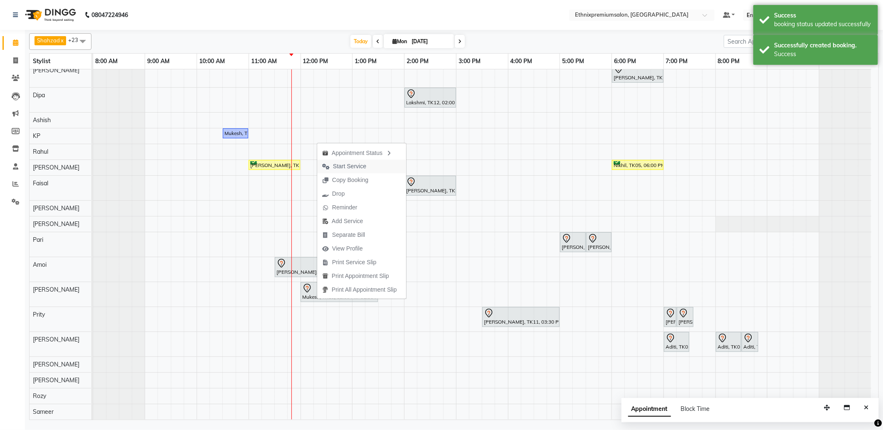
click at [344, 165] on span "Start Service" at bounding box center [349, 166] width 33 height 9
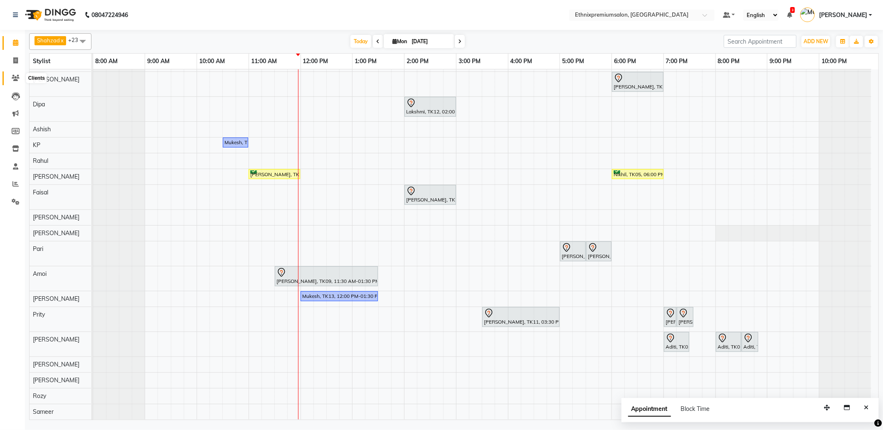
drag, startPoint x: 15, startPoint y: 76, endPoint x: 32, endPoint y: 74, distance: 16.9
click at [15, 76] on icon at bounding box center [16, 78] width 8 height 6
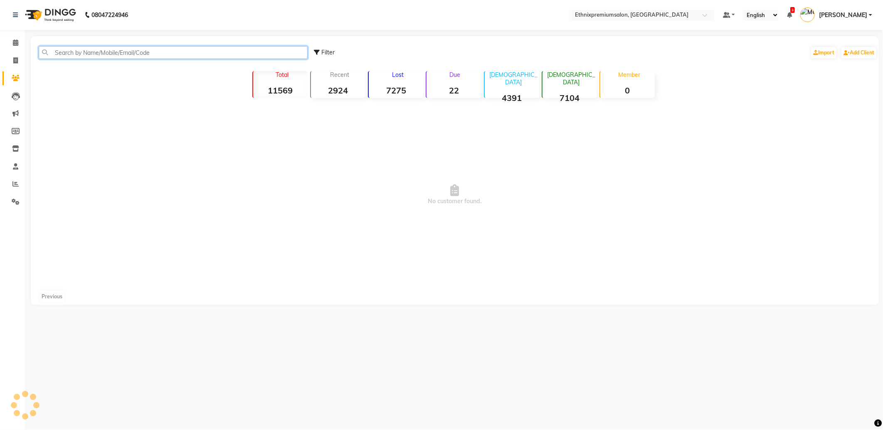
click at [71, 56] on input "text" at bounding box center [173, 52] width 269 height 13
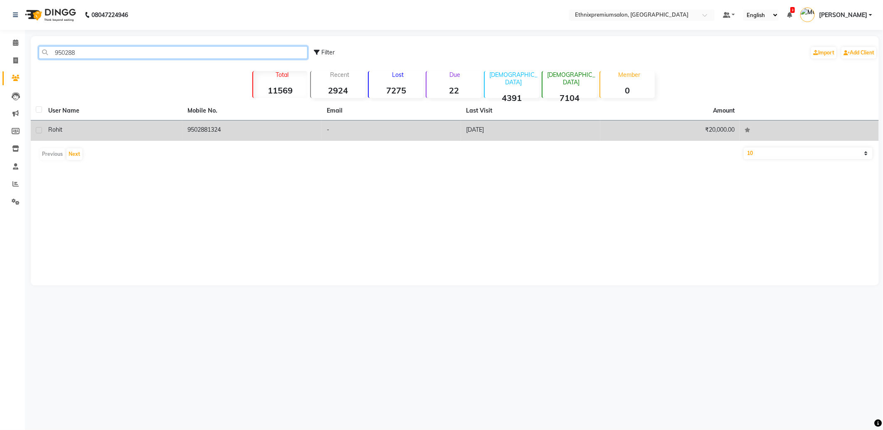
type input "950288"
click at [197, 132] on td "9502881324" at bounding box center [251, 131] width 139 height 20
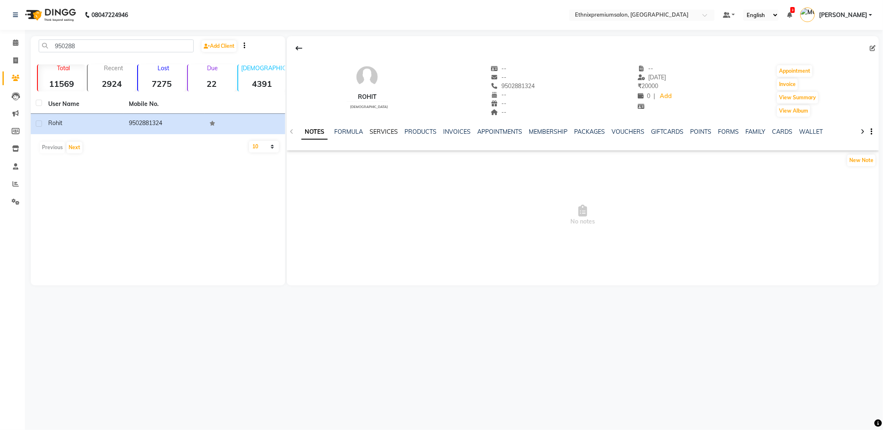
click at [380, 132] on link "SERVICES" at bounding box center [383, 131] width 28 height 7
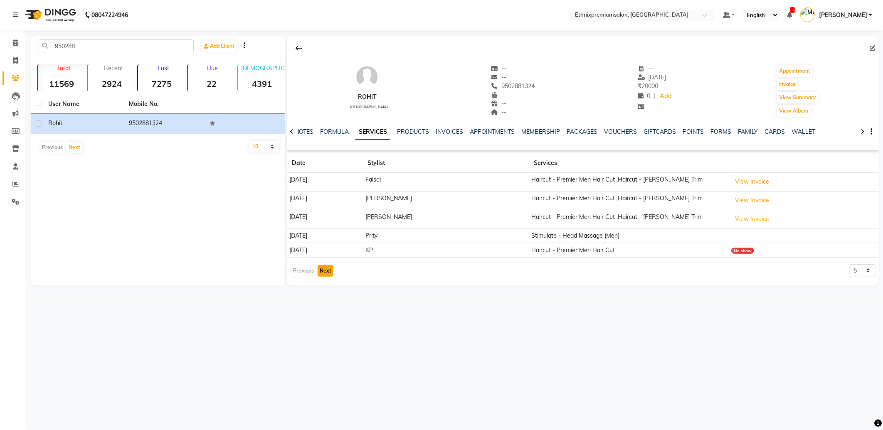
click at [325, 271] on button "Next" at bounding box center [325, 271] width 16 height 12
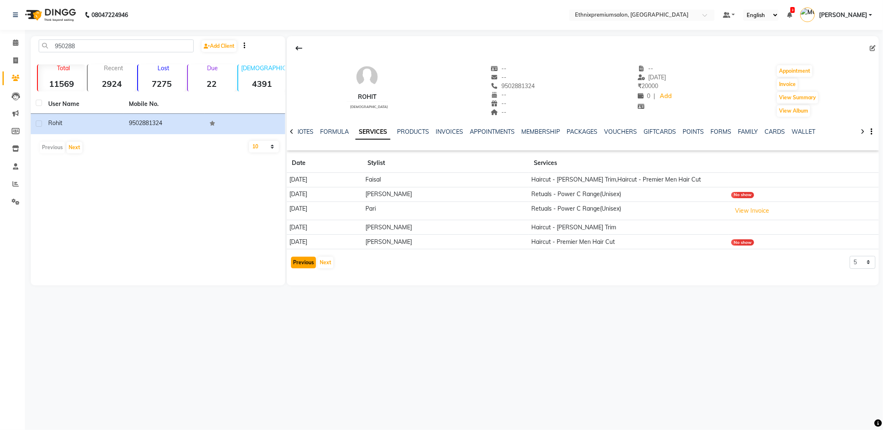
click at [301, 265] on button "Previous" at bounding box center [303, 263] width 25 height 12
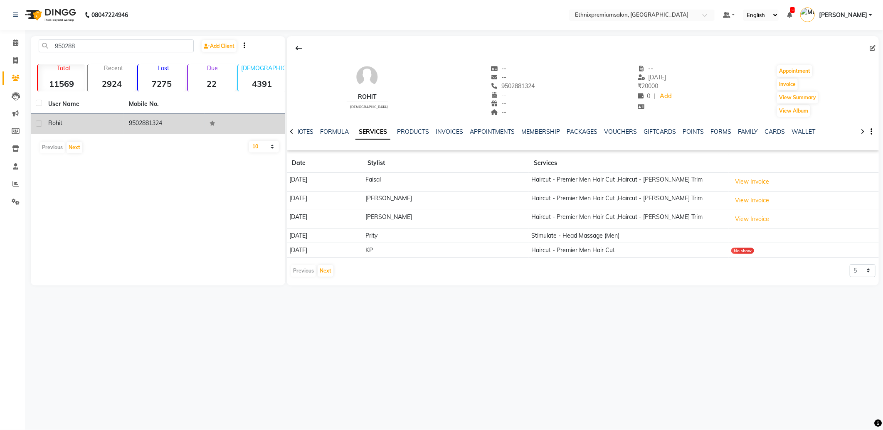
drag, startPoint x: 175, startPoint y: 122, endPoint x: 123, endPoint y: 124, distance: 52.4
click at [123, 124] on tr "Rohit 9502881324" at bounding box center [158, 124] width 254 height 20
drag, startPoint x: 123, startPoint y: 124, endPoint x: 138, endPoint y: 123, distance: 15.4
copy tr "9502881324"
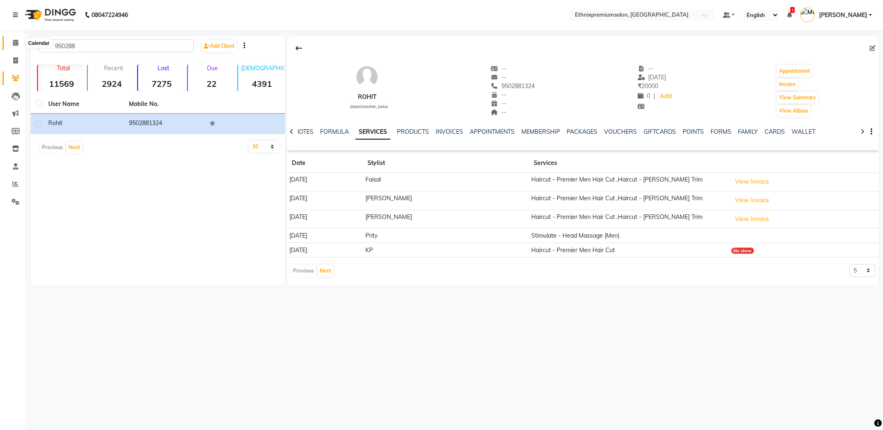
click at [13, 43] on icon at bounding box center [15, 42] width 5 height 6
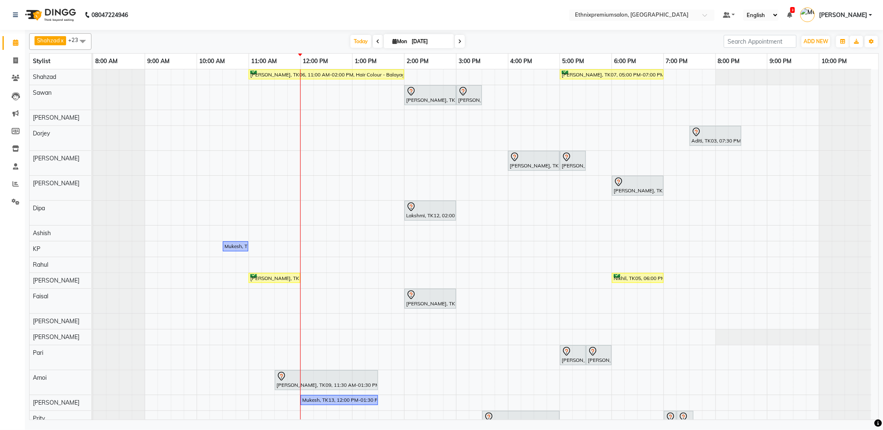
click at [402, 43] on span "Mon" at bounding box center [399, 41] width 19 height 6
select select "9"
select select "2025"
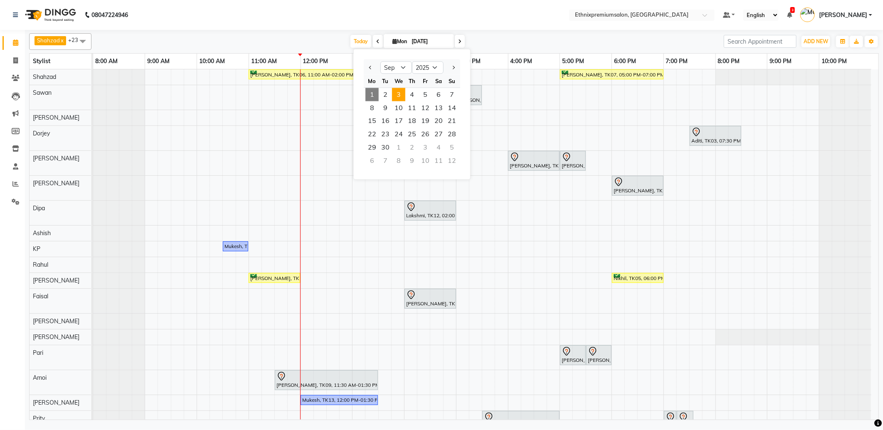
click at [397, 93] on span "3" at bounding box center [398, 94] width 13 height 13
type input "[DATE]"
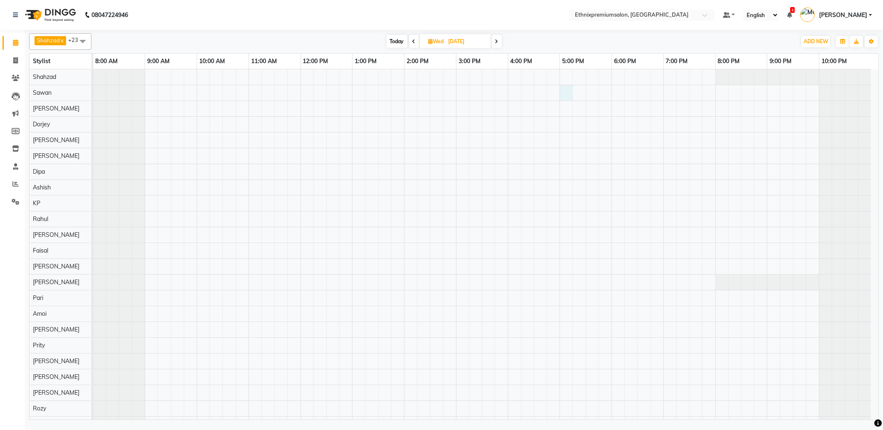
click at [566, 89] on div at bounding box center [485, 250] width 785 height 363
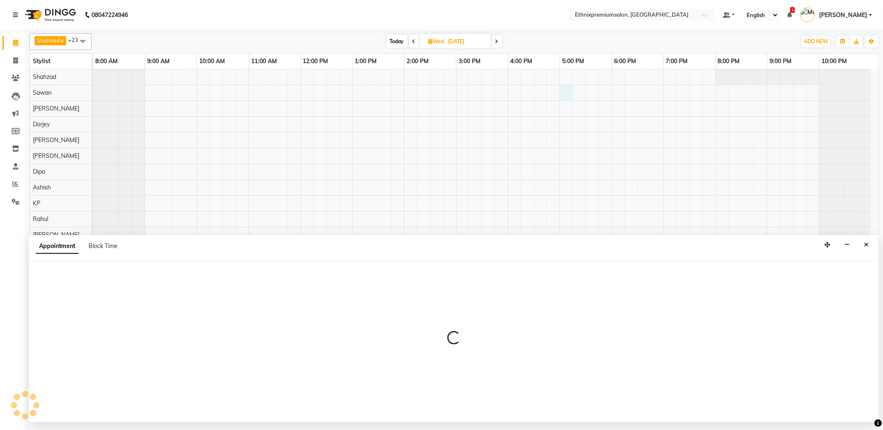
select select "72123"
select select "1020"
select select "tentative"
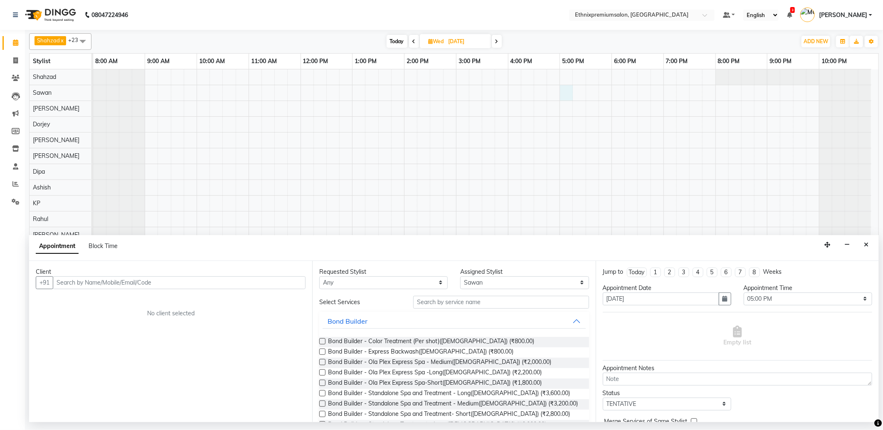
click at [103, 280] on input "text" at bounding box center [179, 282] width 253 height 13
click at [869, 246] on button "Close" at bounding box center [866, 245] width 12 height 13
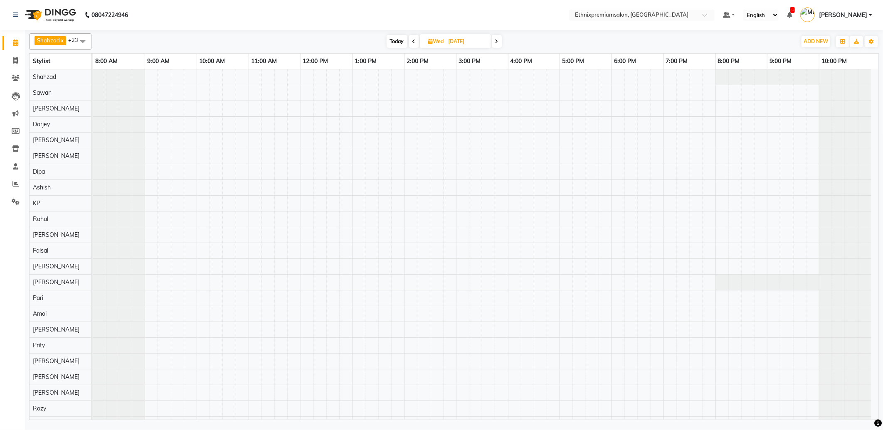
drag, startPoint x: 383, startPoint y: 37, endPoint x: 389, endPoint y: 39, distance: 6.2
click at [384, 37] on div "[DATE] [DATE]" at bounding box center [444, 41] width 696 height 12
click at [391, 39] on span "Today" at bounding box center [396, 41] width 21 height 13
type input "[DATE]"
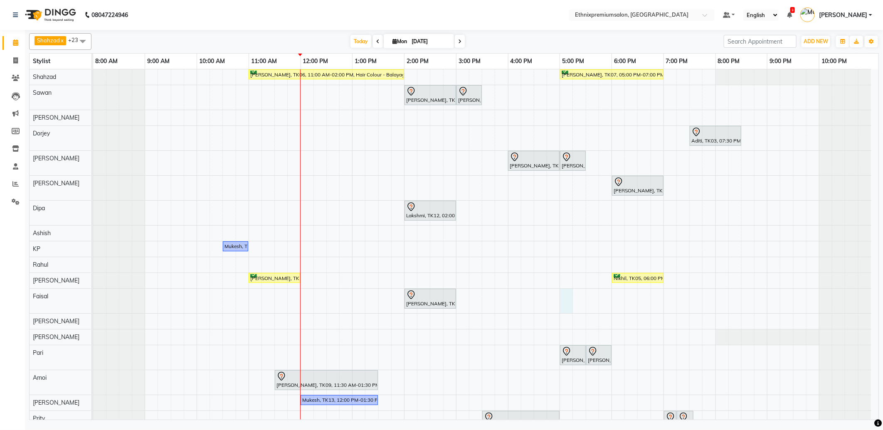
click at [566, 303] on div "[PERSON_NAME], TK06, 11:00 AM-02:00 PM, Hair Colour - Balayage - Long([DEMOGRAP…" at bounding box center [485, 296] width 785 height 454
select select "80003"
select select "1020"
select select "tentative"
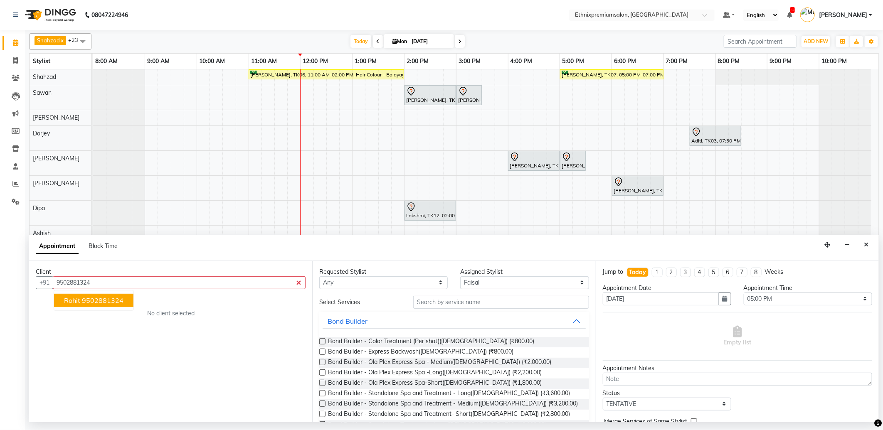
click at [73, 299] on span "Rohit" at bounding box center [72, 300] width 16 height 8
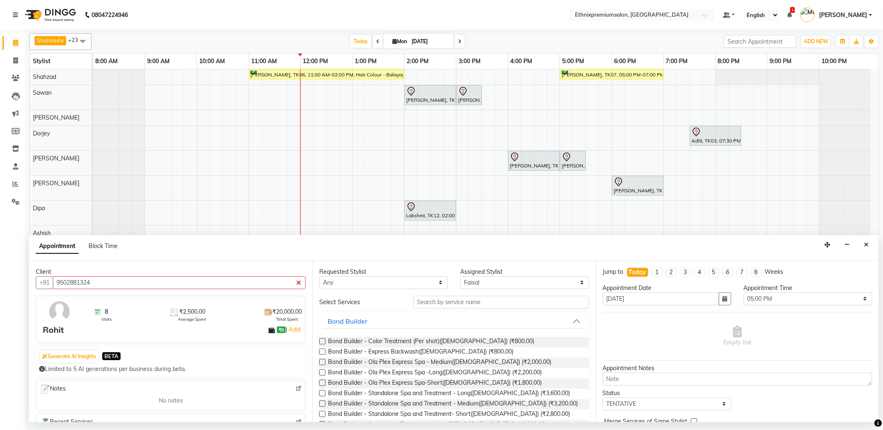
type input "9502881324"
click at [424, 305] on input "text" at bounding box center [500, 302] width 175 height 13
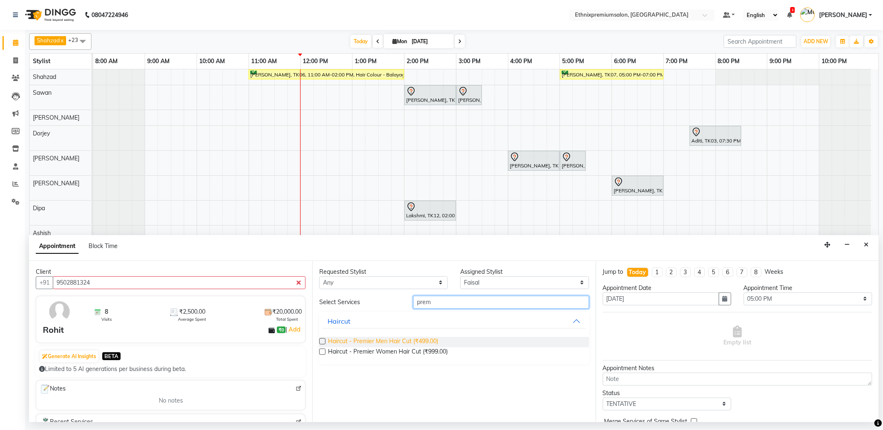
type input "prem"
drag, startPoint x: 418, startPoint y: 340, endPoint x: 493, endPoint y: 340, distance: 75.2
click at [419, 341] on span "Haircut - Premier Men Hair Cut (₹499.00)" at bounding box center [383, 342] width 110 height 10
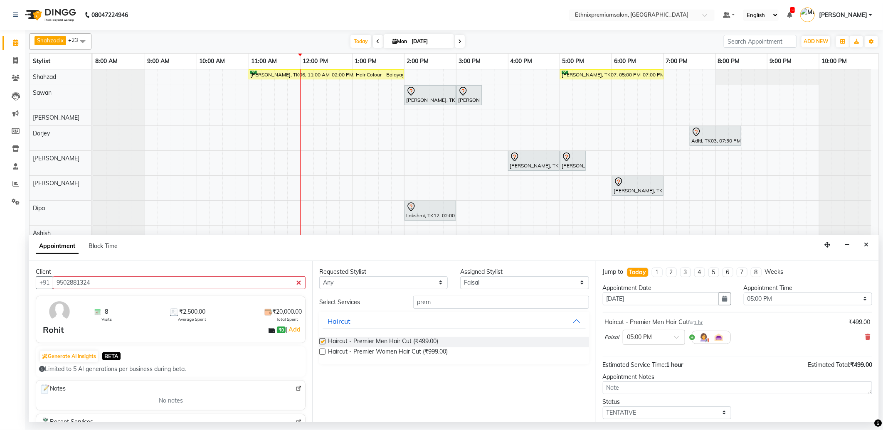
checkbox input "false"
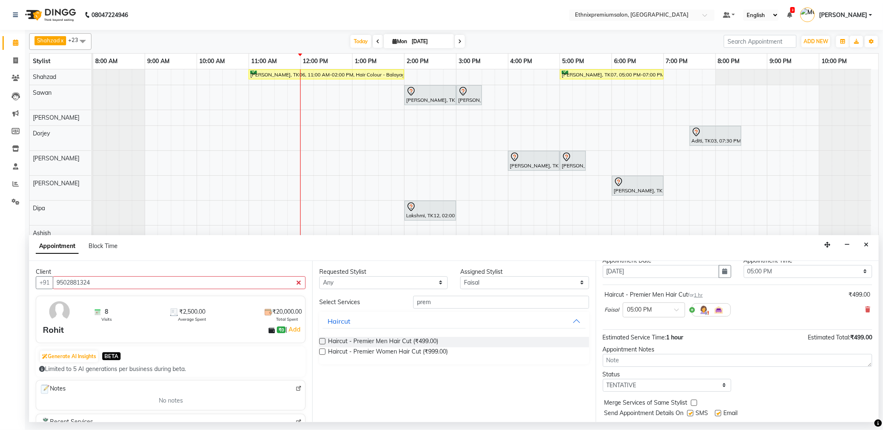
scroll to position [50, 0]
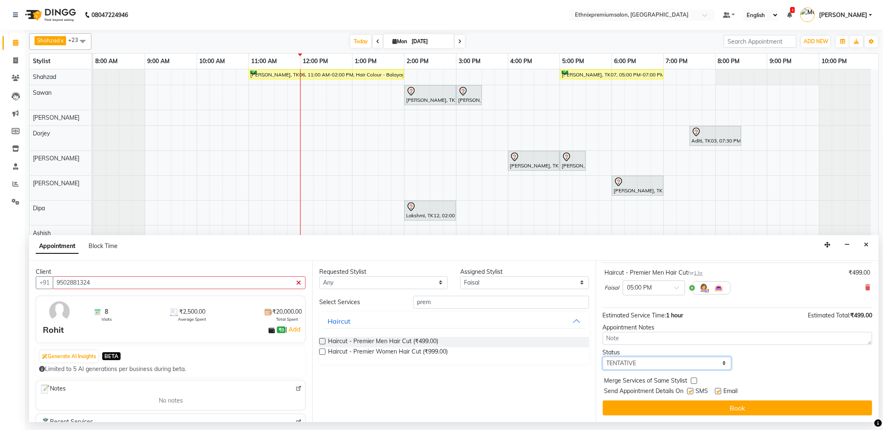
click at [688, 367] on select "Select TENTATIVE CONFIRM CHECK-IN UPCOMING" at bounding box center [667, 363] width 128 height 13
select select "confirm booking"
click at [603, 357] on select "Select TENTATIVE CONFIRM CHECK-IN UPCOMING" at bounding box center [667, 363] width 128 height 13
click at [719, 392] on label at bounding box center [718, 391] width 6 height 6
click at [719, 392] on input "checkbox" at bounding box center [717, 391] width 5 height 5
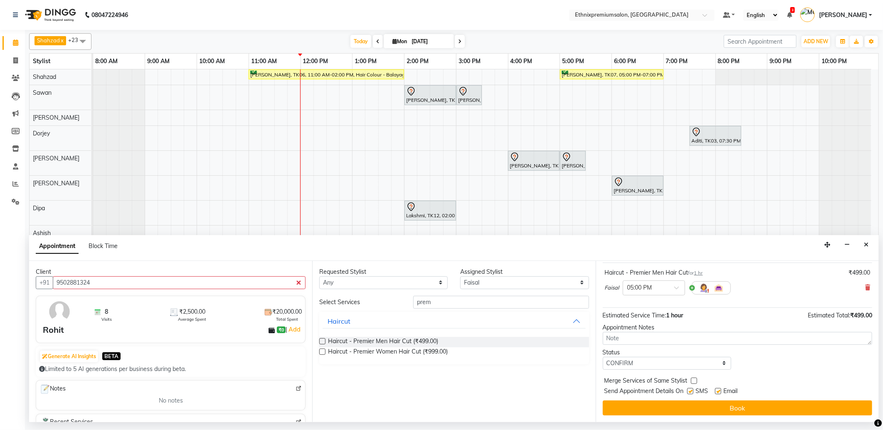
checkbox input "false"
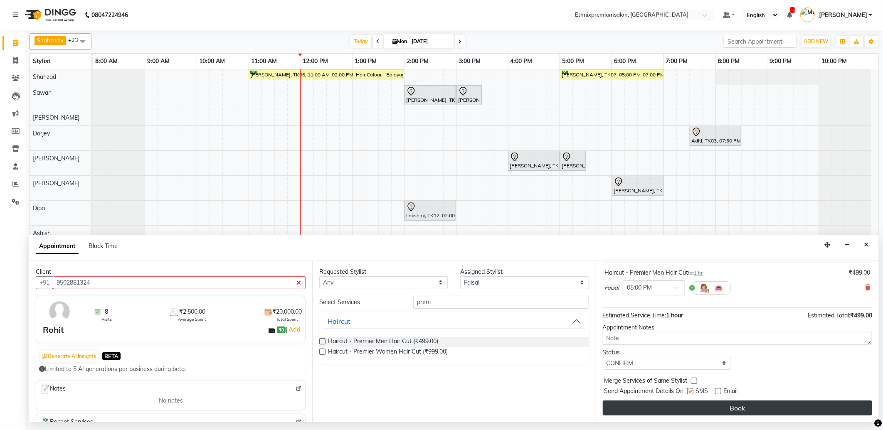
click at [715, 405] on button "Book" at bounding box center [737, 408] width 269 height 15
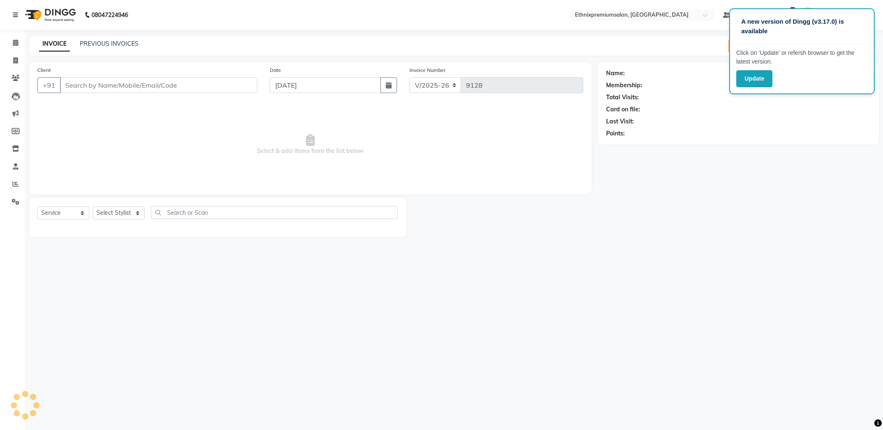
select select "3625"
select select "service"
type input "7893026842"
select select "75682"
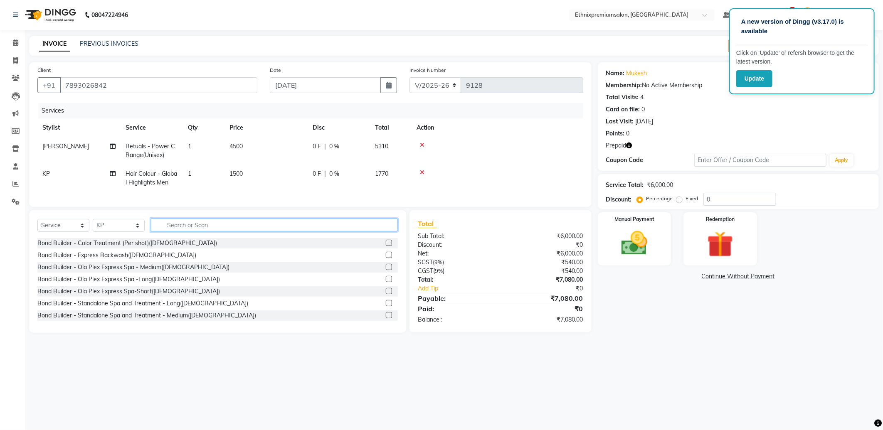
click at [181, 231] on input "text" at bounding box center [274, 225] width 247 height 13
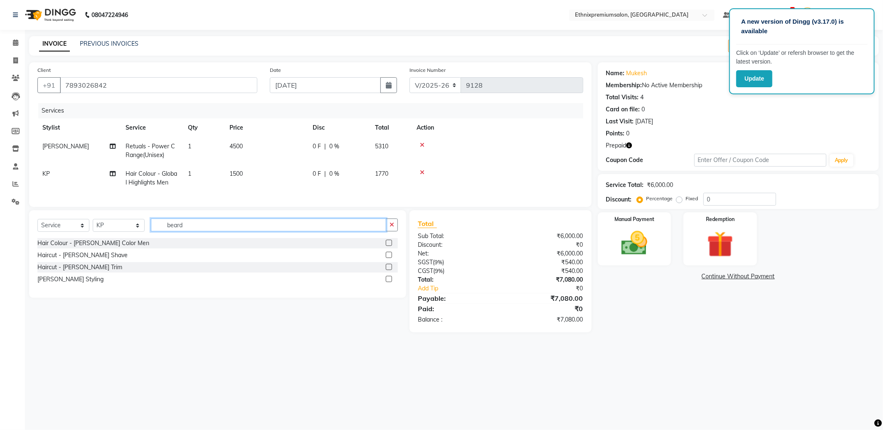
type input "beard"
click at [385, 273] on div "Haircut - [PERSON_NAME] Trim" at bounding box center [217, 267] width 360 height 10
click at [388, 270] on label at bounding box center [389, 267] width 6 height 6
click at [388, 270] on input "checkbox" at bounding box center [388, 267] width 5 height 5
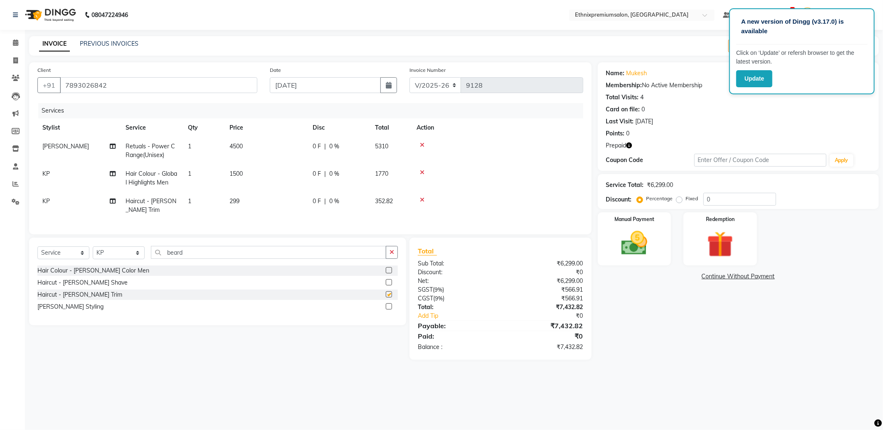
checkbox input "false"
click at [154, 151] on span "Retuals - Power C Range(Unisex)" at bounding box center [149, 151] width 49 height 16
select select "21251"
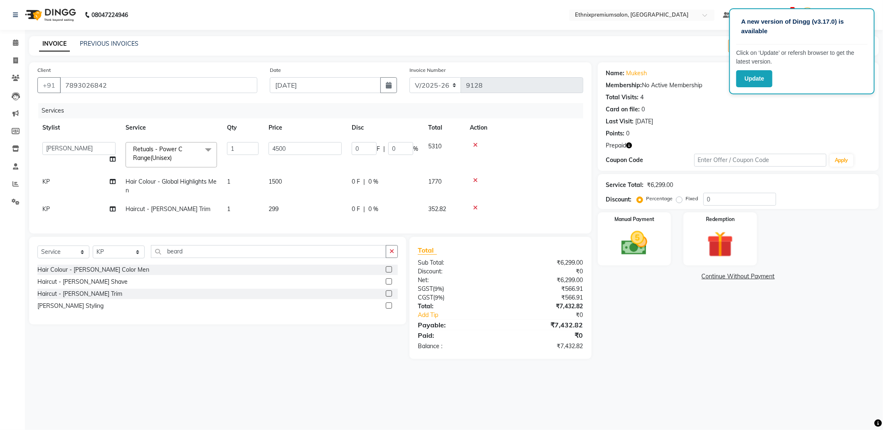
click at [206, 150] on span at bounding box center [208, 150] width 17 height 16
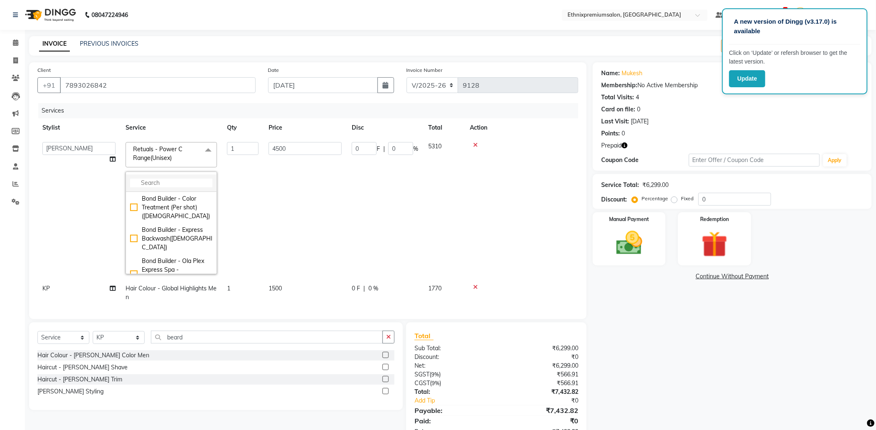
click at [147, 183] on input "multiselect-search" at bounding box center [171, 183] width 82 height 9
type input "bio"
drag, startPoint x: 179, startPoint y: 239, endPoint x: 201, endPoint y: 239, distance: 22.5
click at [179, 257] on div "Retuals - Biom Peel Pro Range(Unisex)" at bounding box center [171, 265] width 82 height 17
checkbox input "true"
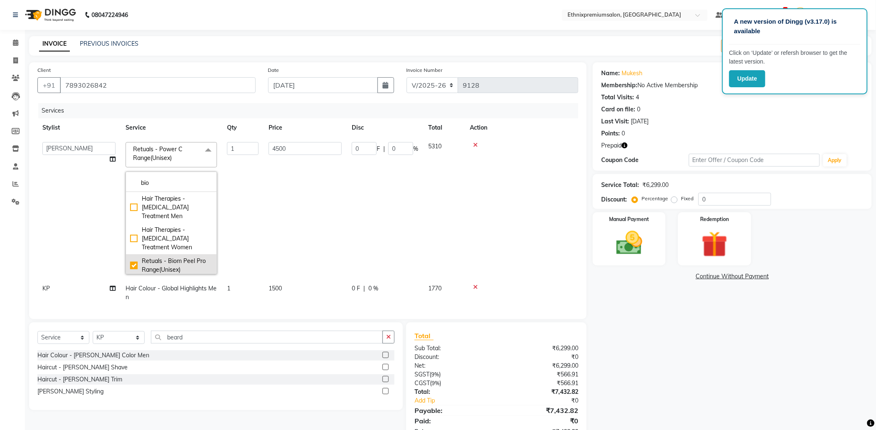
type input "7500"
click at [300, 226] on td "7500" at bounding box center [304, 208] width 83 height 142
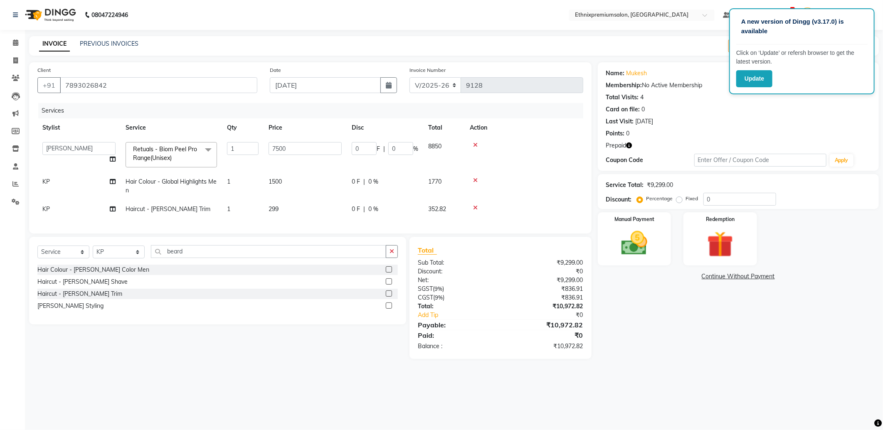
click at [629, 145] on icon "button" at bounding box center [629, 146] width 6 height 6
click at [731, 250] on img at bounding box center [720, 245] width 44 height 34
click at [670, 289] on div "Payment Methods Prepaid 1 Gift Card Voucher Wallet" at bounding box center [738, 295] width 281 height 50
click at [670, 281] on span "Prepaid 1" at bounding box center [671, 278] width 27 height 10
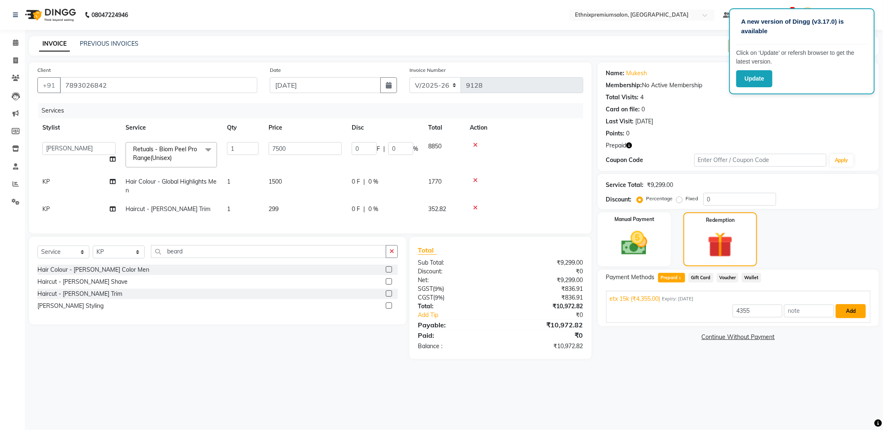
click at [855, 310] on button "Add" at bounding box center [850, 311] width 30 height 14
click at [619, 305] on button "Send OTP" at bounding box center [629, 304] width 44 height 14
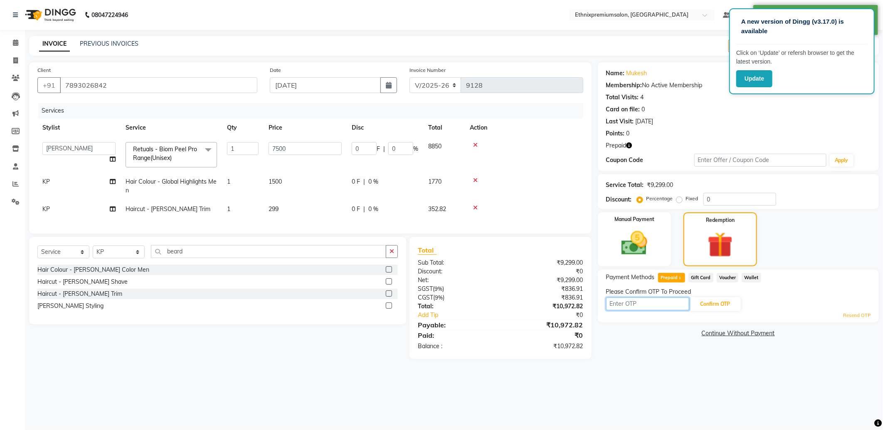
click at [625, 305] on input "text" at bounding box center [647, 304] width 83 height 13
type input "6"
type input "3888"
click at [712, 303] on button "Confirm OTP" at bounding box center [715, 304] width 51 height 14
click at [851, 310] on button "Add" at bounding box center [850, 311] width 30 height 14
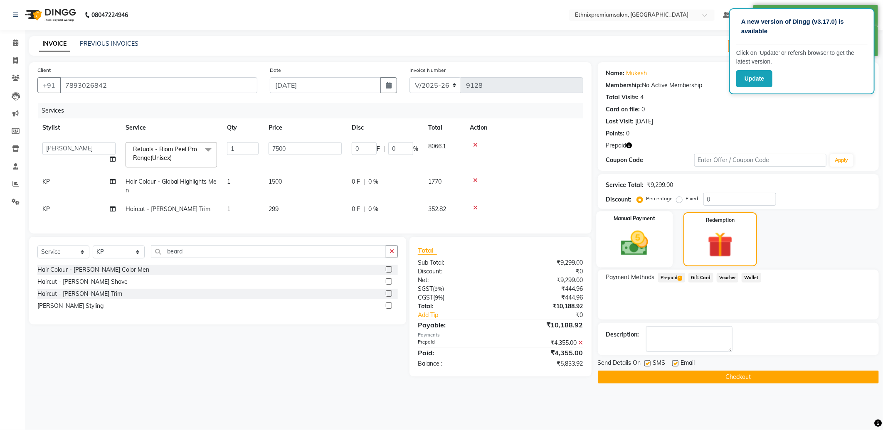
click at [654, 253] on img at bounding box center [634, 244] width 44 height 32
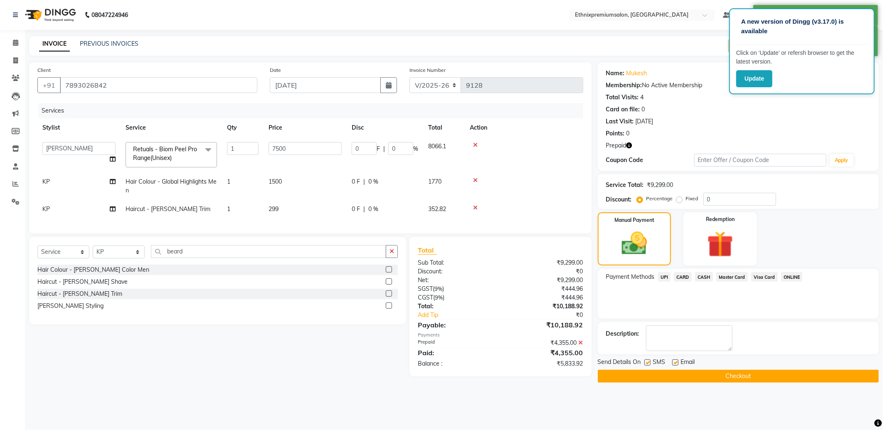
click at [668, 277] on span "UPI" at bounding box center [664, 277] width 13 height 10
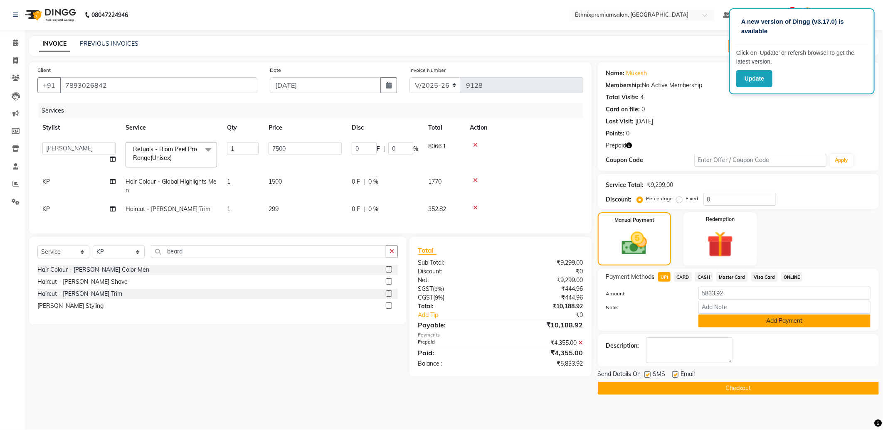
click at [758, 325] on button "Add Payment" at bounding box center [784, 321] width 172 height 13
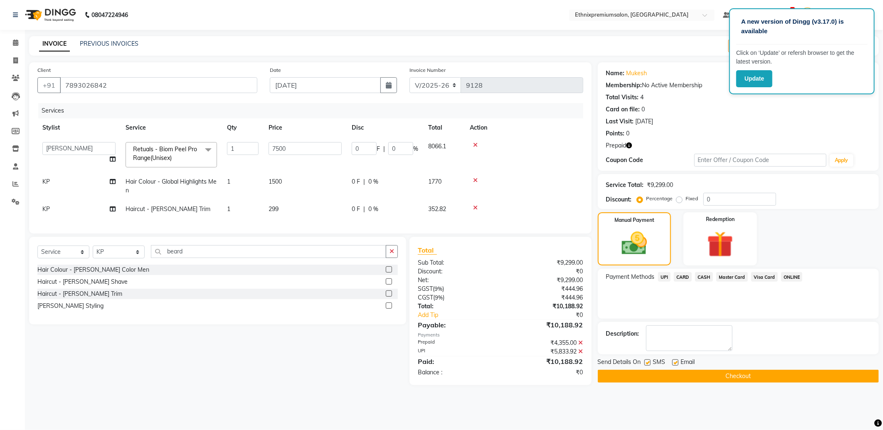
click at [676, 361] on label at bounding box center [675, 362] width 6 height 6
click at [676, 361] on input "checkbox" at bounding box center [674, 362] width 5 height 5
checkbox input "false"
click at [678, 379] on button "Checkout" at bounding box center [738, 376] width 281 height 13
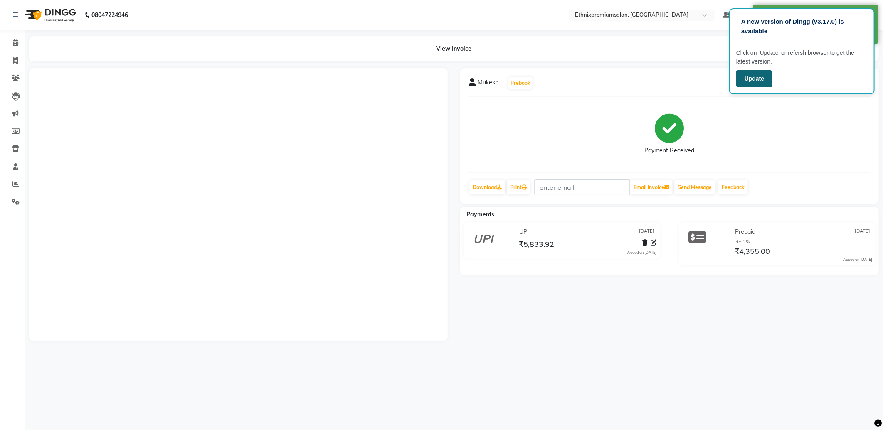
click at [750, 76] on button "Update" at bounding box center [754, 78] width 36 height 17
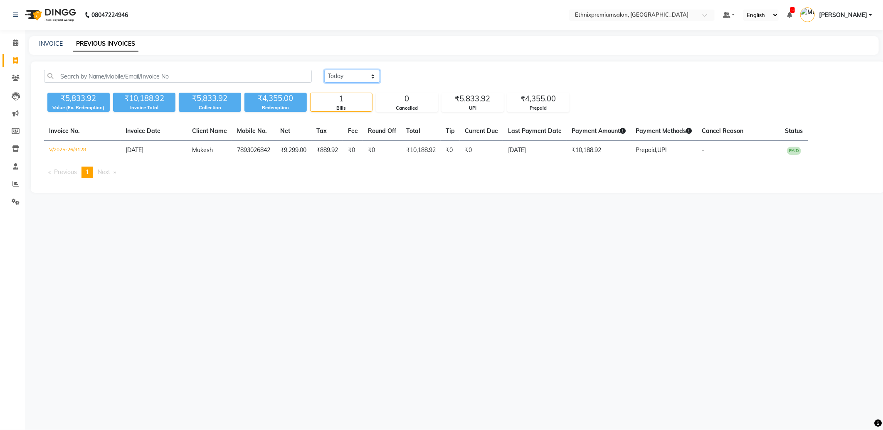
click at [337, 76] on select "[DATE] [DATE] Custom Range" at bounding box center [352, 76] width 56 height 13
select select "range"
click at [324, 70] on select "[DATE] [DATE] Custom Range" at bounding box center [352, 76] width 56 height 13
click at [413, 76] on input "[DATE]" at bounding box center [420, 77] width 58 height 12
select select "9"
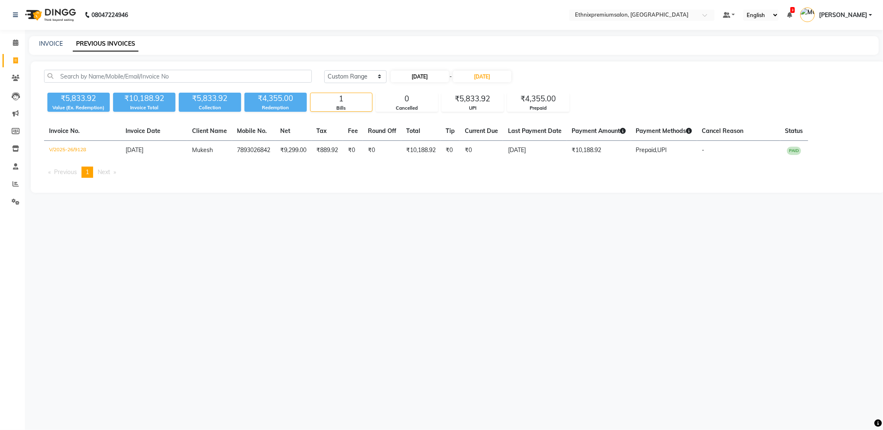
select select "2025"
click at [396, 95] on button "Previous month" at bounding box center [397, 91] width 7 height 13
select select "8"
click at [412, 147] on div "12" at bounding box center [412, 145] width 13 height 13
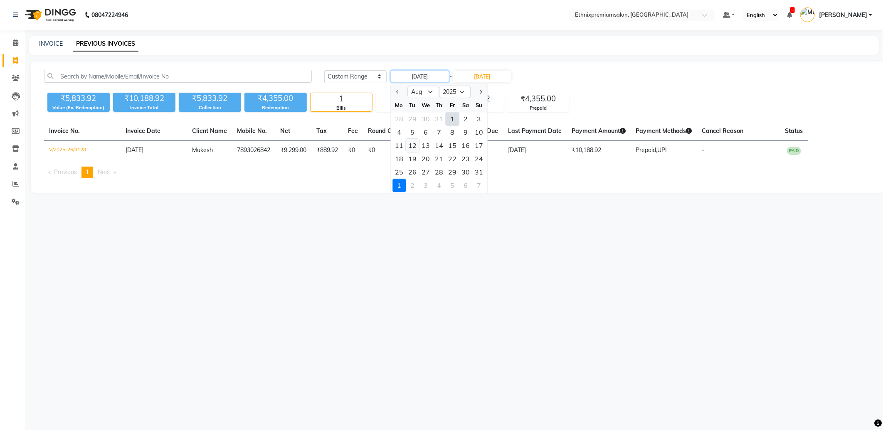
type input "[DATE]"
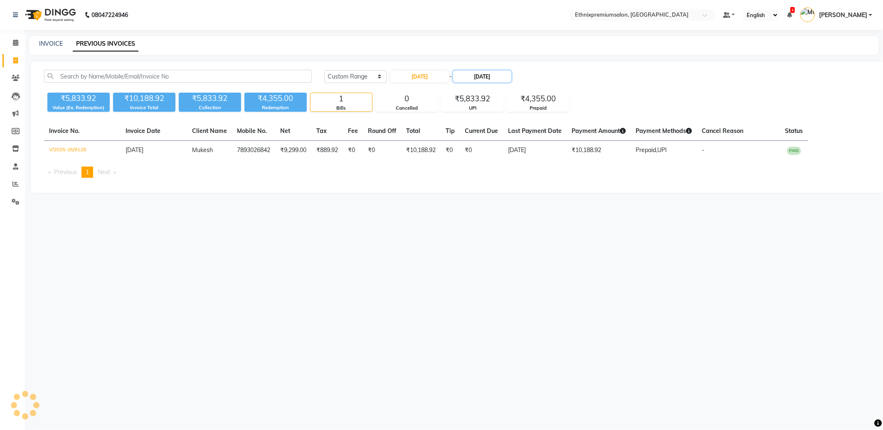
click at [484, 80] on input "[DATE]" at bounding box center [482, 77] width 58 height 12
click at [462, 93] on button "Previous month" at bounding box center [463, 91] width 7 height 13
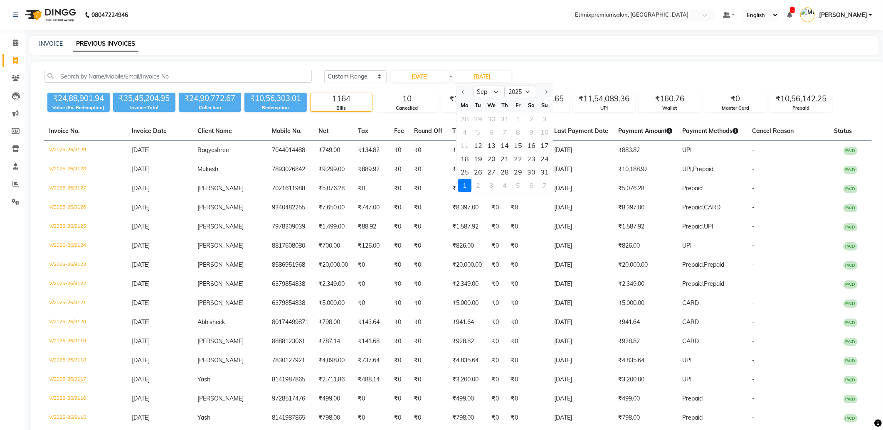
select select "8"
click at [491, 161] on div "20" at bounding box center [488, 158] width 13 height 13
type input "[DATE]"
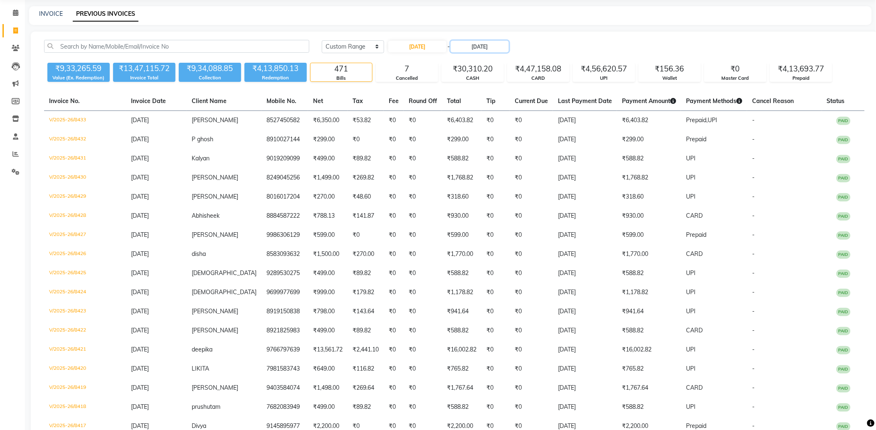
scroll to position [46, 0]
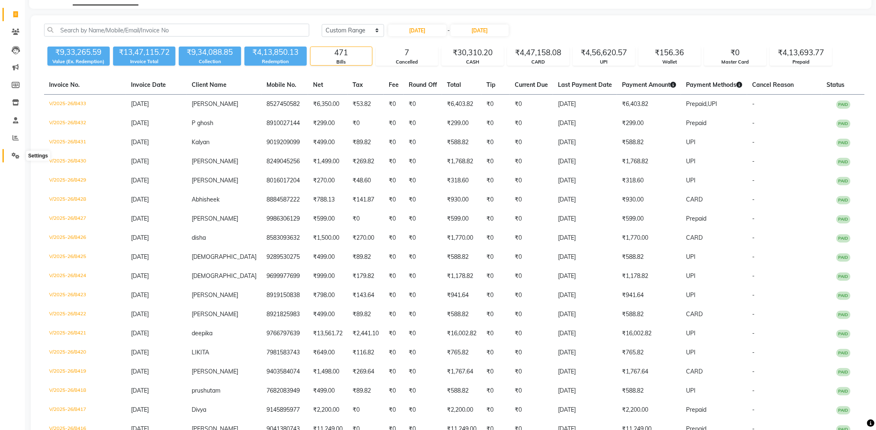
click at [13, 157] on icon at bounding box center [16, 156] width 8 height 6
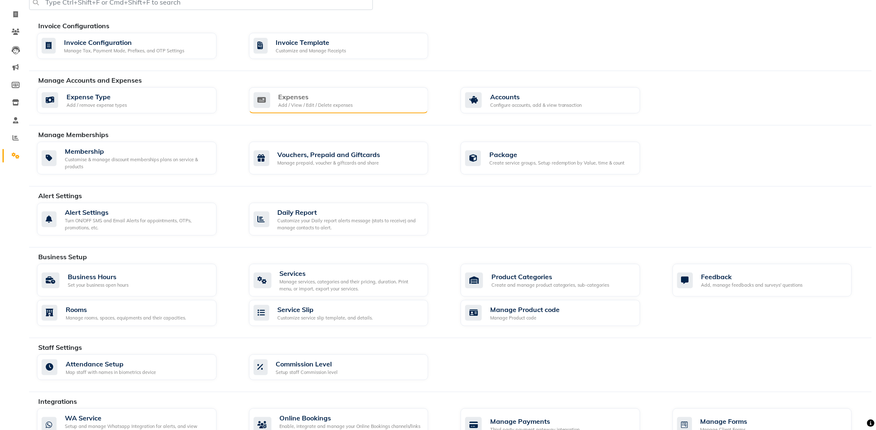
click at [304, 102] on div "Add / View / Edit / Delete expenses" at bounding box center [315, 105] width 74 height 7
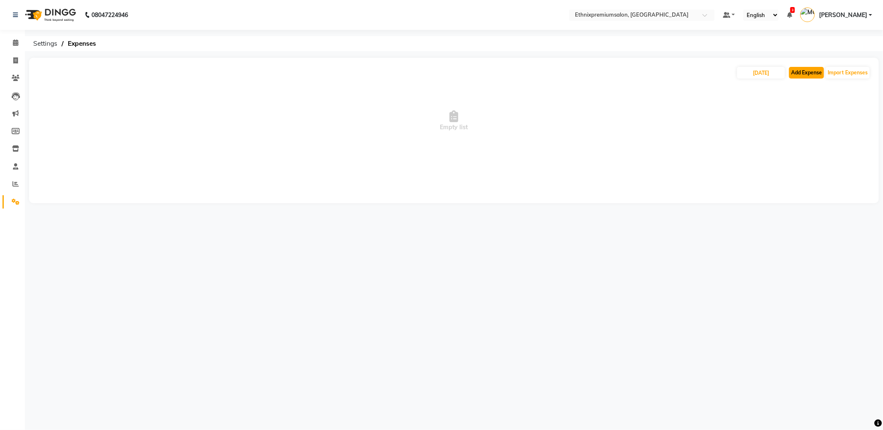
click at [810, 75] on button "Add Expense" at bounding box center [806, 73] width 35 height 12
select select "1"
select select "2390"
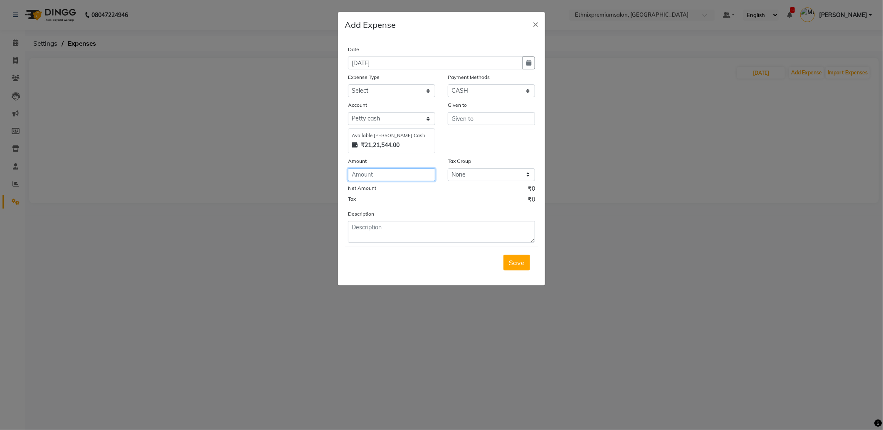
click at [365, 175] on input "number" at bounding box center [391, 174] width 87 height 13
type input "20000"
click at [384, 87] on select "Select Advance Salary Client Snacks Equipment Estate food Fuel Govt fee Incenti…" at bounding box center [391, 90] width 87 height 13
select select "3517"
click at [348, 84] on select "Select Advance Salary Client Snacks Equipment Estate food Fuel Govt fee Incenti…" at bounding box center [391, 90] width 87 height 13
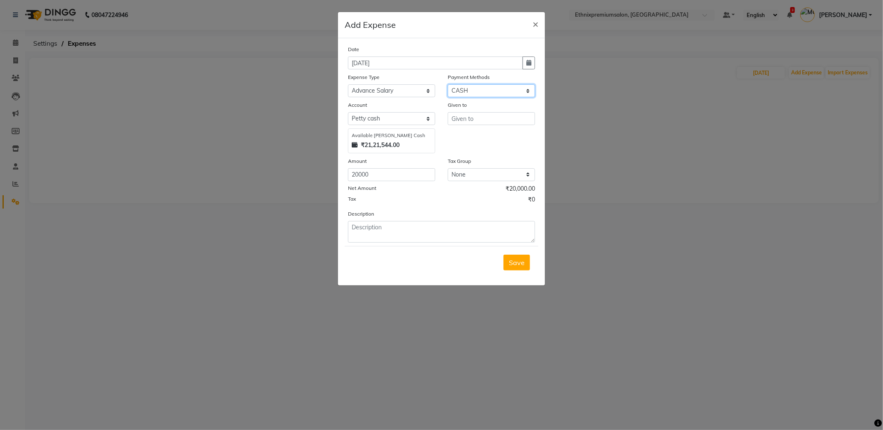
click at [460, 91] on select "Select UPI CARD CASH Master Card Visa Card Prepaid Gift Card ONLINE Voucher Wal…" at bounding box center [491, 90] width 87 height 13
select select "8"
click at [448, 84] on select "Select UPI CARD CASH Master Card Visa Card Prepaid Gift Card ONLINE Voucher Wal…" at bounding box center [491, 90] width 87 height 13
select select "1030"
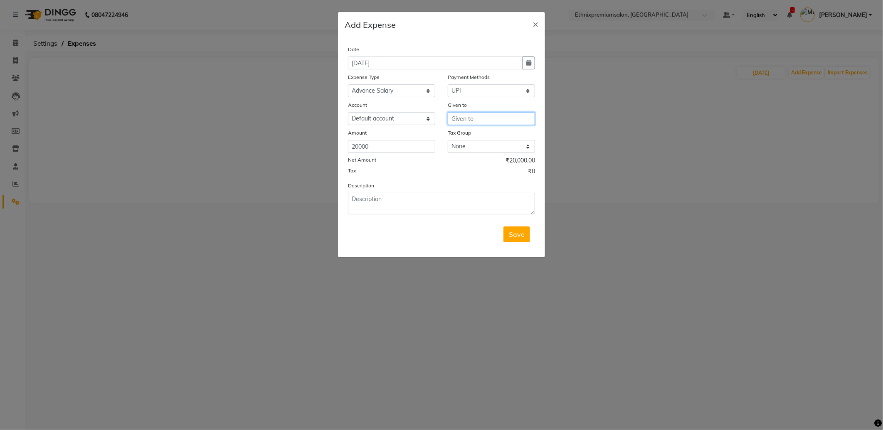
click at [472, 122] on input "text" at bounding box center [491, 118] width 87 height 13
click at [499, 132] on button "Ja cqueline" at bounding box center [499, 136] width 102 height 13
type input "[PERSON_NAME]"
click at [377, 200] on textarea at bounding box center [441, 204] width 187 height 22
type textarea "Advance"
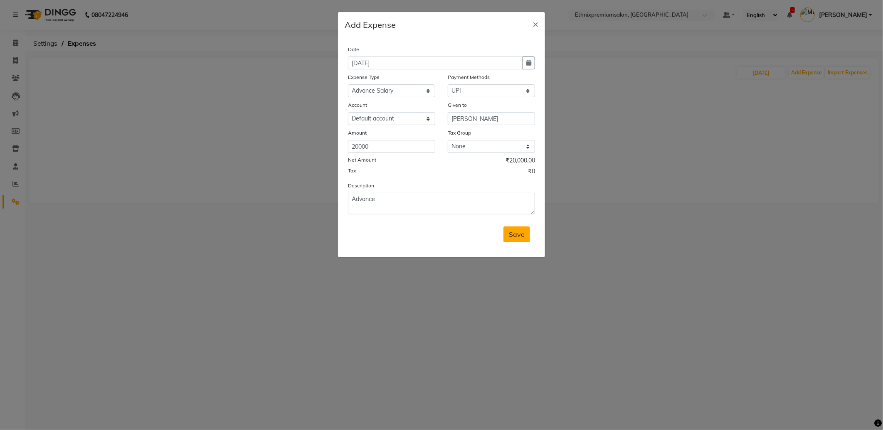
click at [516, 233] on span "Save" at bounding box center [517, 234] width 16 height 8
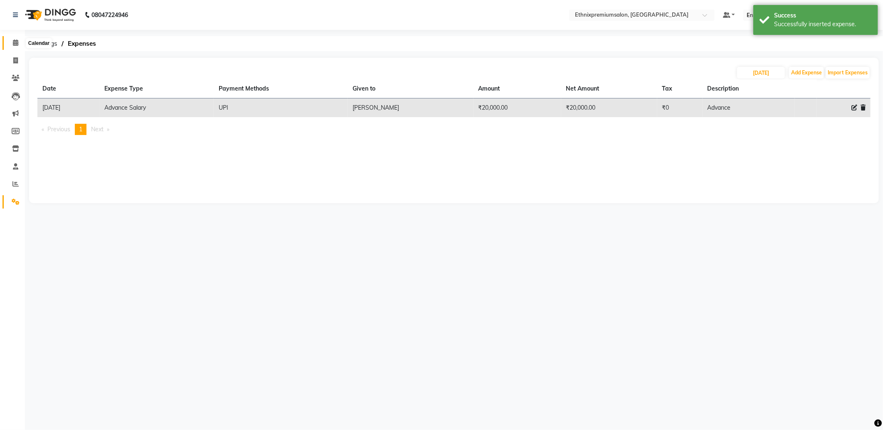
click at [8, 44] on span at bounding box center [15, 43] width 15 height 10
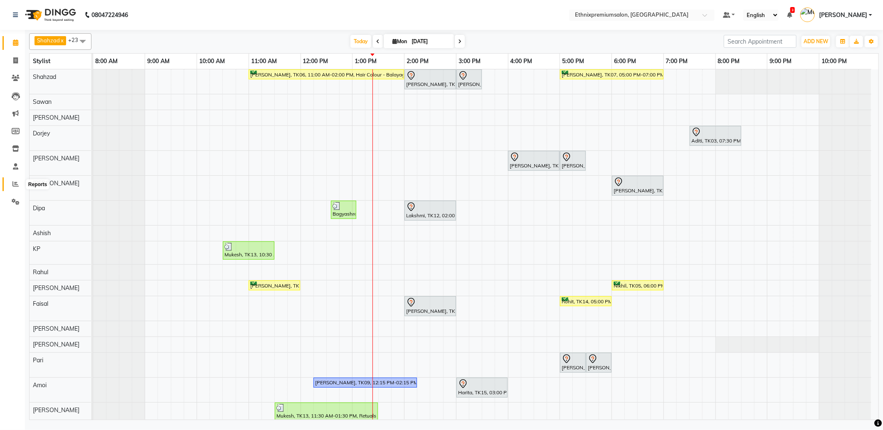
click at [17, 184] on icon at bounding box center [15, 184] width 6 height 6
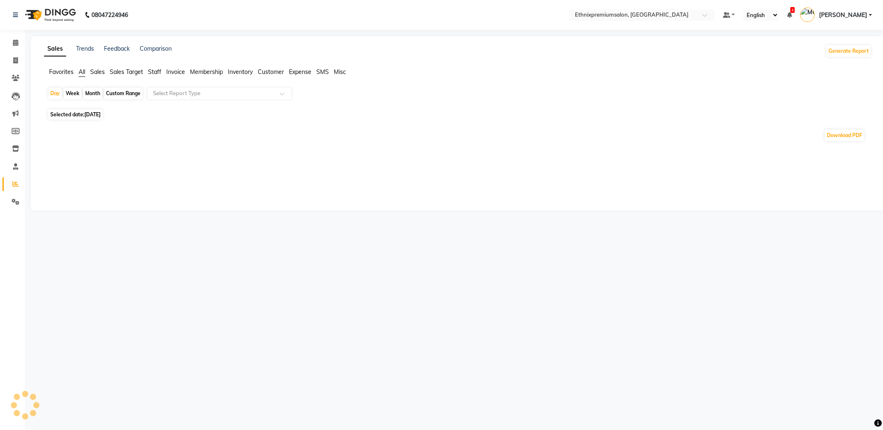
click at [116, 95] on div "Custom Range" at bounding box center [123, 94] width 39 height 12
select select "9"
select select "2025"
click at [86, 94] on div "Month" at bounding box center [92, 94] width 19 height 12
select select "9"
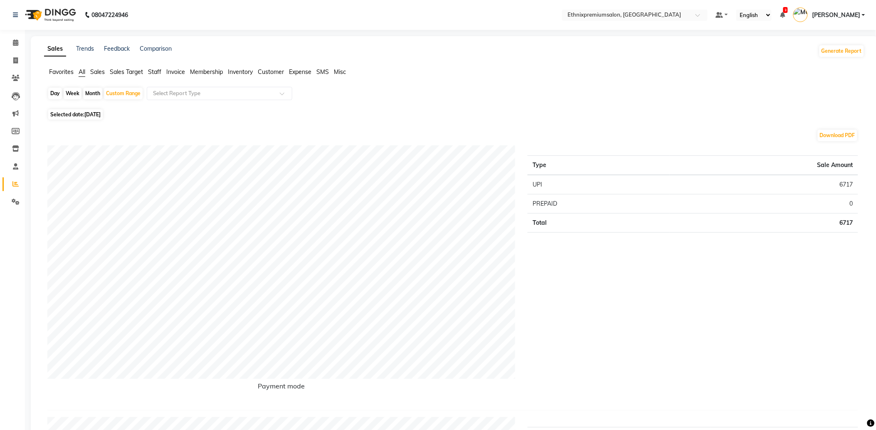
select select "2025"
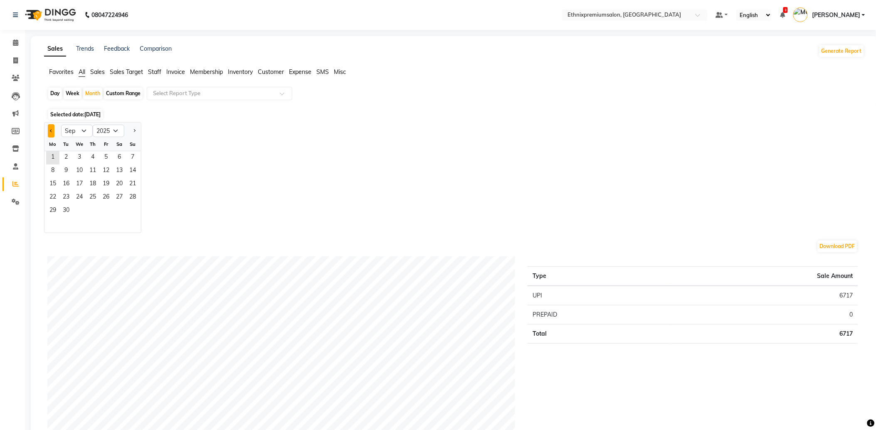
click at [49, 127] on button "Previous month" at bounding box center [51, 130] width 7 height 13
select select "8"
click at [105, 153] on span "1" at bounding box center [105, 157] width 13 height 13
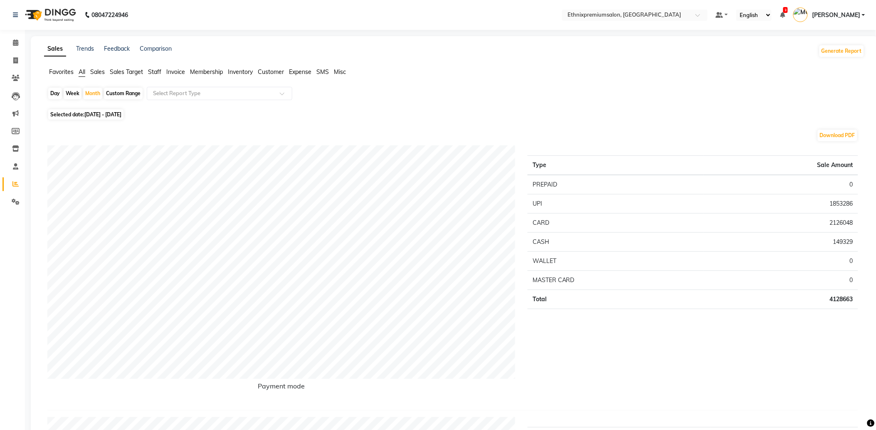
click at [151, 71] on span "Staff" at bounding box center [154, 71] width 13 height 7
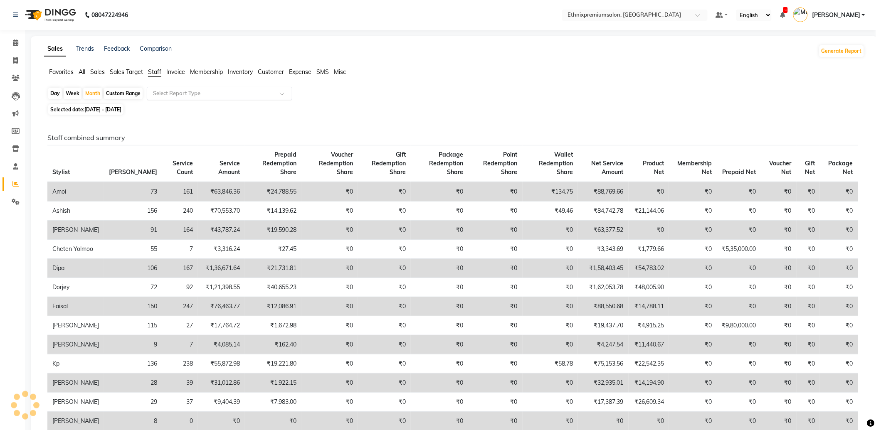
click at [174, 96] on input "text" at bounding box center [211, 93] width 120 height 8
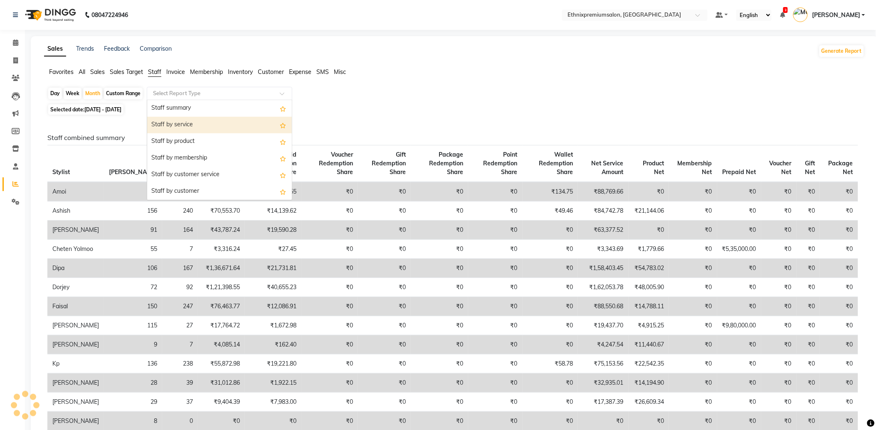
click at [184, 126] on div "Staff by service" at bounding box center [219, 125] width 145 height 17
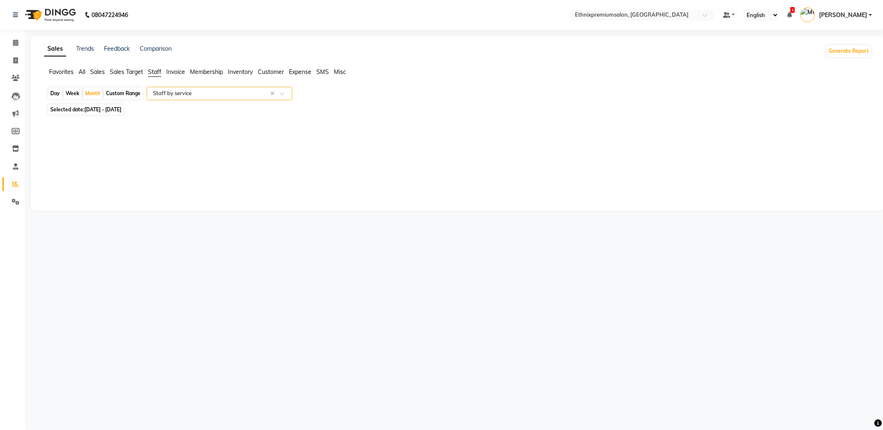
select select "full_report"
select select "csv"
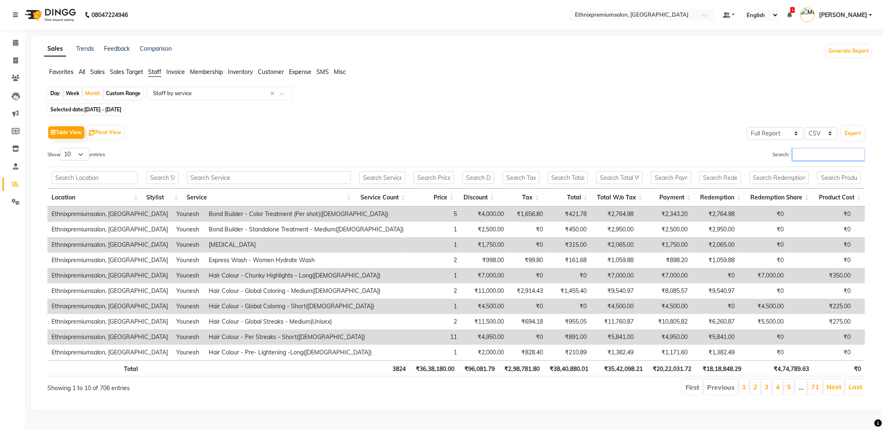
click at [804, 155] on input "Search:" at bounding box center [828, 154] width 73 height 13
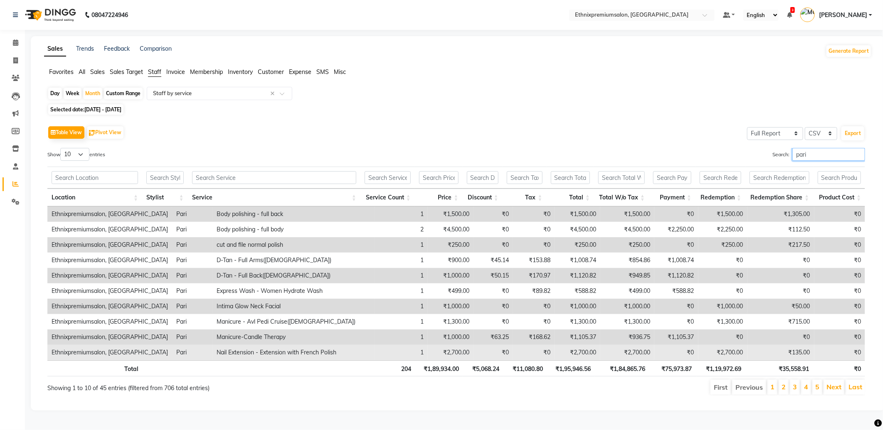
type input "pari"
